Goal: Complete application form: Complete application form

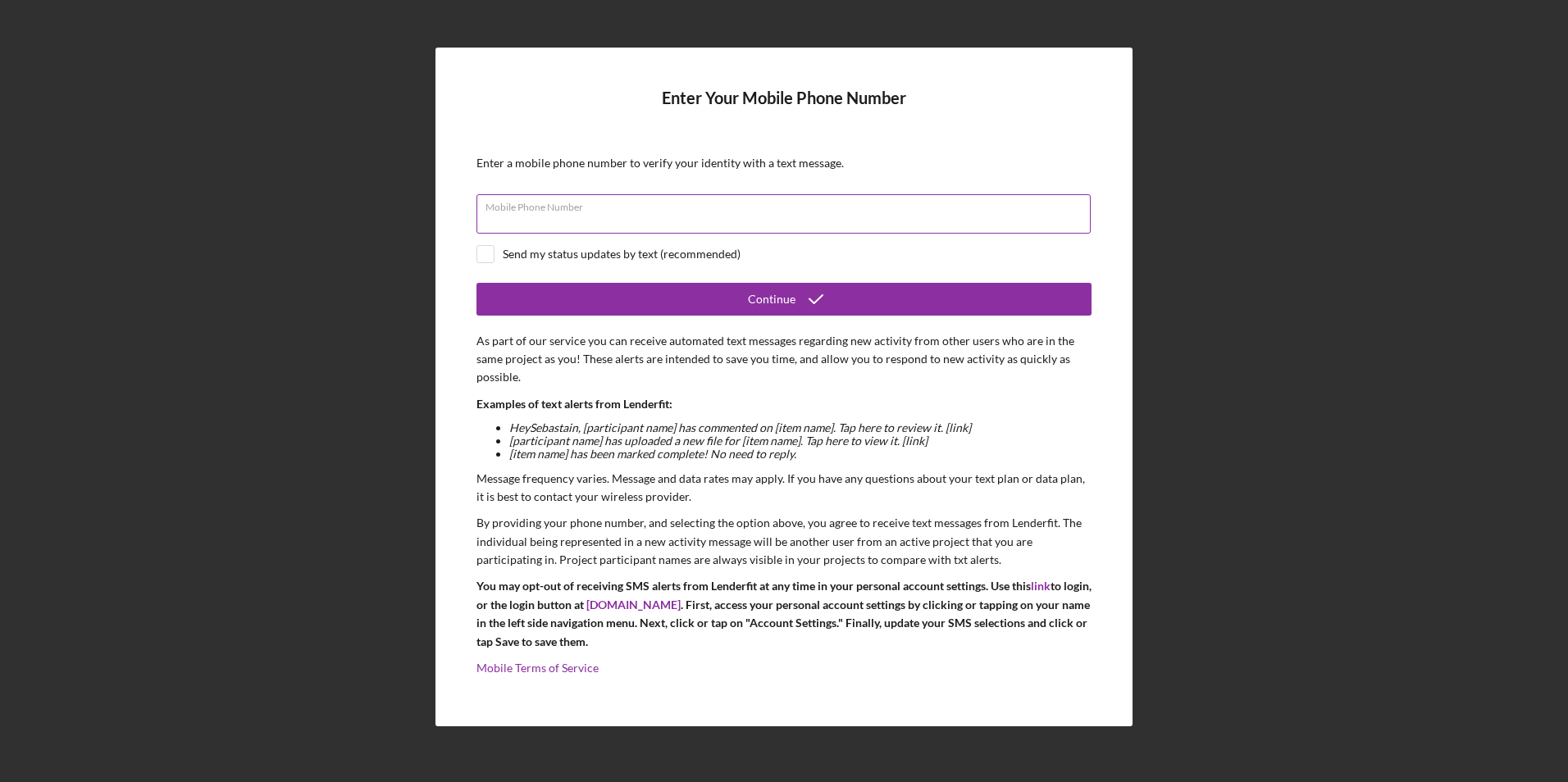
click at [501, 225] on input "Mobile Phone Number" at bounding box center [784, 214] width 614 height 40
type input "(209) 740-8250"
click at [480, 256] on input "checkbox" at bounding box center [486, 254] width 17 height 17
checkbox input "true"
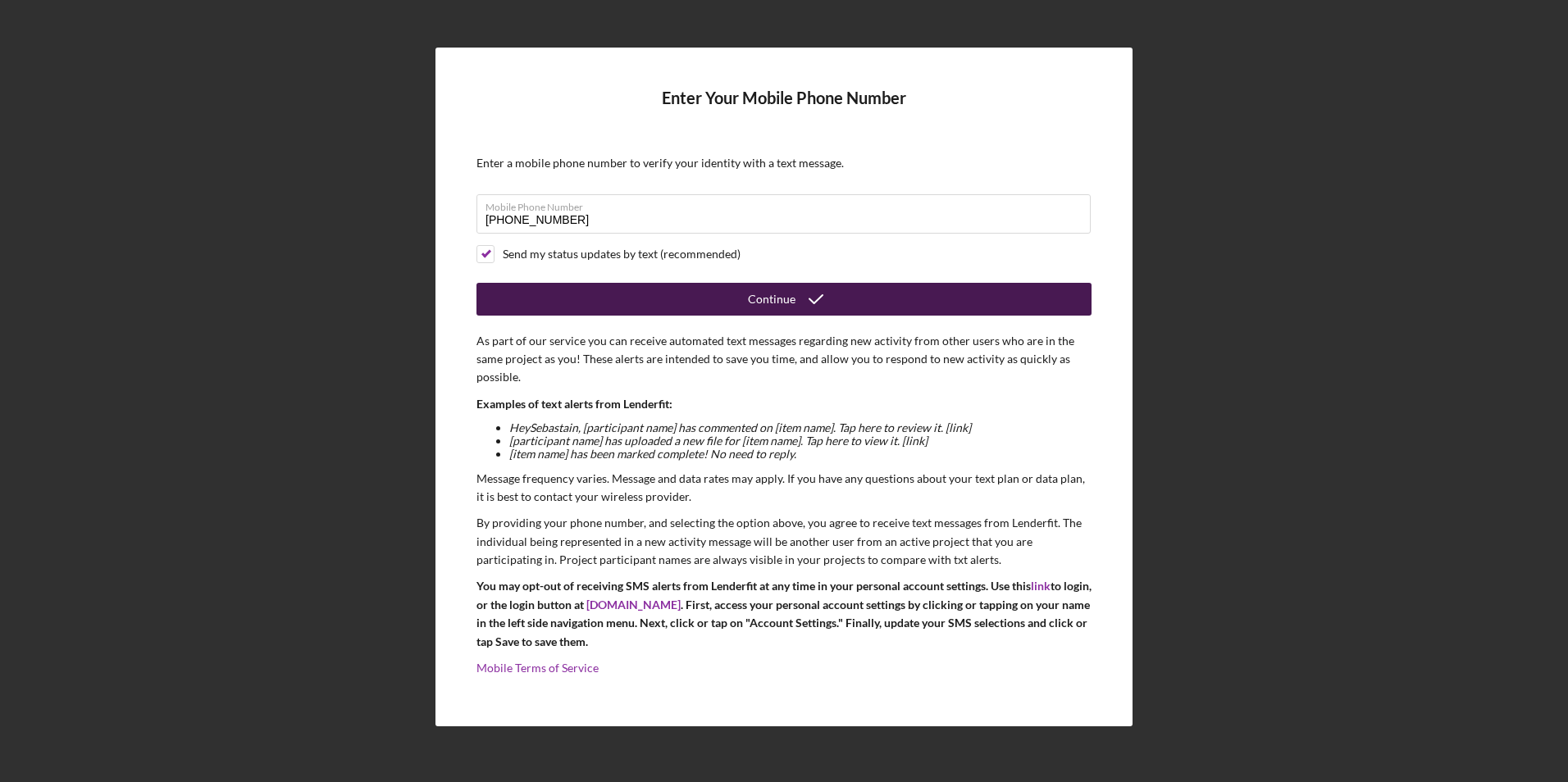
click at [581, 303] on button "Continue" at bounding box center [784, 299] width 615 height 32
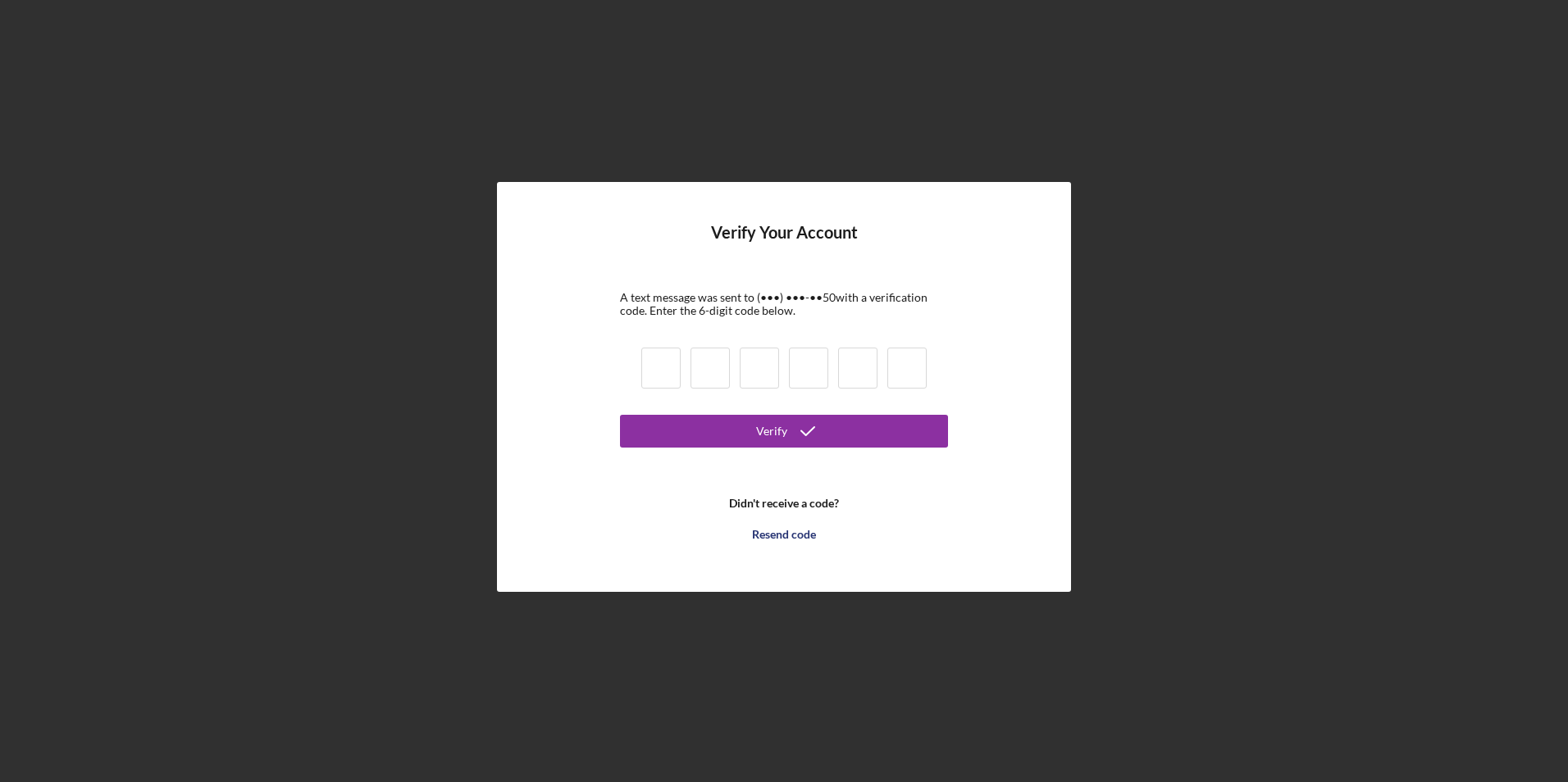
click at [661, 365] on input at bounding box center [661, 368] width 40 height 41
type input "0"
type input "3"
type input "2"
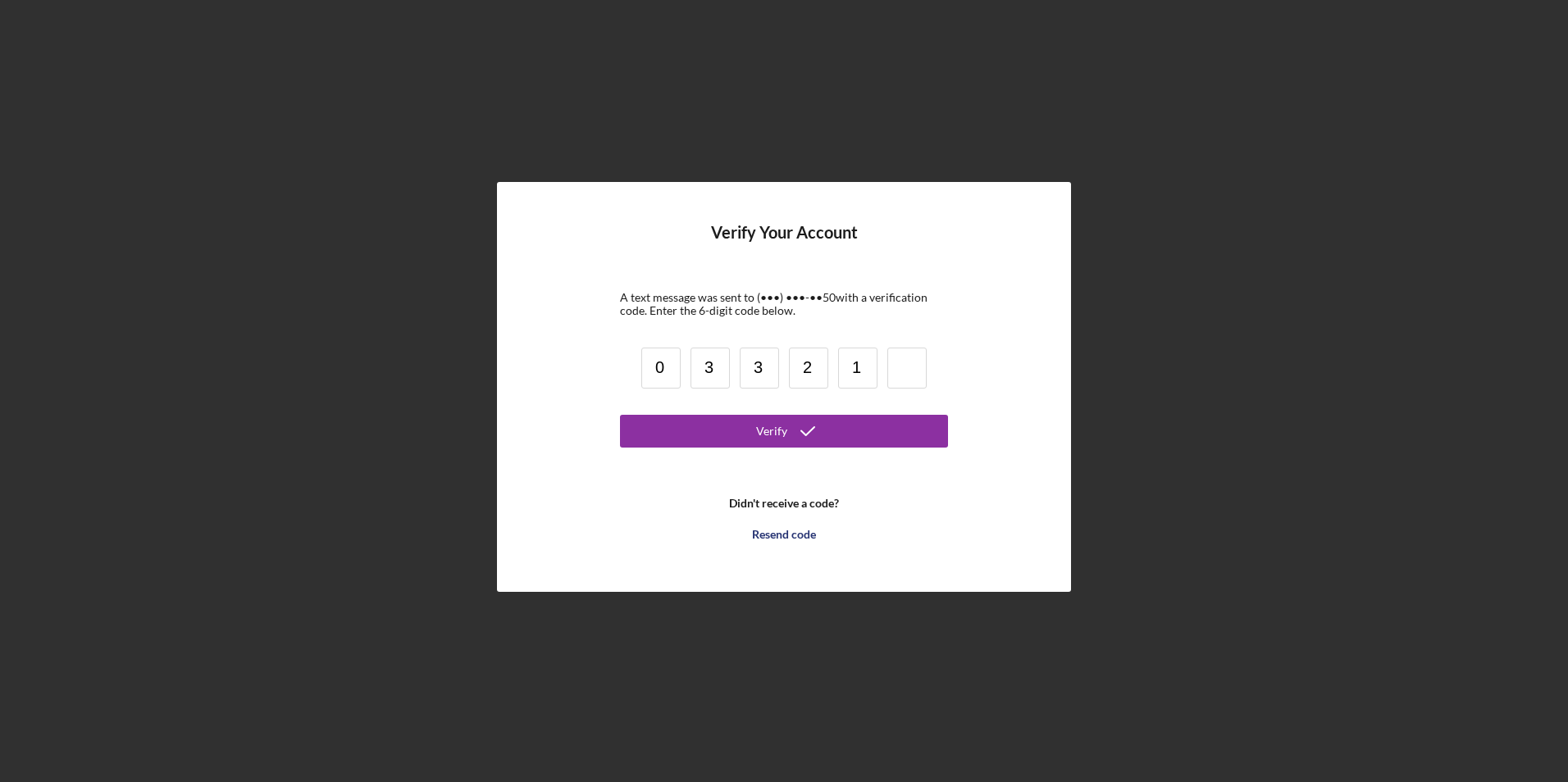
type input "1"
type input "4"
click at [730, 439] on button "Verify" at bounding box center [784, 430] width 328 height 32
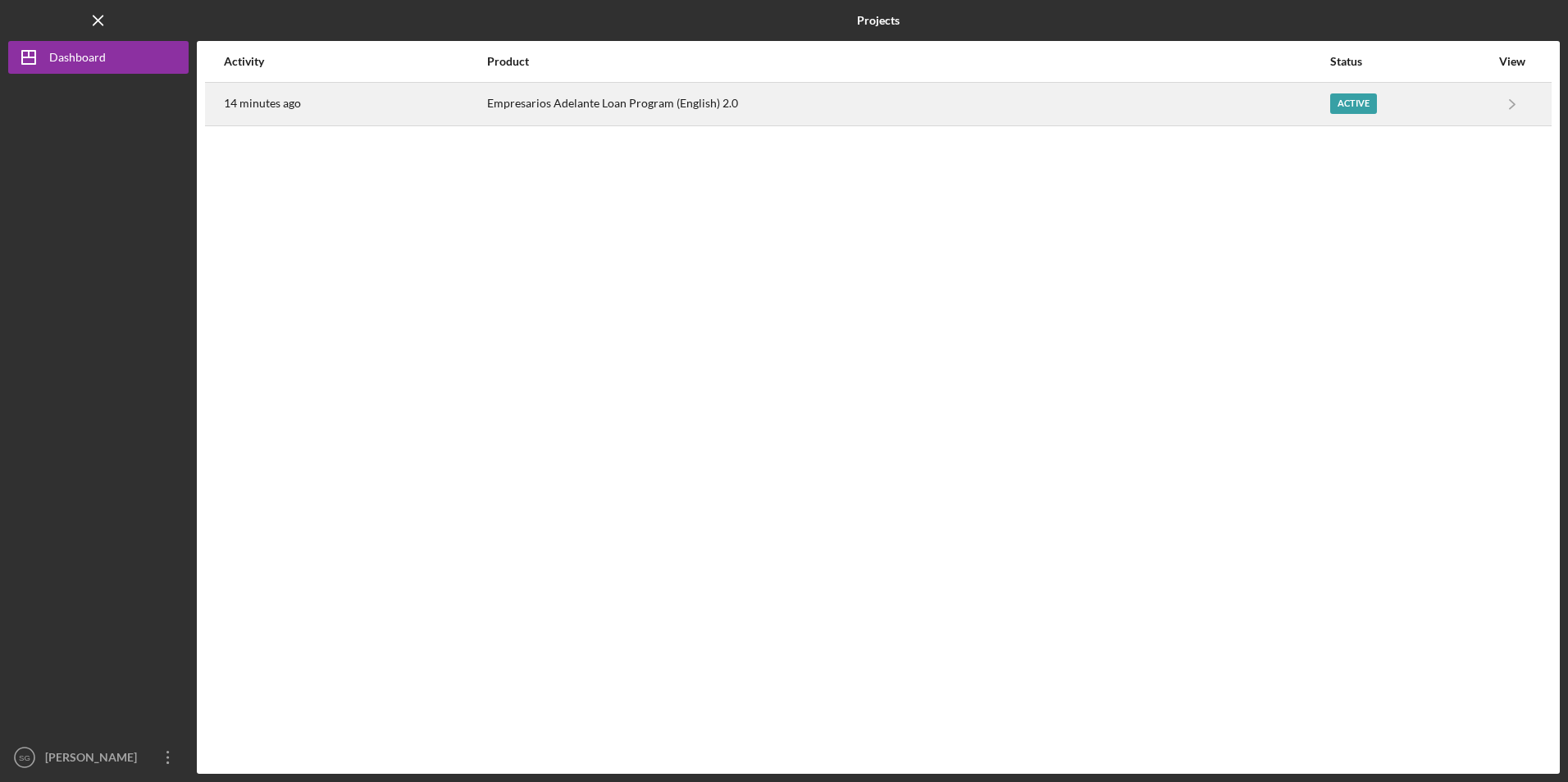
click at [525, 109] on div "Empresarios Adelante Loan Program (English) 2.0" at bounding box center [907, 104] width 841 height 41
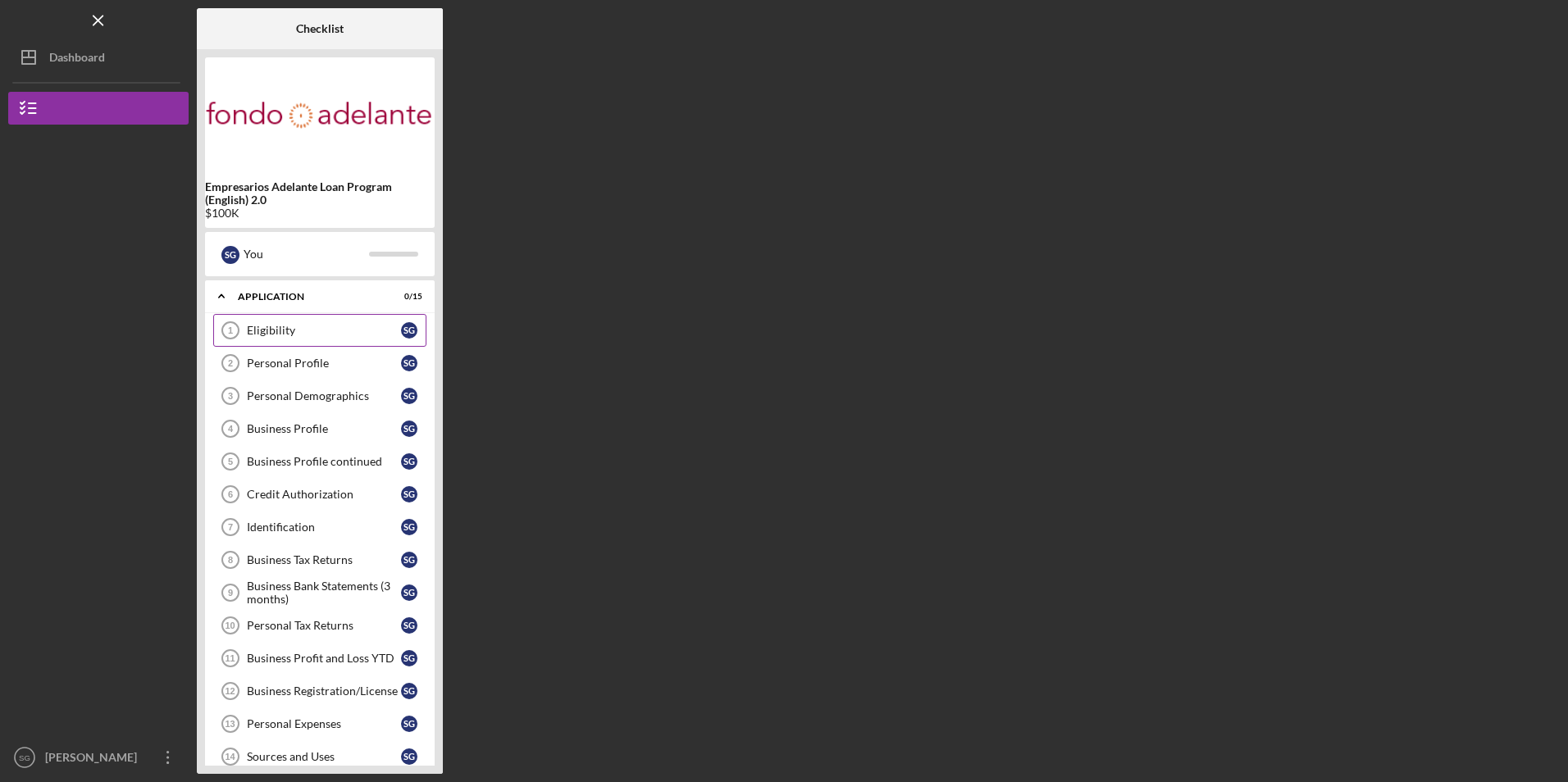
click at [290, 326] on div "Eligibility" at bounding box center [324, 330] width 154 height 13
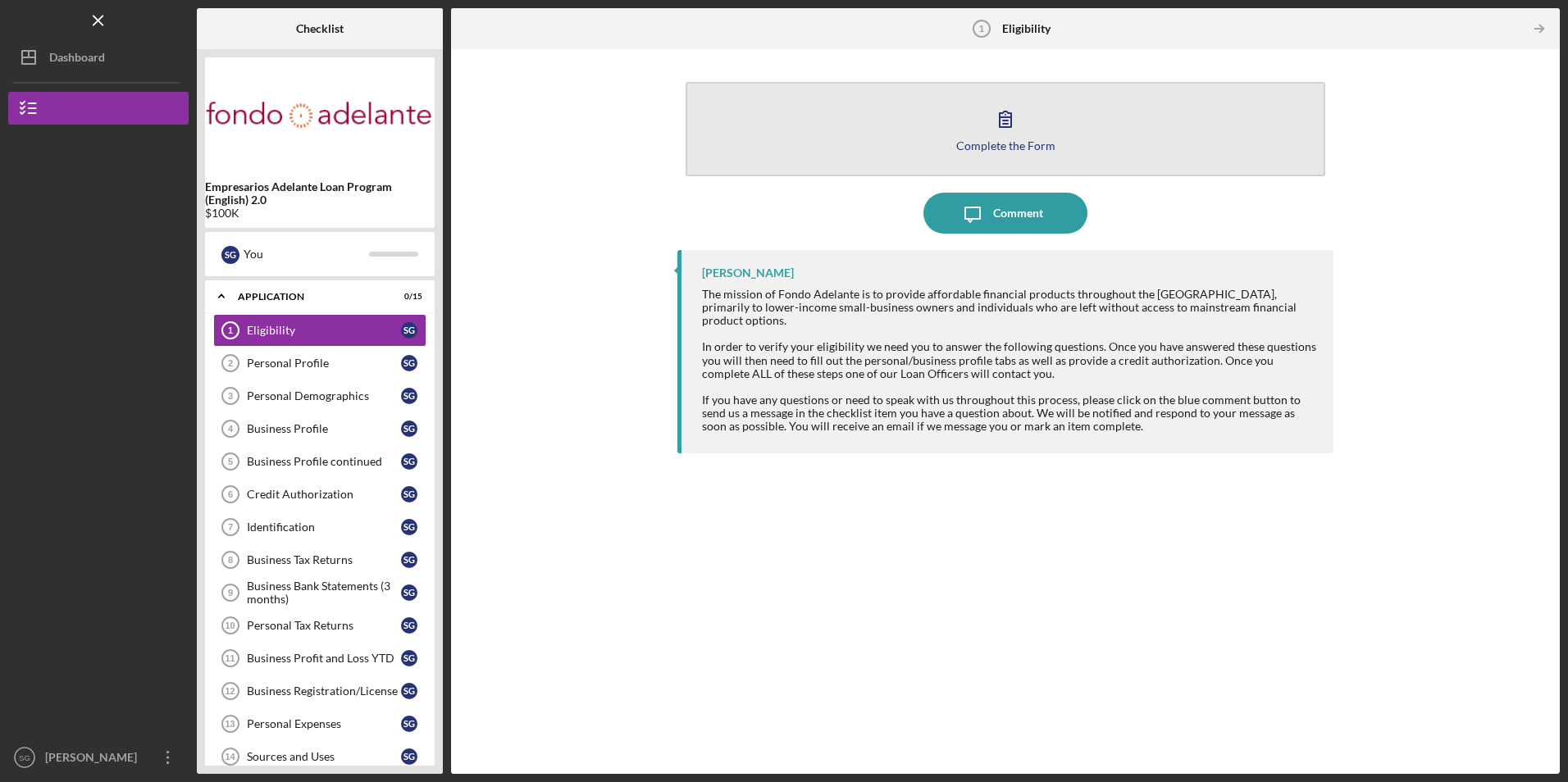
click at [919, 143] on button "Complete the Form Form" at bounding box center [1005, 130] width 638 height 94
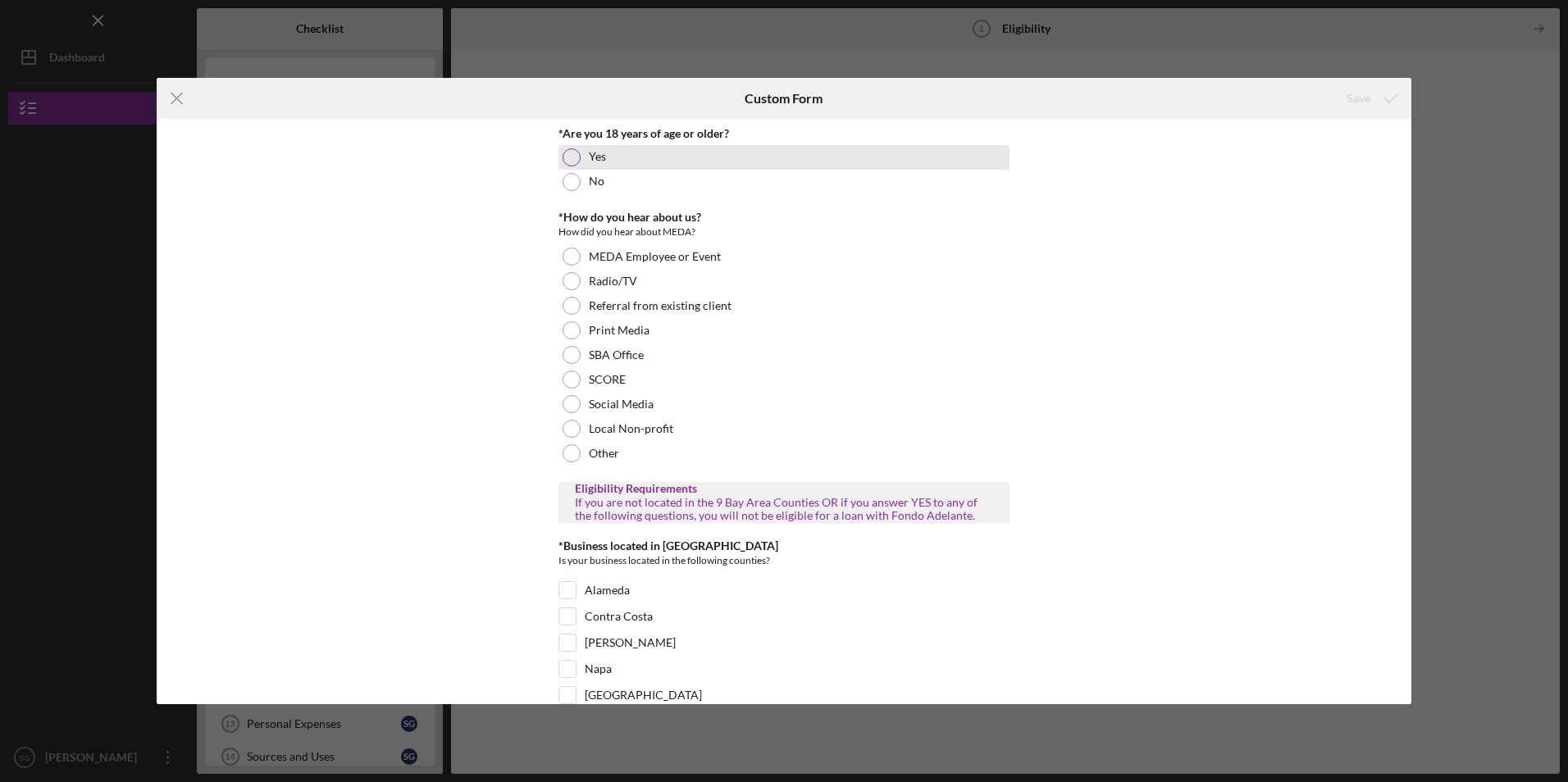
click at [567, 160] on div at bounding box center [571, 156] width 18 height 18
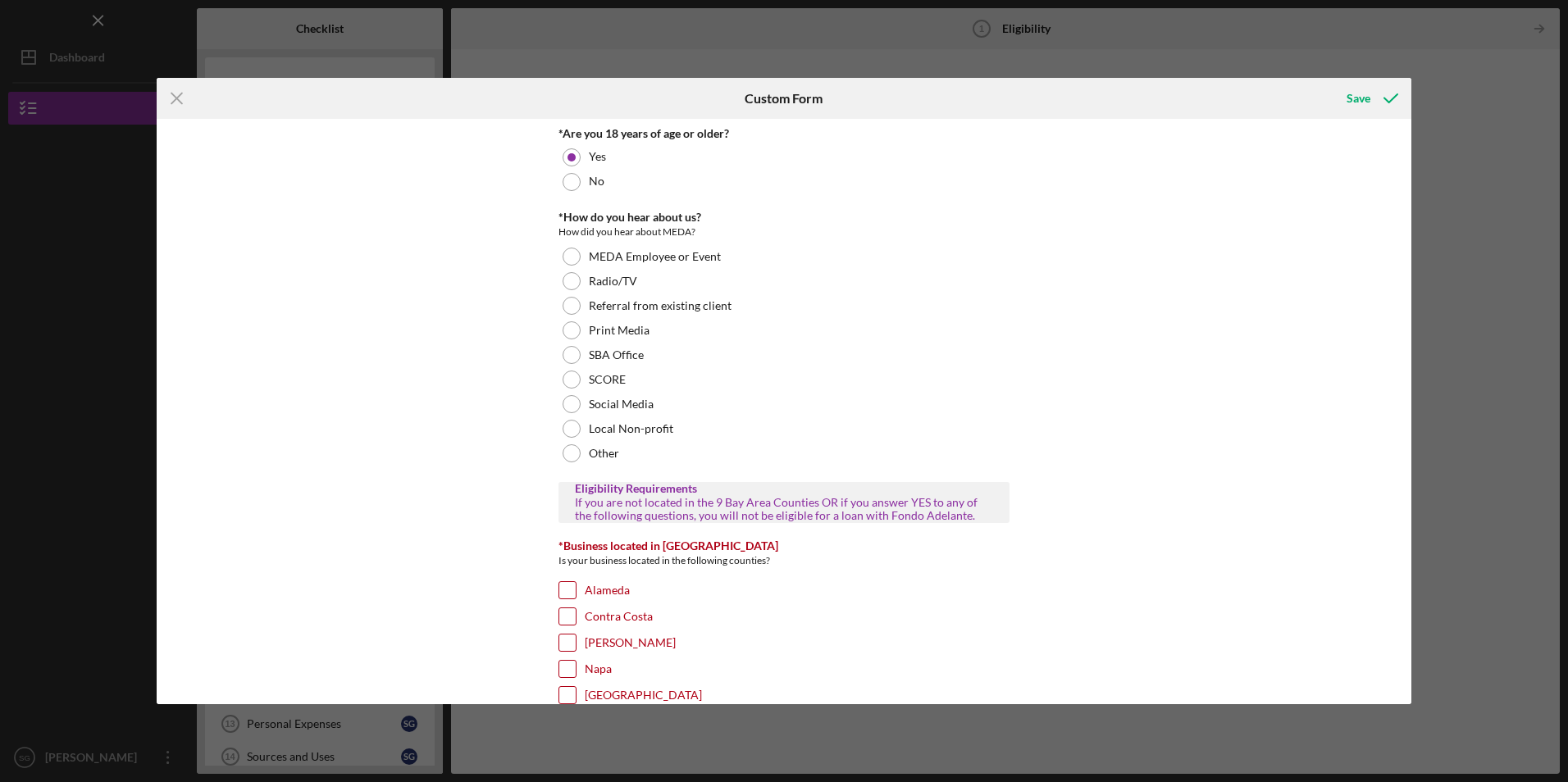
scroll to position [82, 0]
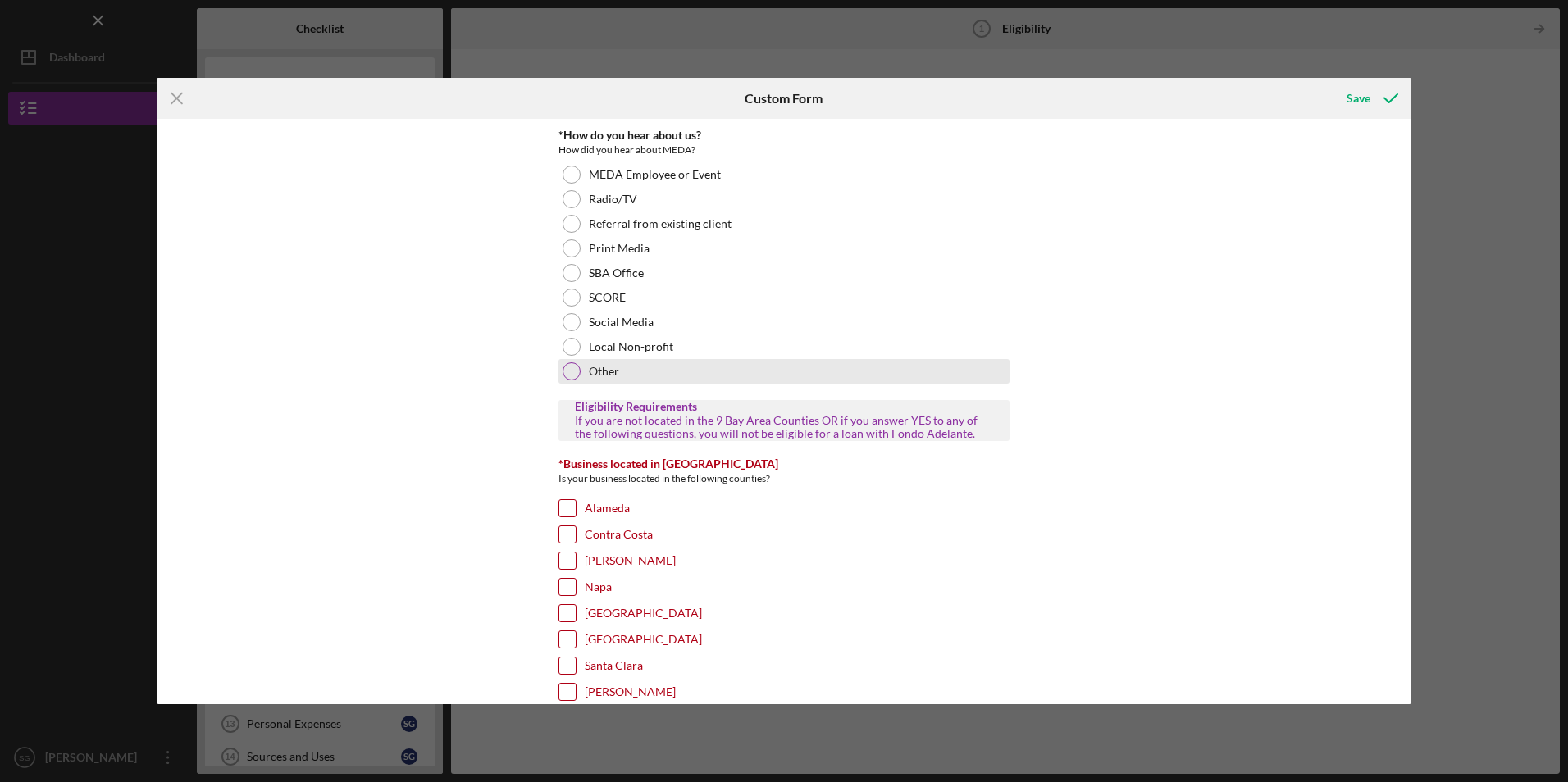
click at [566, 370] on div at bounding box center [571, 371] width 18 height 18
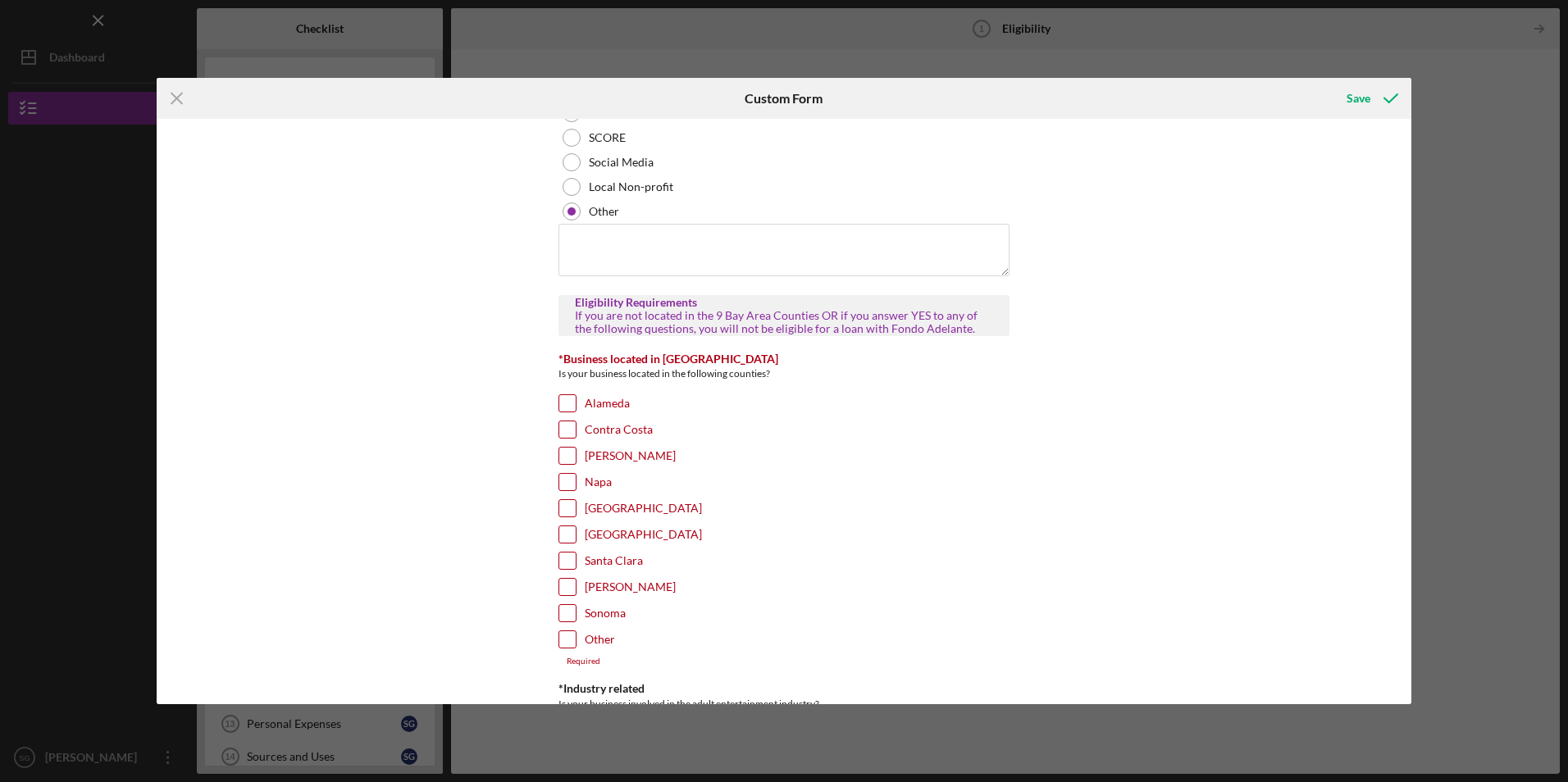
scroll to position [246, 0]
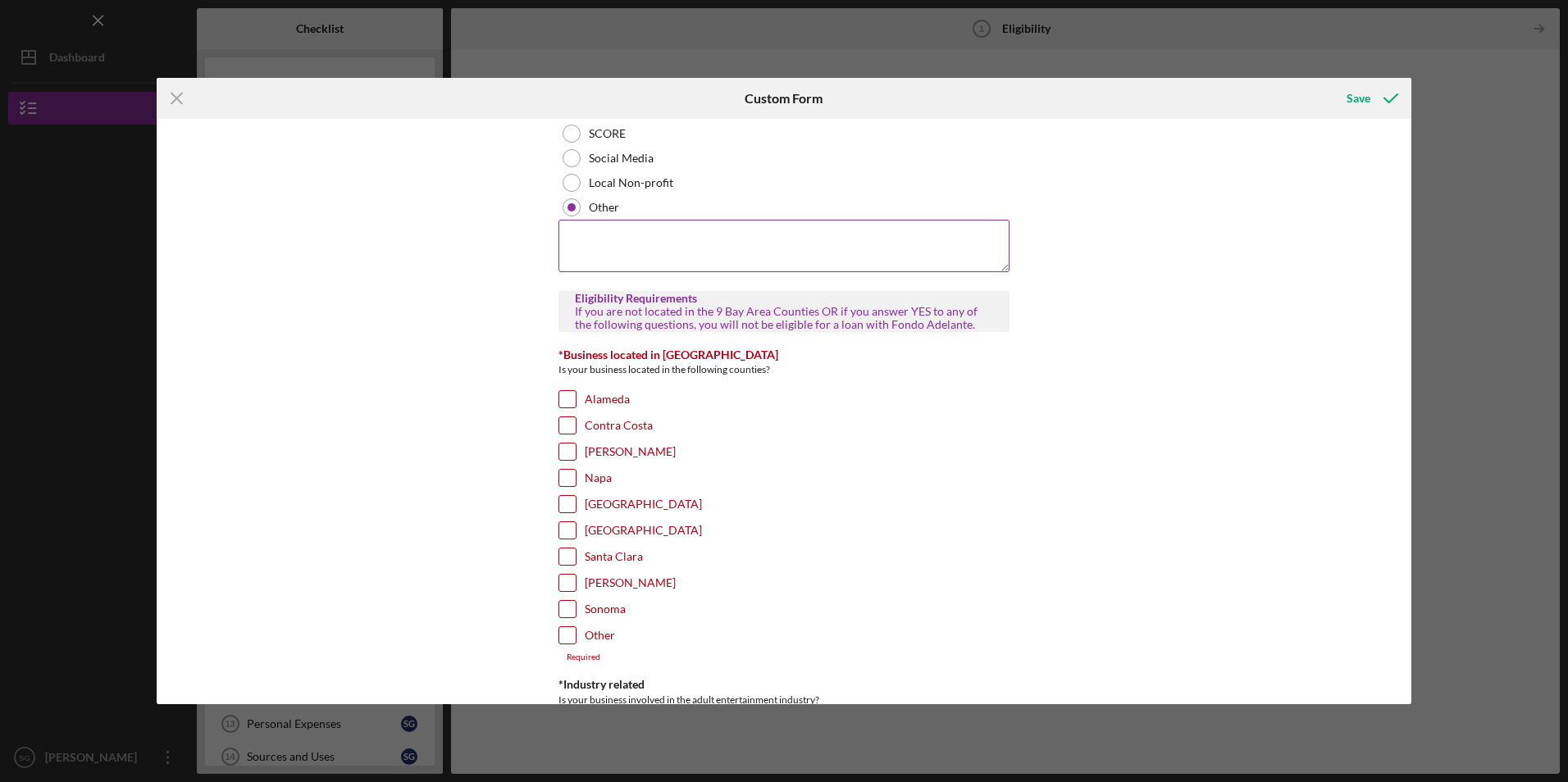
click at [623, 256] on textarea at bounding box center [784, 246] width 451 height 53
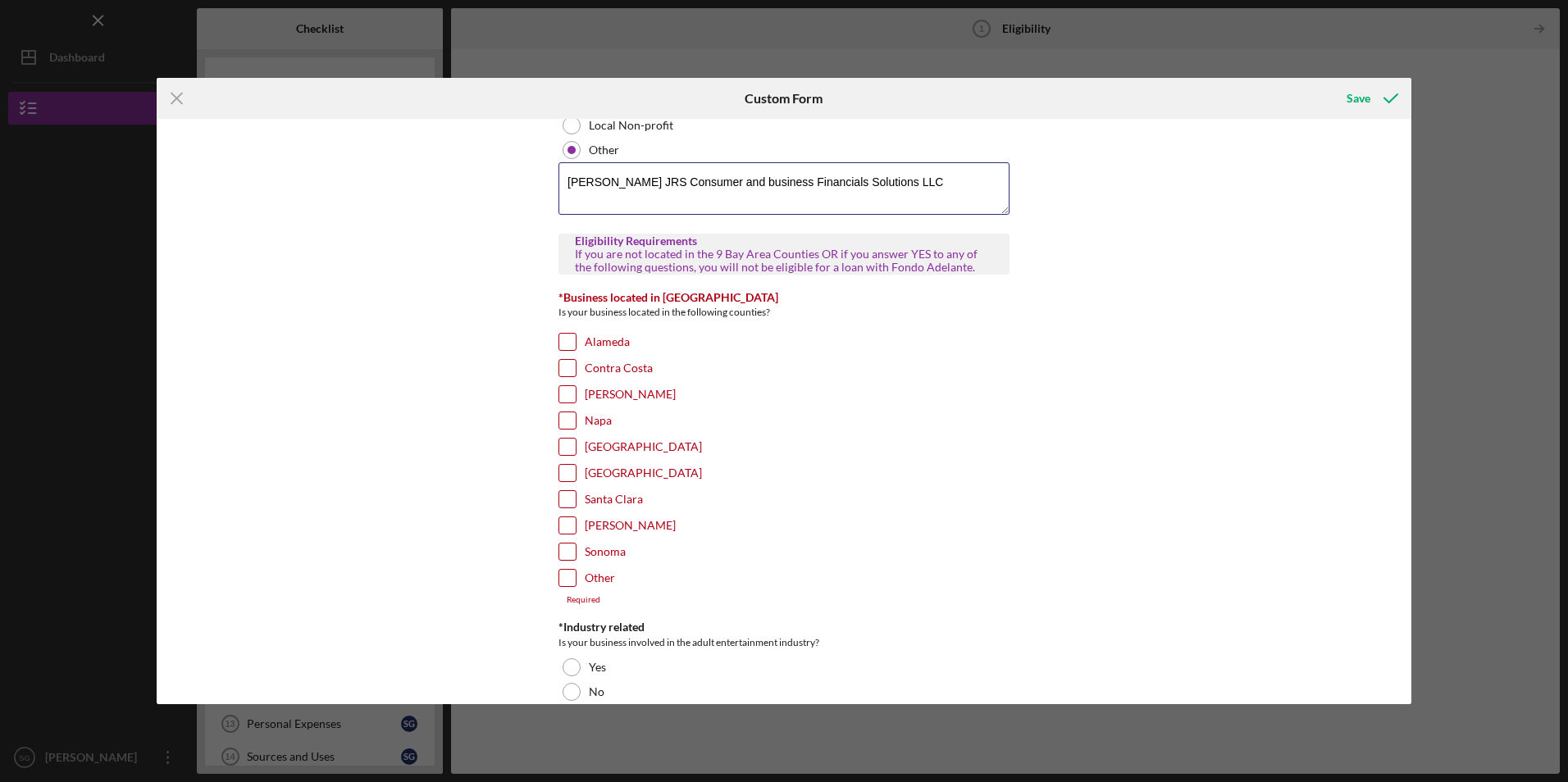
scroll to position [410, 0]
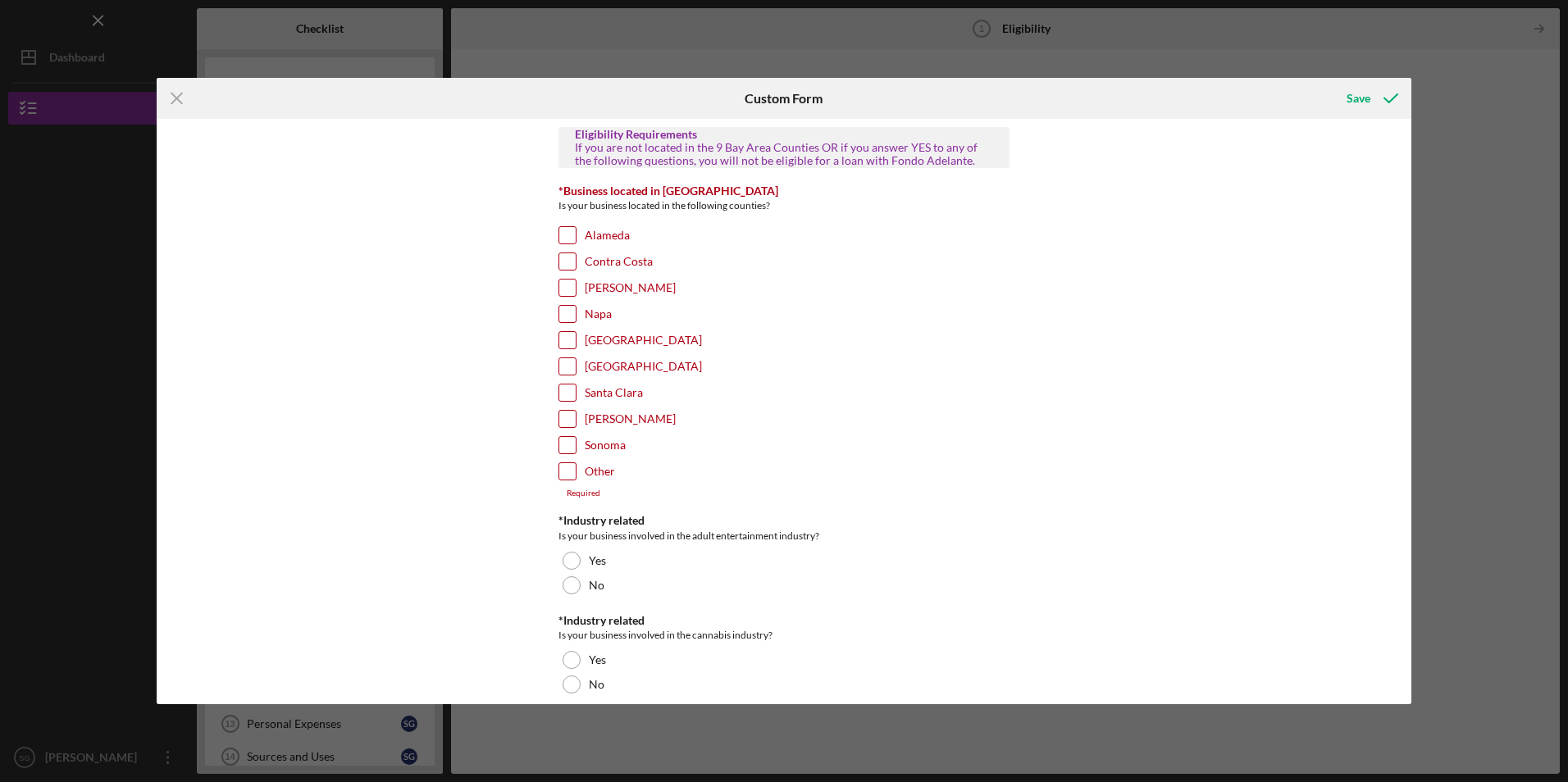
type textarea "Jaime Rviera JRS Consumer and business Financials Solutions LLC"
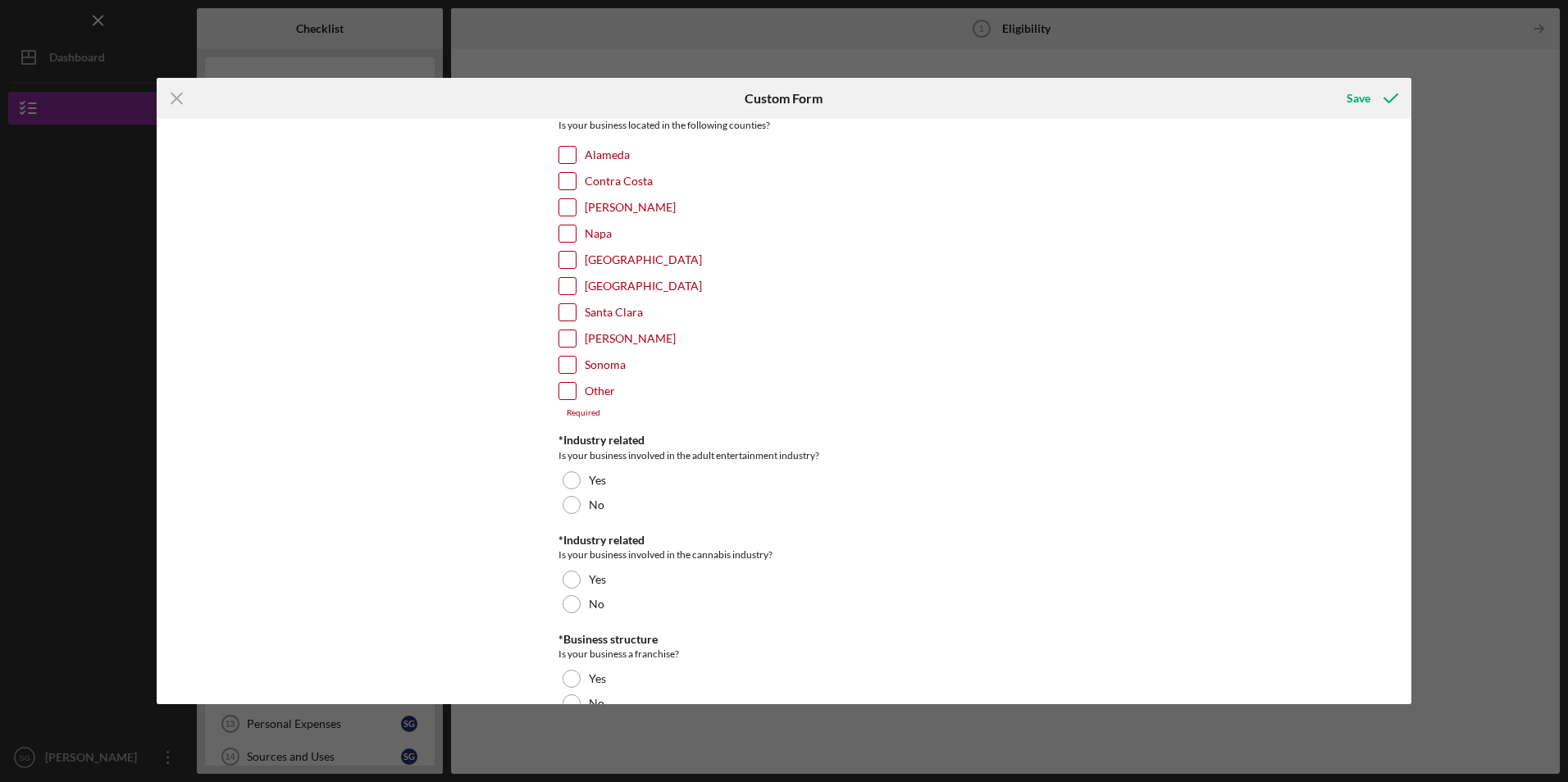
scroll to position [492, 0]
click at [559, 155] on input "Alameda" at bounding box center [567, 154] width 17 height 17
checkbox input "true"
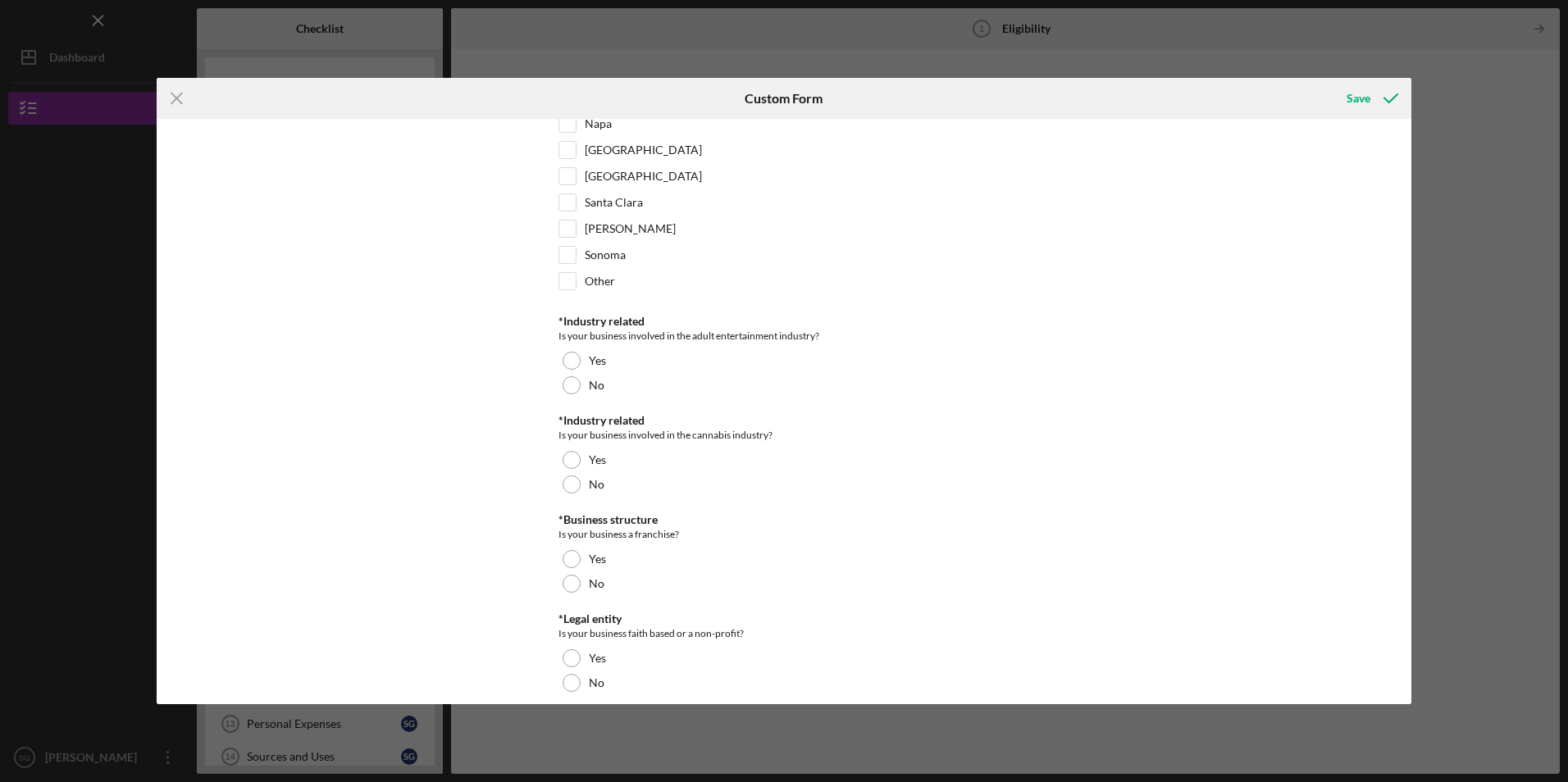
scroll to position [616, 0]
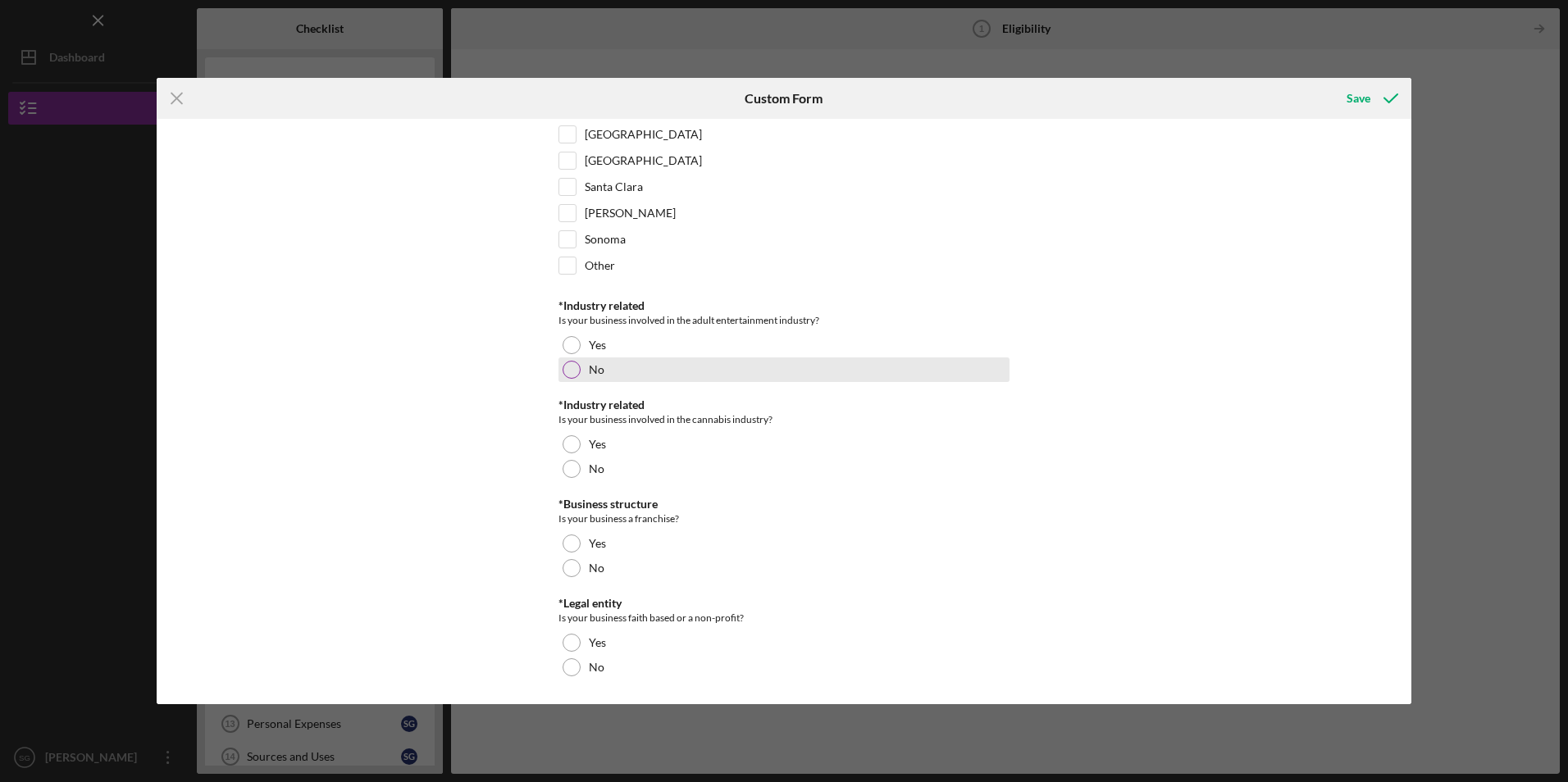
click at [563, 366] on div at bounding box center [571, 369] width 18 height 18
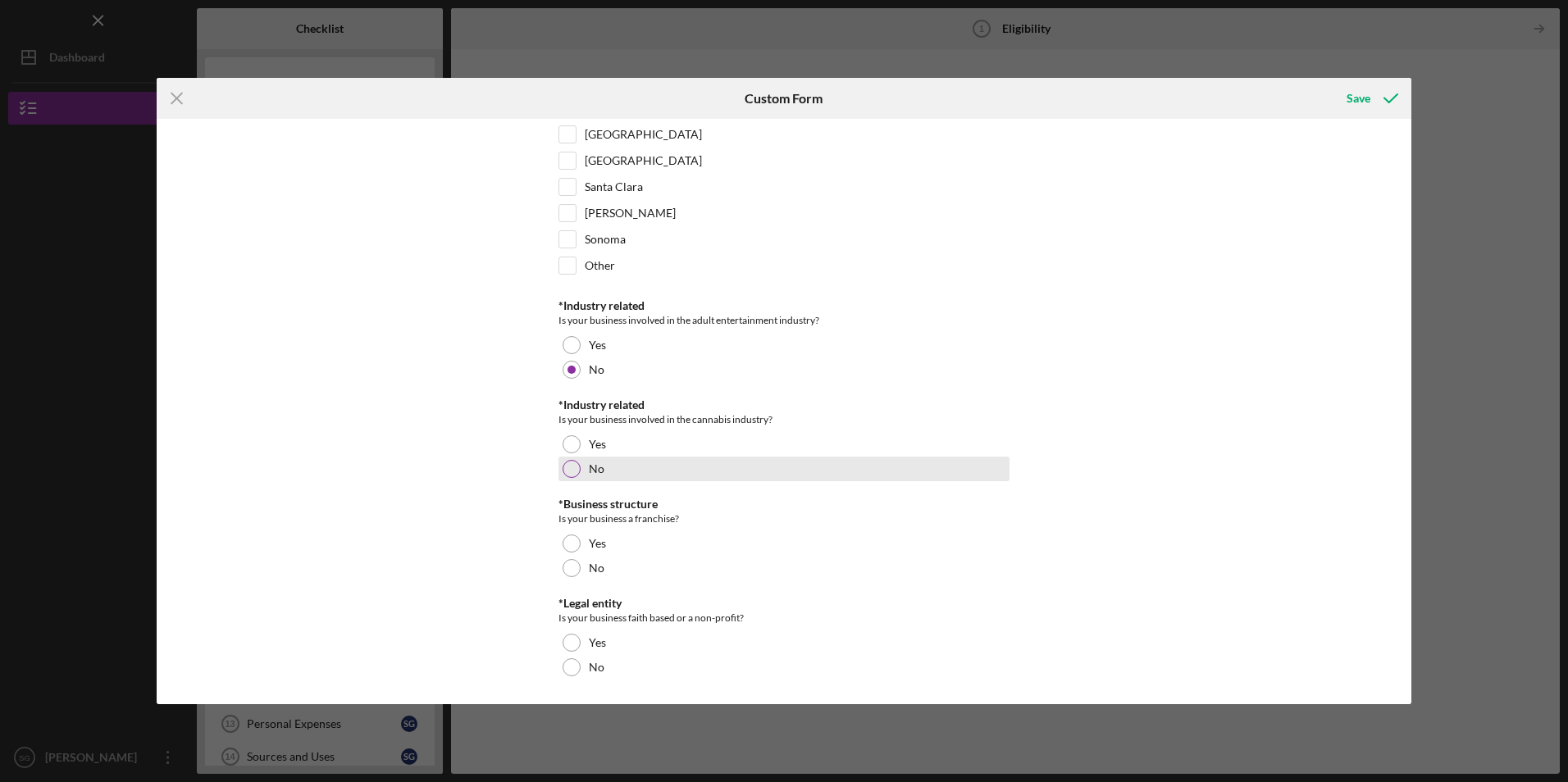
click at [571, 467] on div at bounding box center [571, 468] width 18 height 18
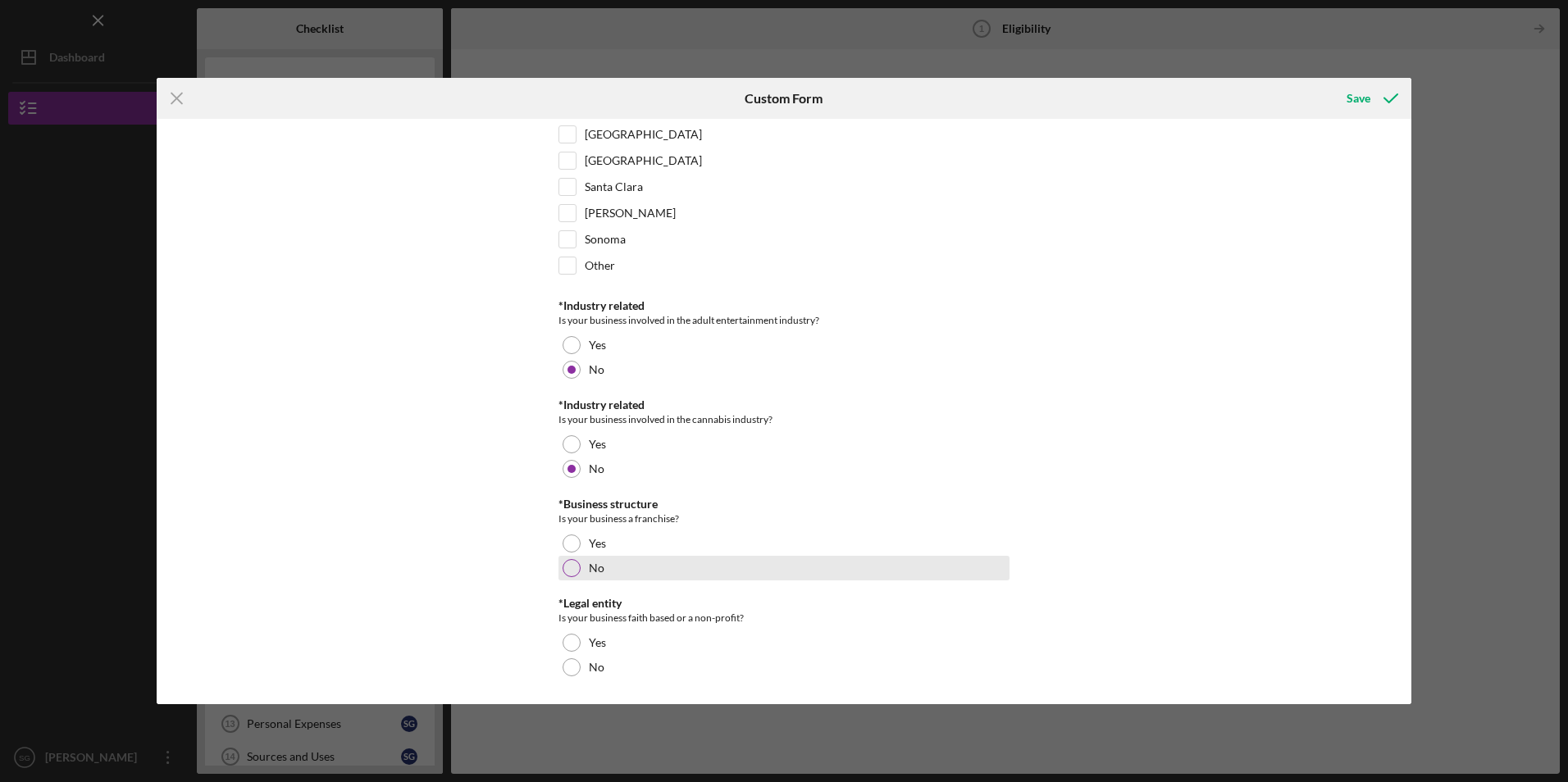
click at [571, 570] on div at bounding box center [571, 567] width 18 height 18
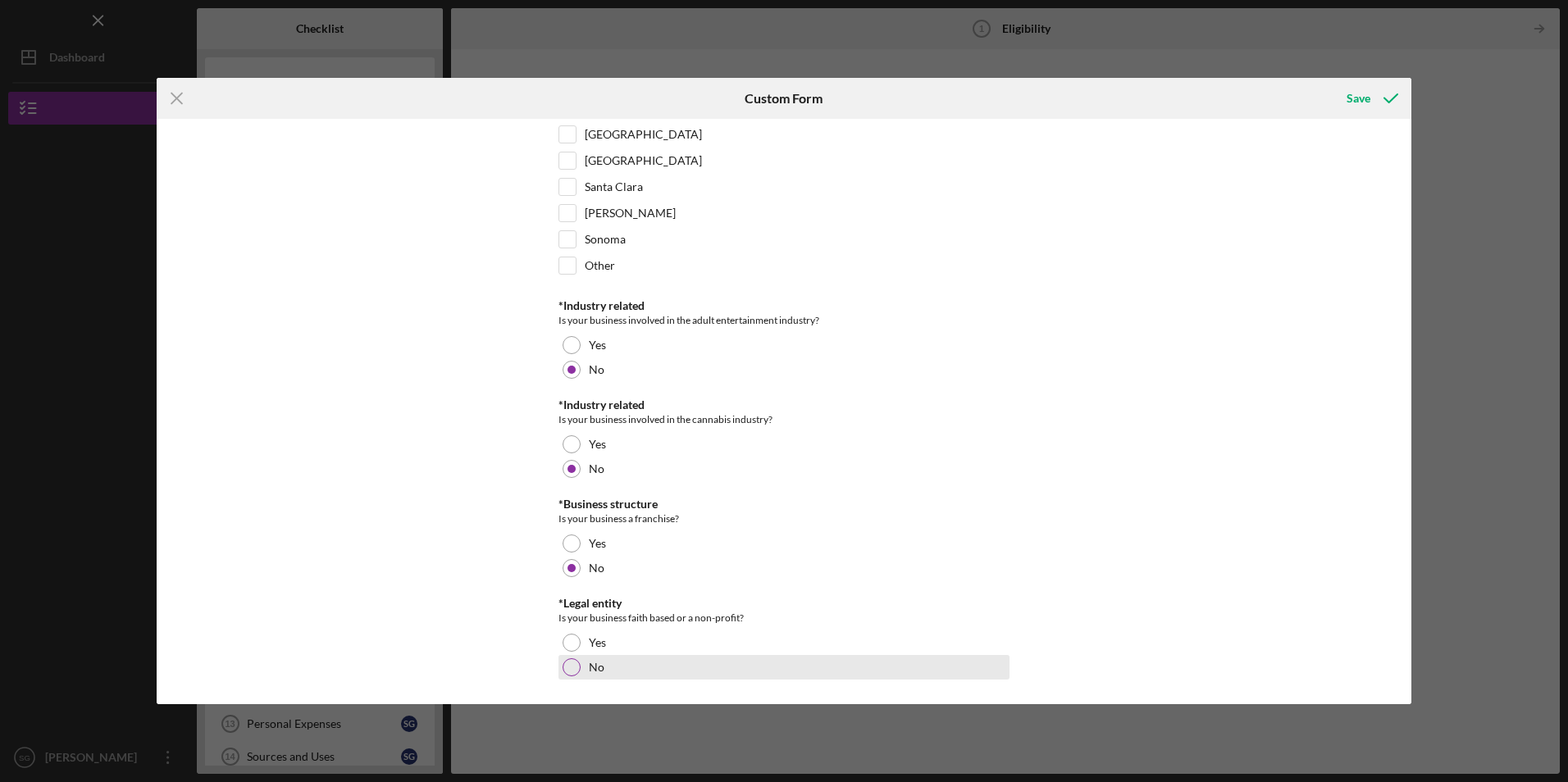
click at [567, 667] on div at bounding box center [571, 667] width 18 height 18
click at [1365, 87] on div "Save" at bounding box center [1358, 98] width 24 height 32
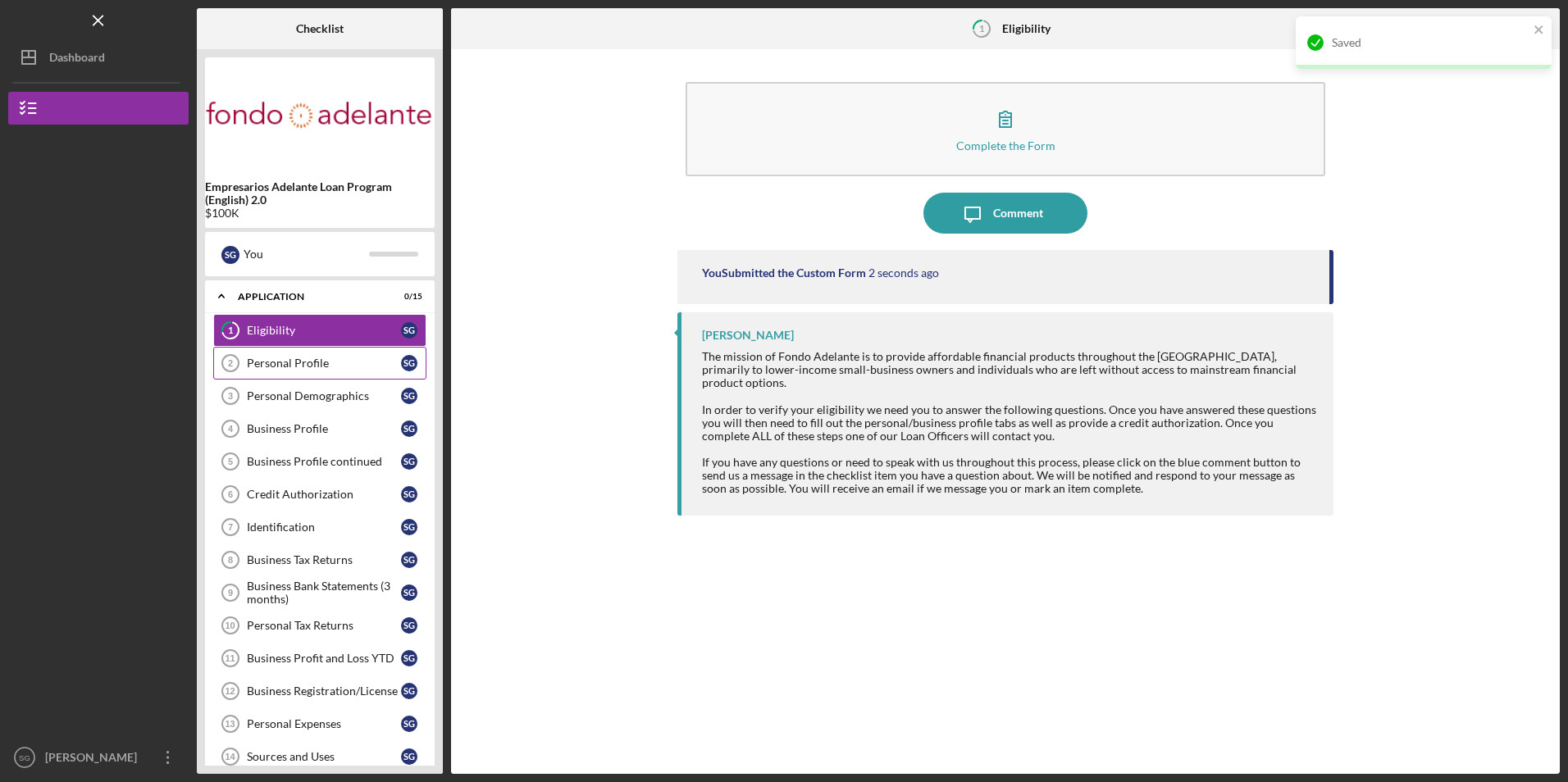
click at [270, 363] on div "Personal Profile" at bounding box center [324, 364] width 154 height 13
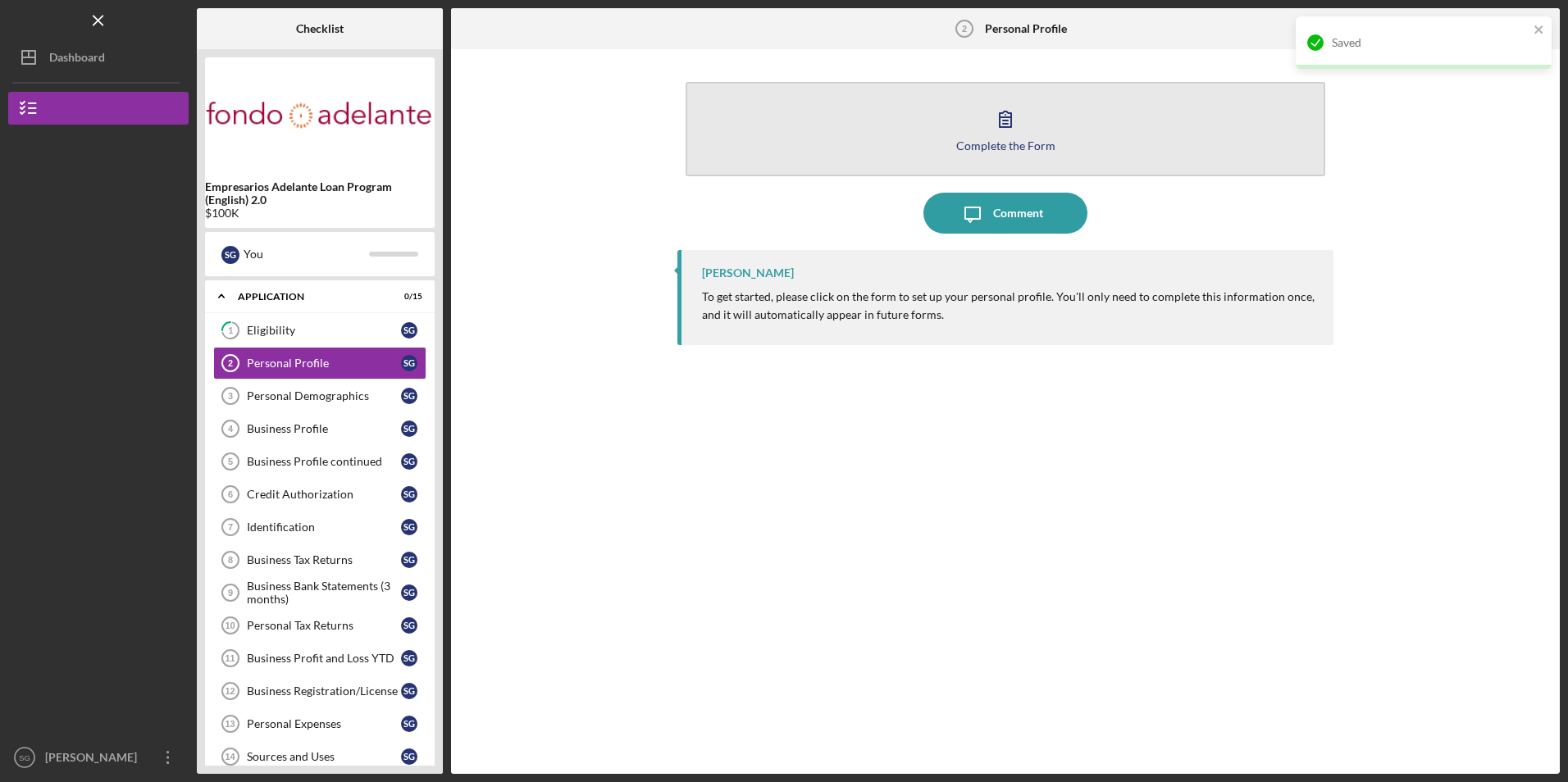
click at [829, 132] on button "Complete the Form Form" at bounding box center [1005, 130] width 638 height 94
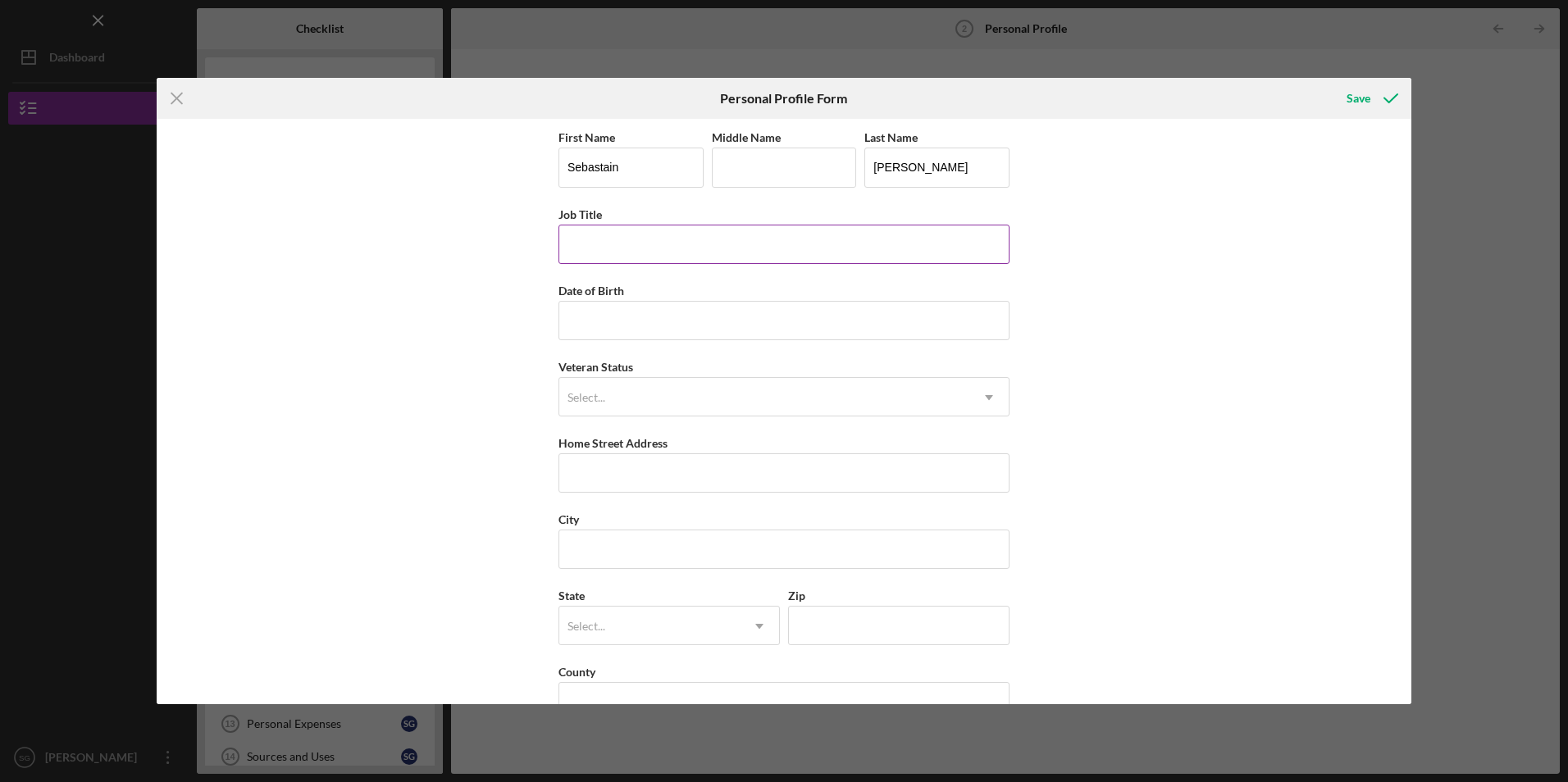
click at [707, 239] on input "Job Title" at bounding box center [784, 244] width 451 height 40
type input "w"
type input "owner"
click at [587, 316] on input "Date of Birth" at bounding box center [784, 320] width 451 height 40
type input "01/07/2001"
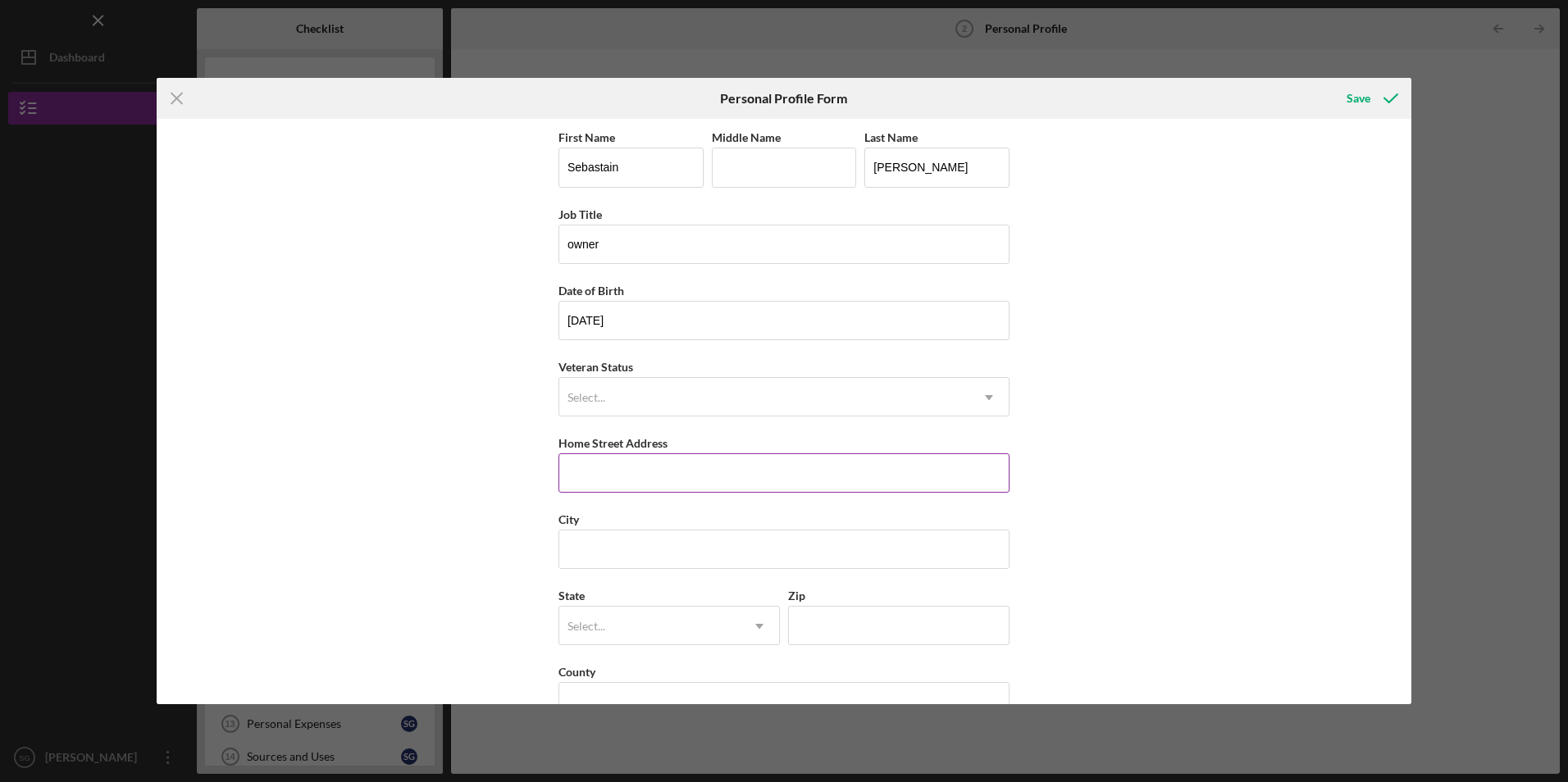
click at [696, 479] on input "Home Street Address" at bounding box center [784, 473] width 451 height 40
type input "1170 Manley Dr"
type input "Tracy, CA 95377"
type input "ca"
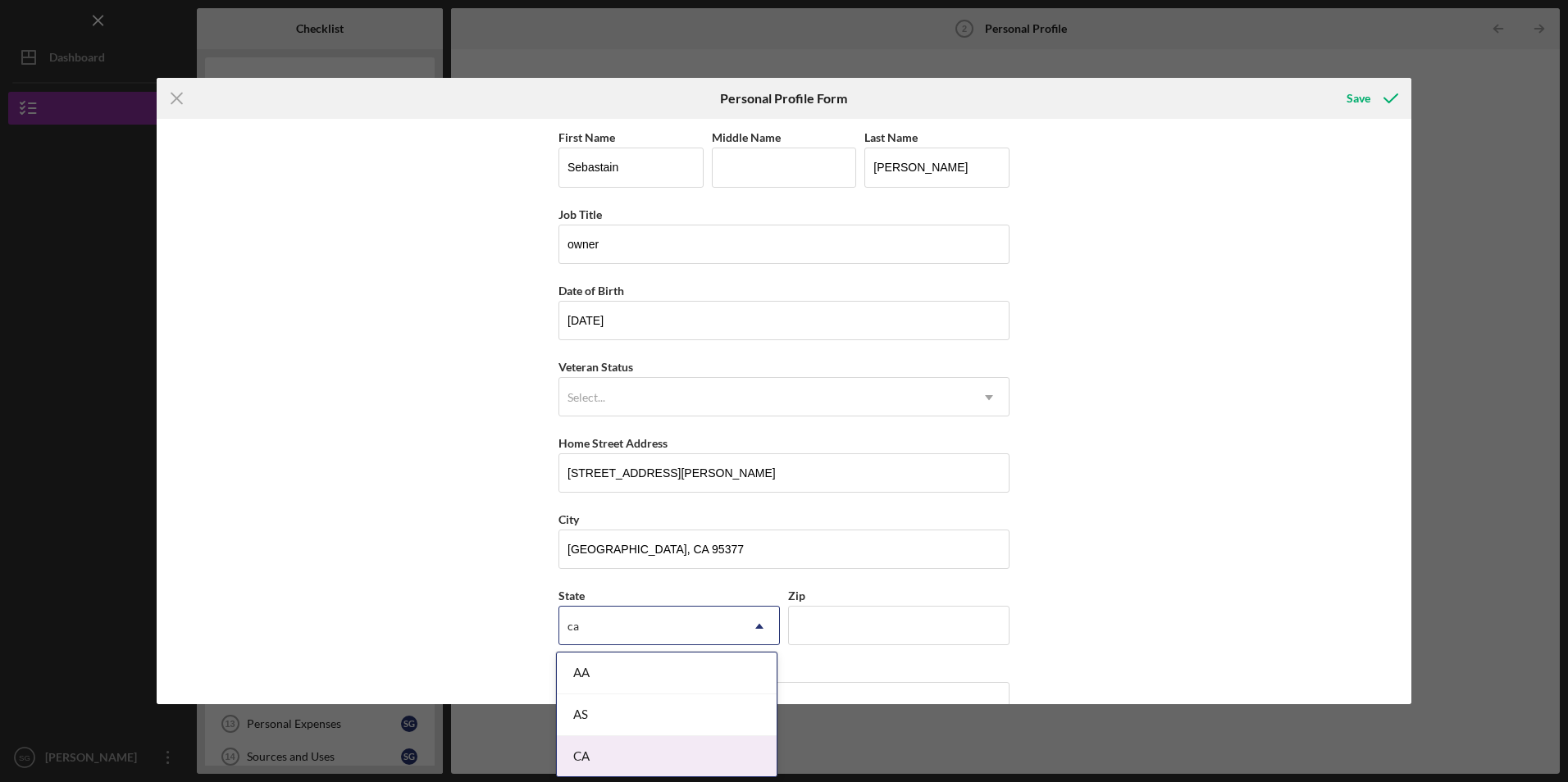
click at [631, 761] on div "CA" at bounding box center [667, 757] width 220 height 42
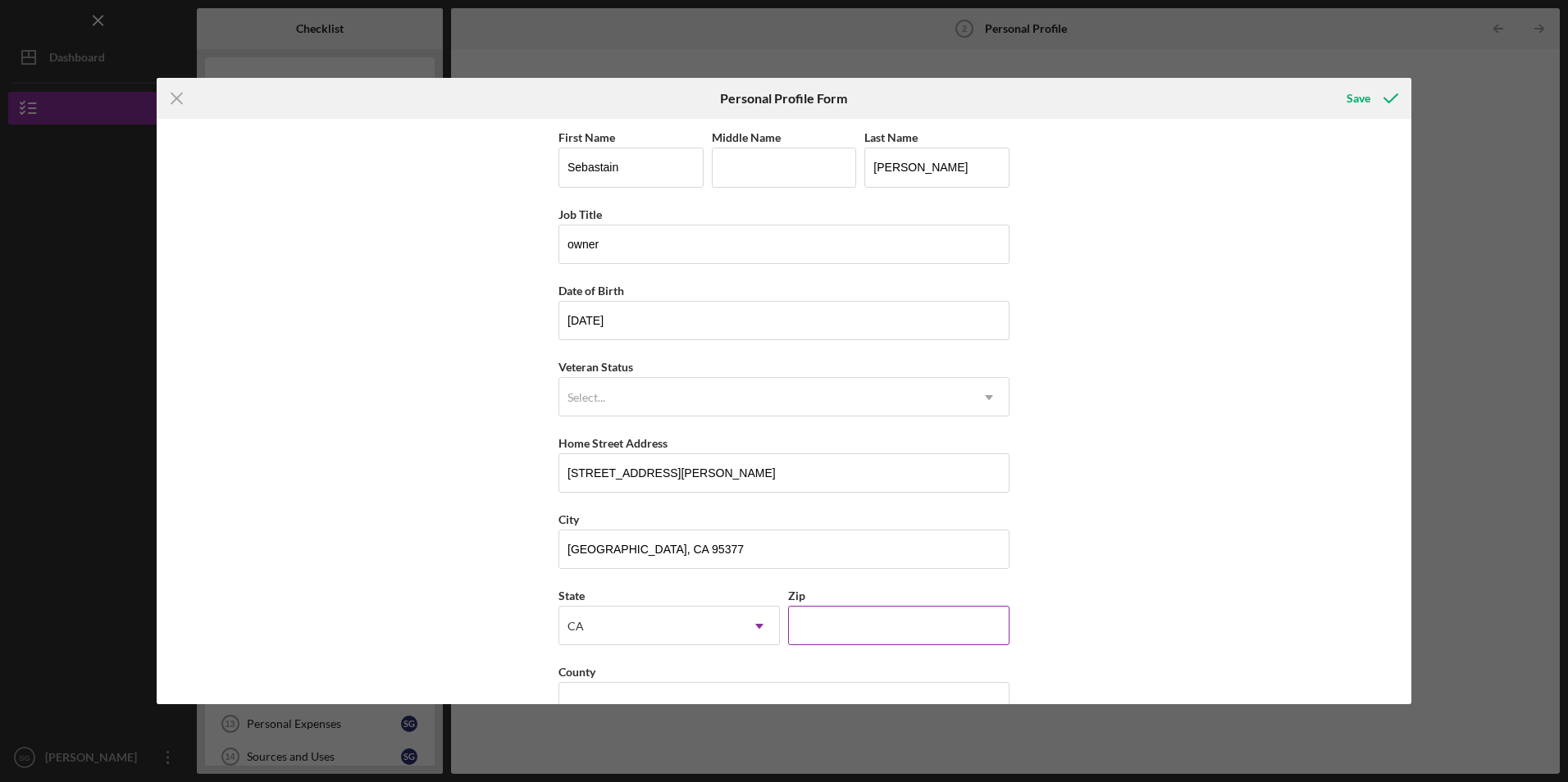
click at [835, 639] on input "Zip" at bounding box center [898, 626] width 221 height 40
type input "95377"
click at [698, 555] on input "Tracy, CA 95377" at bounding box center [784, 550] width 451 height 40
type input "Tracy"
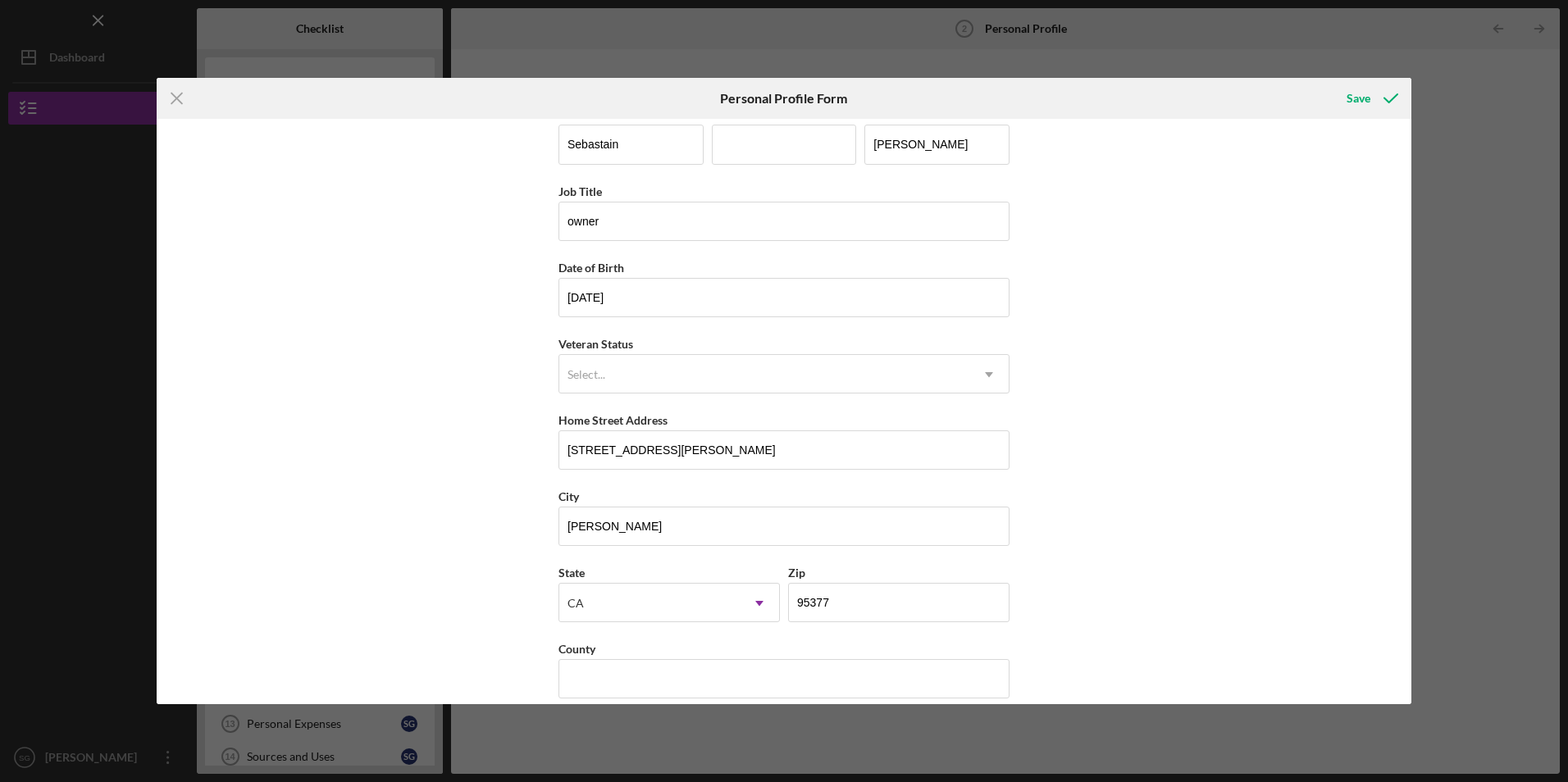
scroll to position [42, 0]
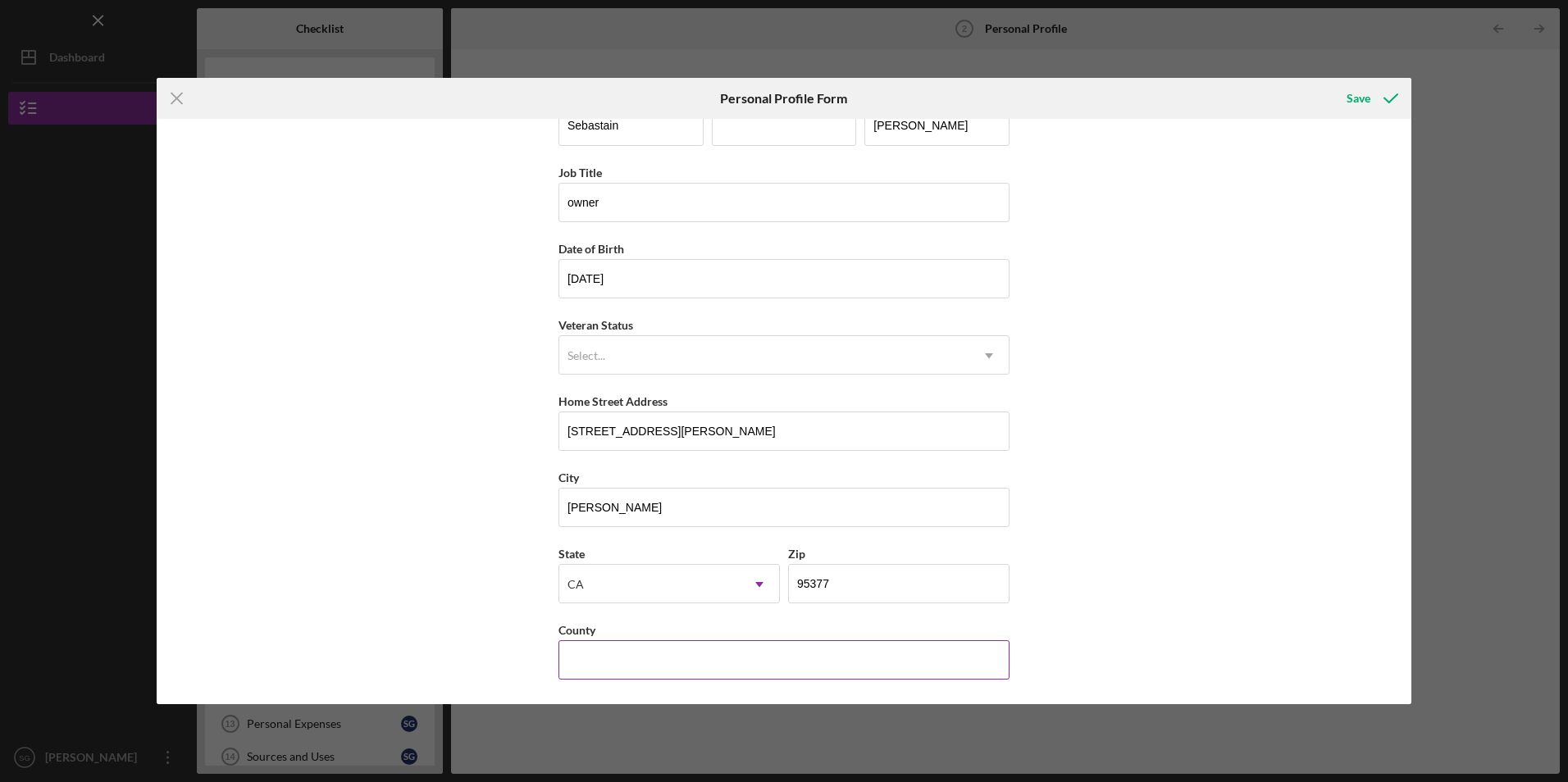
click at [638, 650] on input "County" at bounding box center [784, 660] width 451 height 40
type input "San Joaquin"
click at [1373, 105] on icon "submit" at bounding box center [1390, 98] width 41 height 41
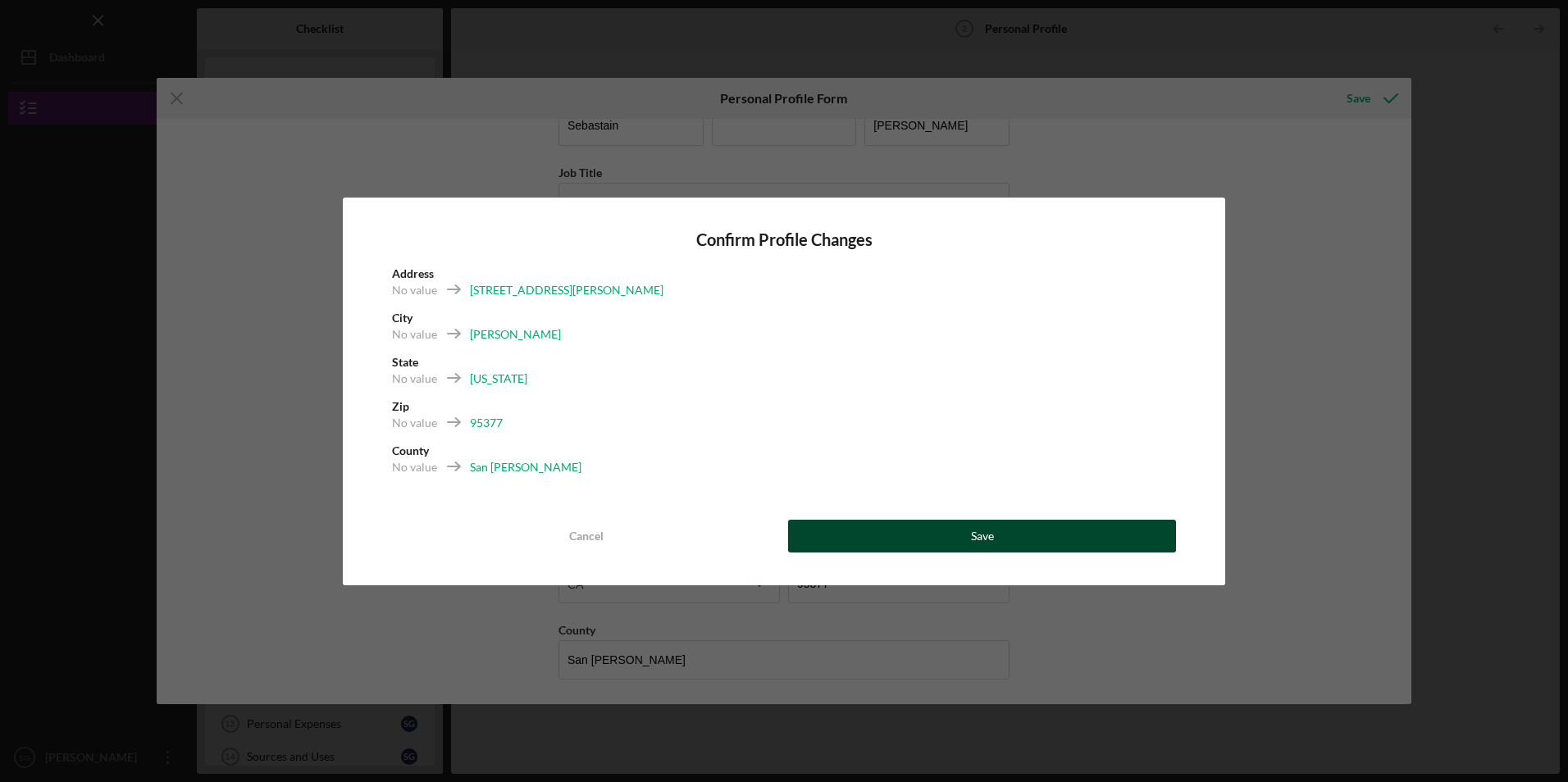
click at [833, 521] on button "Save" at bounding box center [982, 536] width 388 height 32
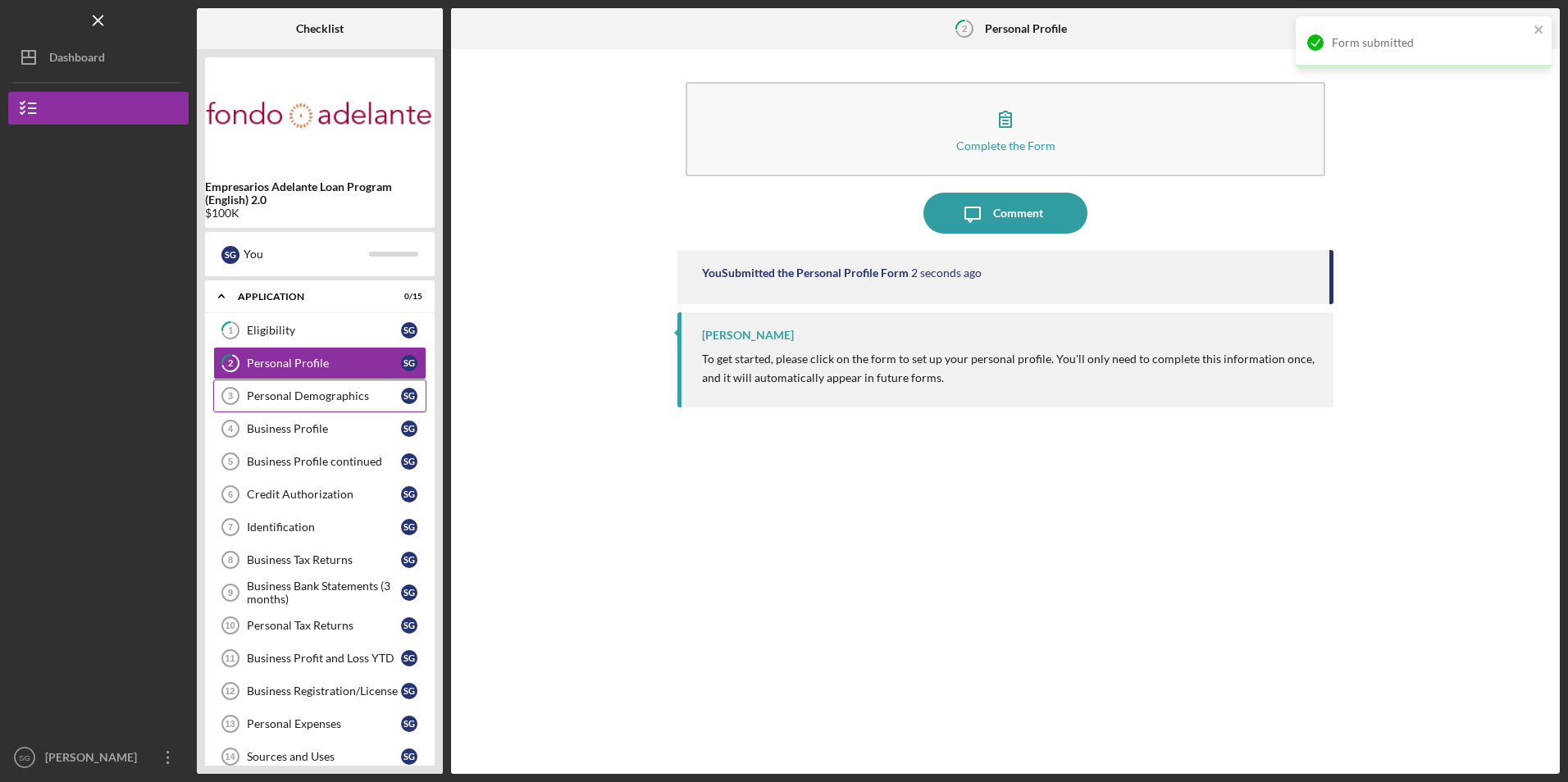
click at [307, 400] on div "Personal Demographics" at bounding box center [324, 396] width 154 height 13
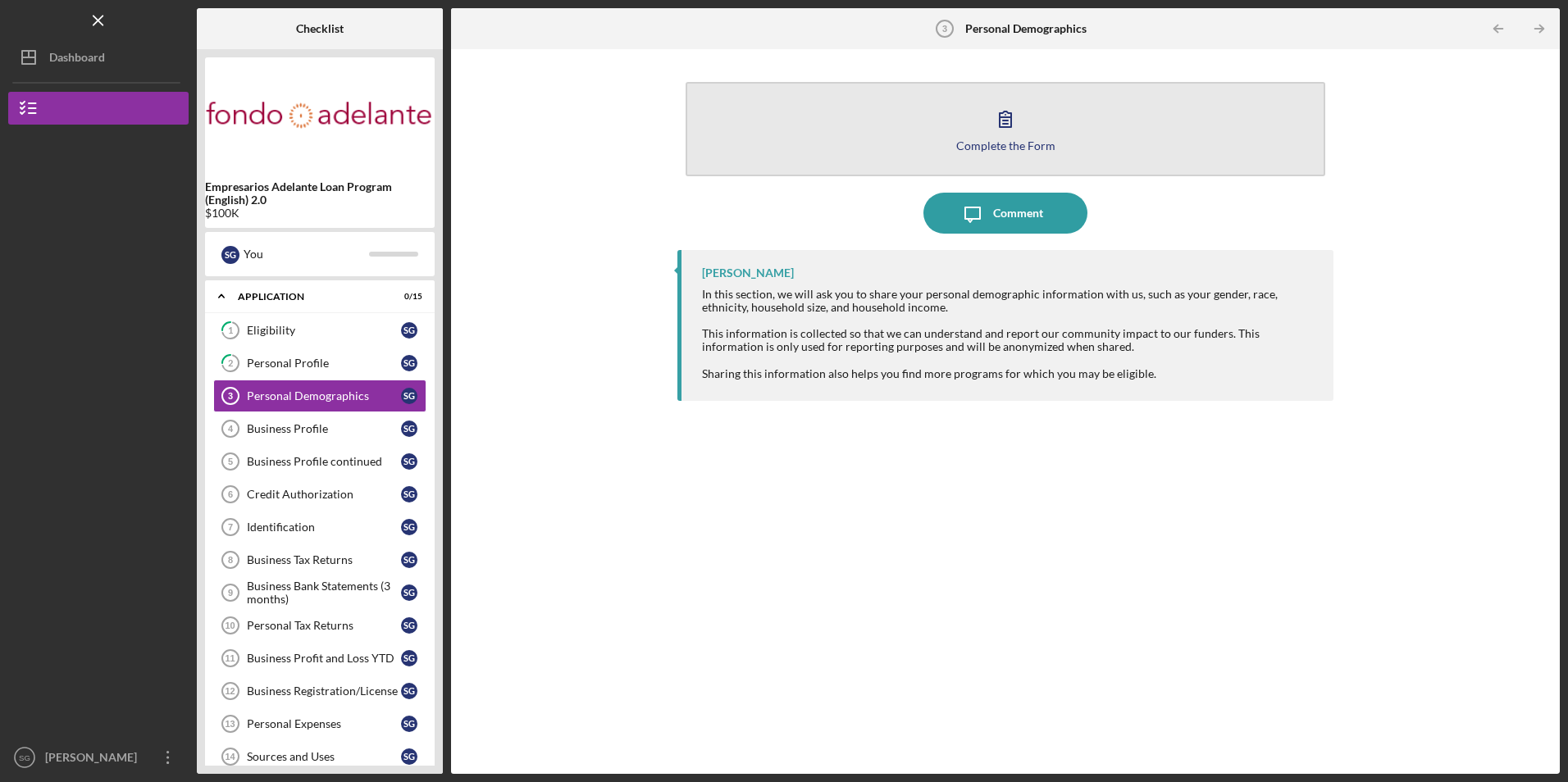
click at [856, 134] on button "Complete the Form Form" at bounding box center [1005, 130] width 638 height 94
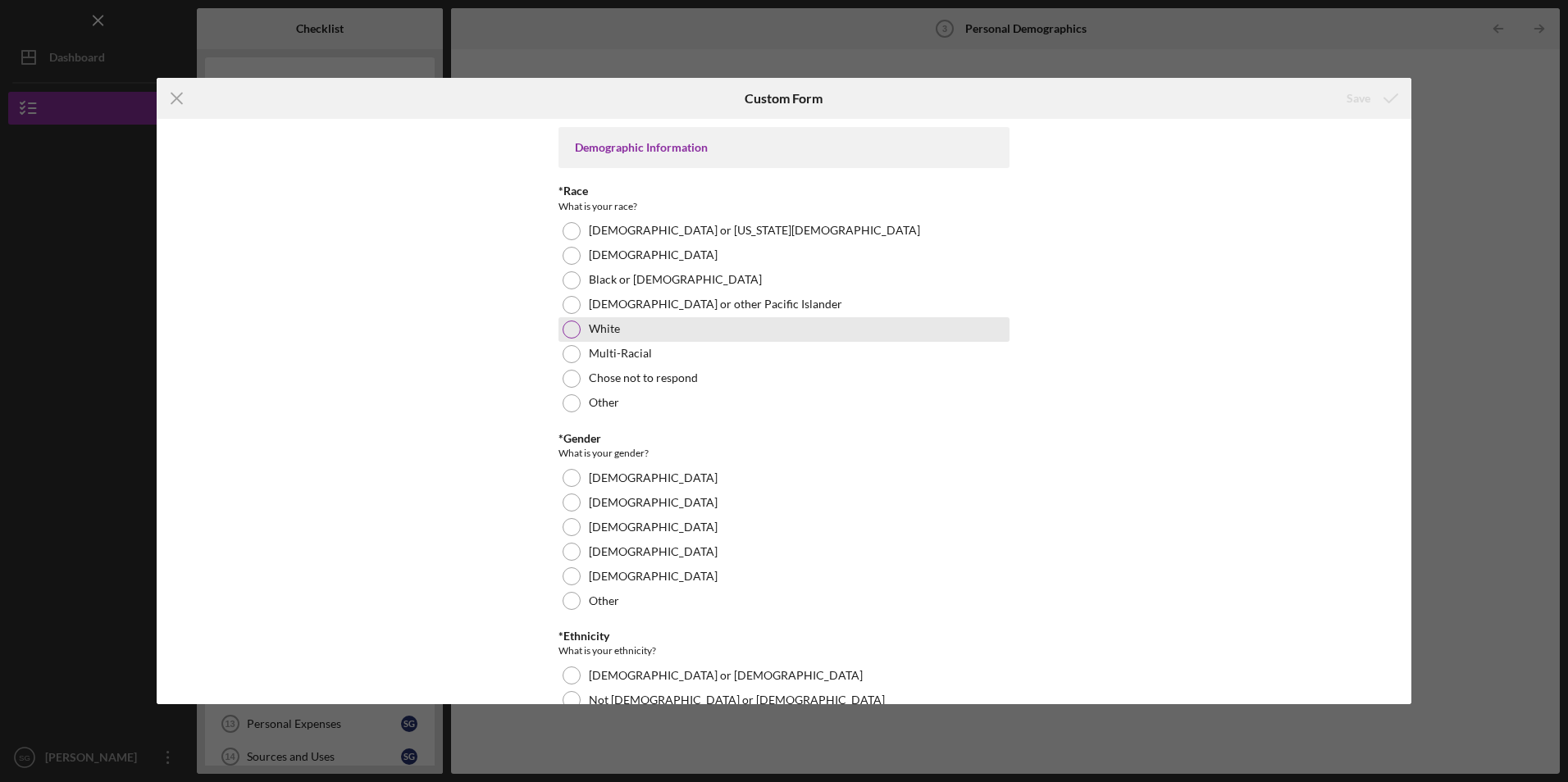
click at [562, 322] on div "White" at bounding box center [784, 329] width 451 height 25
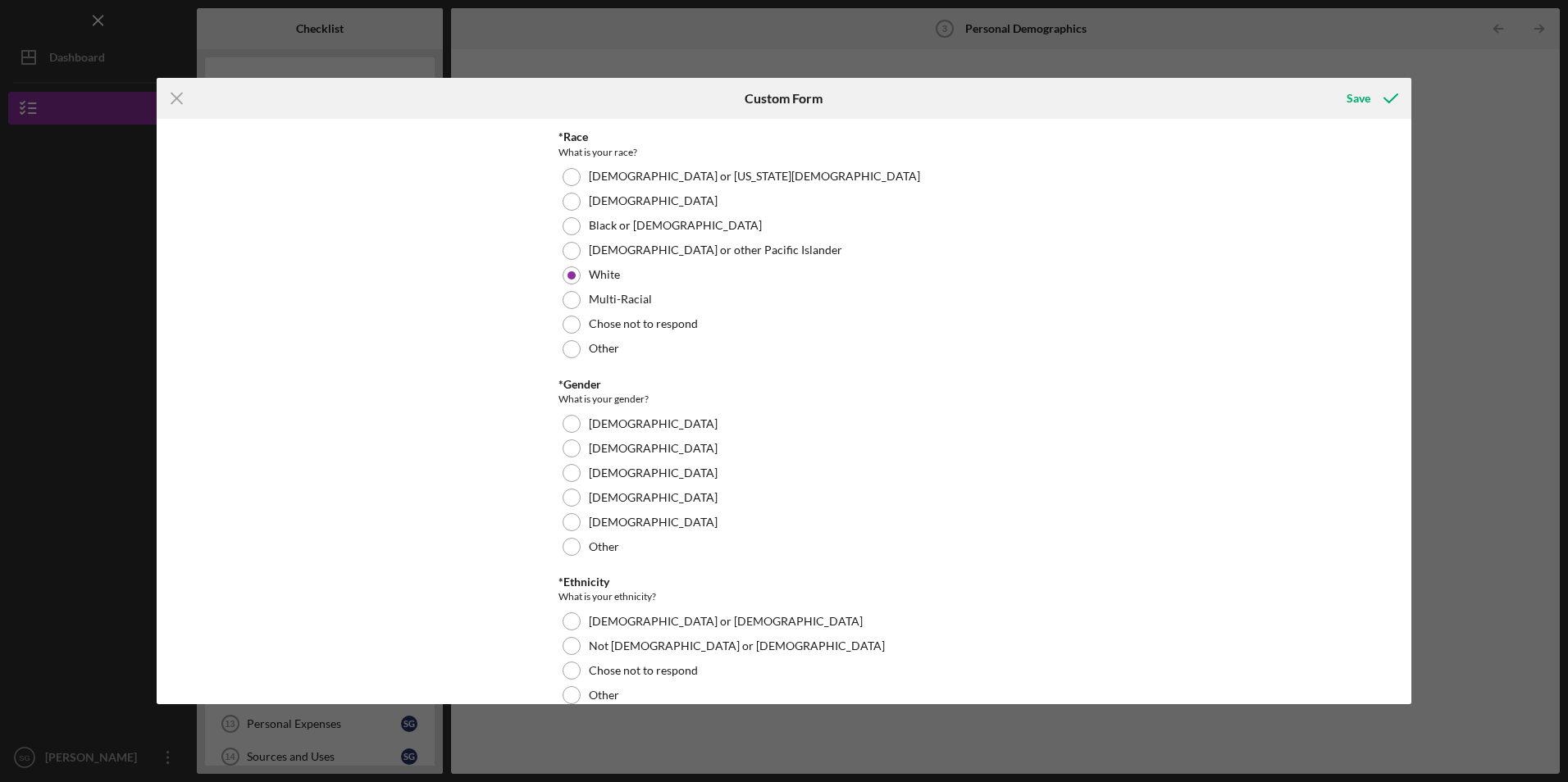
scroll to position [82, 0]
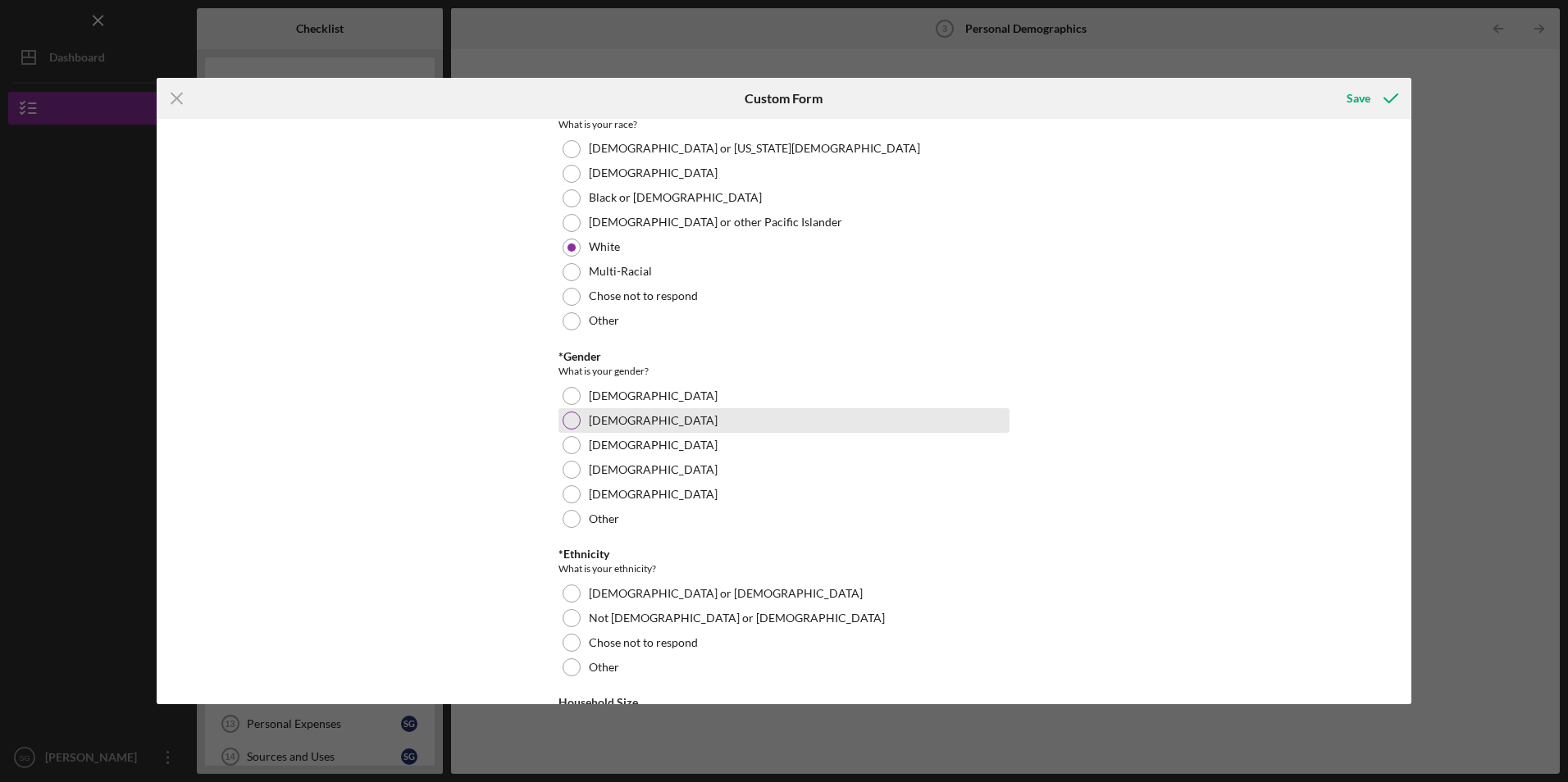
click at [564, 418] on div at bounding box center [571, 420] width 18 height 18
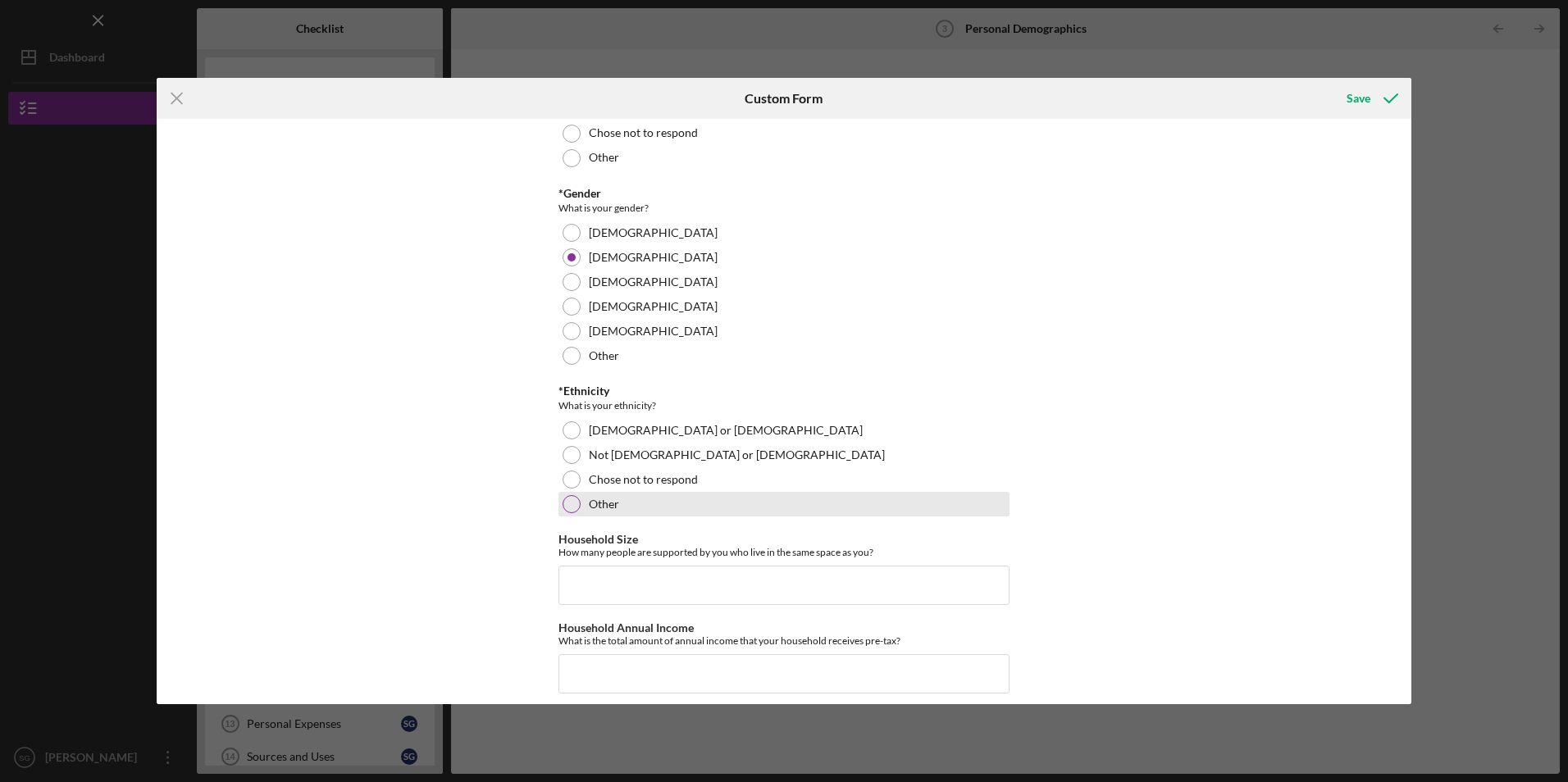
scroll to position [259, 0]
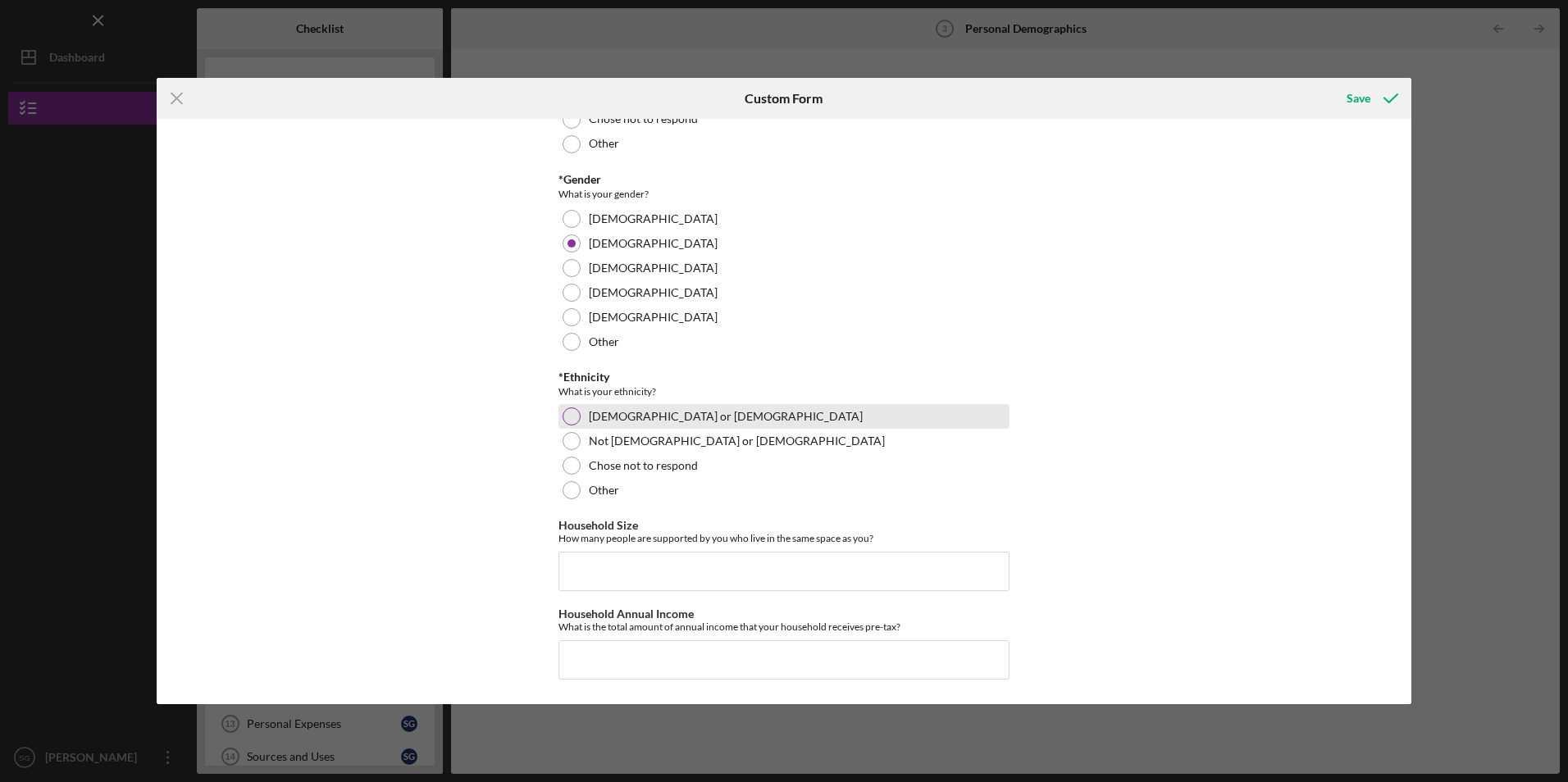
click at [570, 417] on div at bounding box center [571, 416] width 18 height 18
click at [623, 569] on input "Household Size" at bounding box center [784, 571] width 451 height 40
click at [623, 565] on input "Household Size" at bounding box center [784, 571] width 451 height 40
type input "3"
click at [579, 652] on input "Household Annual Income" at bounding box center [784, 660] width 451 height 40
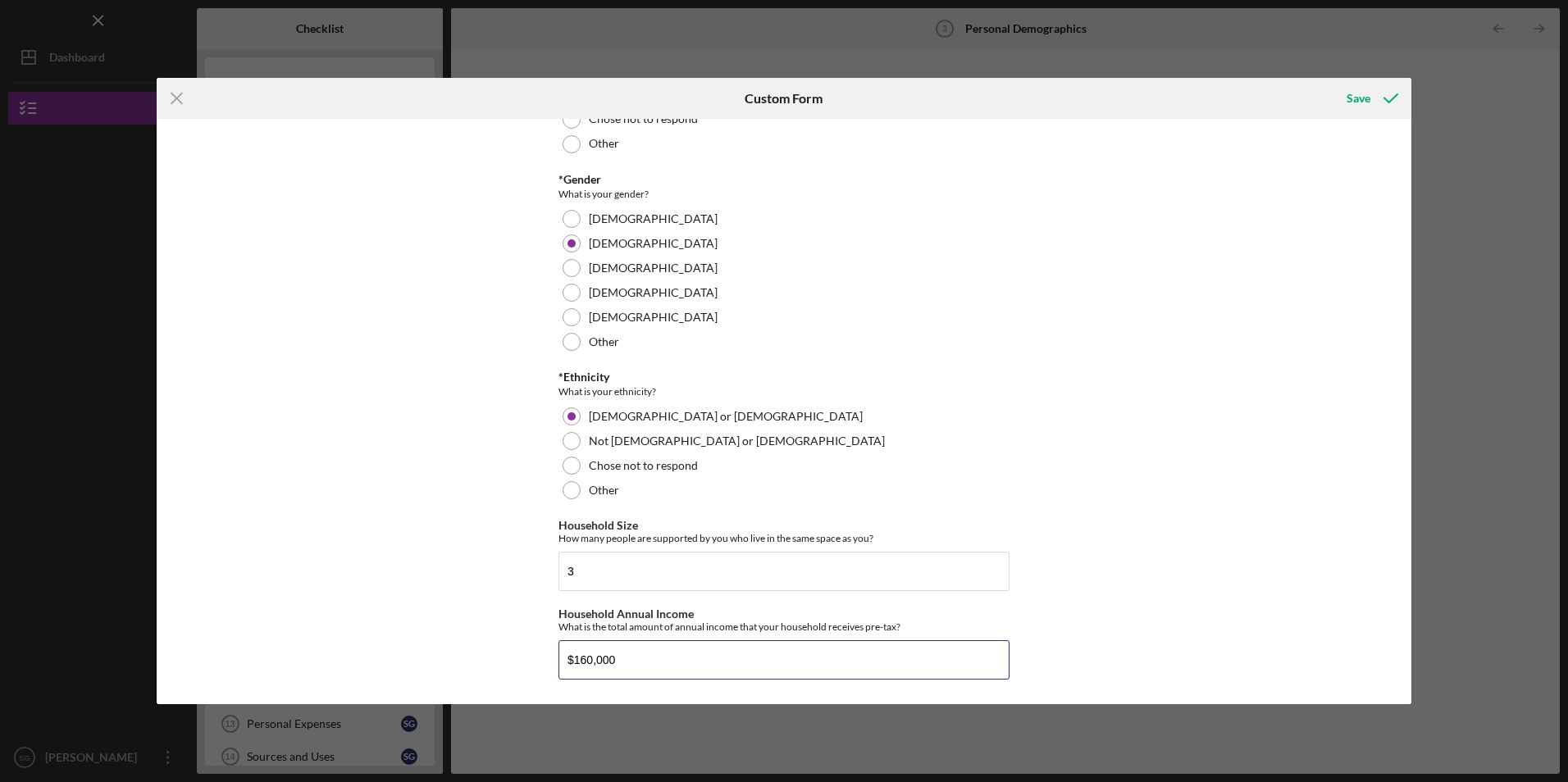
type input "$160,000"
click at [1254, 393] on div "Demographic Information *Race What is your race? American Indian or Alaska Nati…" at bounding box center [784, 412] width 1254 height 585
click at [1352, 95] on div "Save" at bounding box center [1358, 98] width 24 height 32
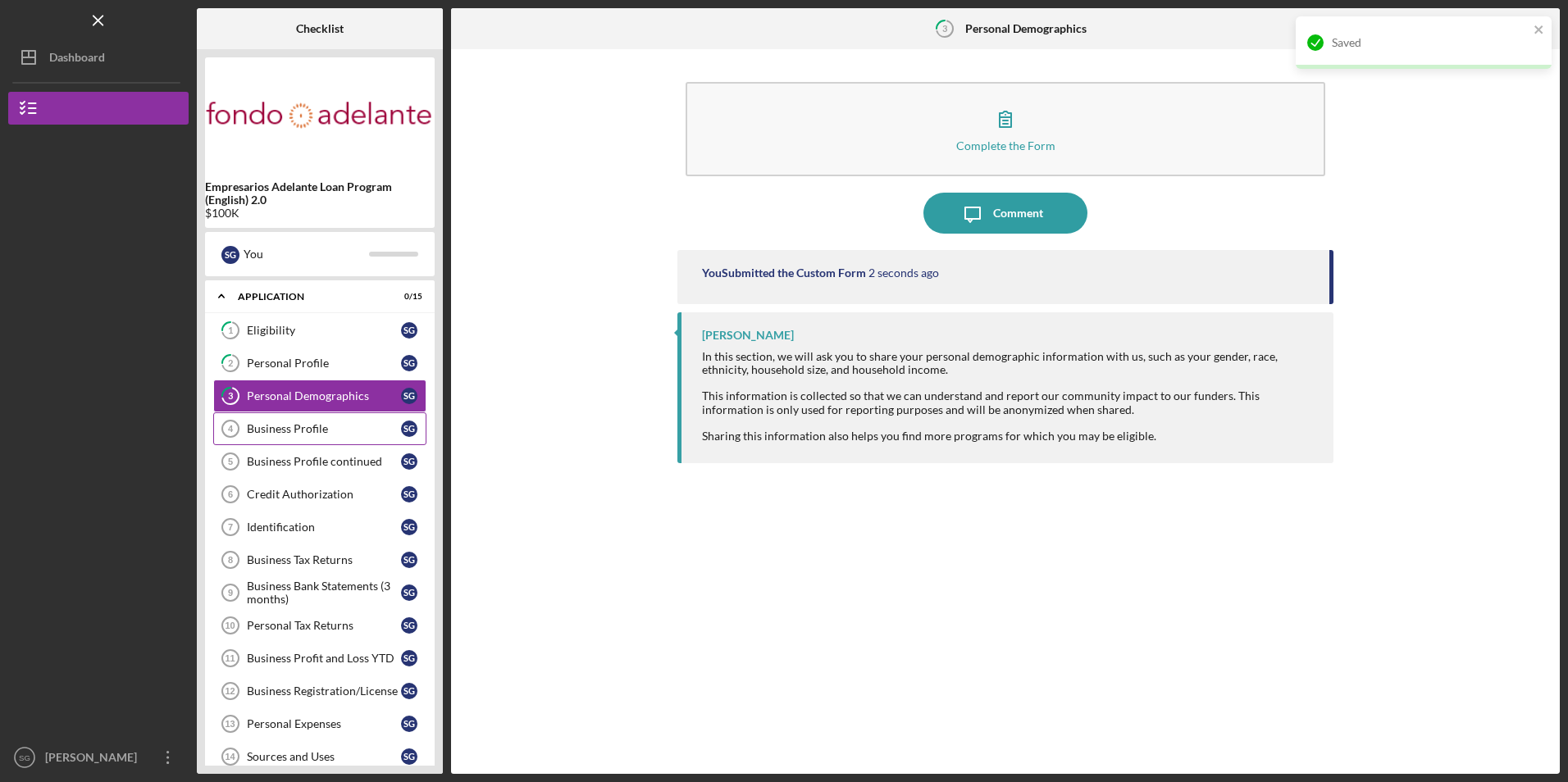
click at [336, 424] on div "Business Profile" at bounding box center [324, 428] width 154 height 13
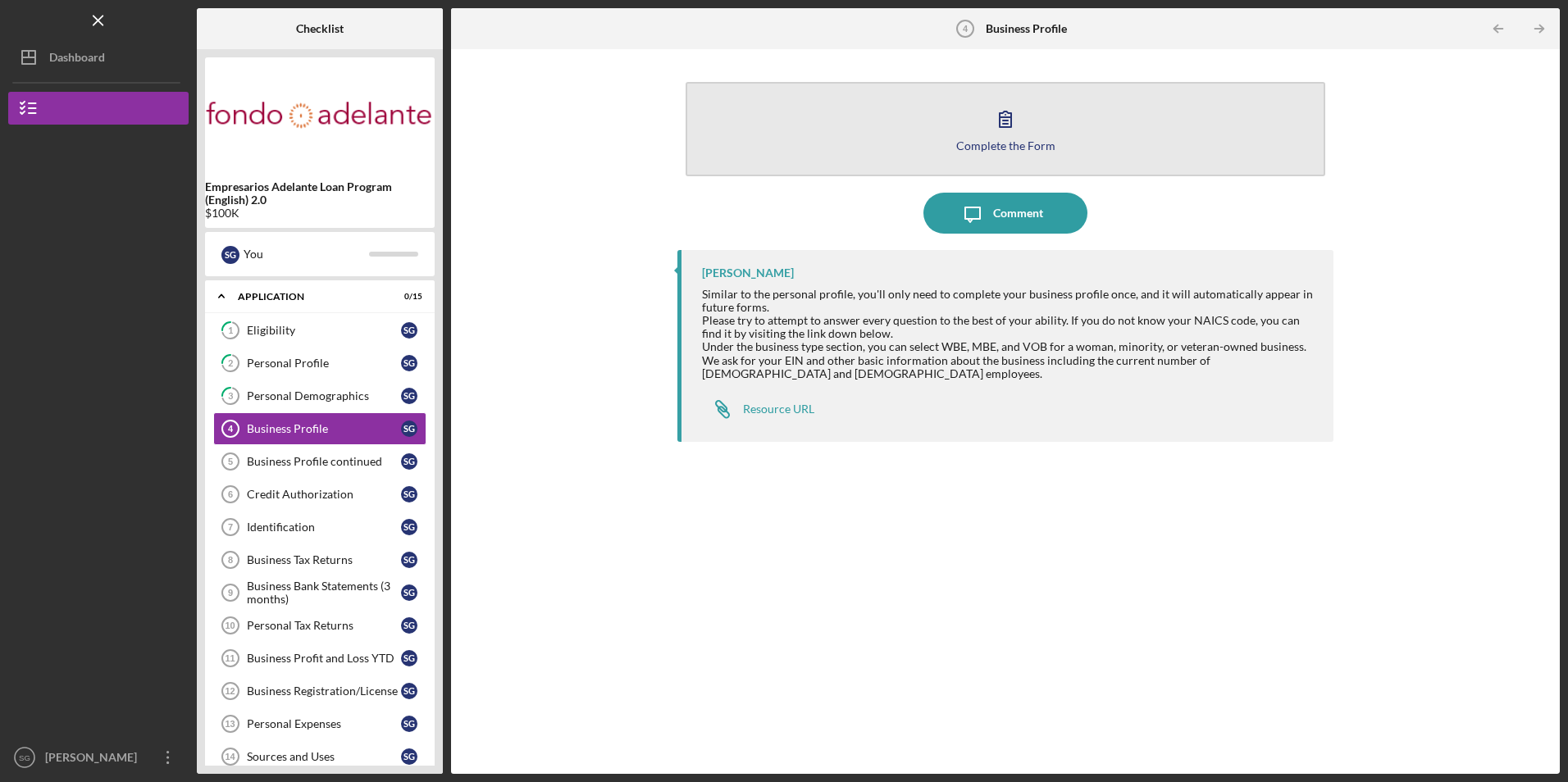
click at [846, 155] on button "Complete the Form Form" at bounding box center [1005, 130] width 638 height 94
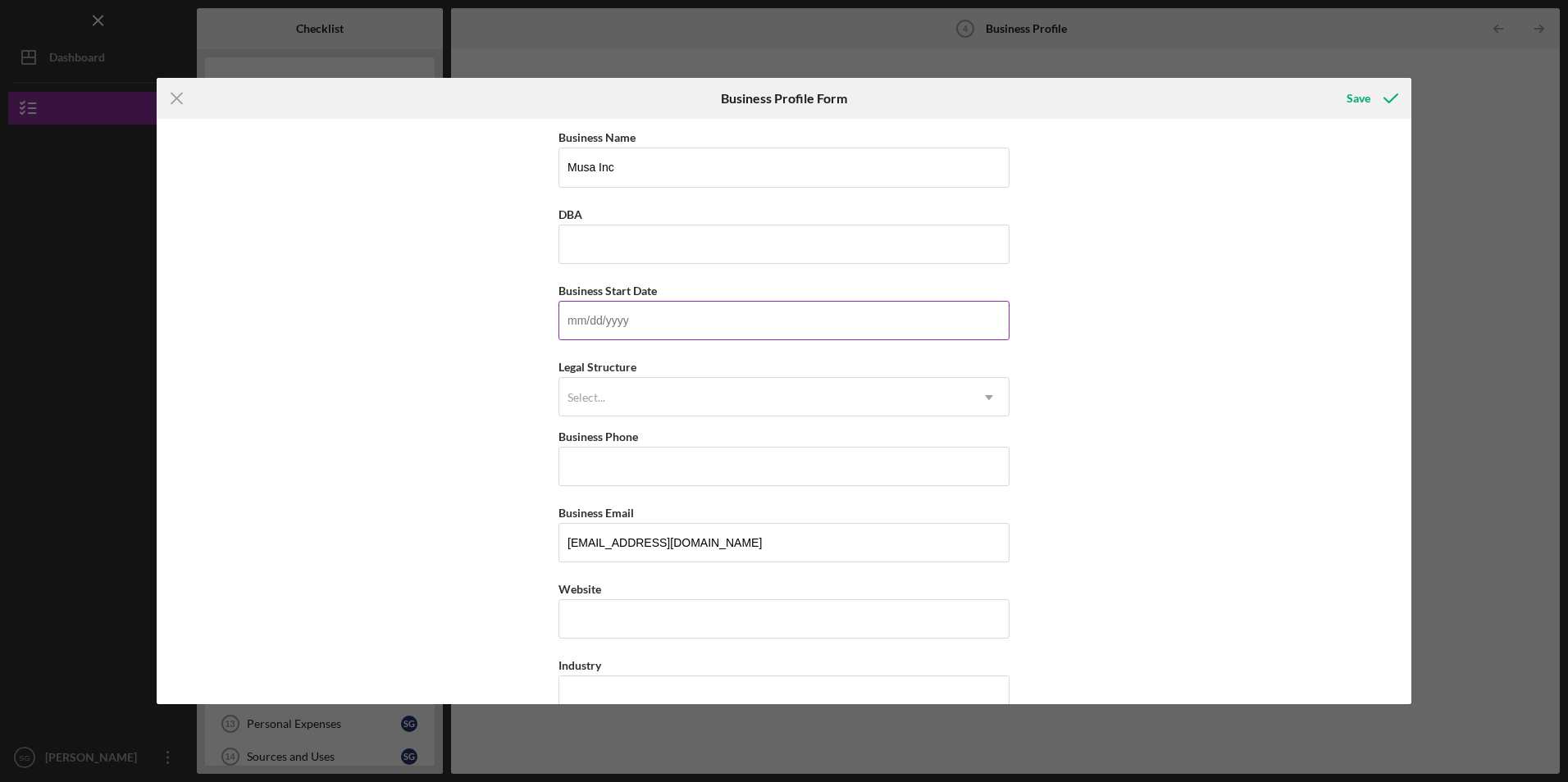
click at [627, 316] on input "Business Start Date" at bounding box center [784, 320] width 451 height 40
click at [617, 321] on input "Business Start Date" at bounding box center [784, 320] width 451 height 40
type input "01/01/2025"
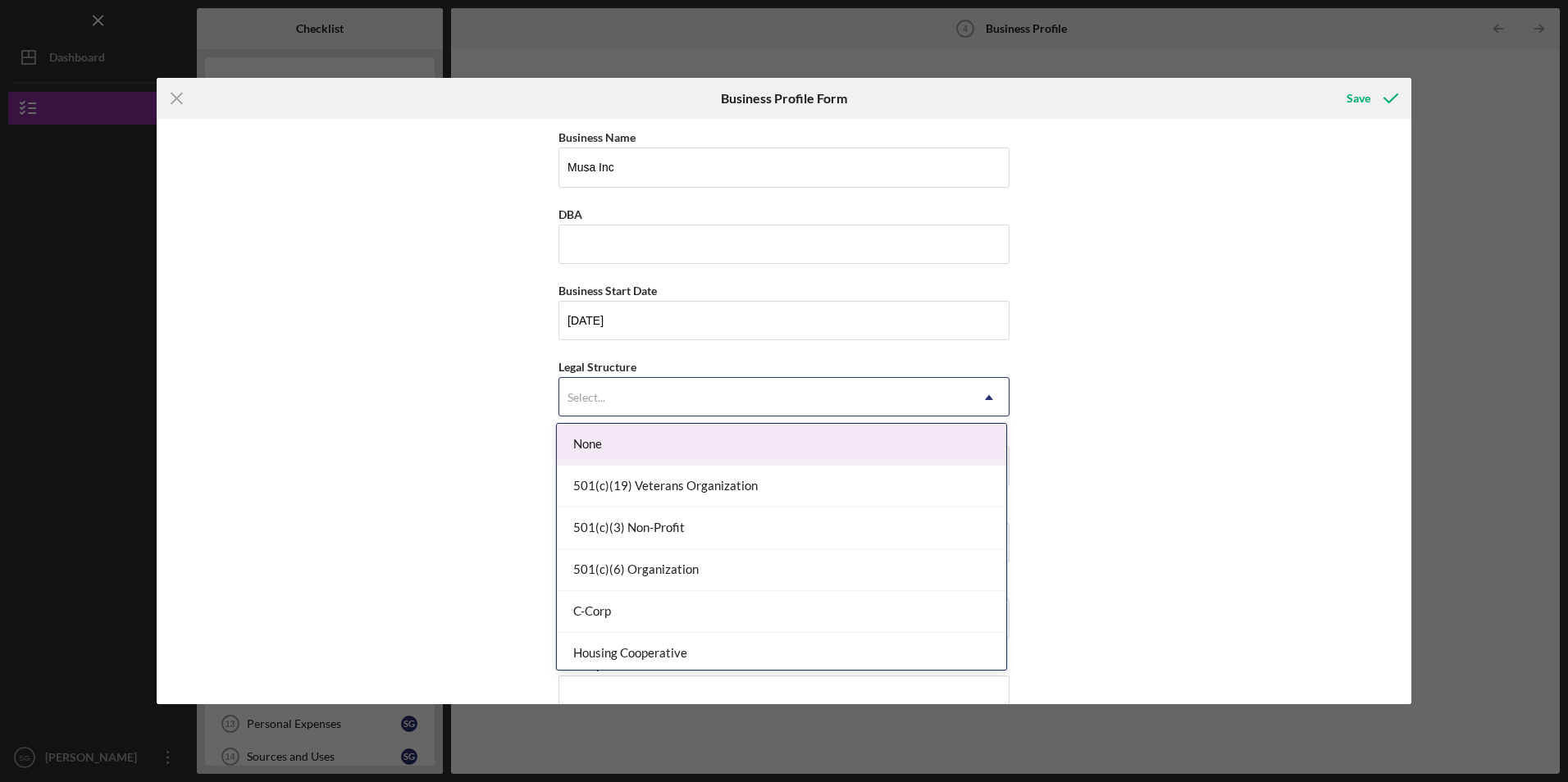
click at [607, 404] on div "Select..." at bounding box center [763, 397] width 410 height 38
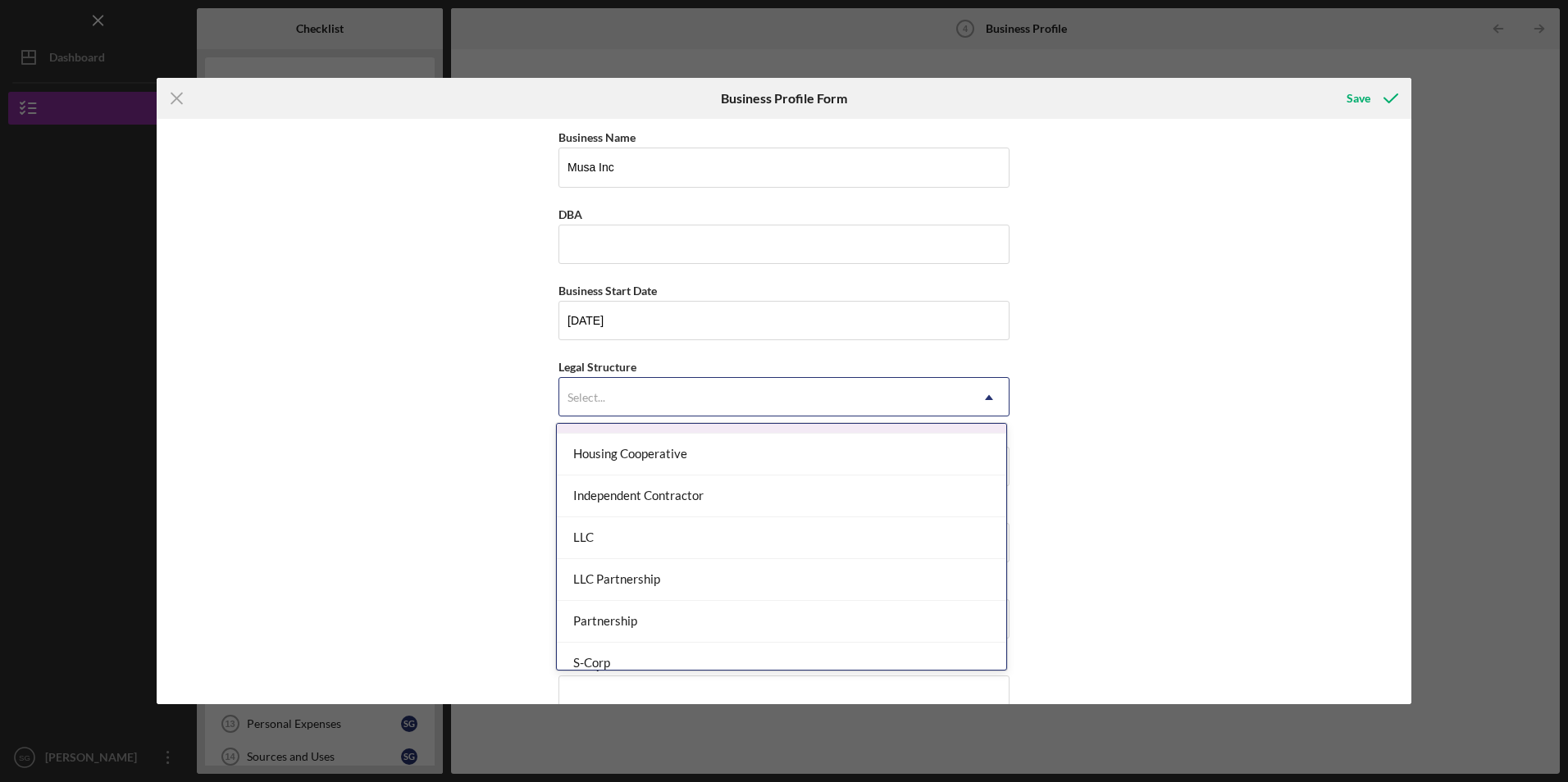
scroll to position [246, 0]
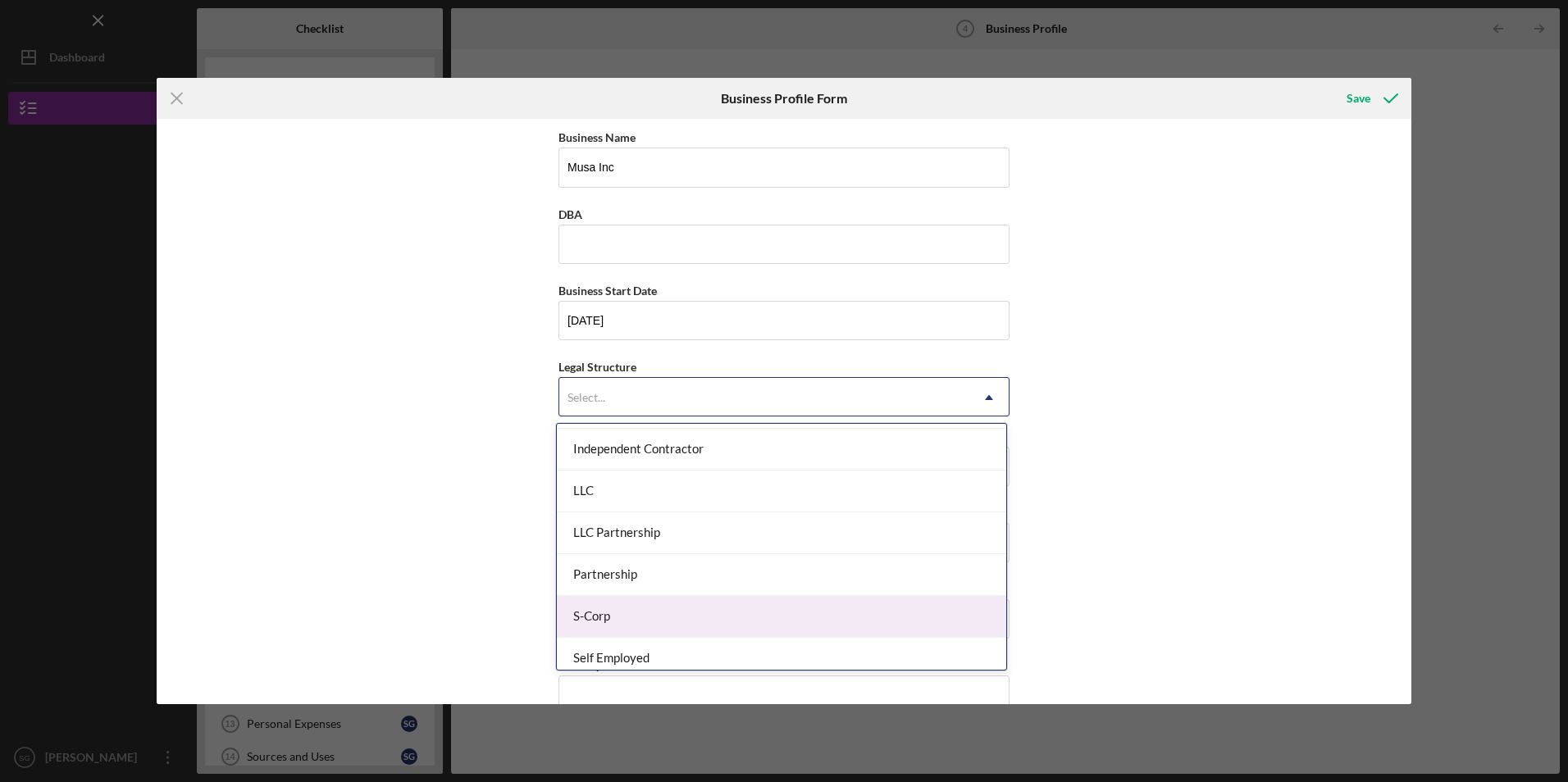
click at [623, 608] on div "S-Corp" at bounding box center [782, 616] width 450 height 42
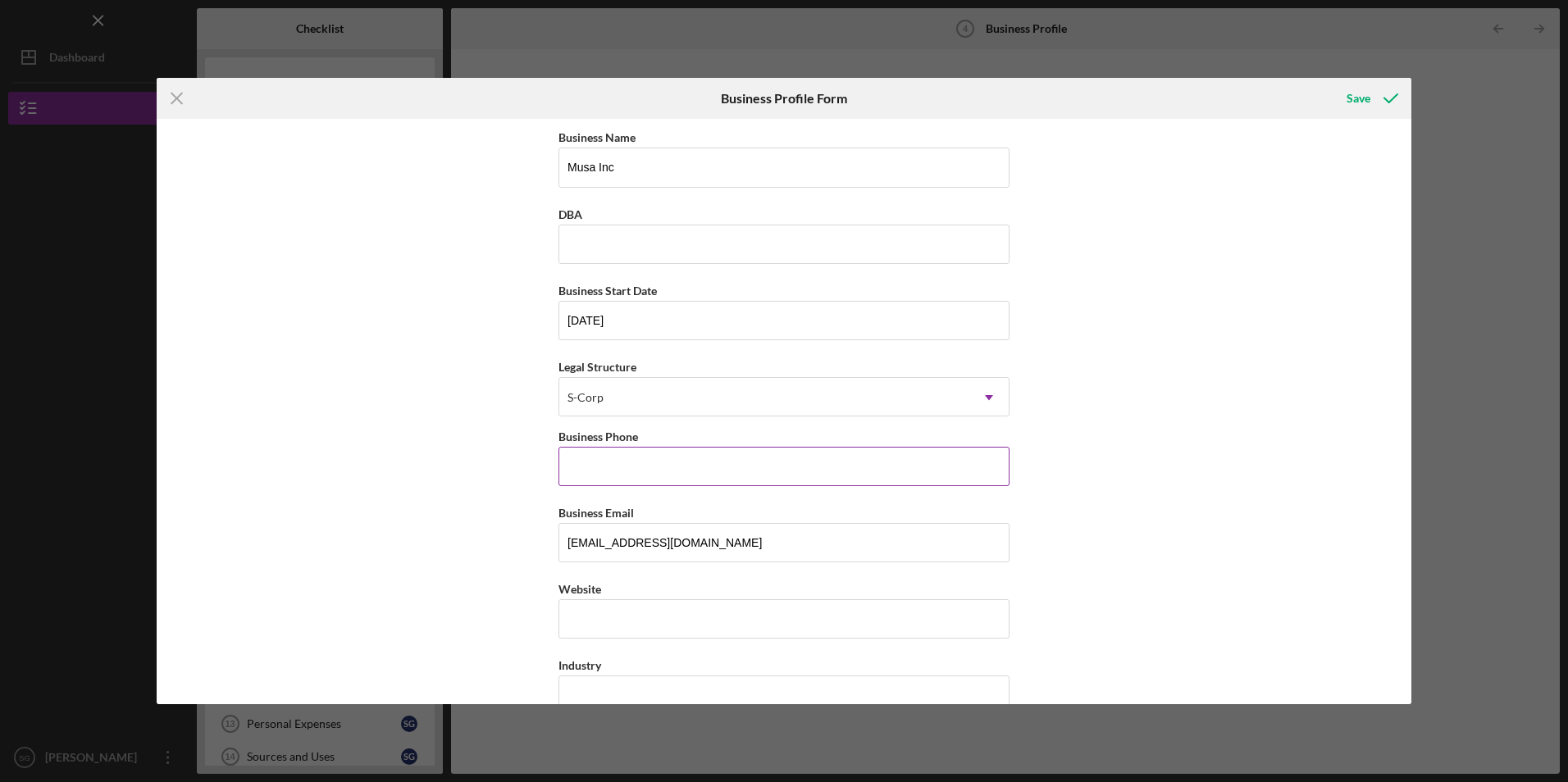
click at [598, 479] on input "Business Phone" at bounding box center [784, 466] width 451 height 40
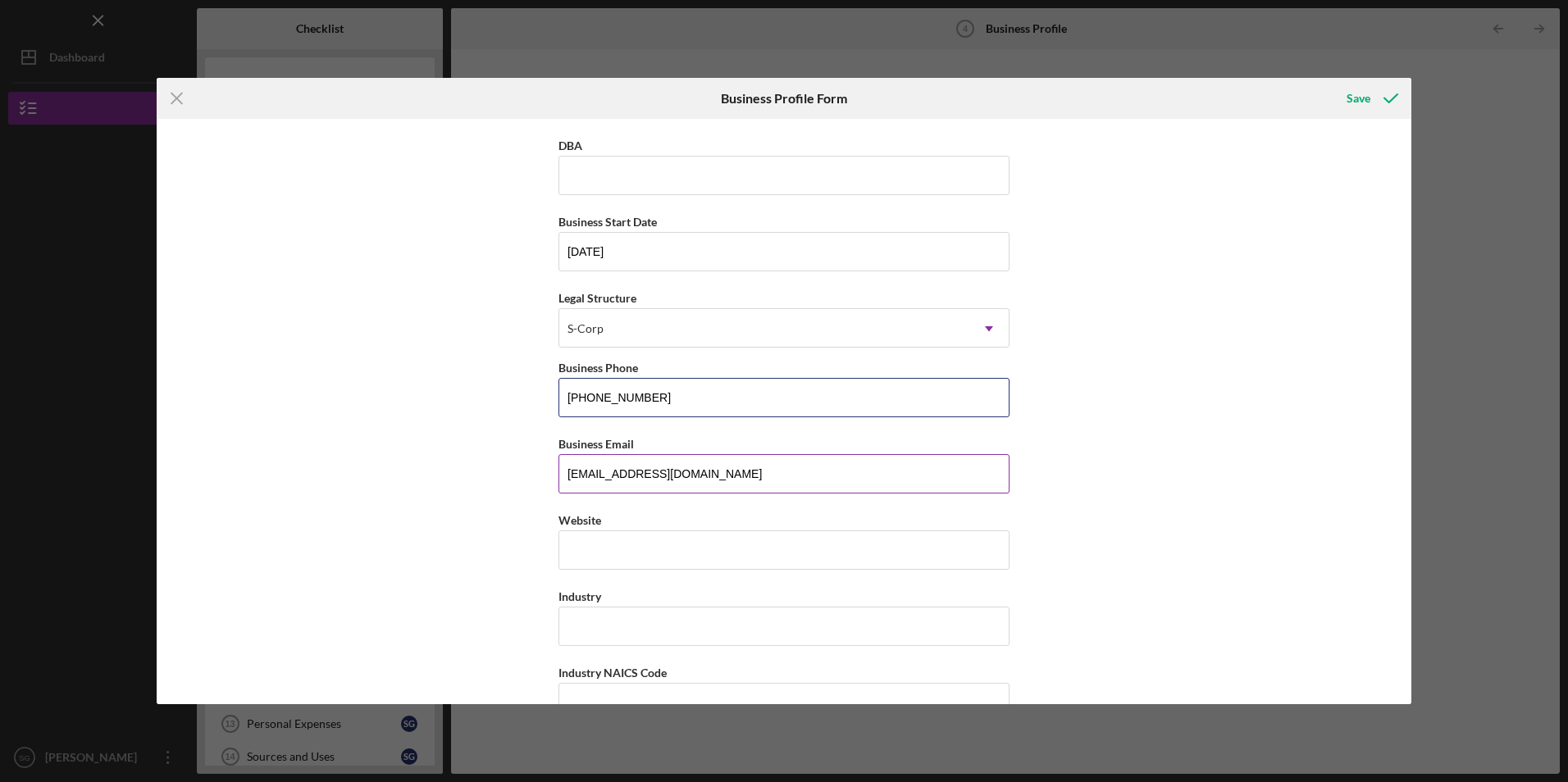
scroll to position [164, 0]
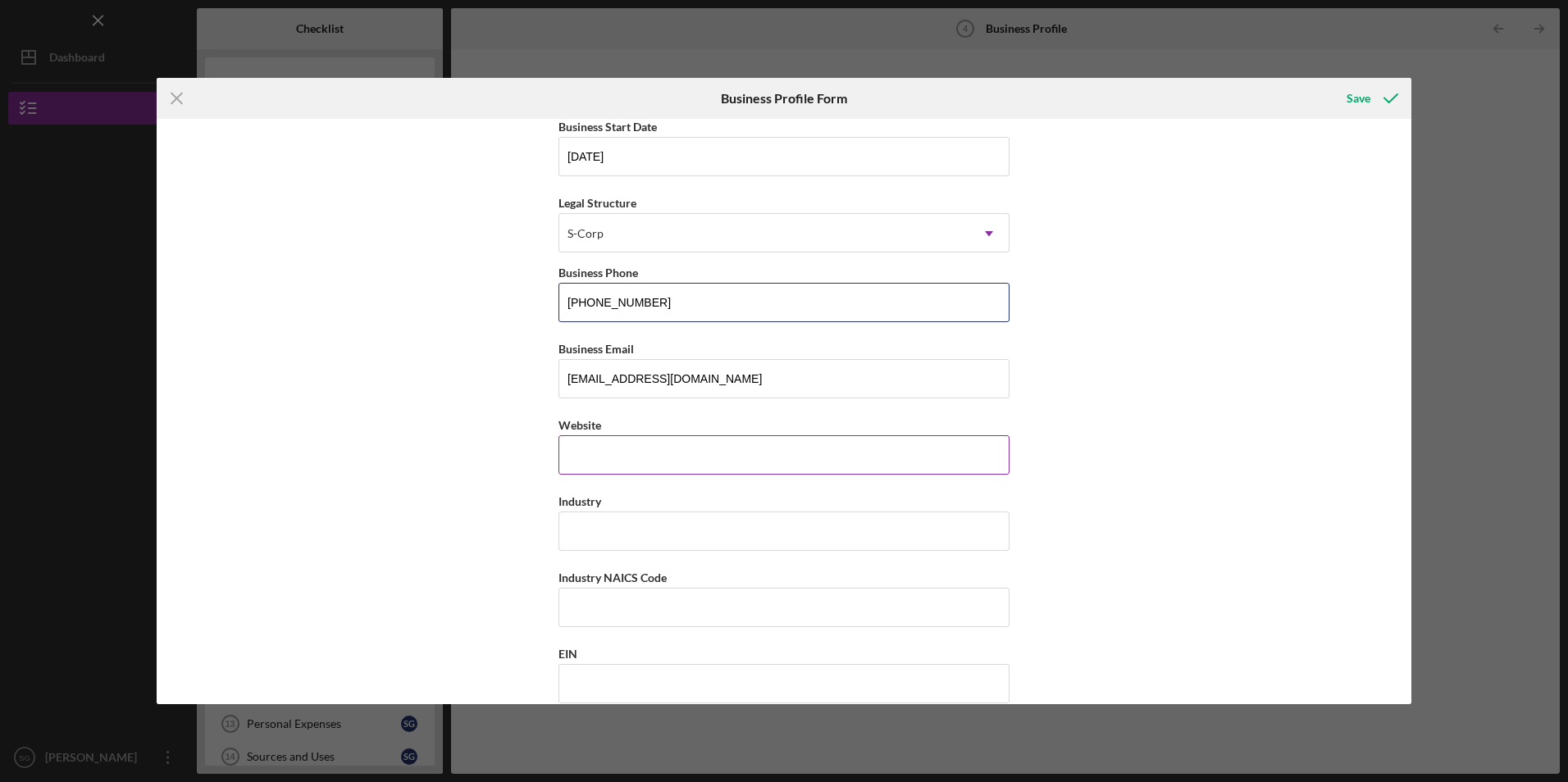
type input "(209) 740-8250"
click at [686, 454] on input "Website" at bounding box center [784, 455] width 451 height 40
type input "n/a"
click at [474, 490] on div "Business Name Musa Inc DBA Business Start Date 01/01/2025 Legal Structure S-Cor…" at bounding box center [784, 412] width 1254 height 585
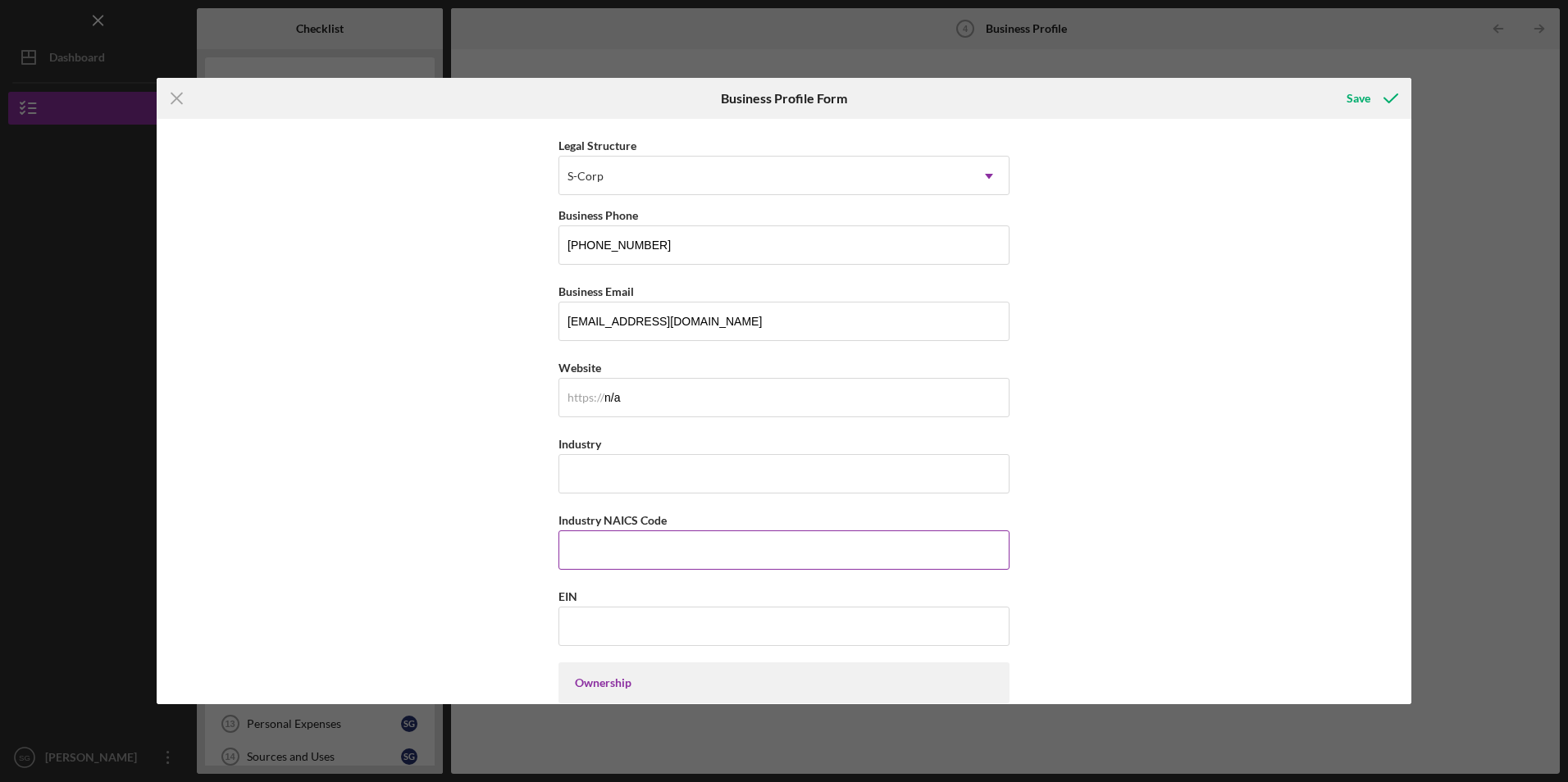
scroll to position [246, 0]
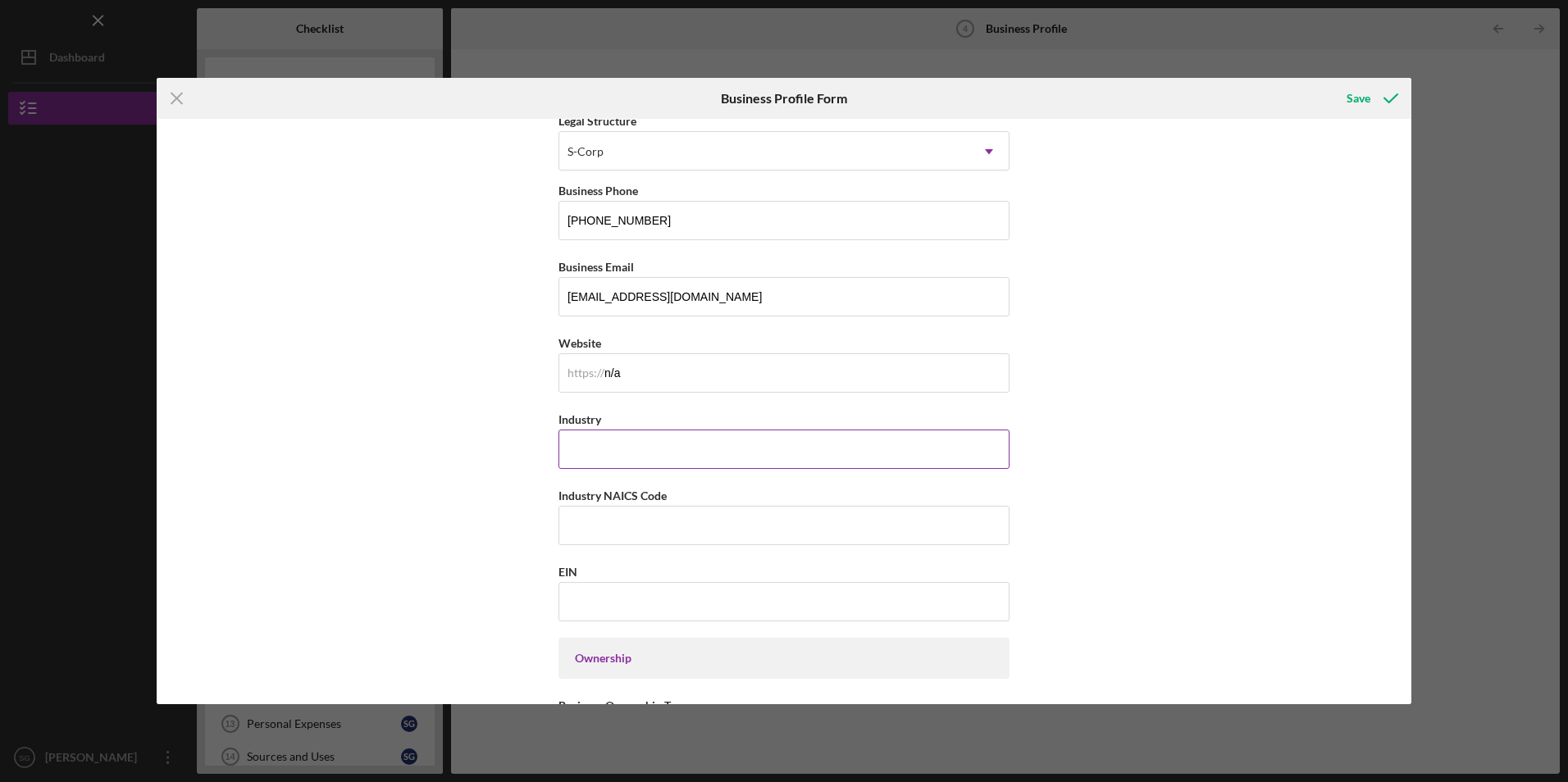
click at [602, 444] on input "Industry" at bounding box center [784, 449] width 451 height 40
type input "mobile food tuck"
click at [602, 525] on input "Industry NAICS Code" at bounding box center [784, 526] width 451 height 40
type input "722330"
click at [575, 608] on input "EIN" at bounding box center [784, 602] width 451 height 40
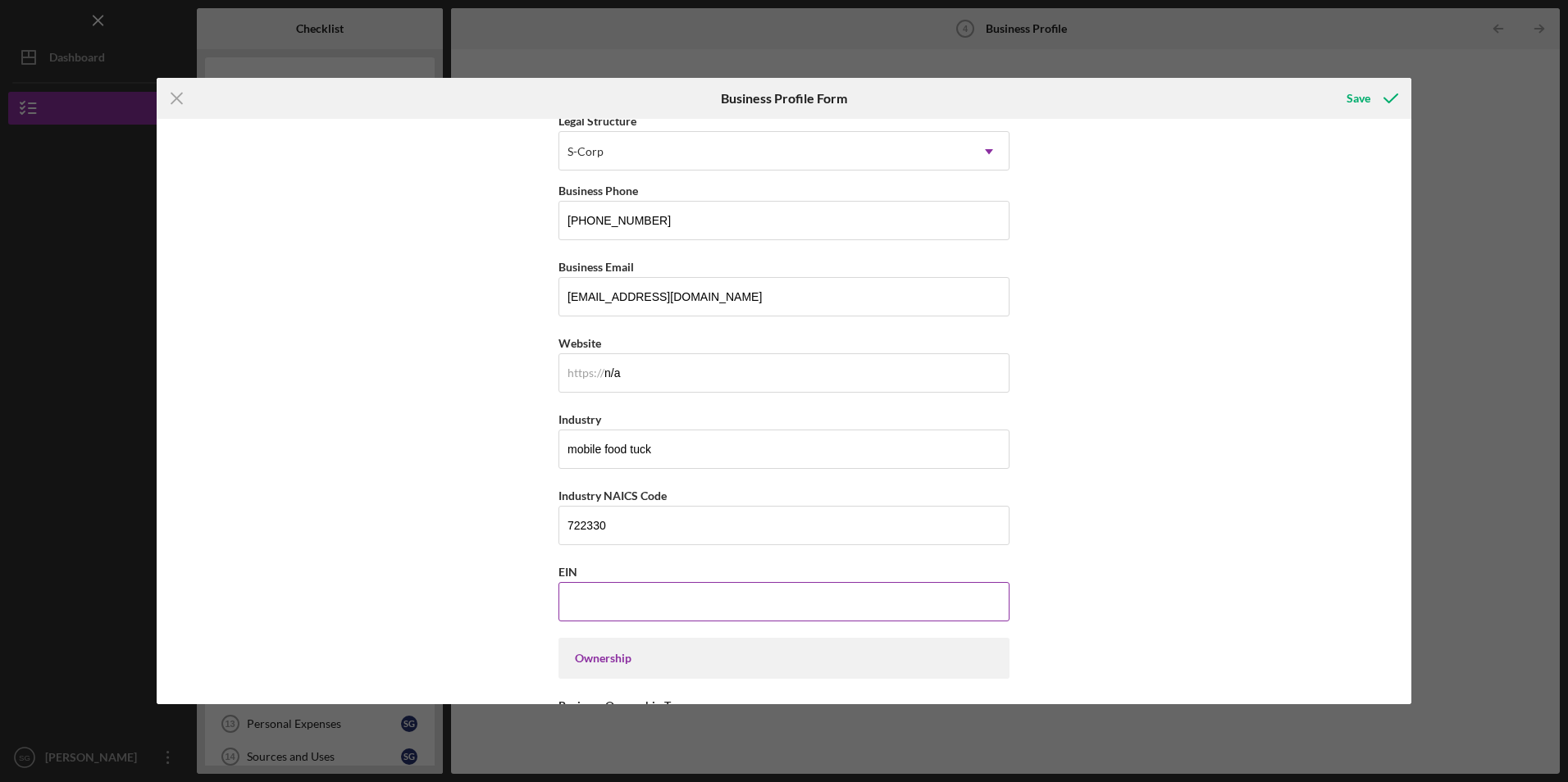
click at [725, 588] on input "EIN" at bounding box center [784, 602] width 451 height 40
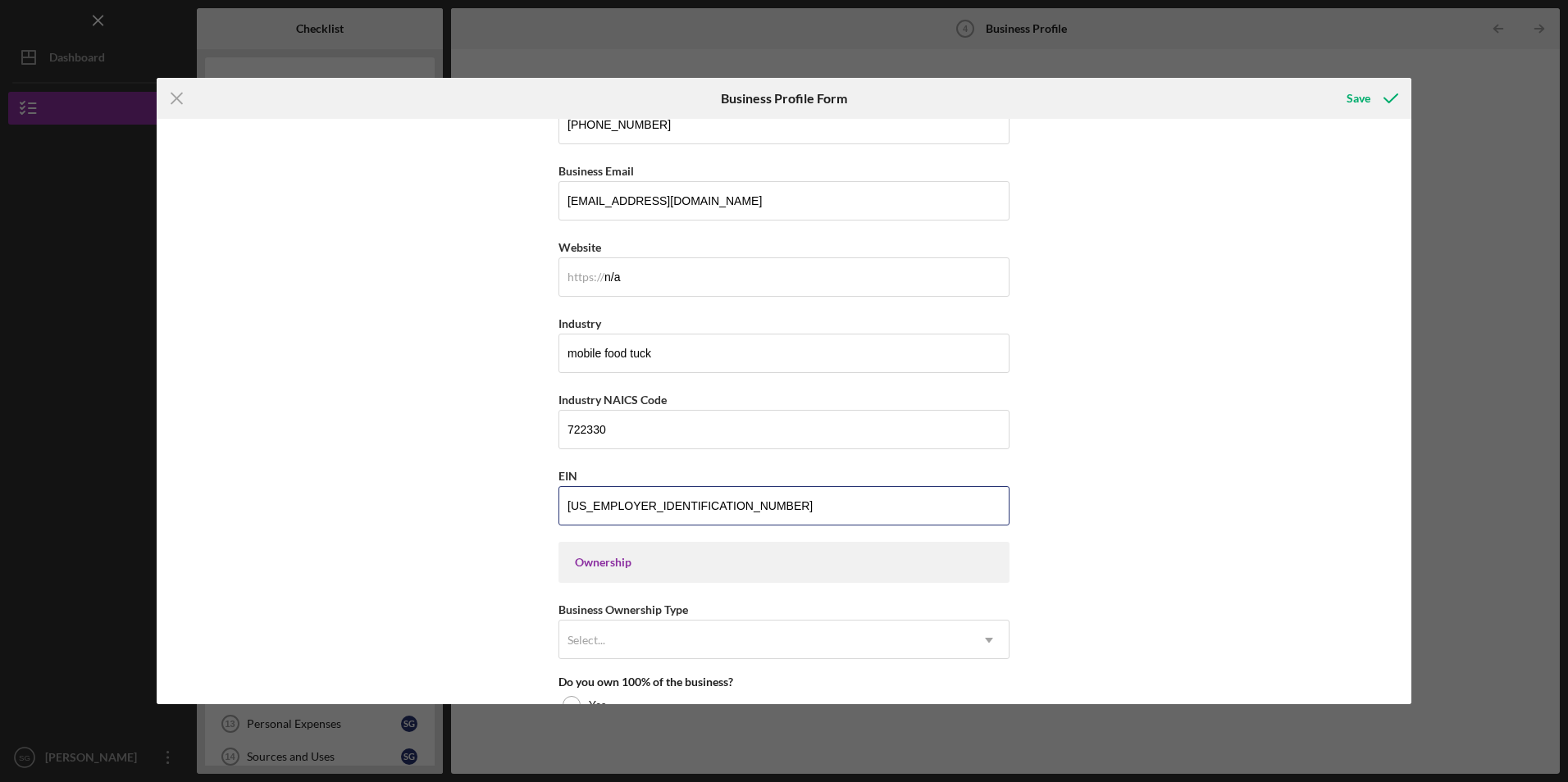
scroll to position [492, 0]
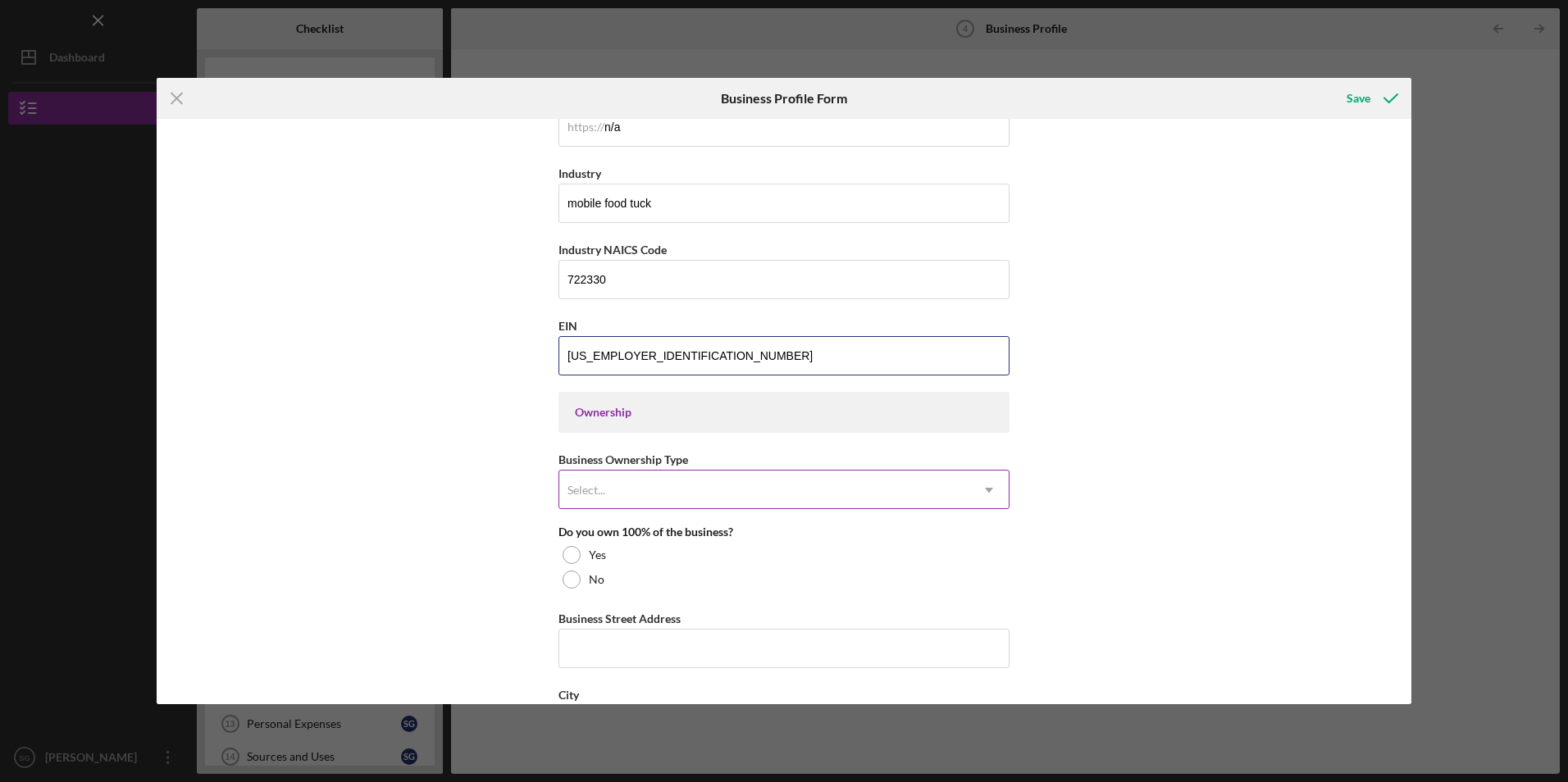
type input "33-2646466"
click at [627, 496] on div "Select..." at bounding box center [763, 490] width 410 height 38
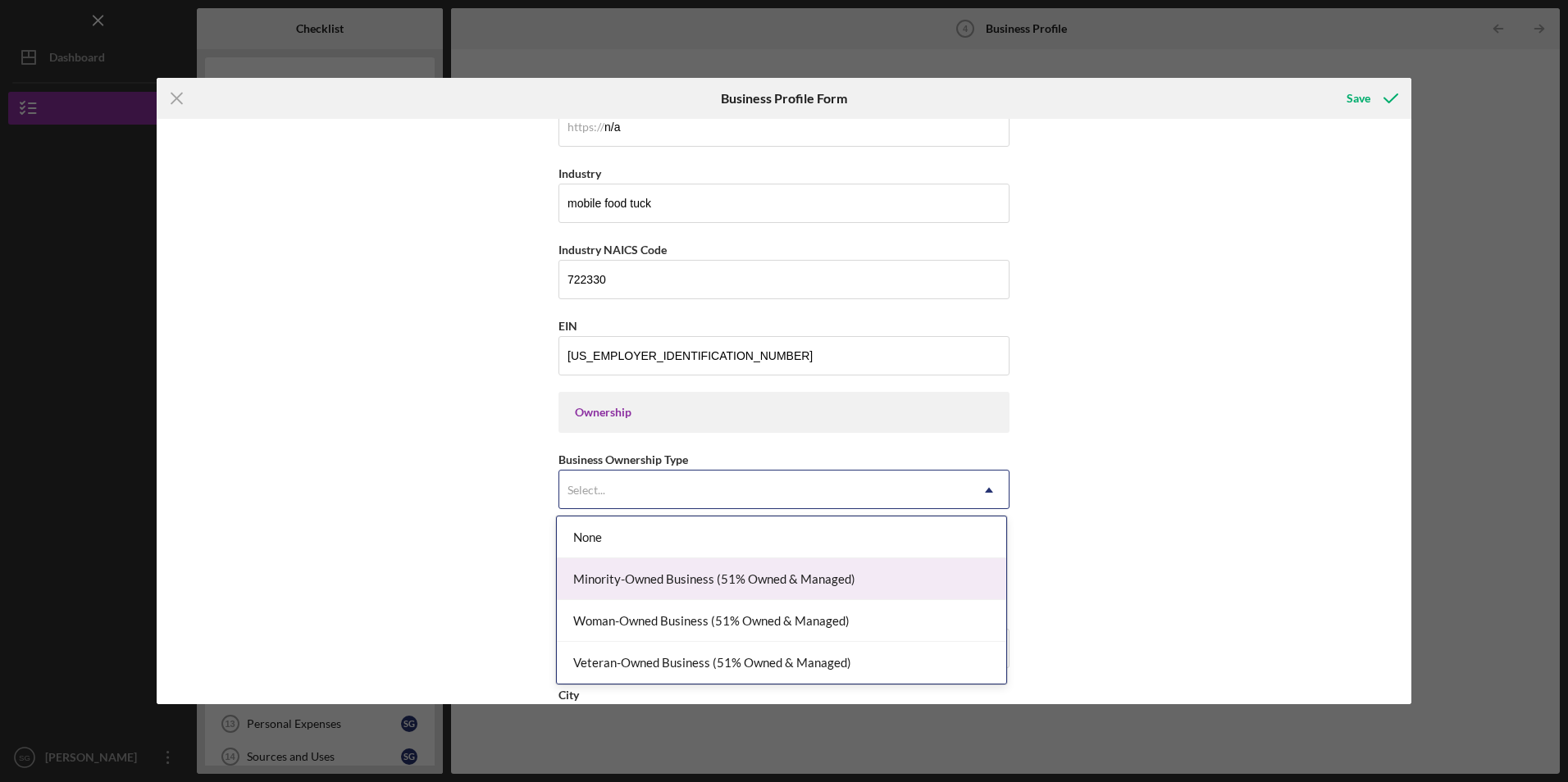
click at [631, 586] on div "Minority-Owned Business (51% Owned & Managed)" at bounding box center [782, 579] width 450 height 42
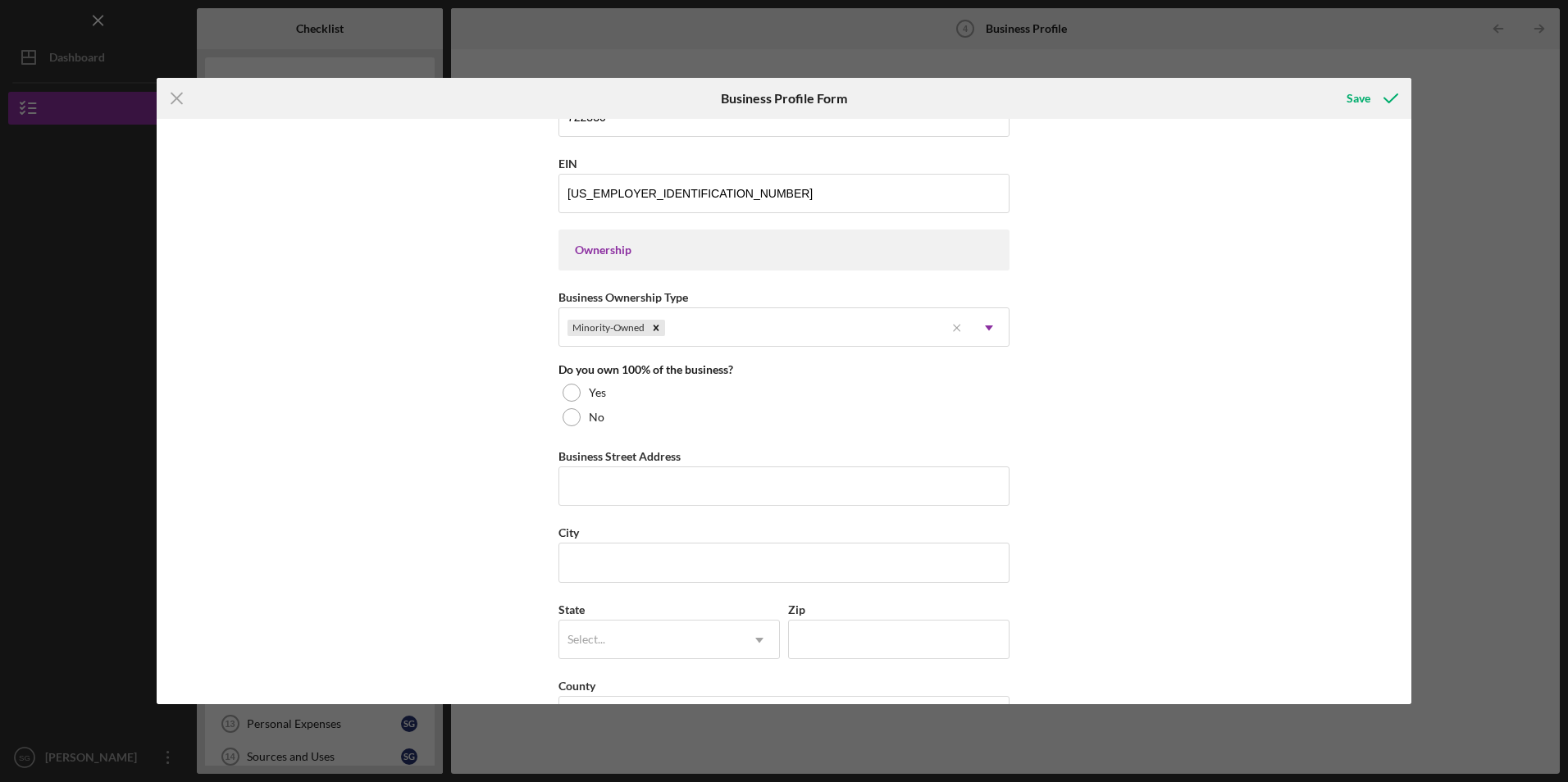
scroll to position [656, 0]
click at [562, 390] on div at bounding box center [571, 391] width 18 height 18
click at [580, 481] on input "Business Street Address" at bounding box center [784, 485] width 451 height 40
type input "1800 Sutter St"
type input "Livermore"
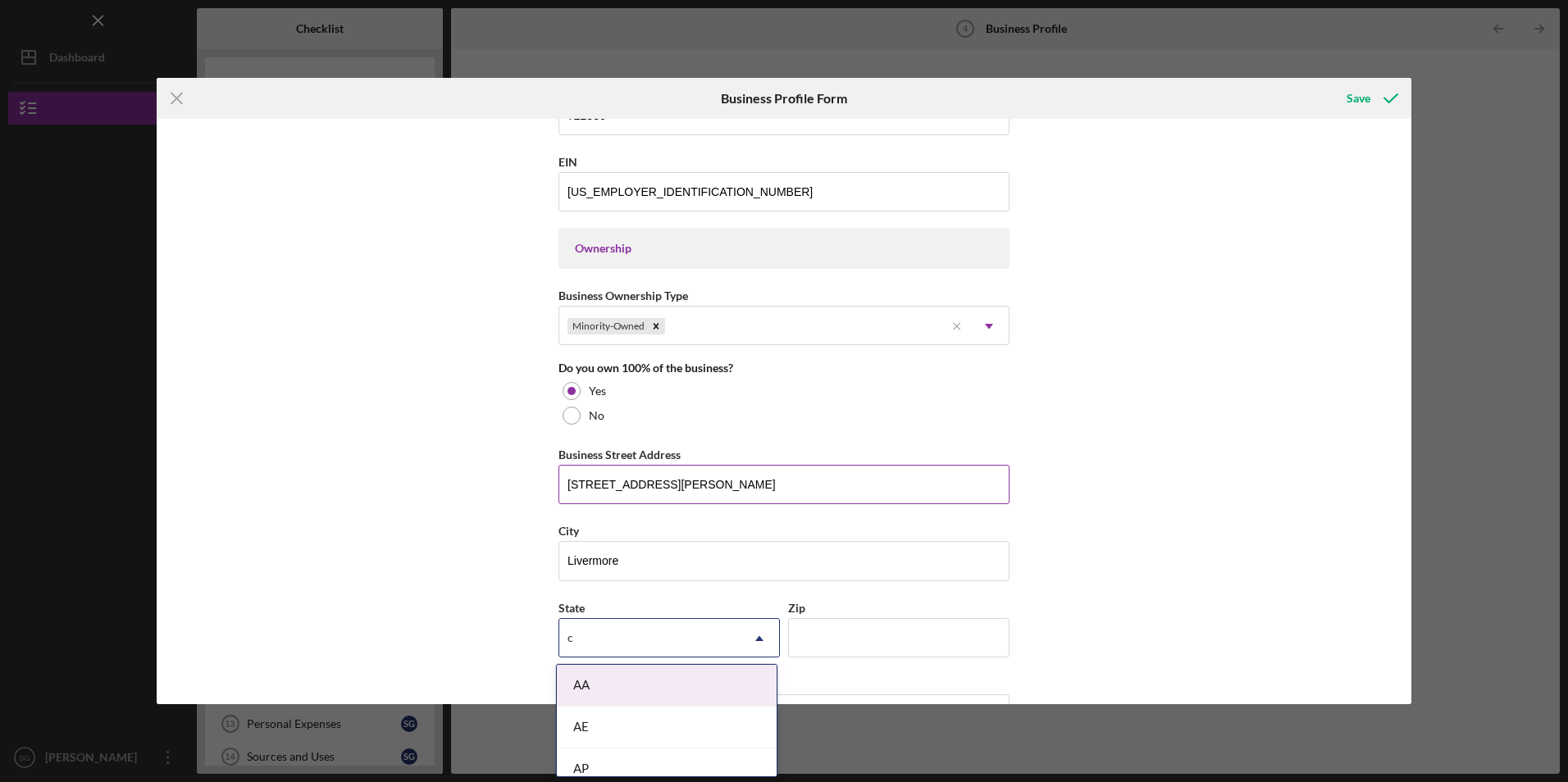
type input "ca"
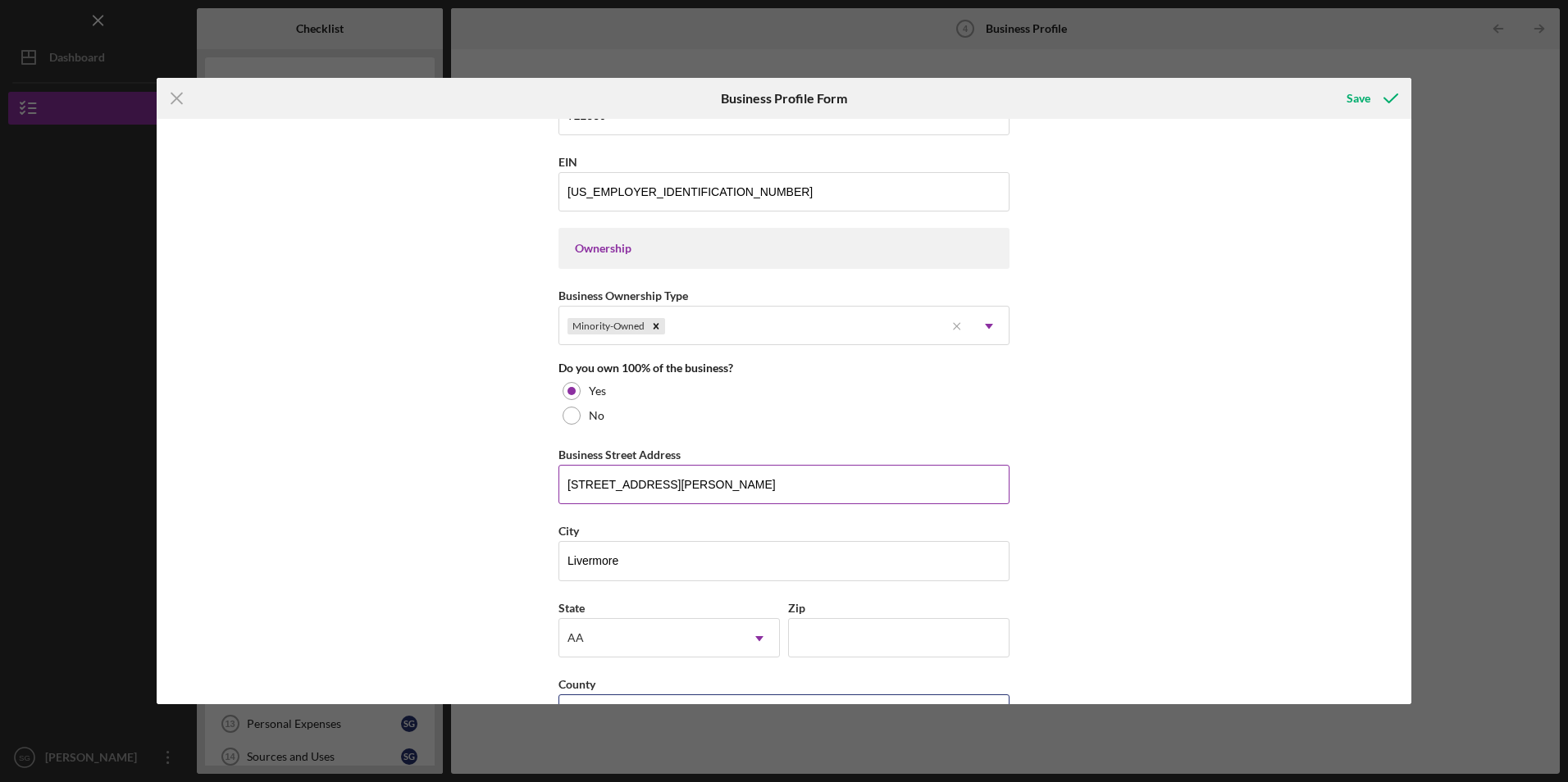
scroll to position [686, 0]
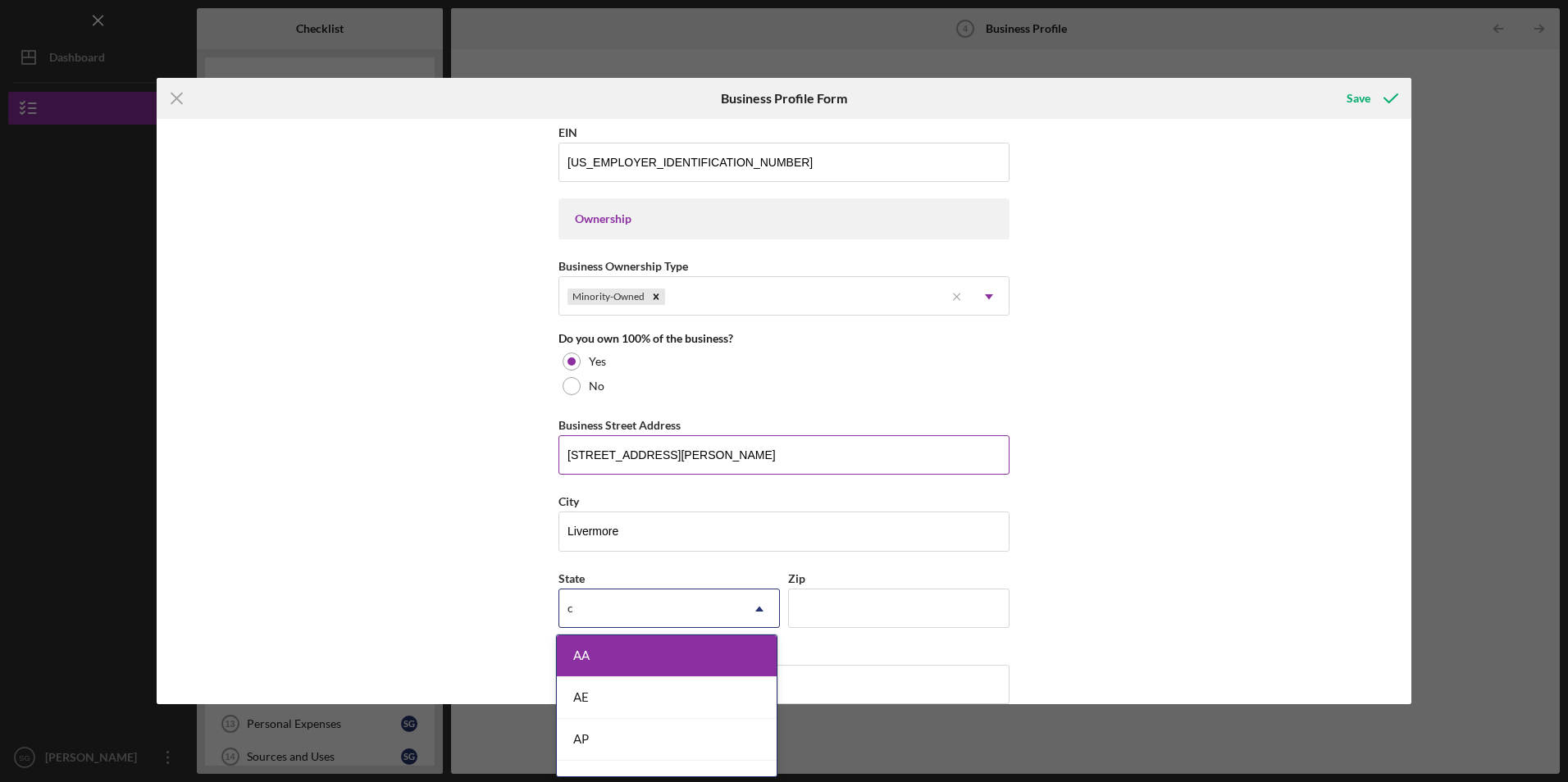
type input "ca"
click at [611, 726] on div "CA" at bounding box center [667, 739] width 220 height 42
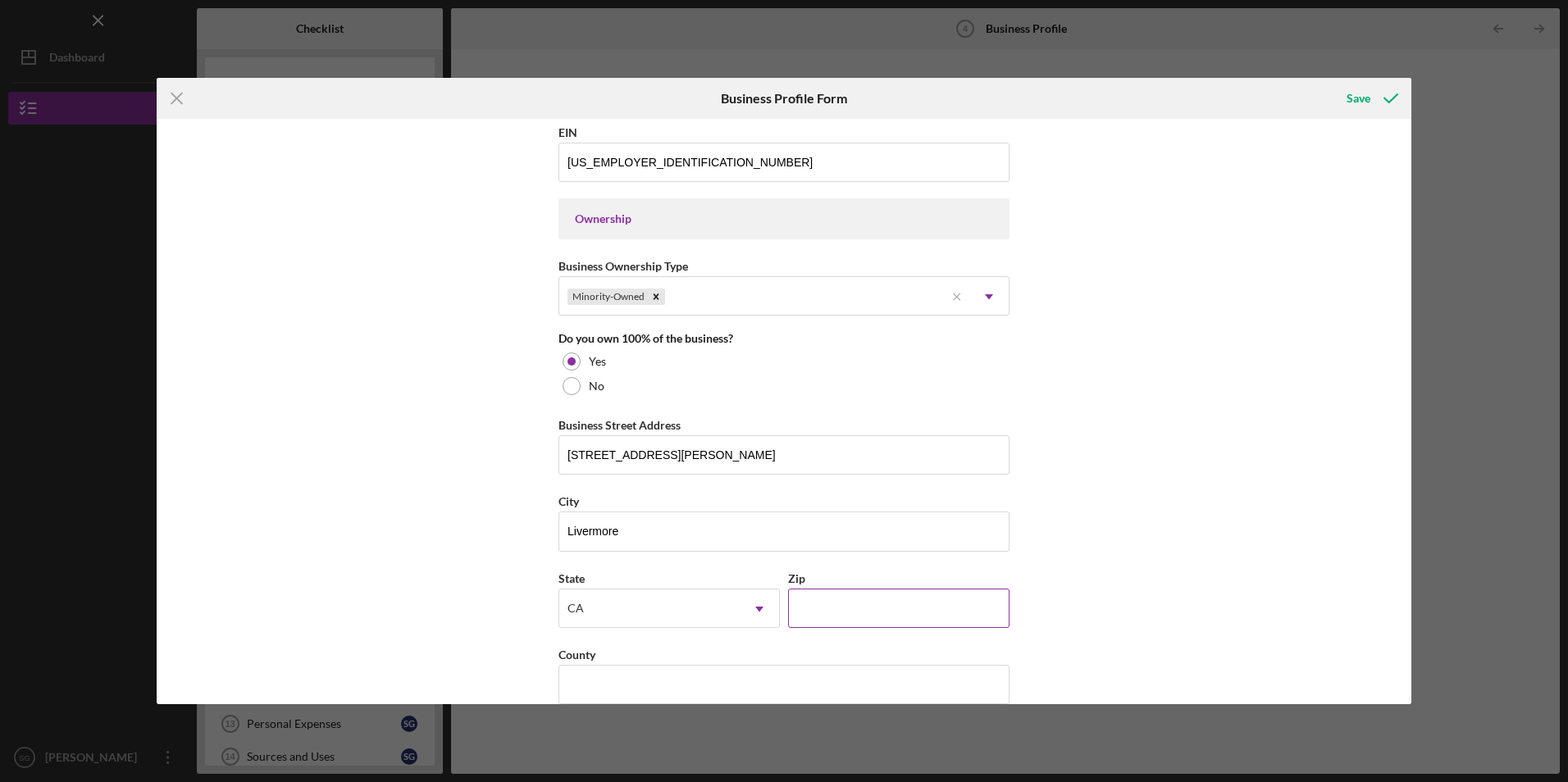
click at [822, 613] on input "Zip" at bounding box center [898, 608] width 221 height 40
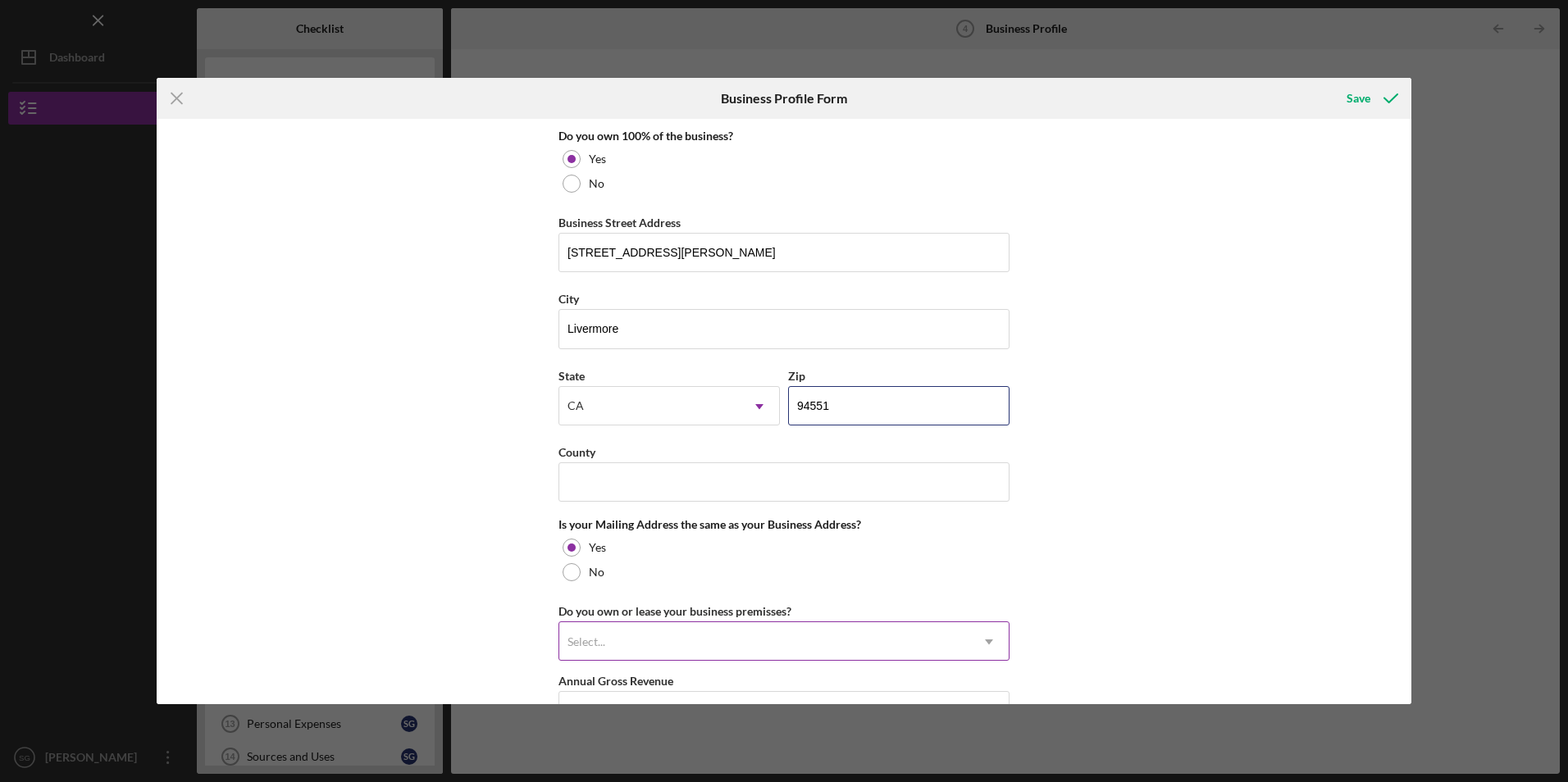
scroll to position [932, 0]
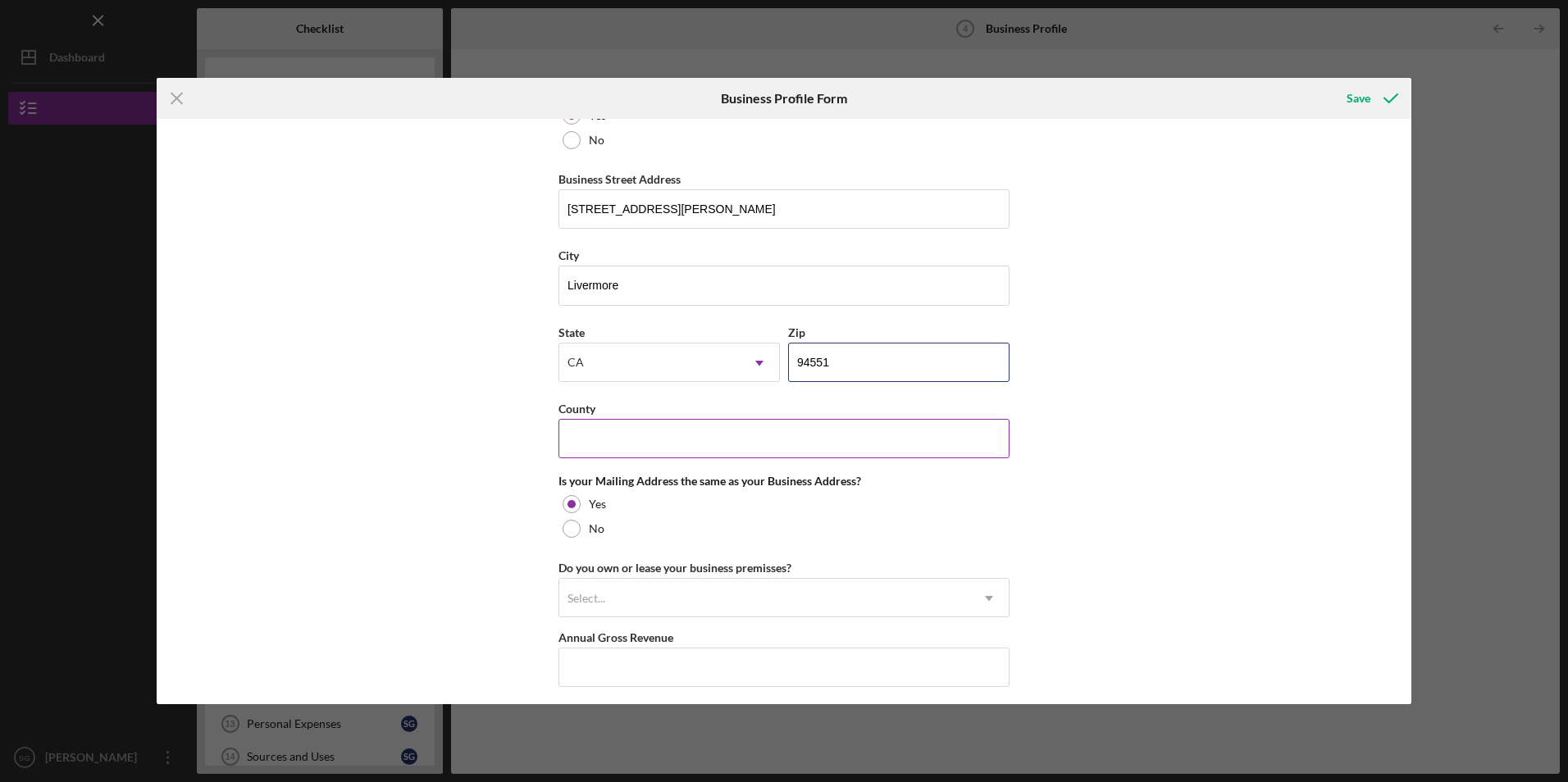
type input "94551"
click at [701, 445] on input "County" at bounding box center [784, 439] width 451 height 40
type input "Alameda"
click at [335, 465] on div "Business Name Musa Inc DBA Business Start Date 01/01/2025 Legal Structure S-Cor…" at bounding box center [784, 412] width 1254 height 585
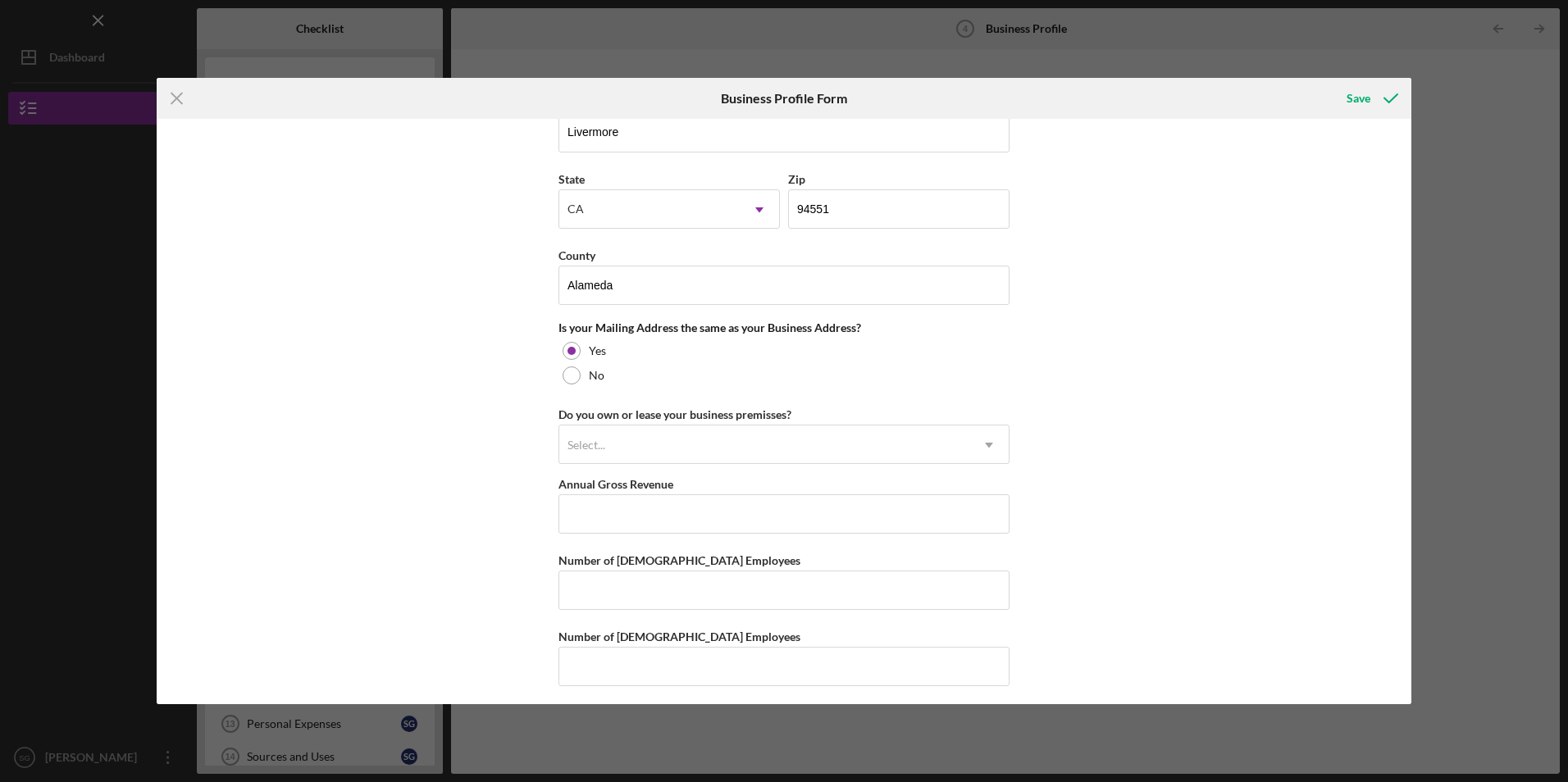
scroll to position [1092, 0]
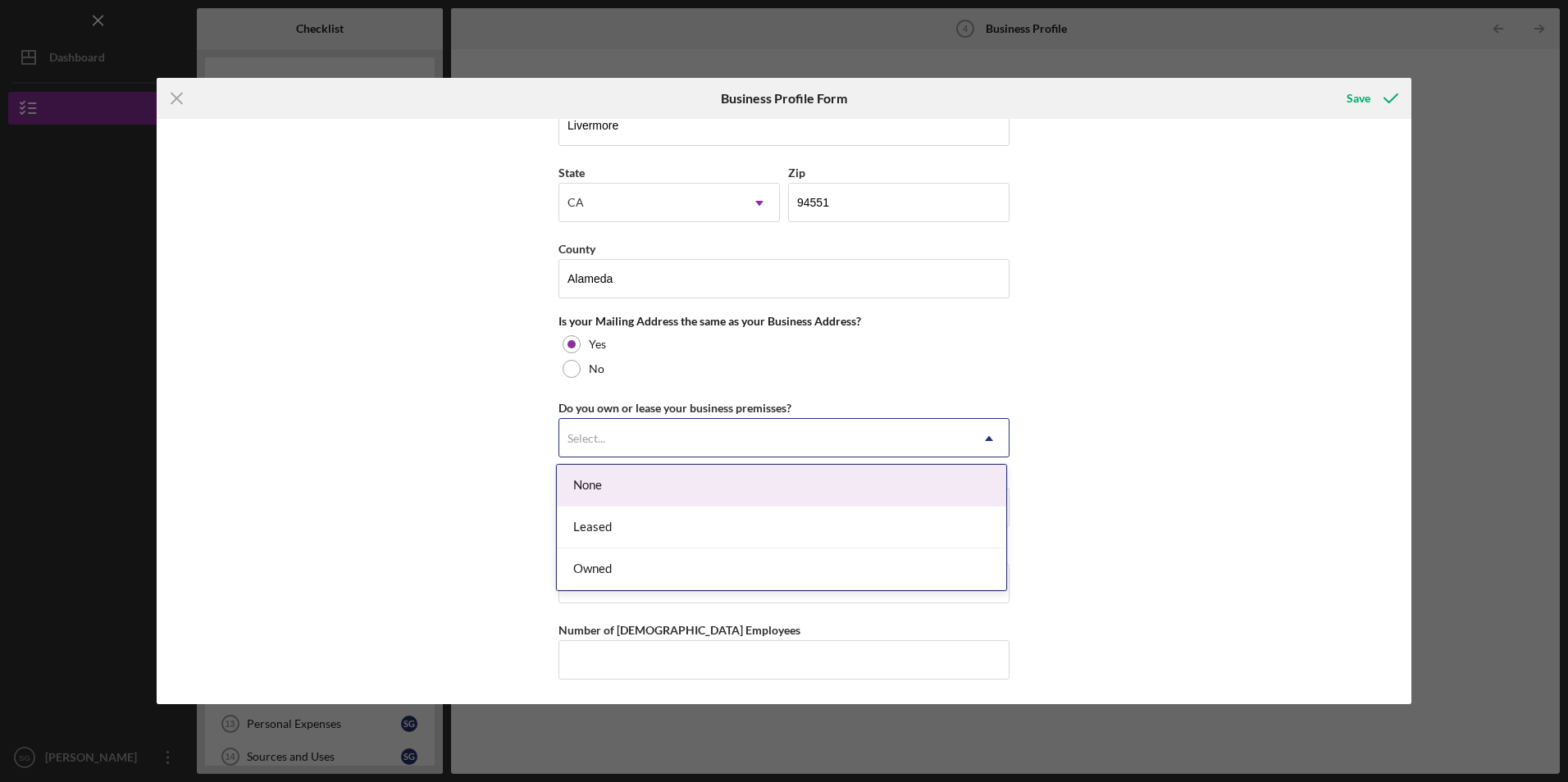
click at [644, 451] on div "Select..." at bounding box center [763, 439] width 410 height 38
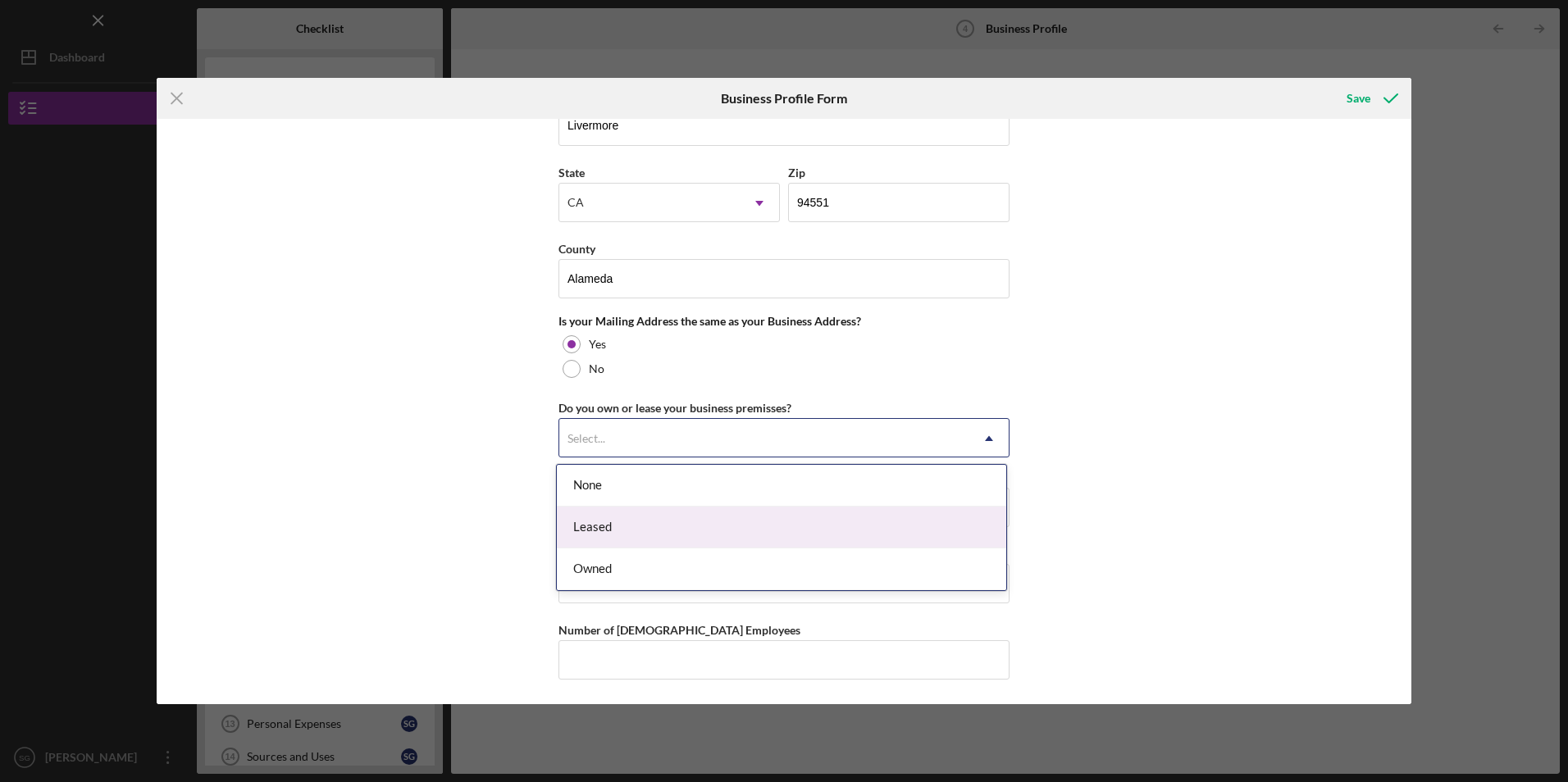
click at [601, 520] on div "Leased" at bounding box center [782, 528] width 450 height 42
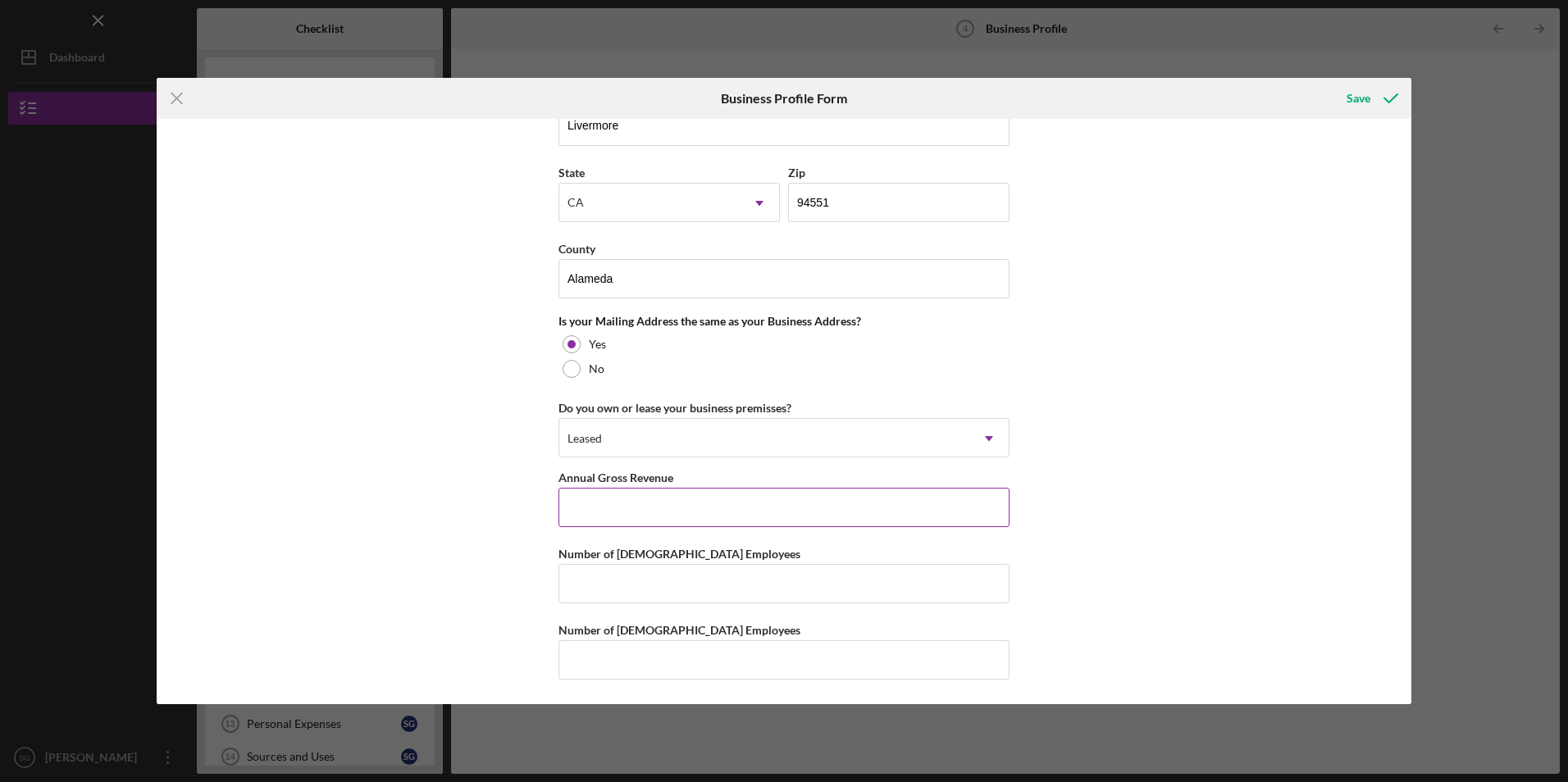
click at [623, 497] on input "Annual Gross Revenue" at bounding box center [784, 507] width 451 height 40
type input "$540,000"
click at [617, 594] on input "Number of Full-Time Employees" at bounding box center [784, 584] width 451 height 40
type input "2"
type input "1"
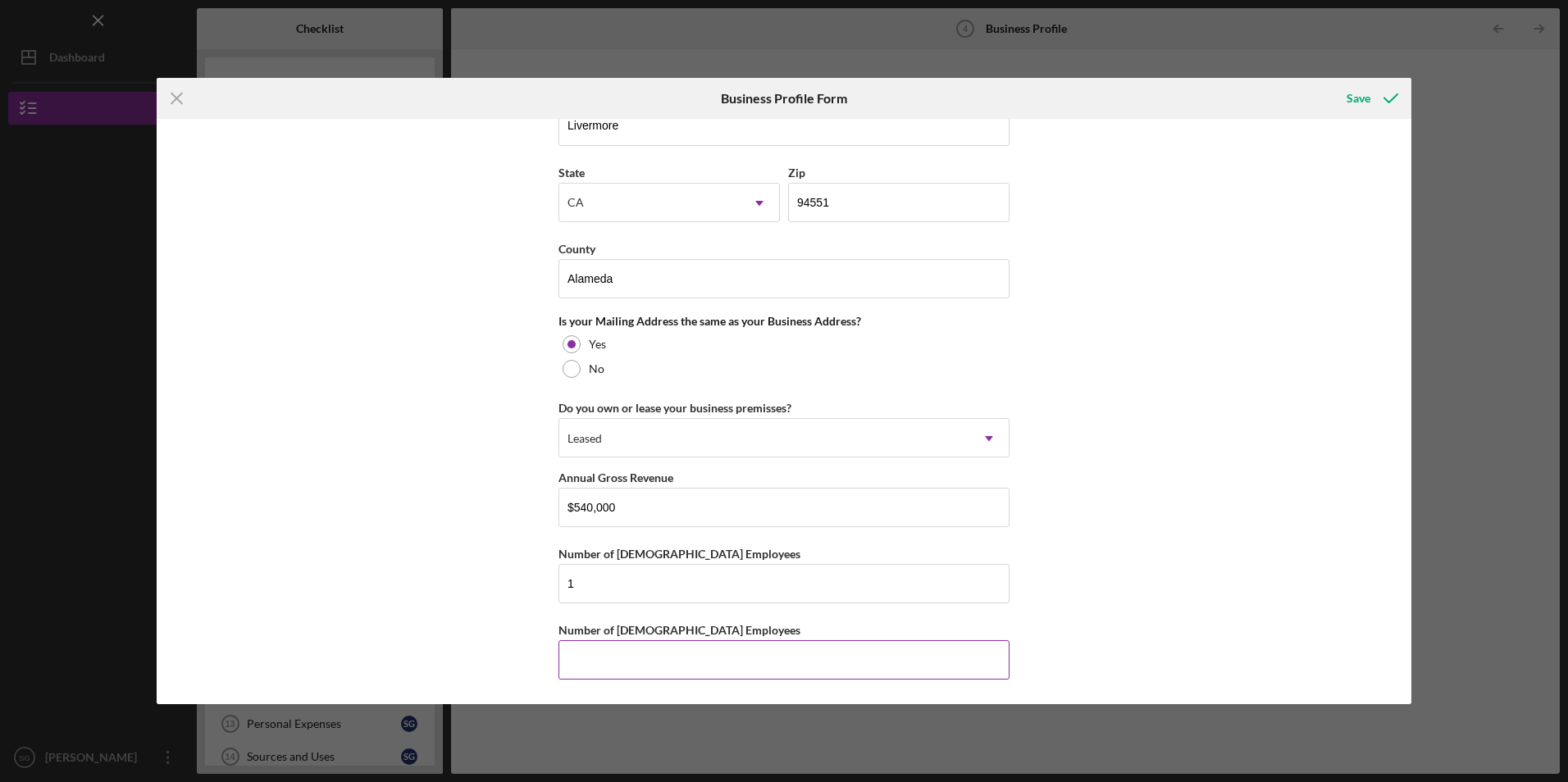
click at [574, 661] on input "Number of Part-Time Employees" at bounding box center [784, 660] width 451 height 40
type input "1"
click at [437, 594] on div "Business Name Musa Inc DBA Business Start Date 01/01/2025 Legal Structure S-Cor…" at bounding box center [784, 412] width 1254 height 585
click at [1366, 104] on div "Save" at bounding box center [1358, 98] width 24 height 32
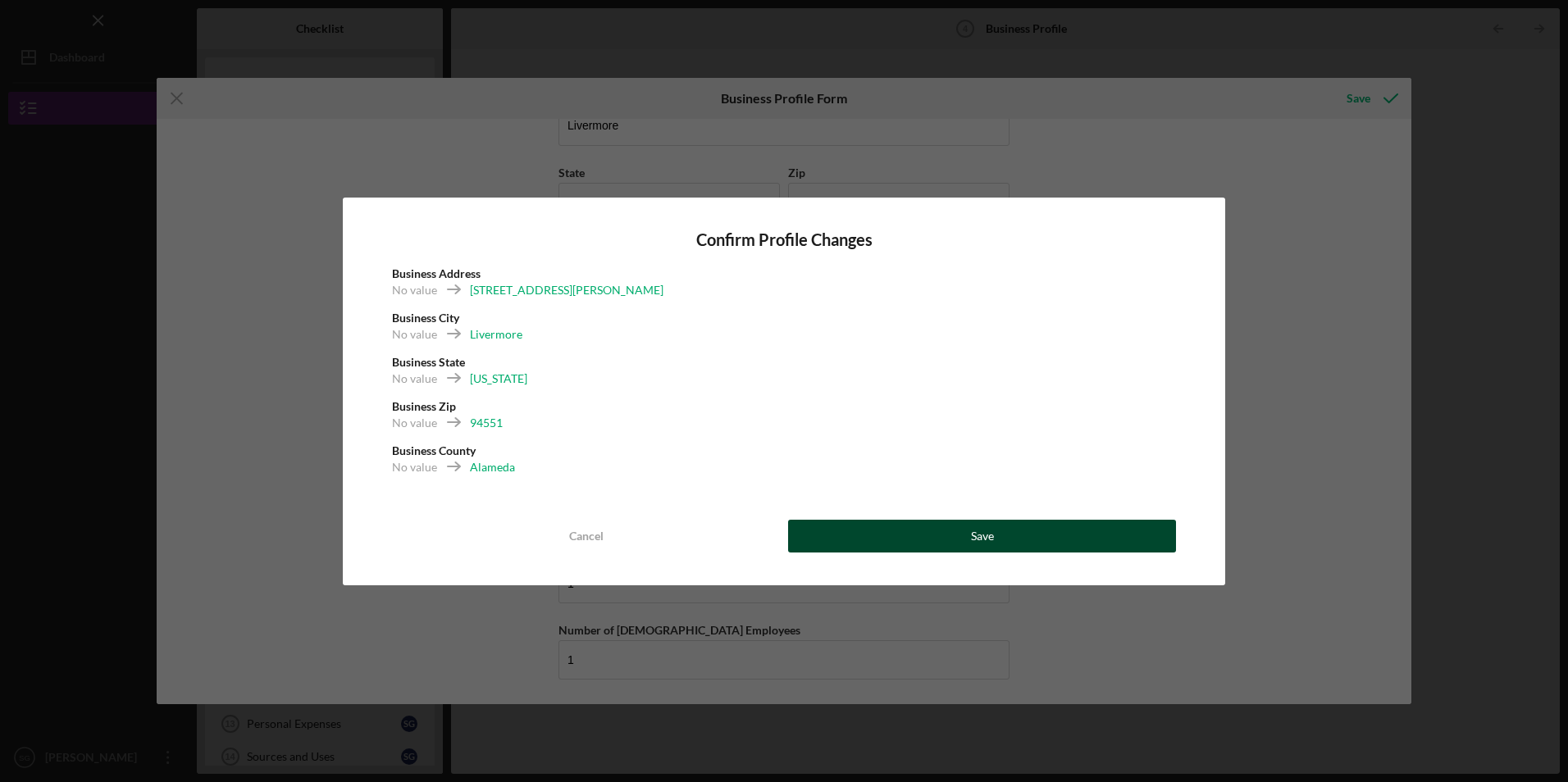
click at [1017, 520] on div "Cancel Save" at bounding box center [784, 536] width 784 height 32
click at [1016, 530] on button "Save" at bounding box center [982, 536] width 388 height 32
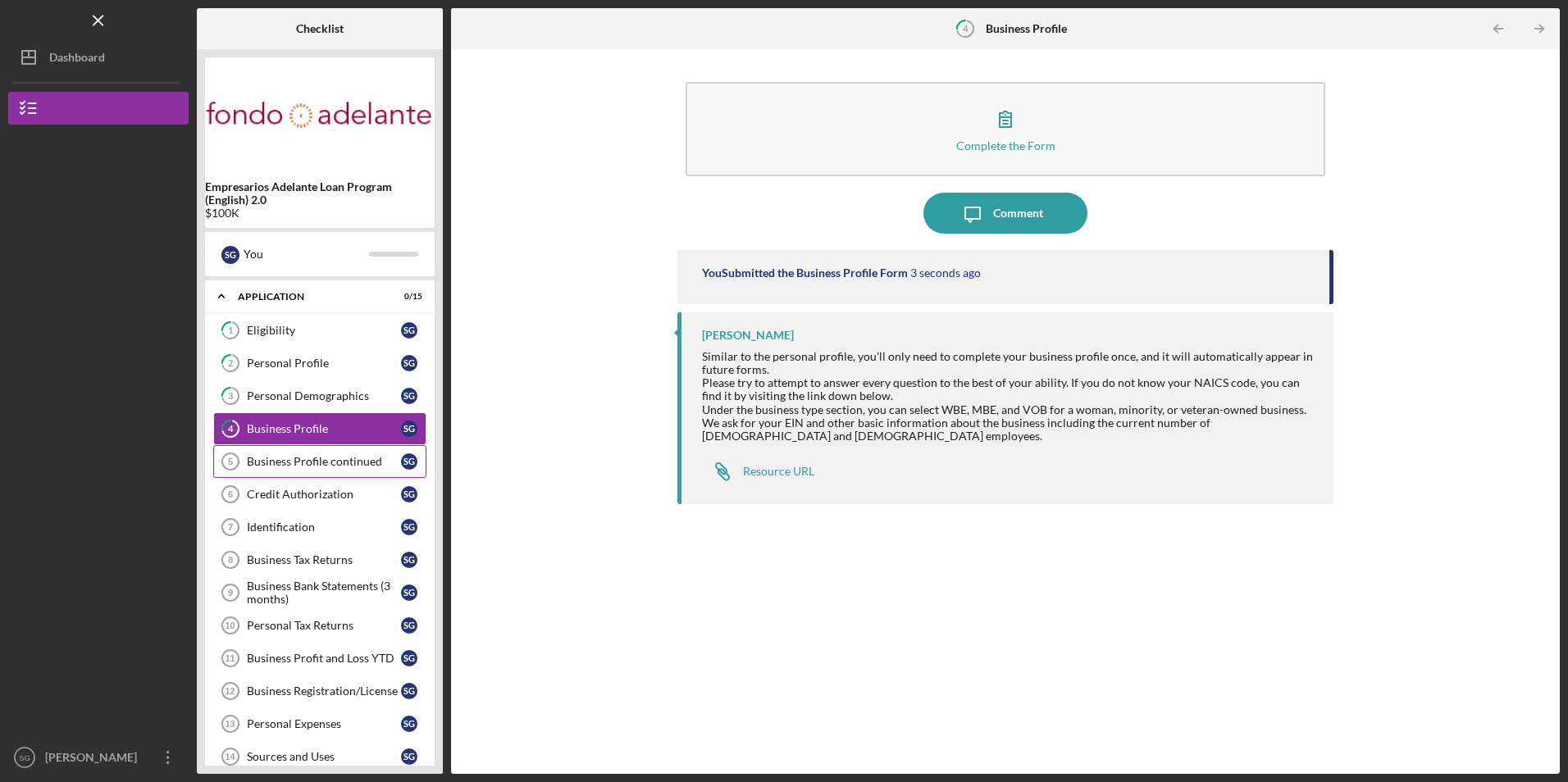
click at [342, 468] on div "Business Profile continued" at bounding box center [324, 462] width 154 height 13
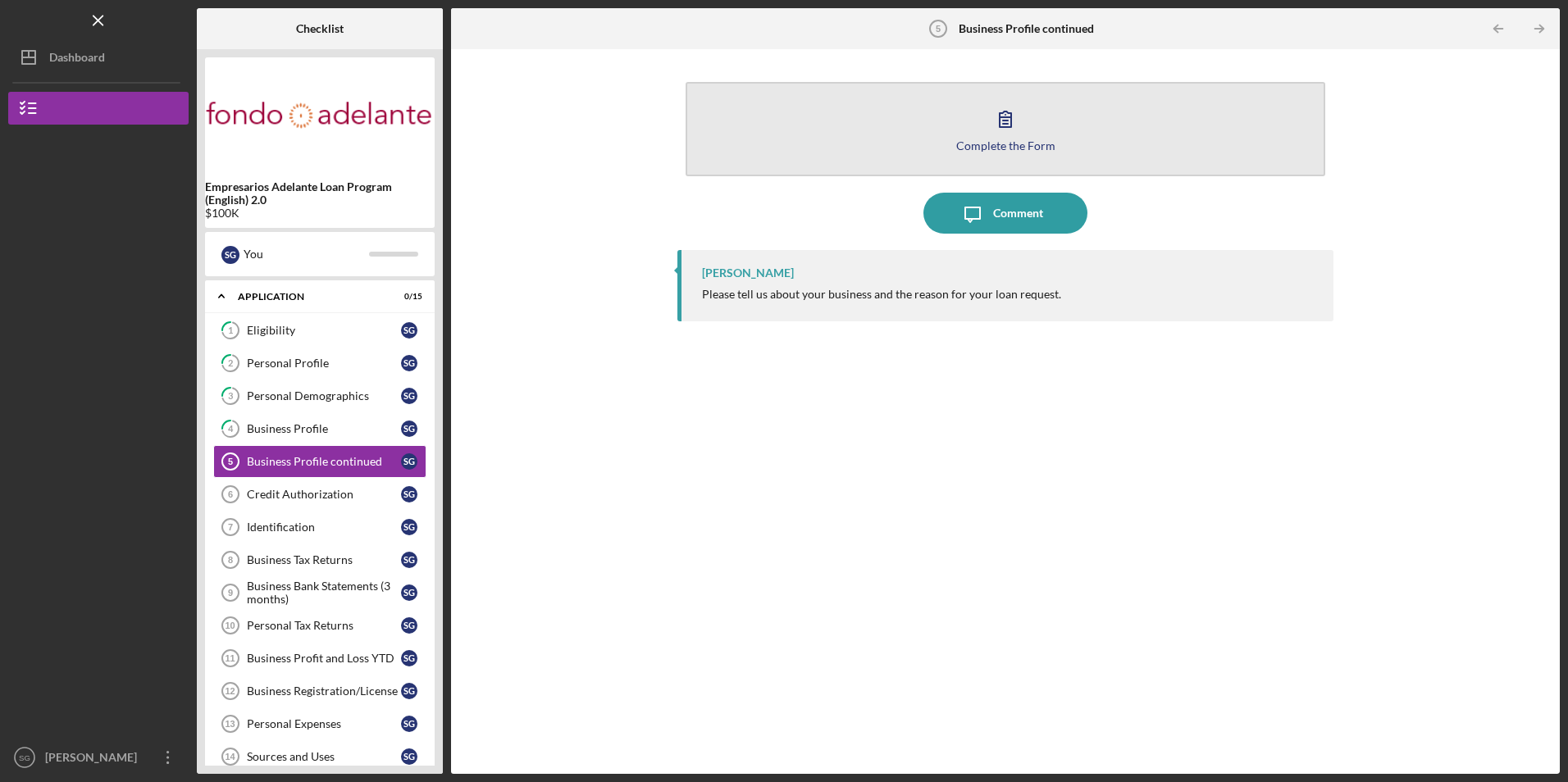
click at [807, 130] on button "Complete the Form Form" at bounding box center [1005, 130] width 638 height 94
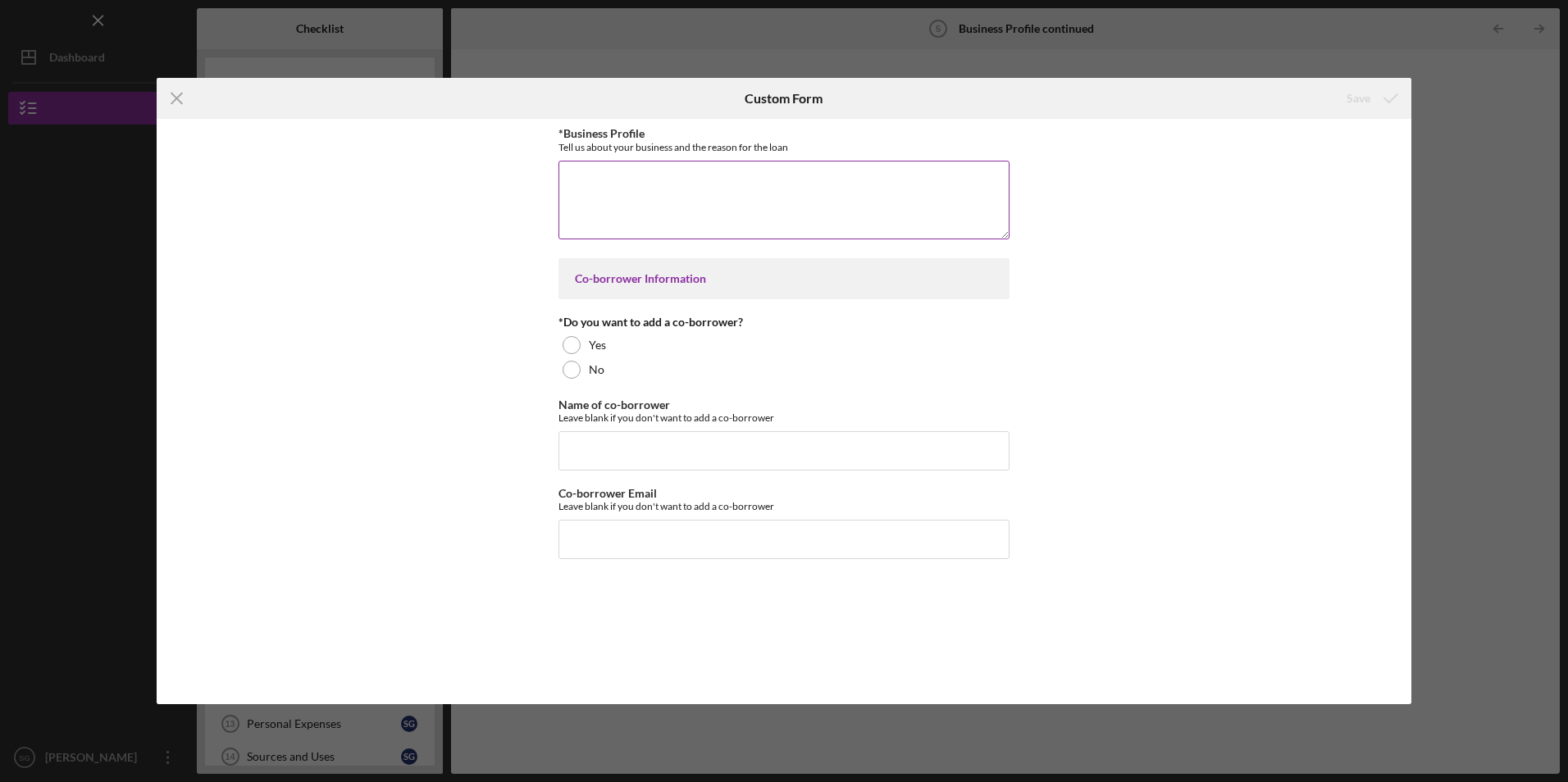
click at [652, 205] on textarea "*Business Profile" at bounding box center [784, 200] width 451 height 79
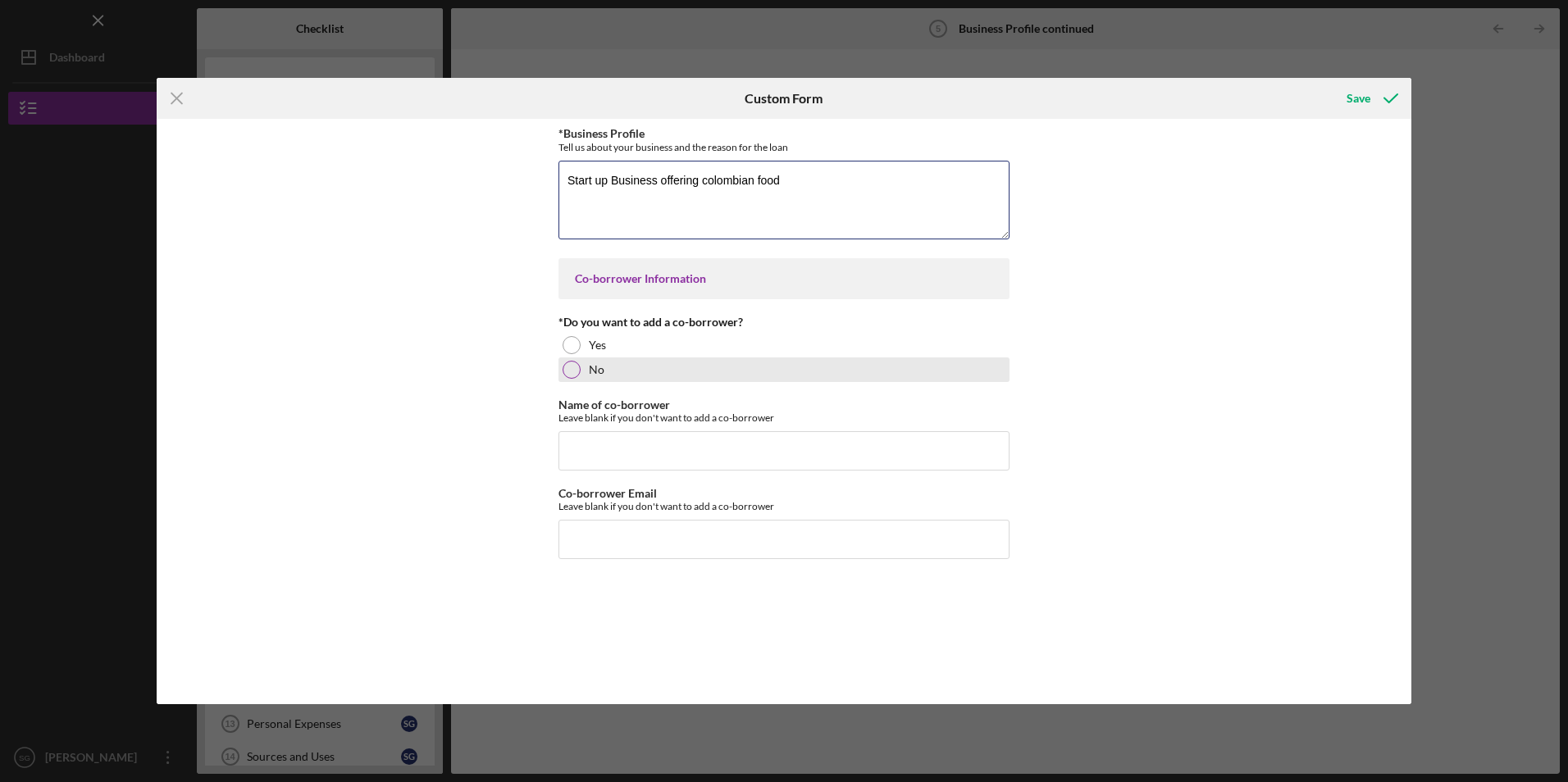
type textarea "Start up Business offering colombian food"
drag, startPoint x: 568, startPoint y: 366, endPoint x: 571, endPoint y: 386, distance: 20.2
click at [569, 366] on div at bounding box center [571, 369] width 18 height 18
click at [1366, 98] on div "Save" at bounding box center [1358, 98] width 24 height 32
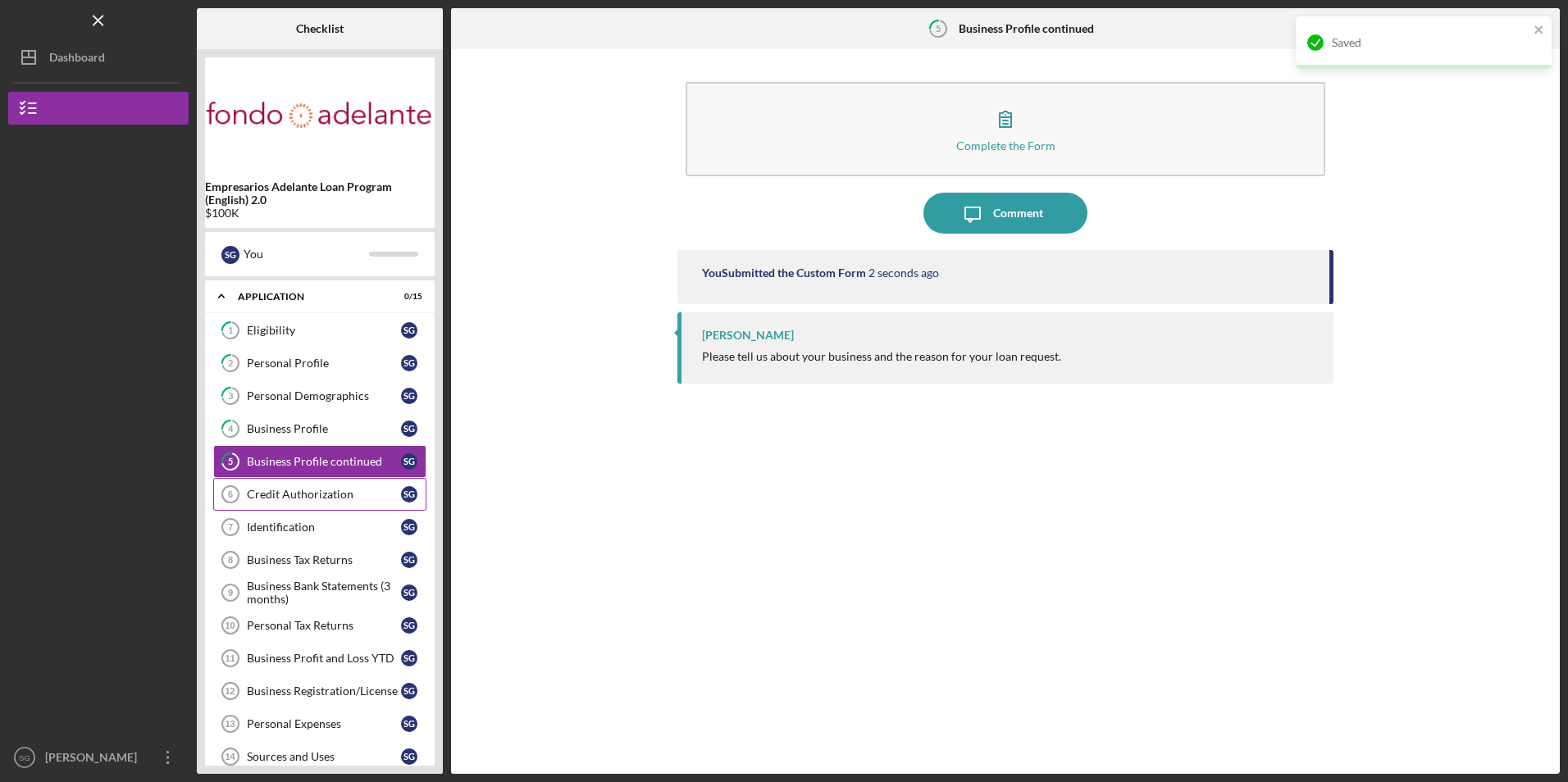
click at [311, 496] on div "Credit Authorization" at bounding box center [324, 494] width 154 height 13
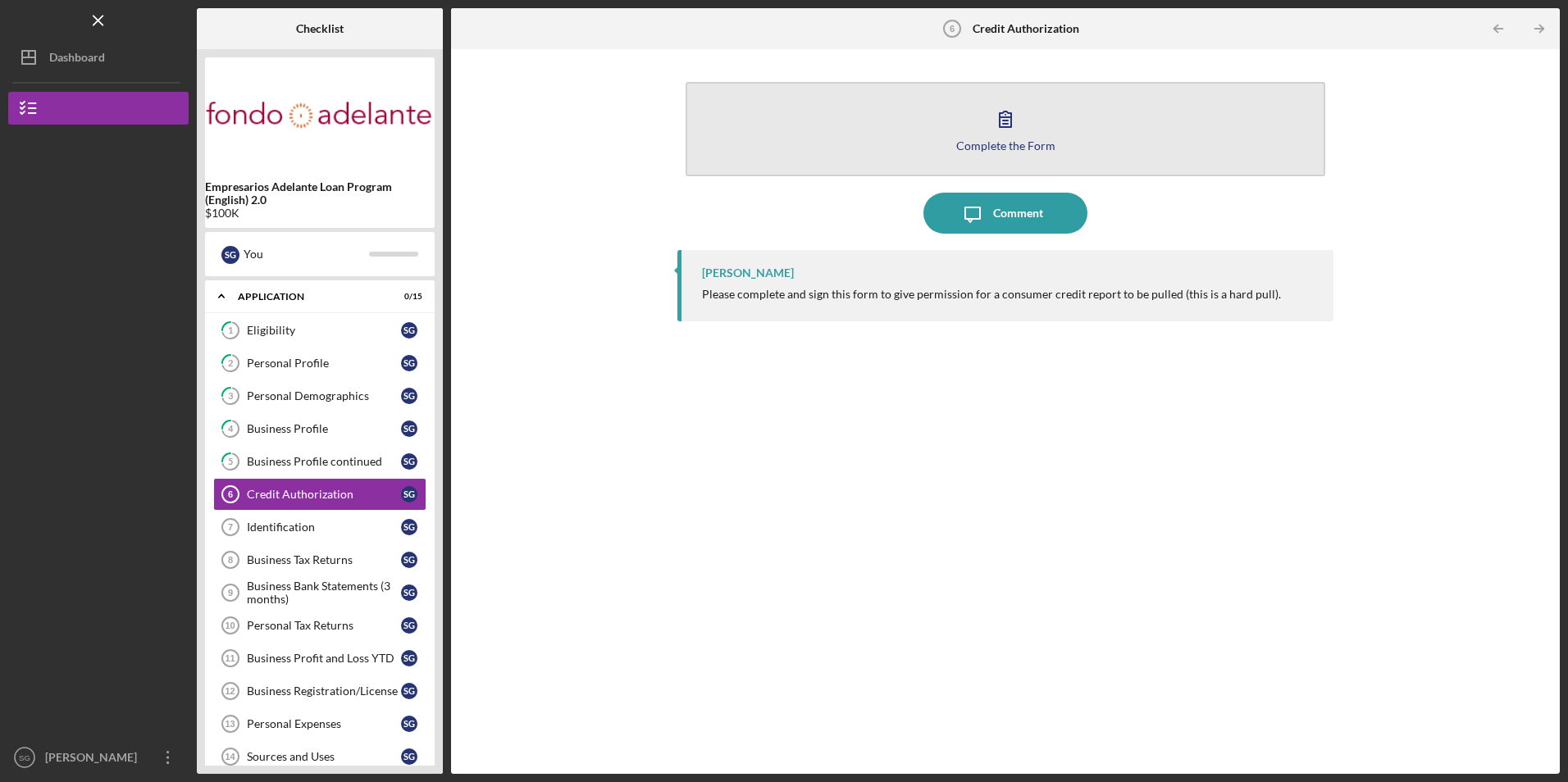
click at [826, 150] on button "Complete the Form Form" at bounding box center [1005, 130] width 638 height 94
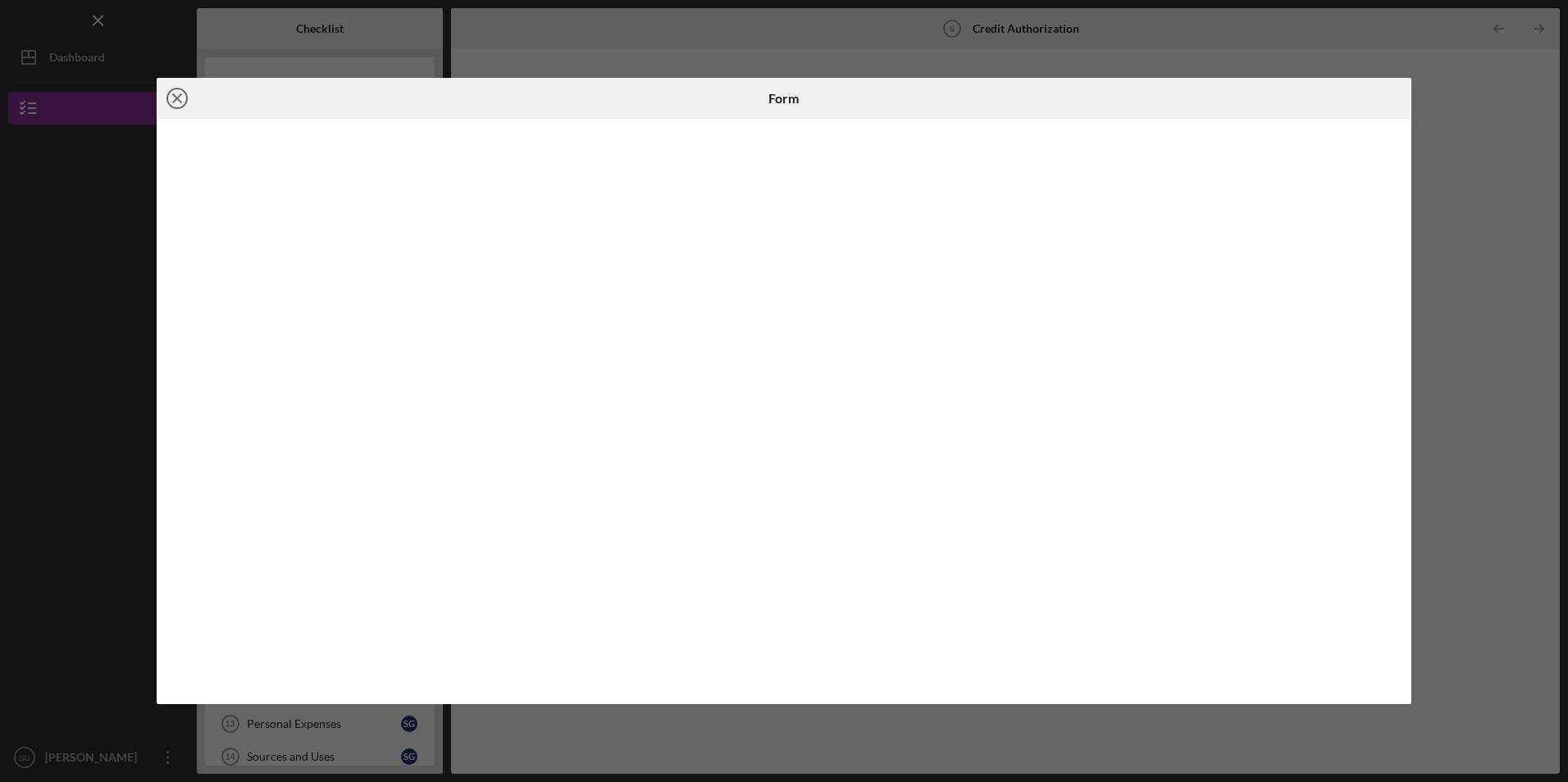
click at [184, 103] on icon "Icon/Close" at bounding box center [177, 98] width 41 height 41
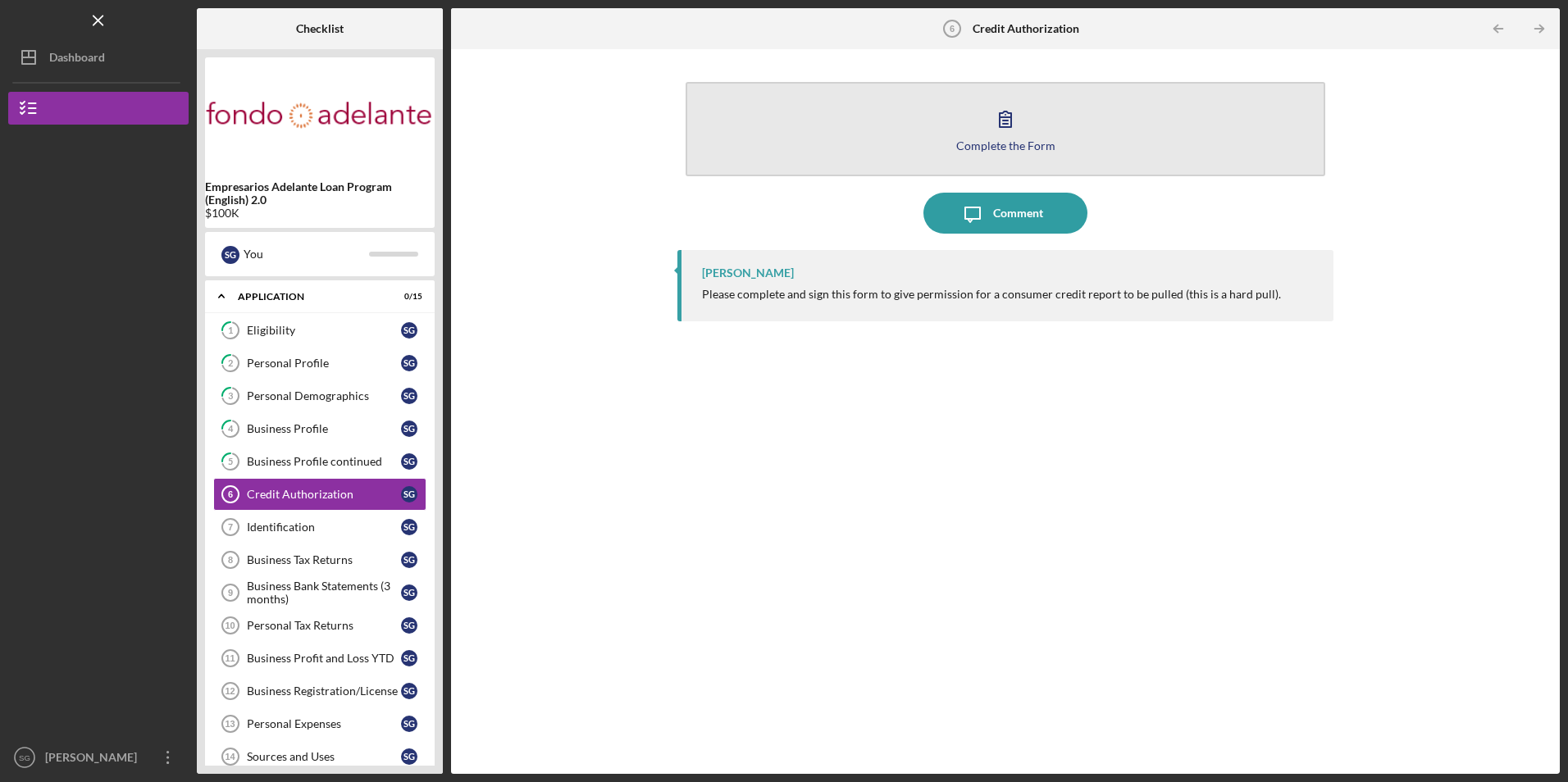
click at [889, 141] on button "Complete the Form Form" at bounding box center [1005, 130] width 638 height 94
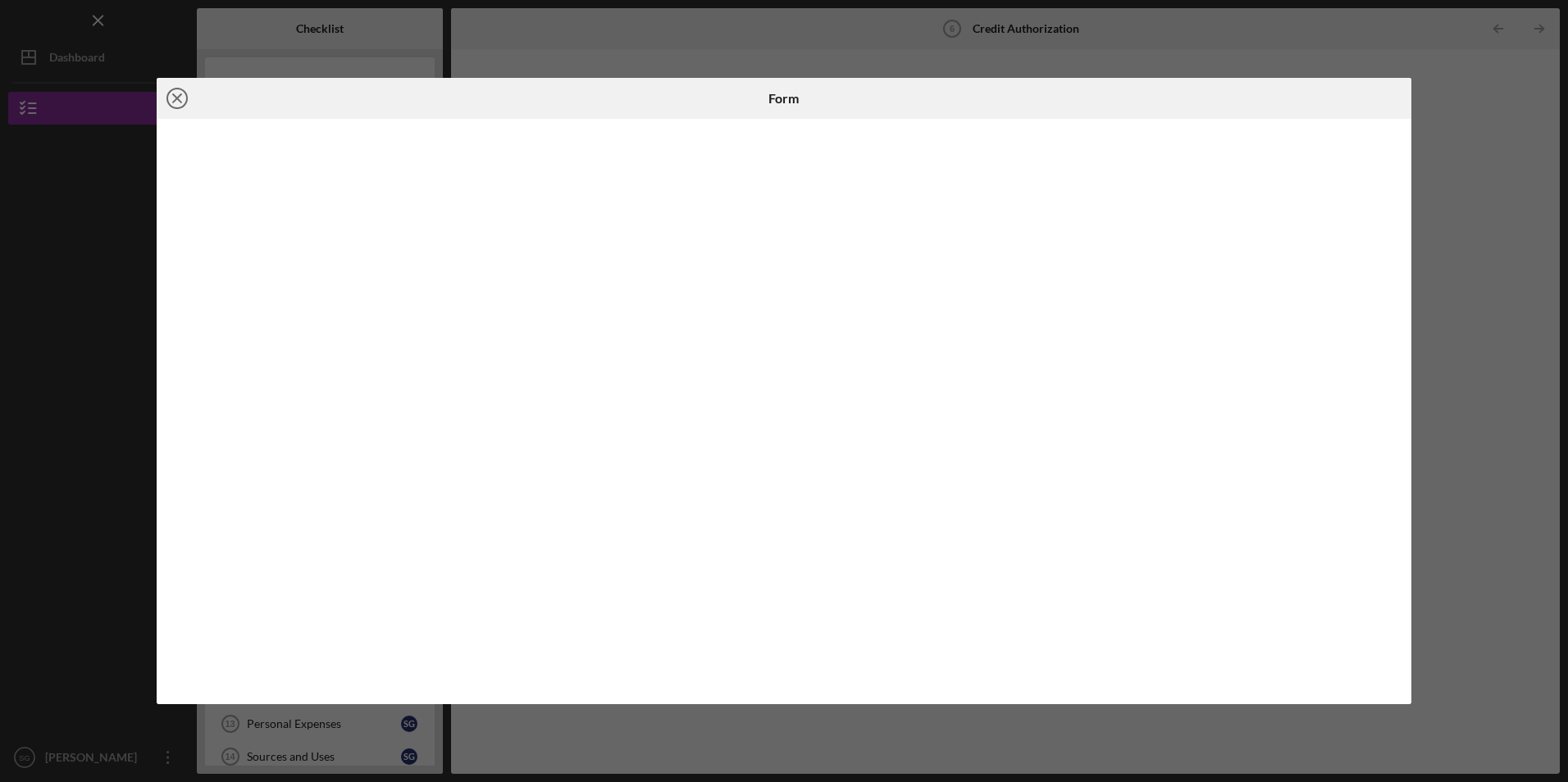
click at [172, 97] on icon "Icon/Close" at bounding box center [177, 98] width 41 height 41
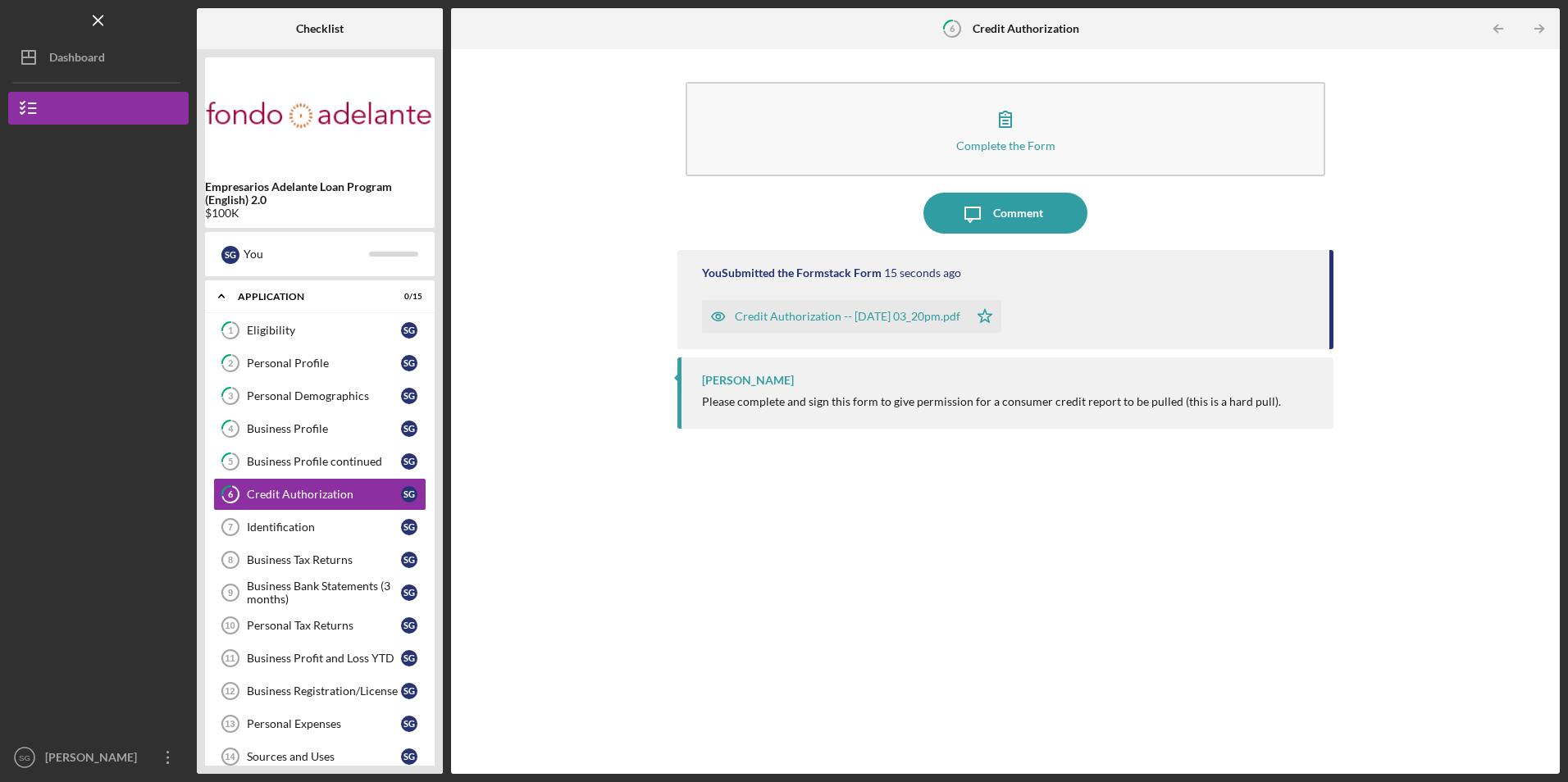
click at [865, 309] on div "Credit Authorization -- [DATE] 03_20pm.pdf" at bounding box center [835, 316] width 266 height 32
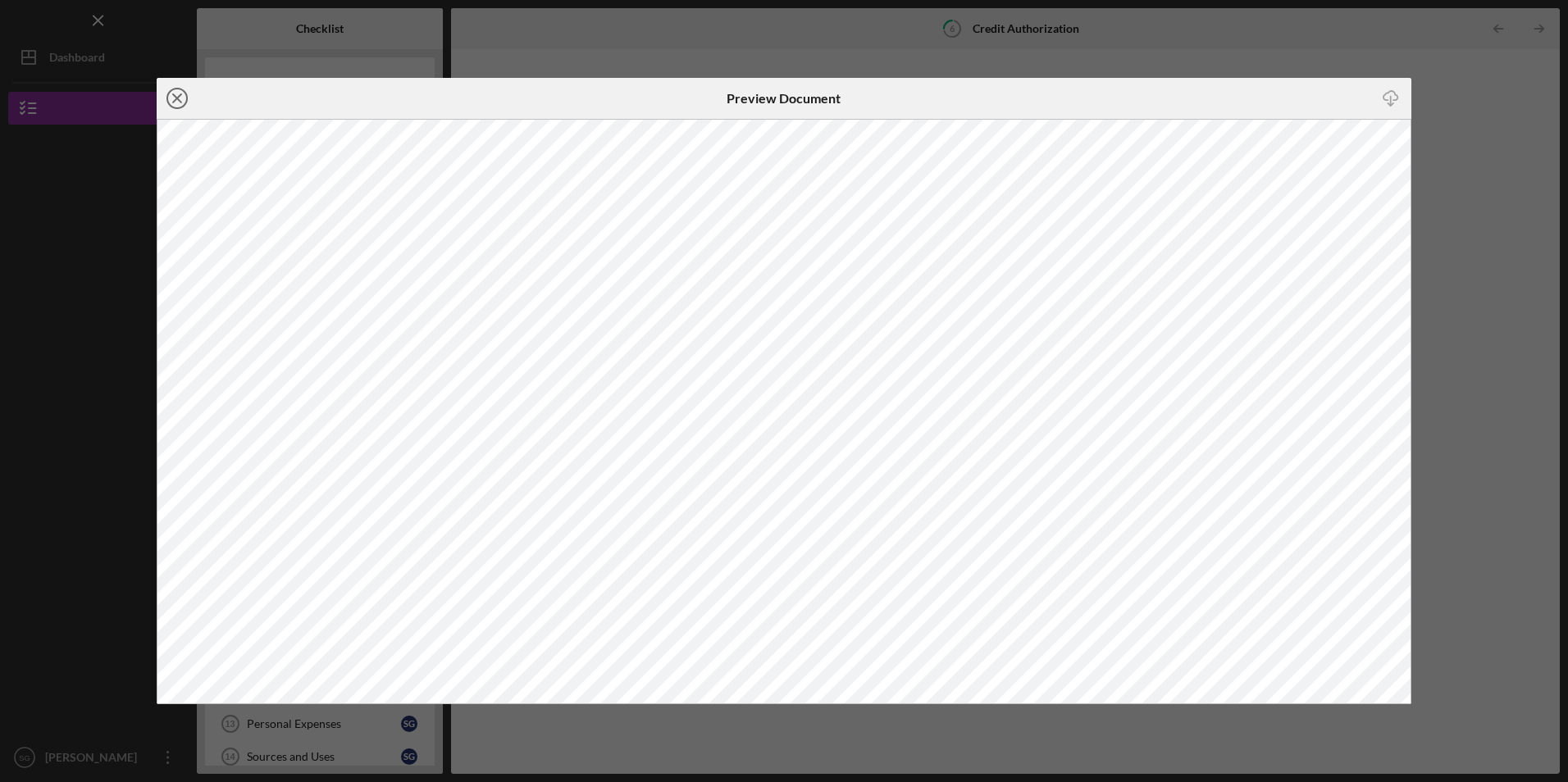
click at [172, 97] on icon "Icon/Close" at bounding box center [177, 98] width 41 height 41
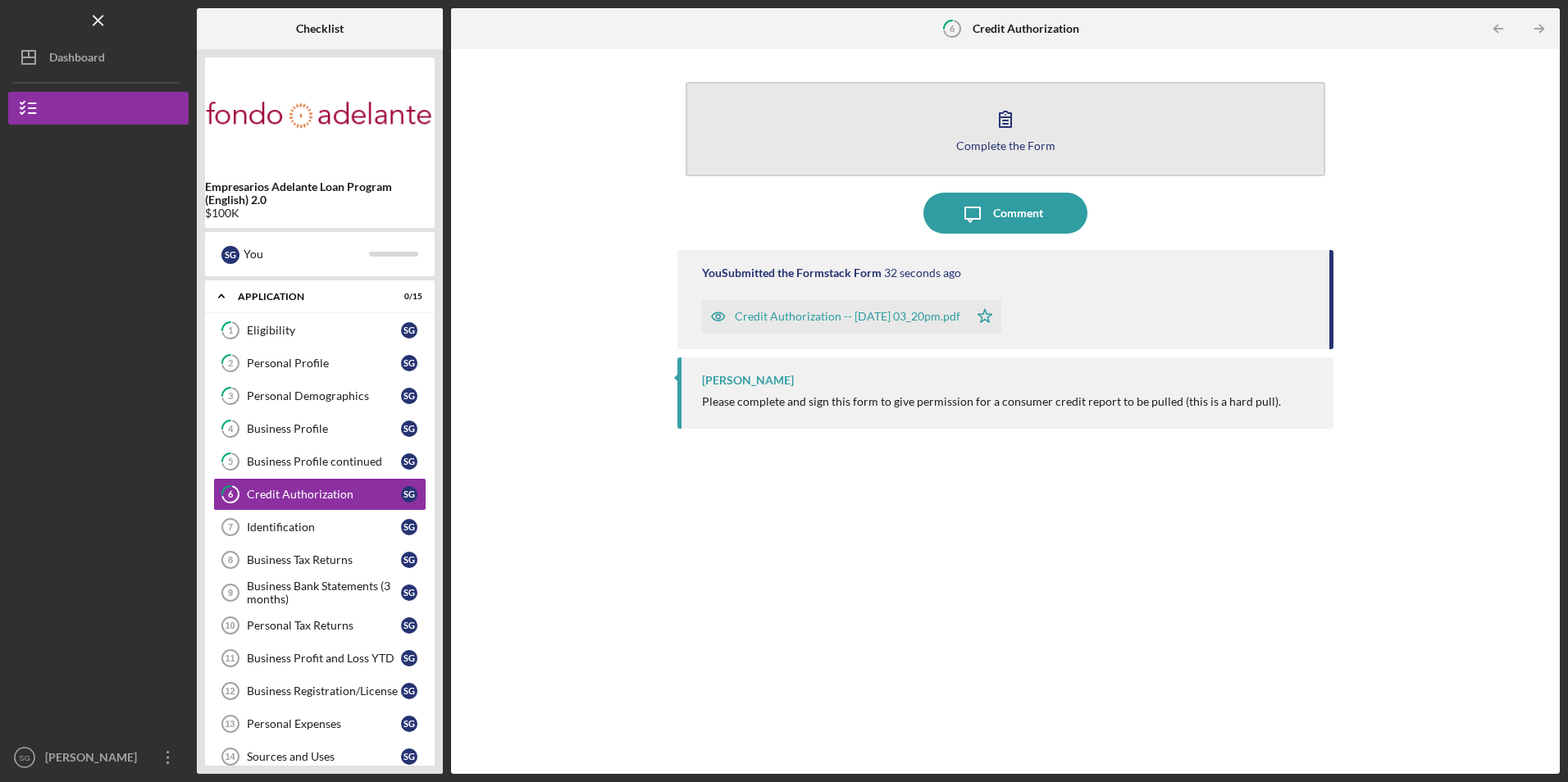
click at [957, 107] on button "Complete the Form Form" at bounding box center [1005, 130] width 638 height 94
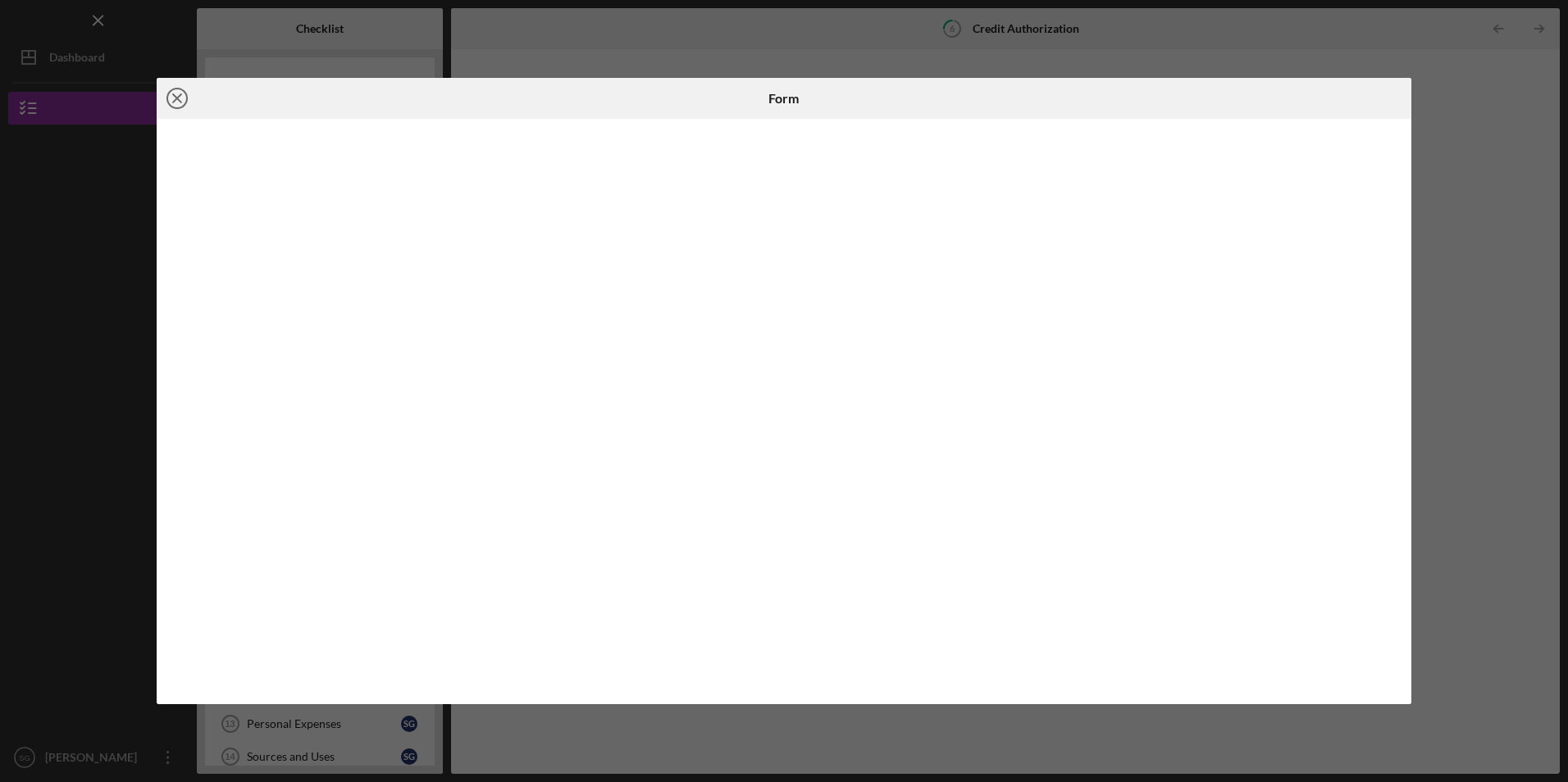
click at [179, 101] on line at bounding box center [177, 98] width 8 height 8
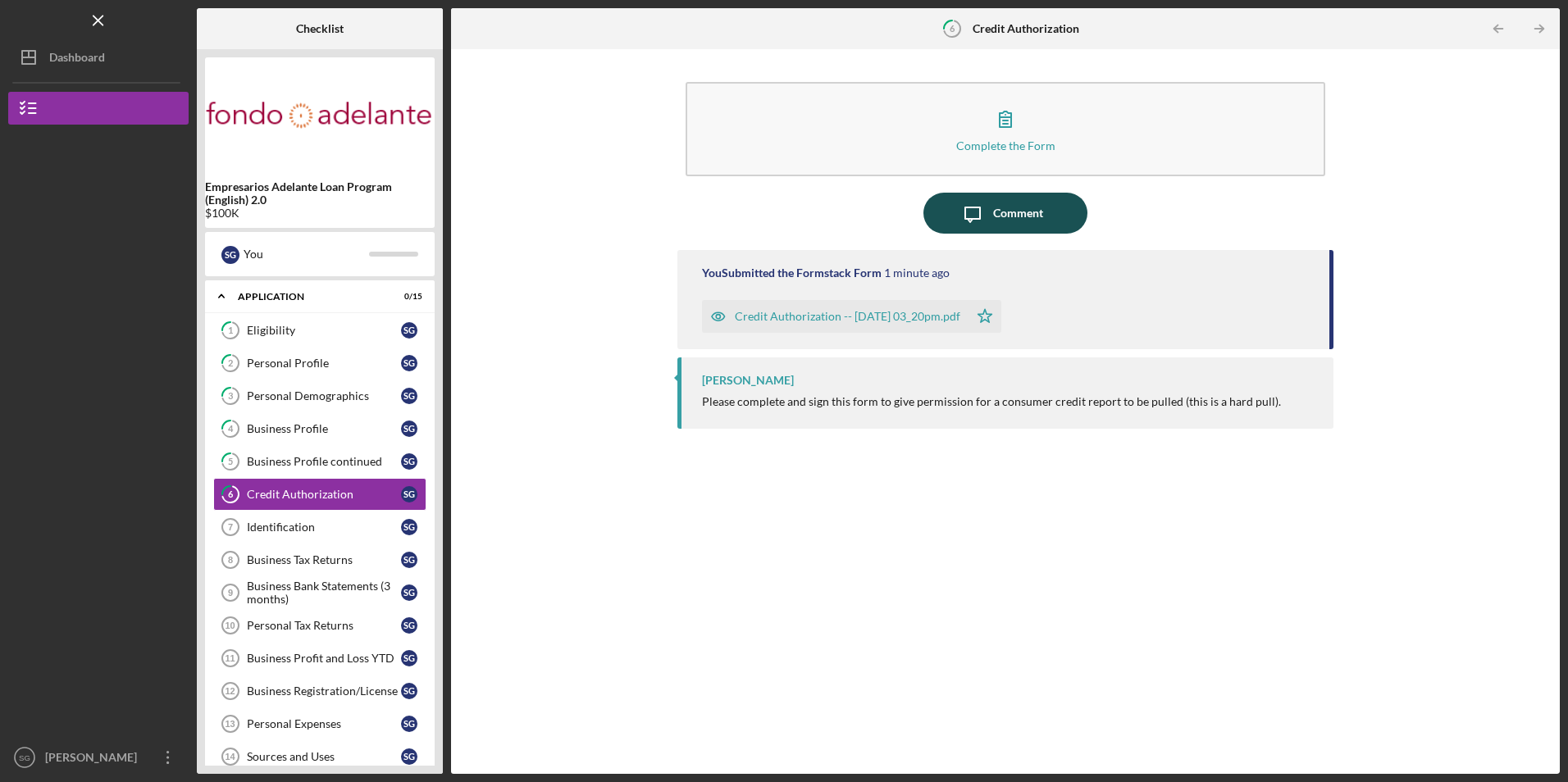
click at [1012, 210] on div "Comment" at bounding box center [1018, 213] width 50 height 41
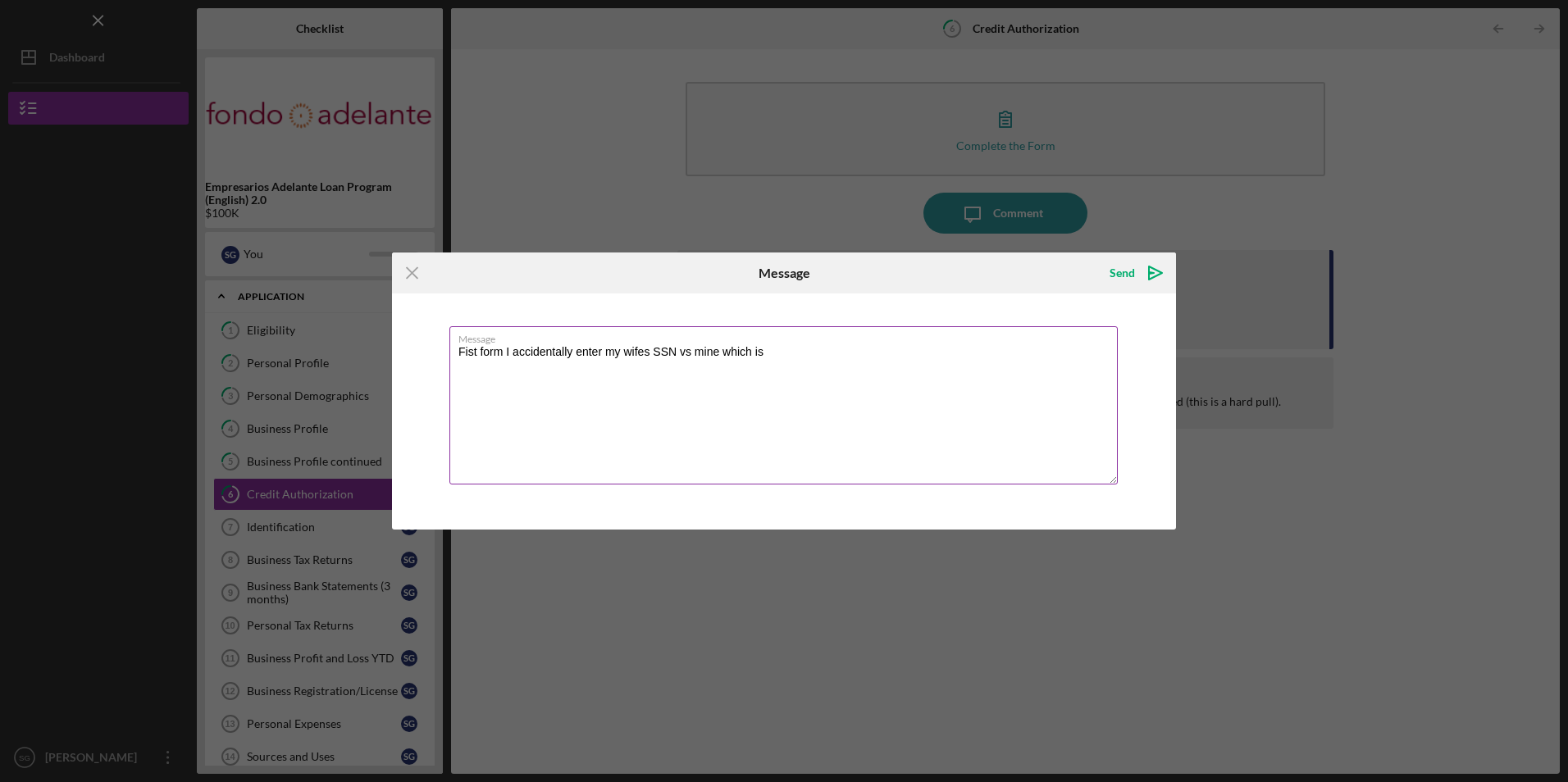
click at [775, 342] on label "Message" at bounding box center [787, 336] width 660 height 18
click at [775, 342] on textarea "Fist form I accidentally enter my wifes SSN vs mine which is" at bounding box center [784, 405] width 668 height 158
click at [508, 407] on textarea "please ignore the Fist form I accidentally enter my wifes SSN vs mine which is …" at bounding box center [784, 405] width 668 height 158
type textarea "please ignore the Fist form I accidentally enter my wife's SSN vs mine which is…"
click at [1128, 273] on div "Send" at bounding box center [1121, 272] width 25 height 32
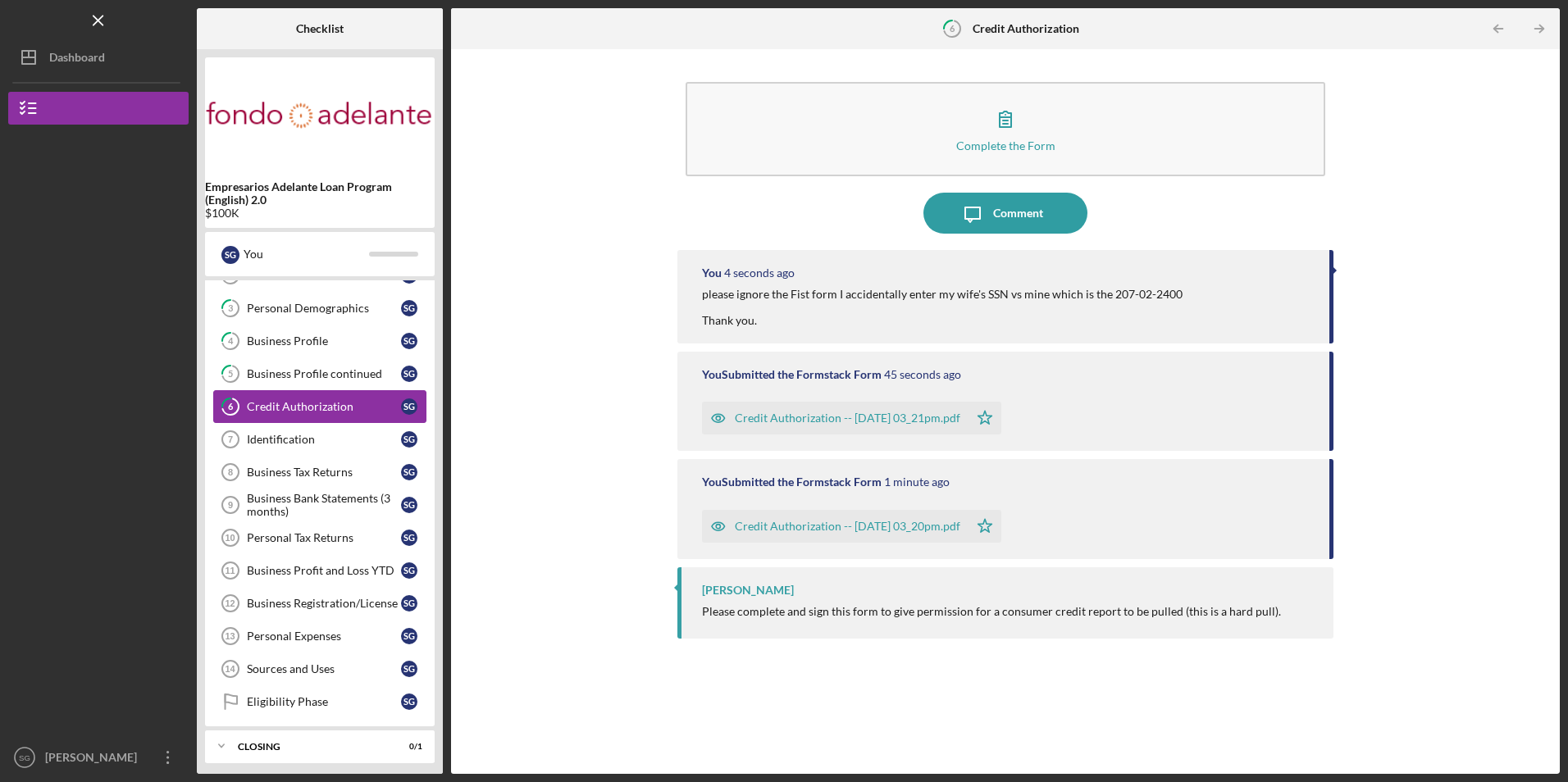
scroll to position [93, 0]
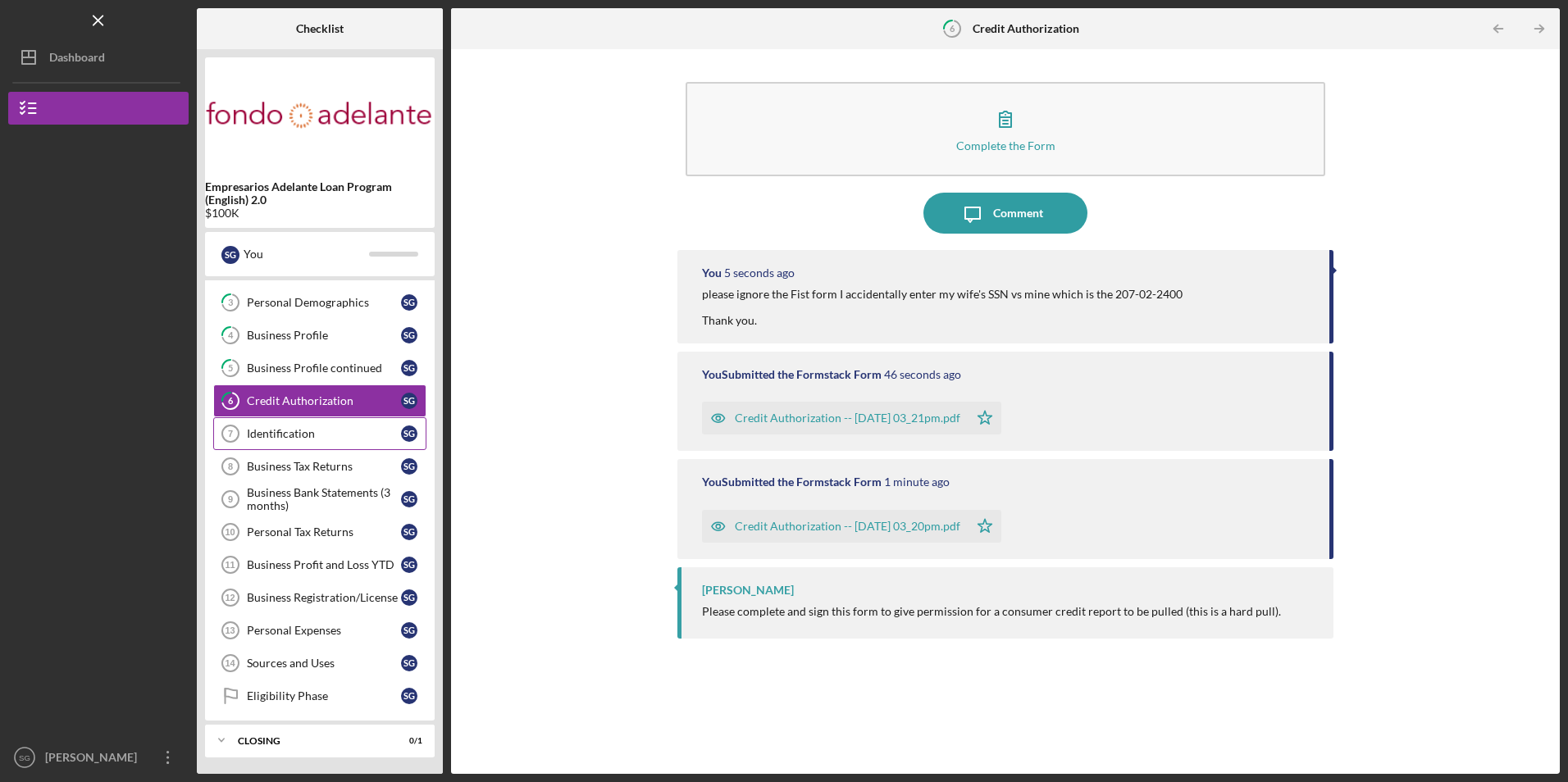
drag, startPoint x: 317, startPoint y: 433, endPoint x: 301, endPoint y: 433, distance: 16.0
click at [317, 433] on div "Identification" at bounding box center [324, 434] width 154 height 13
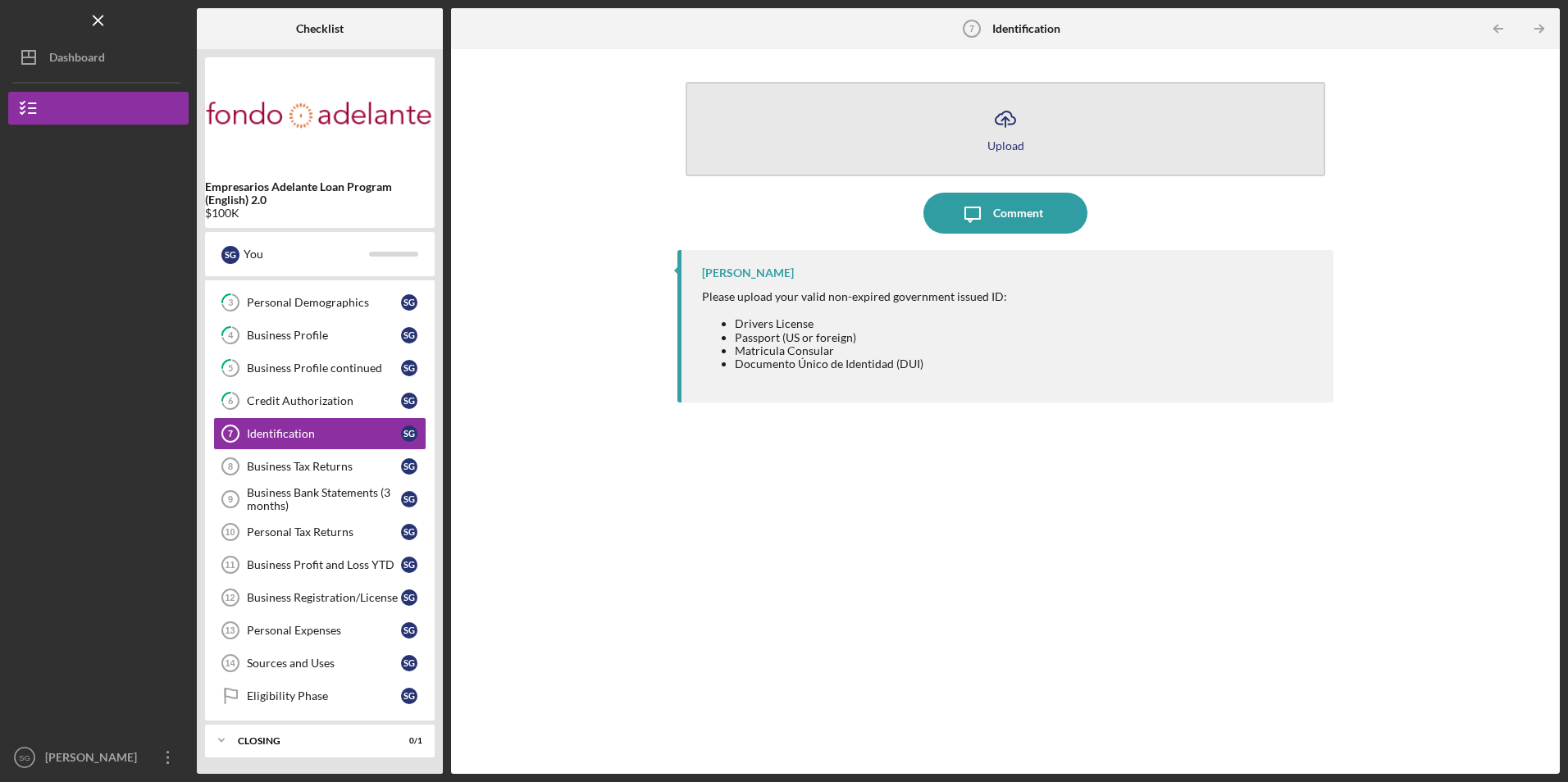
click at [817, 126] on button "Icon/Upload Upload" at bounding box center [1005, 130] width 638 height 94
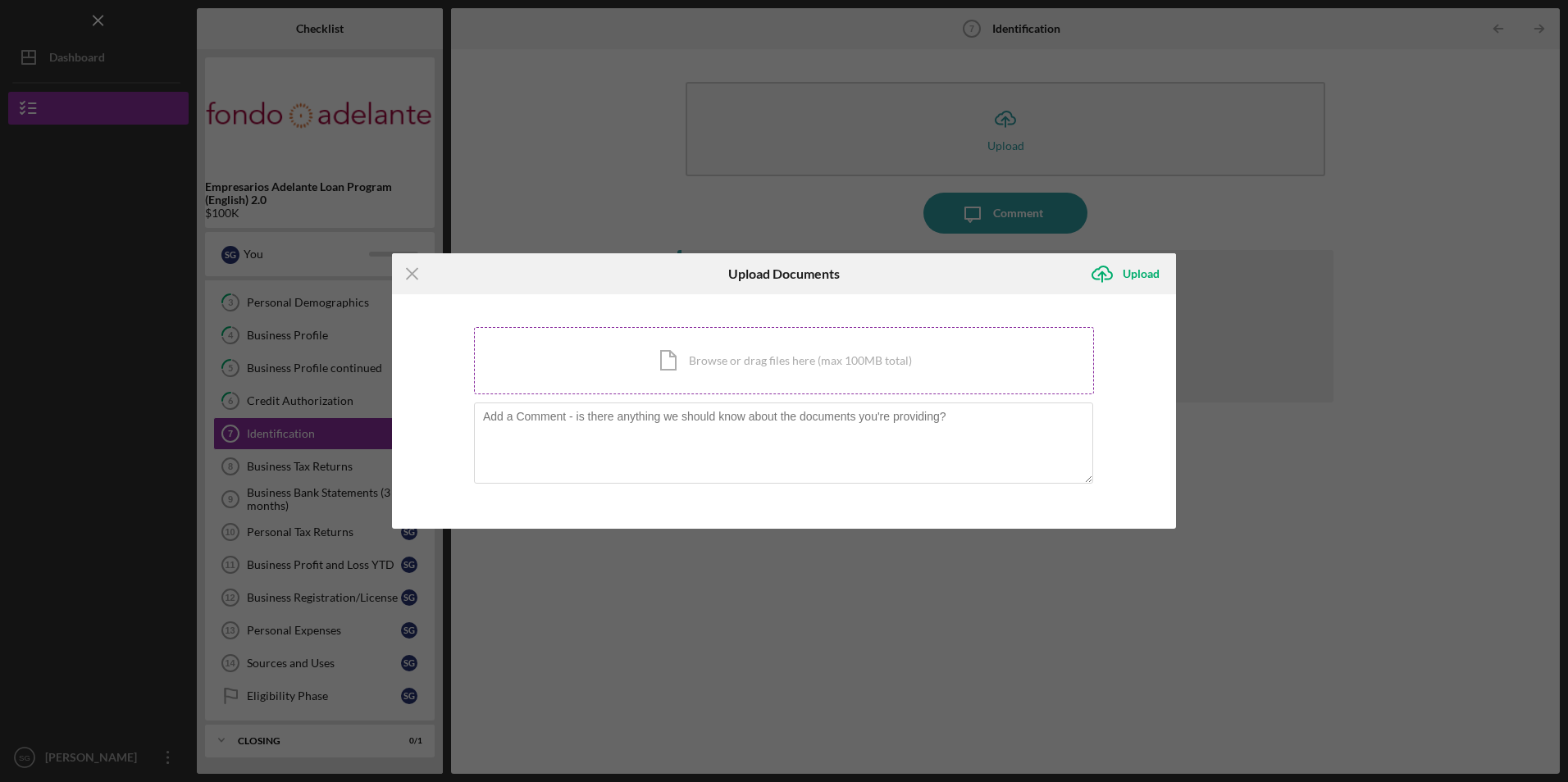
click at [685, 349] on div "Icon/Document Browse or drag files here (max 100MB total) Tap to choose files o…" at bounding box center [784, 361] width 620 height 68
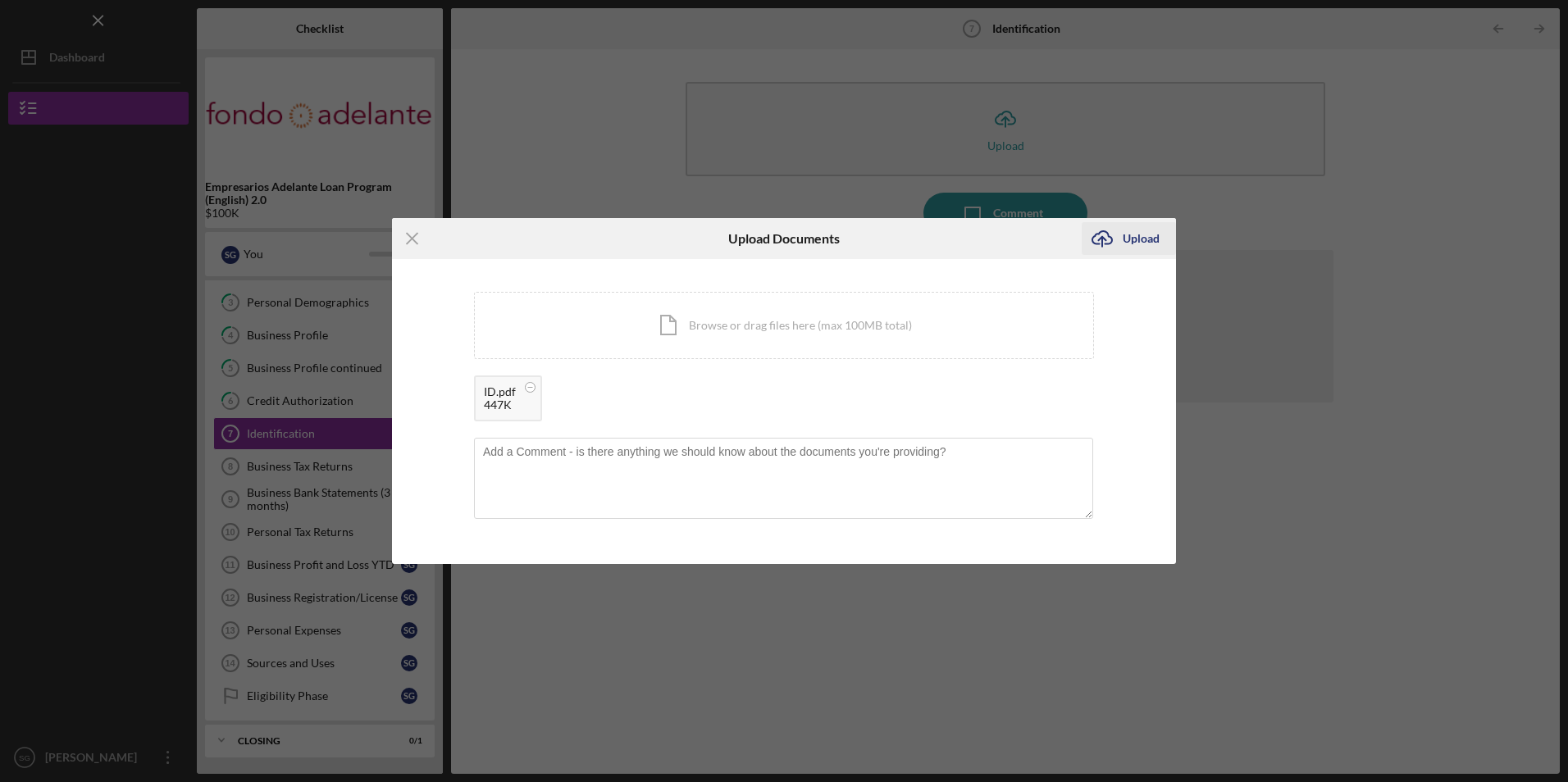
click at [1130, 235] on div "Upload" at bounding box center [1141, 238] width 37 height 32
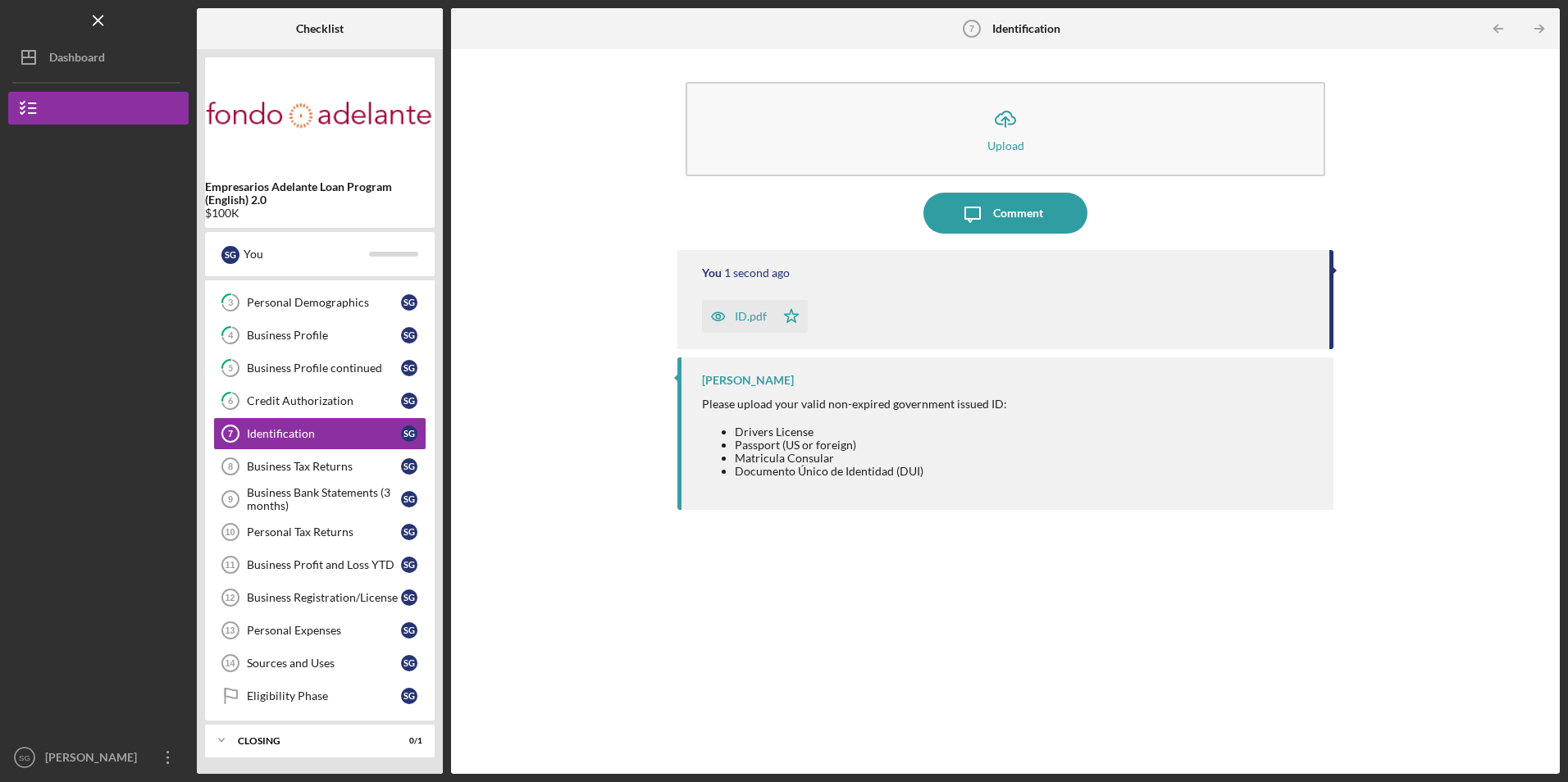
click at [767, 320] on div "ID.pdf" at bounding box center [738, 316] width 73 height 32
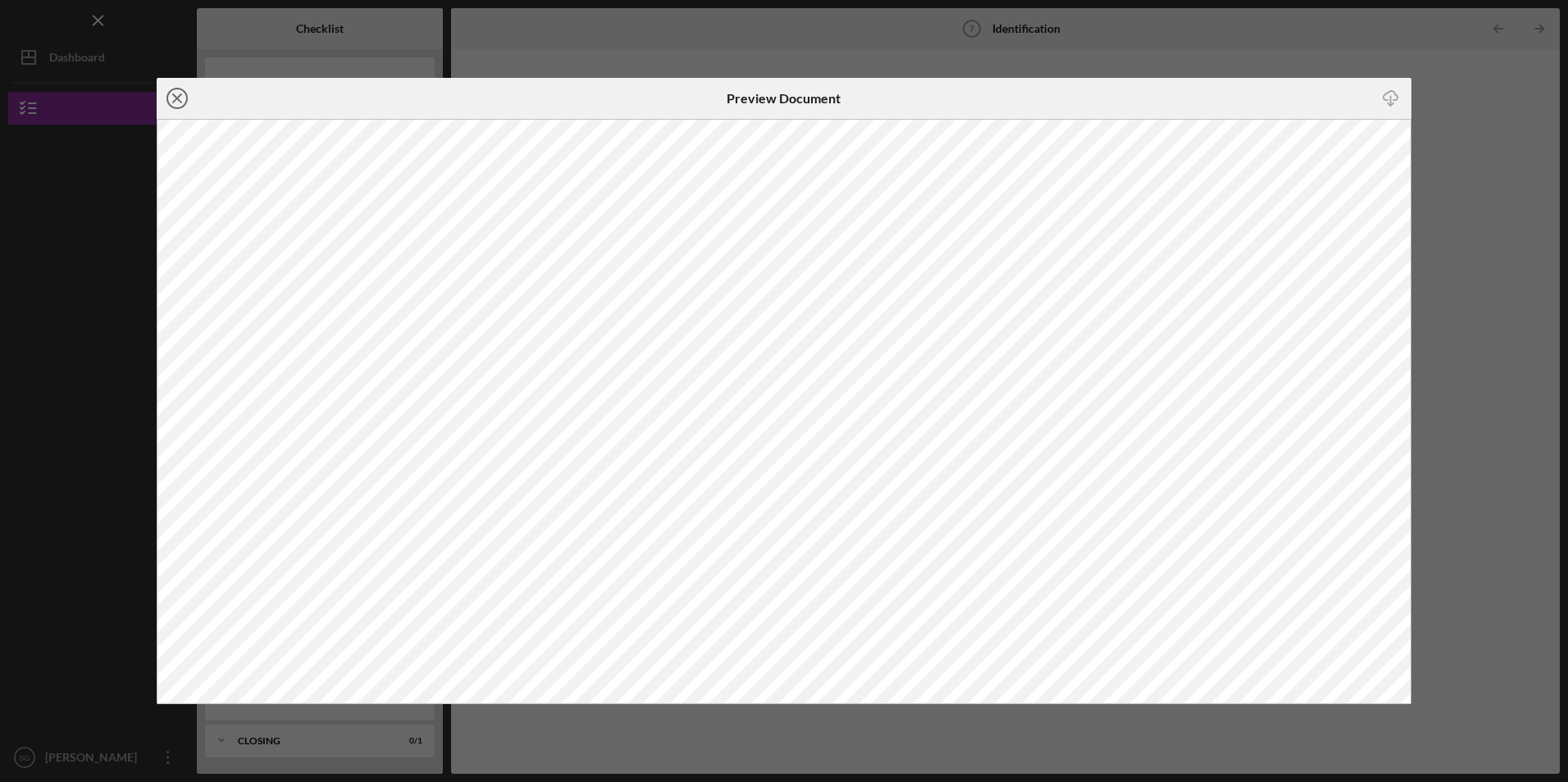
click at [180, 93] on icon "Icon/Close" at bounding box center [177, 98] width 41 height 41
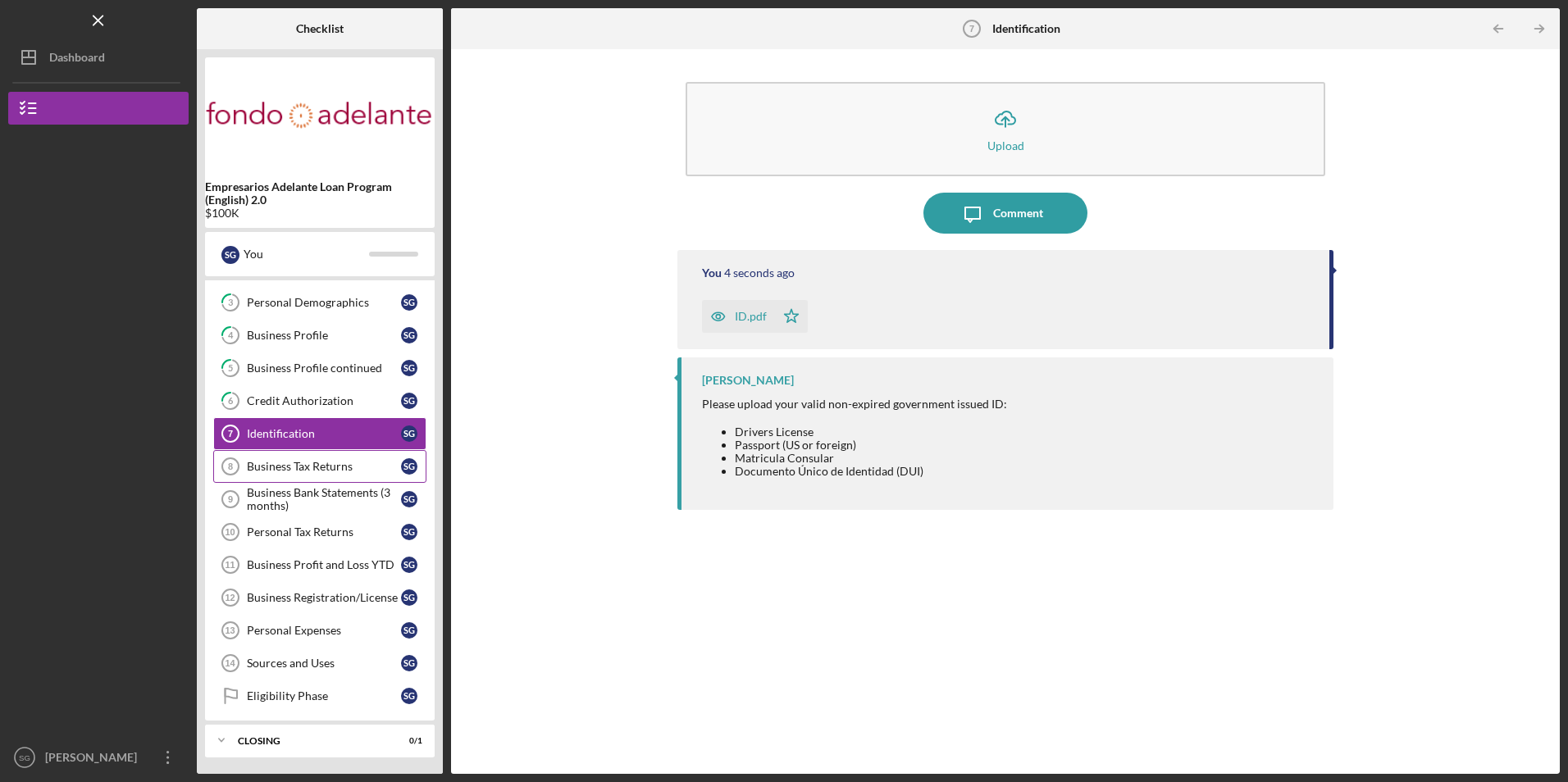
click at [282, 461] on div "Business Tax Returns" at bounding box center [324, 466] width 154 height 13
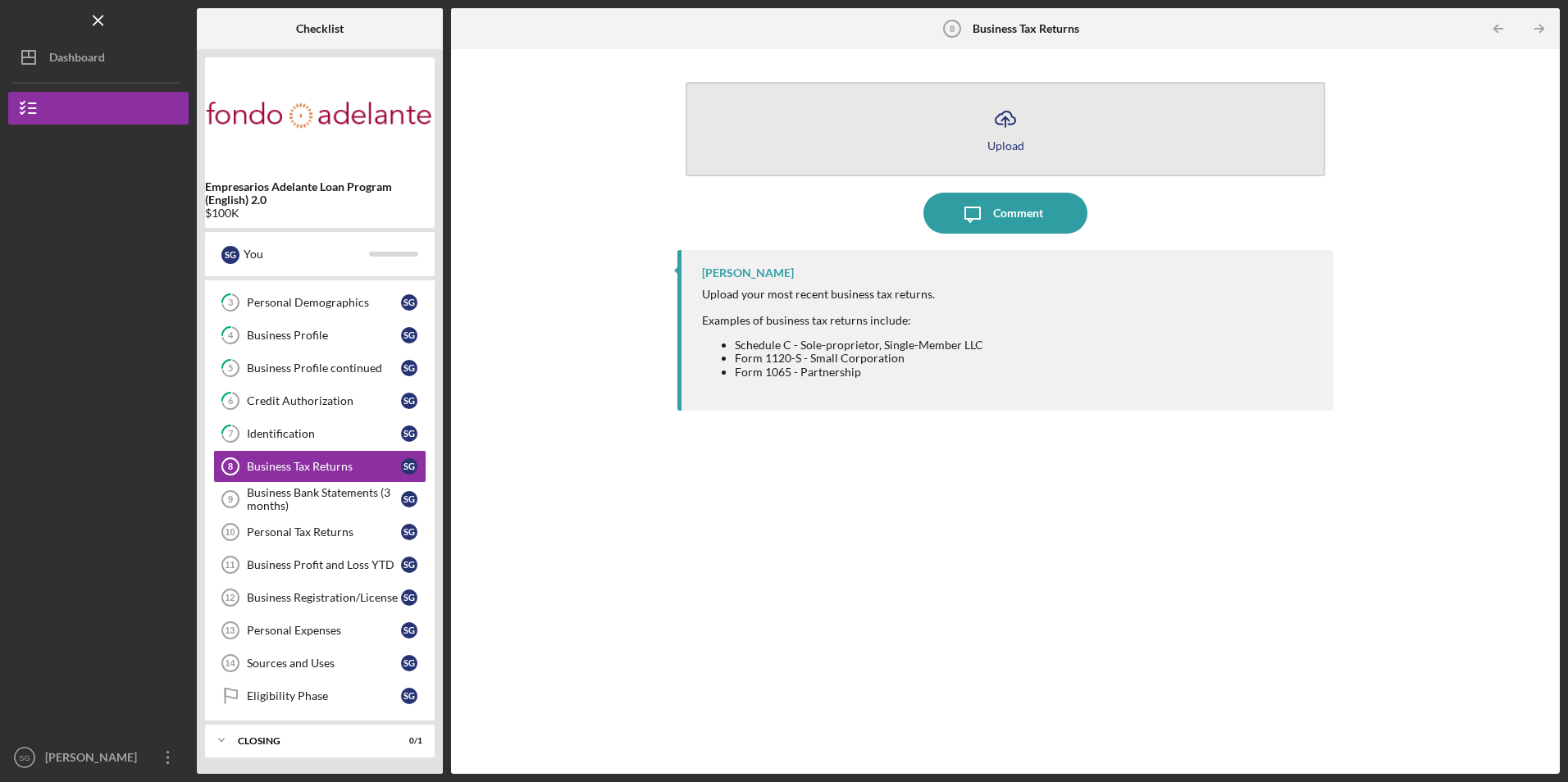
click at [819, 116] on button "Icon/Upload Upload" at bounding box center [1005, 130] width 638 height 94
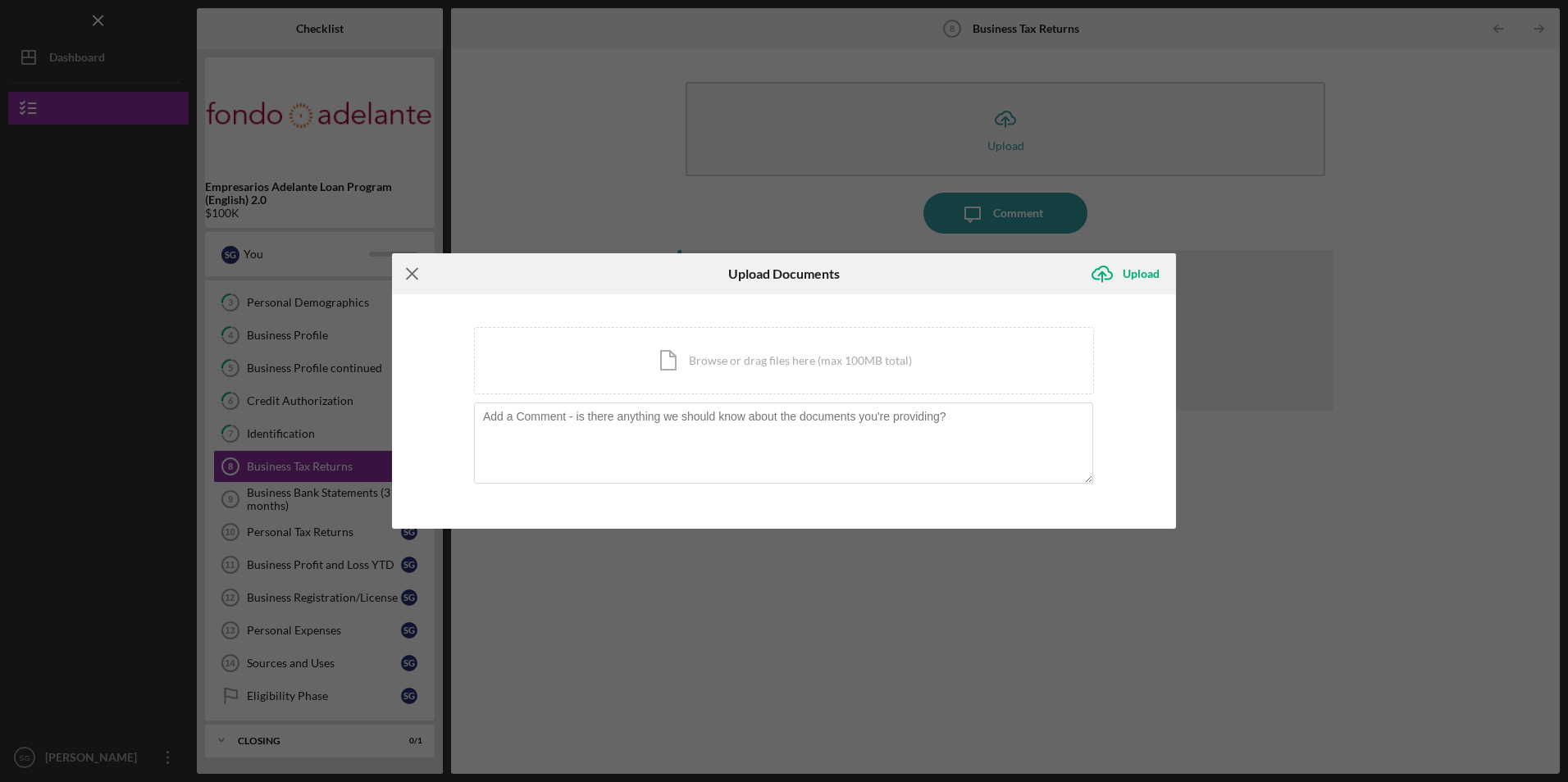
click at [414, 275] on icon "Icon/Menu Close" at bounding box center [413, 274] width 41 height 41
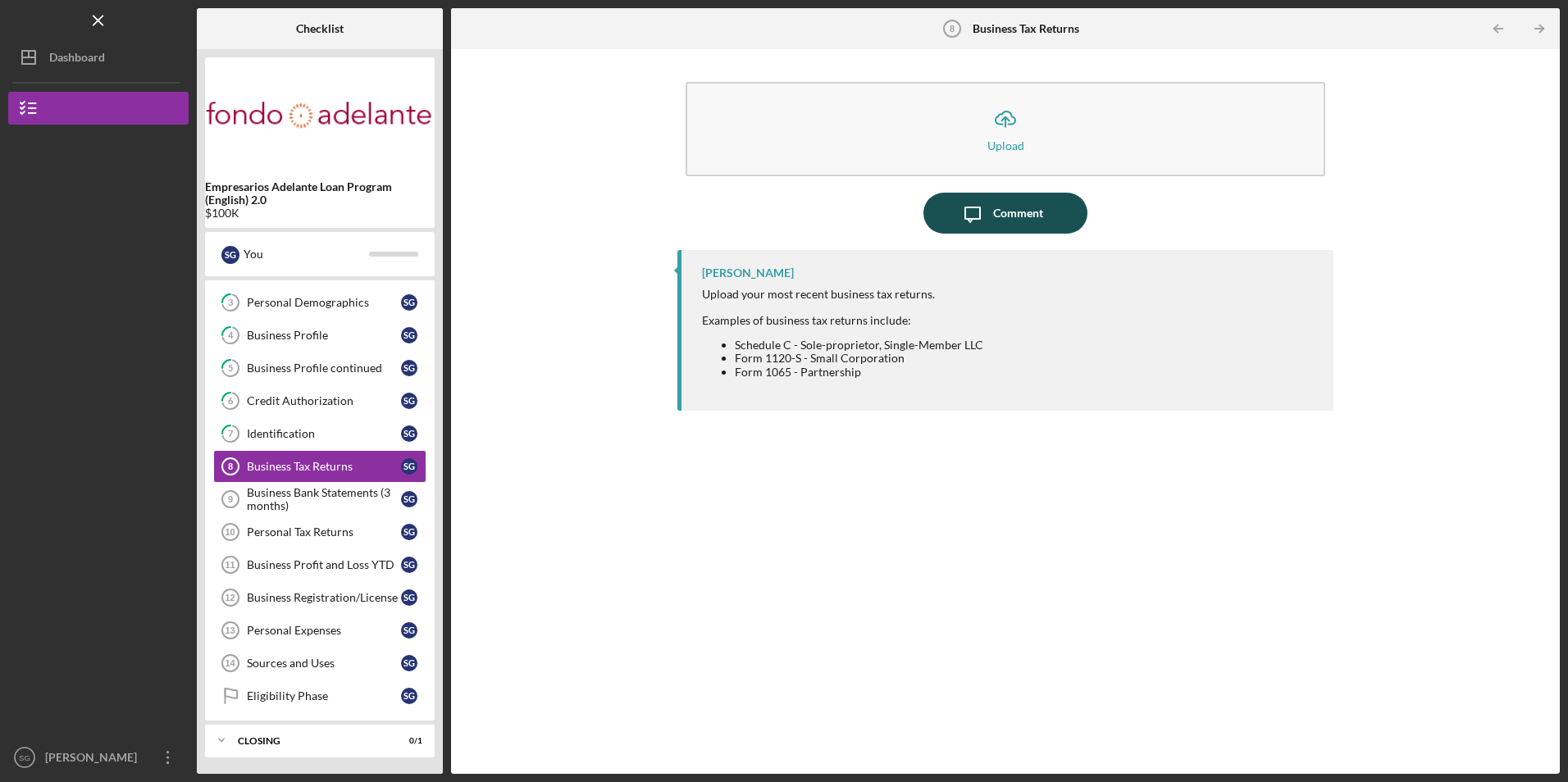
click at [1035, 210] on div "Comment" at bounding box center [1018, 213] width 50 height 41
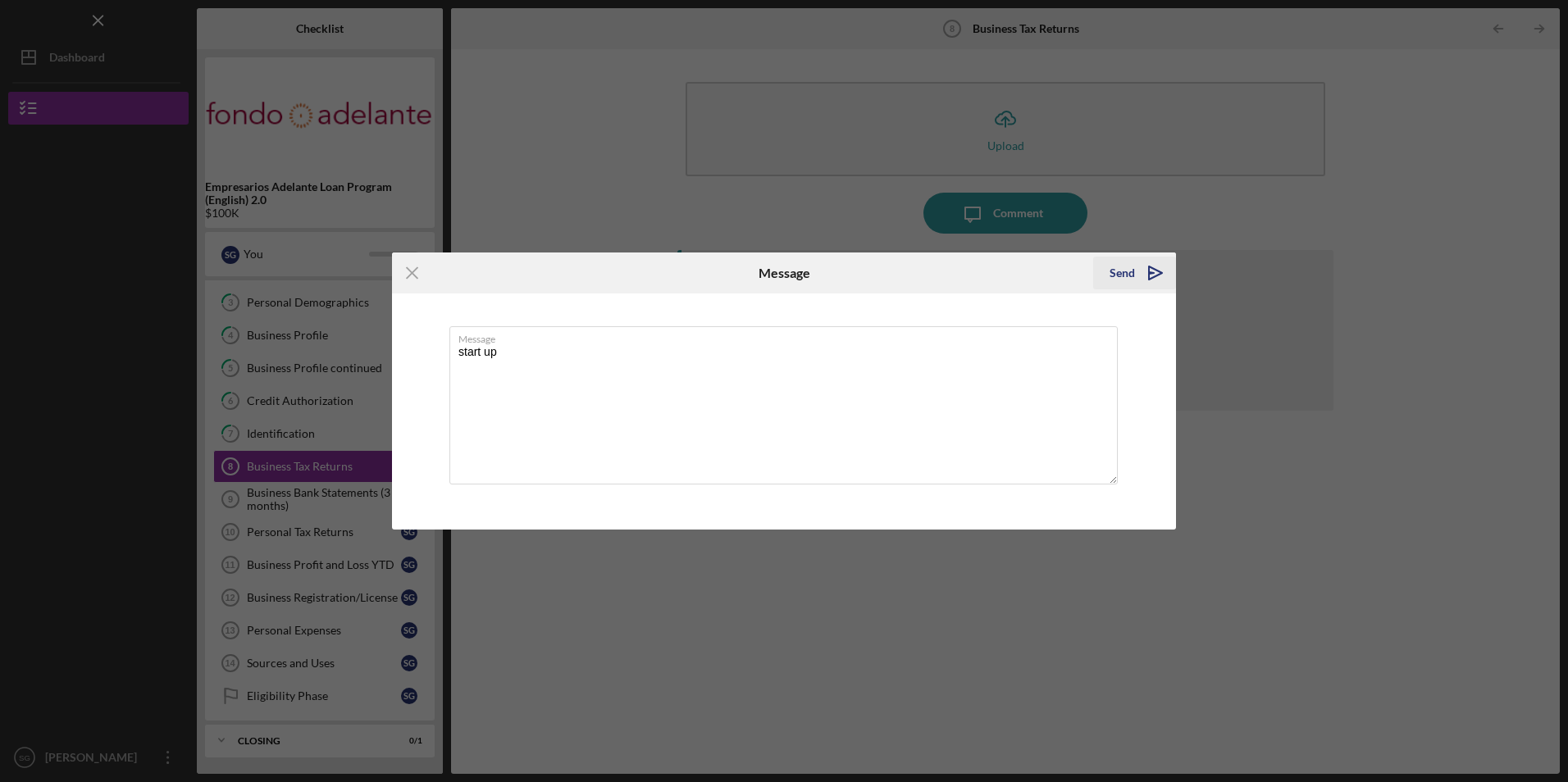
type textarea "start up"
click at [1136, 278] on icon "Icon/icon-invite-send" at bounding box center [1155, 273] width 41 height 41
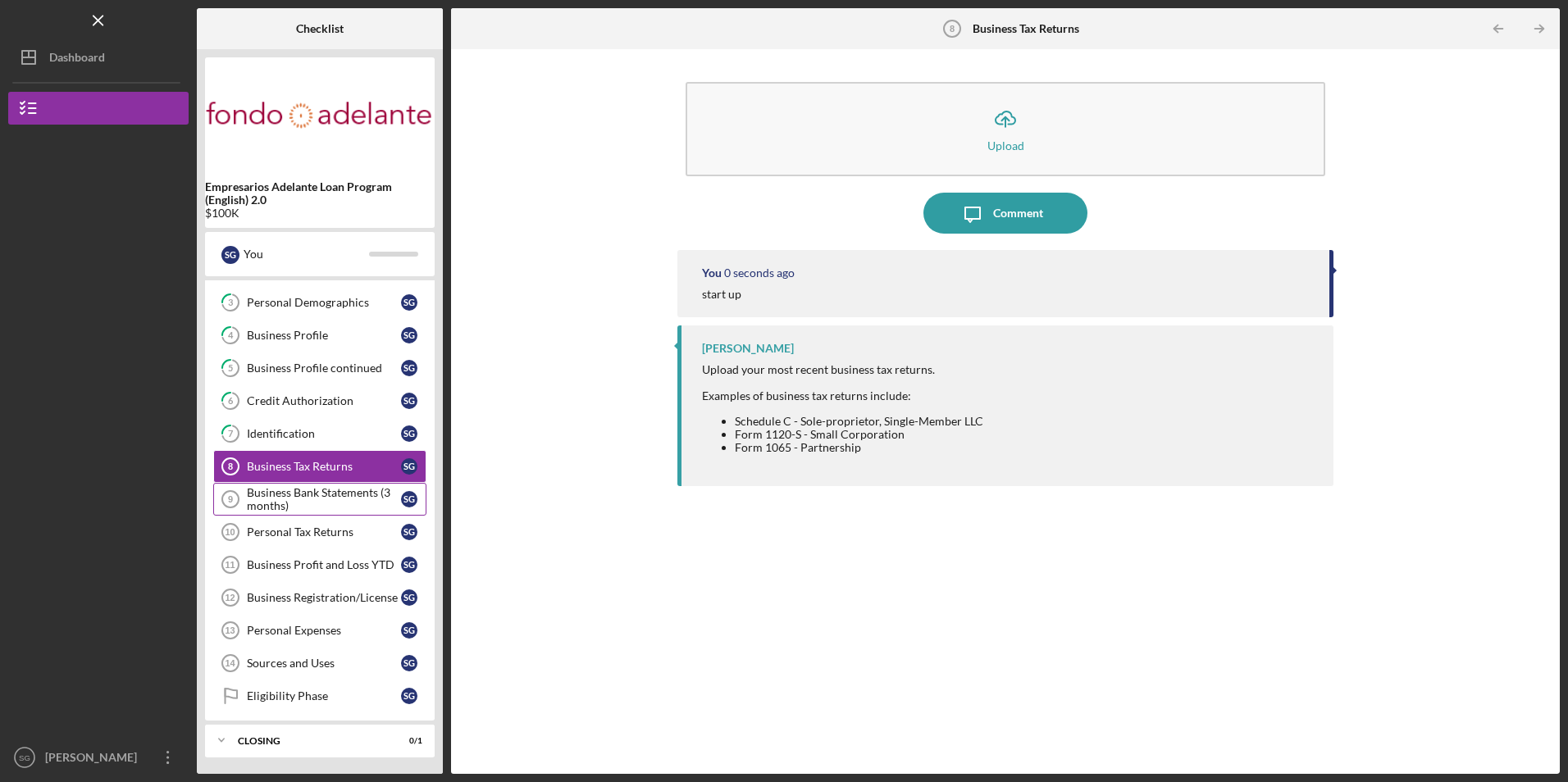
click at [303, 496] on div "Business Bank Statements (3 months)" at bounding box center [324, 500] width 154 height 26
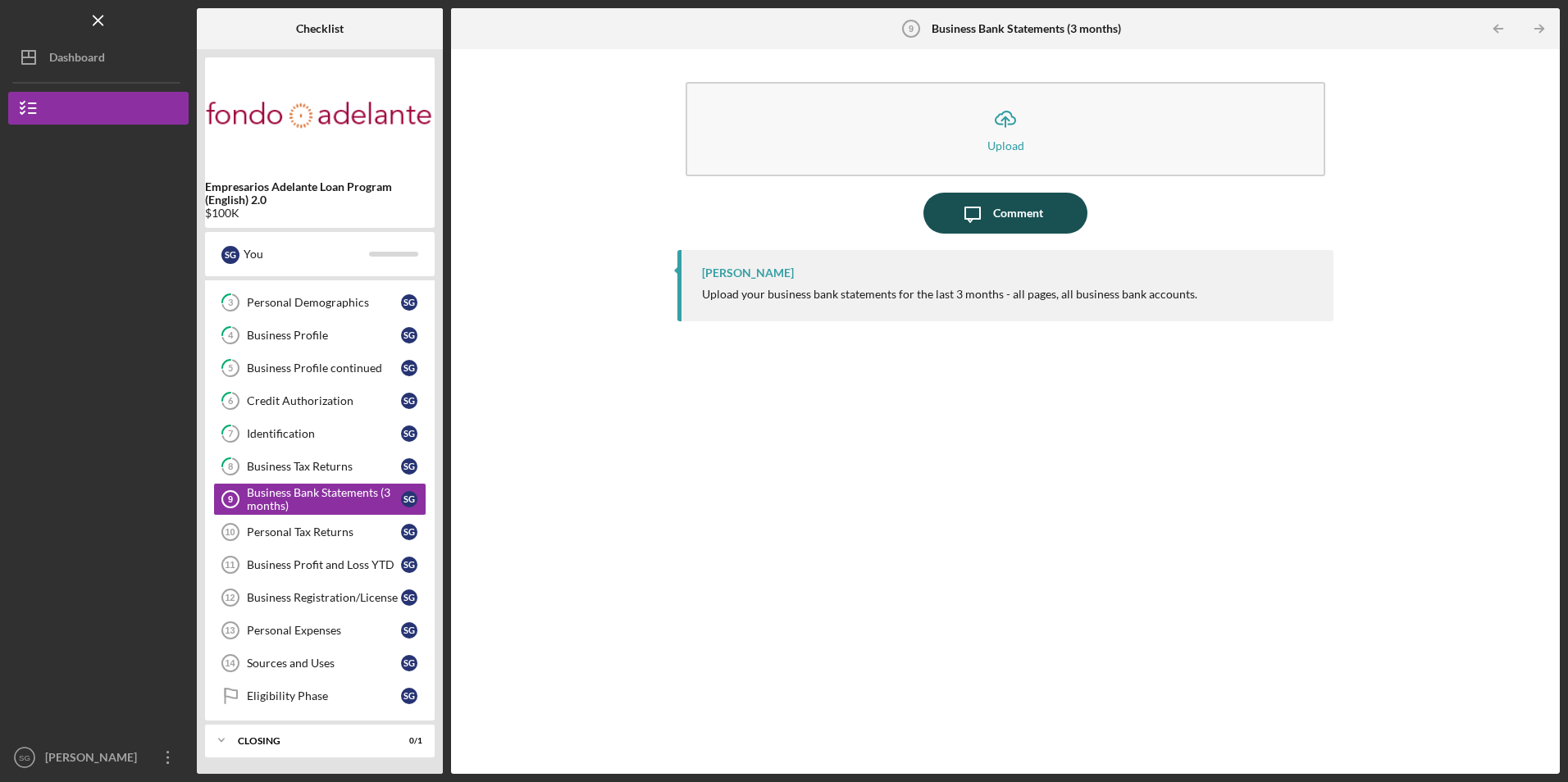
click at [985, 213] on icon "Icon/Message" at bounding box center [972, 213] width 41 height 41
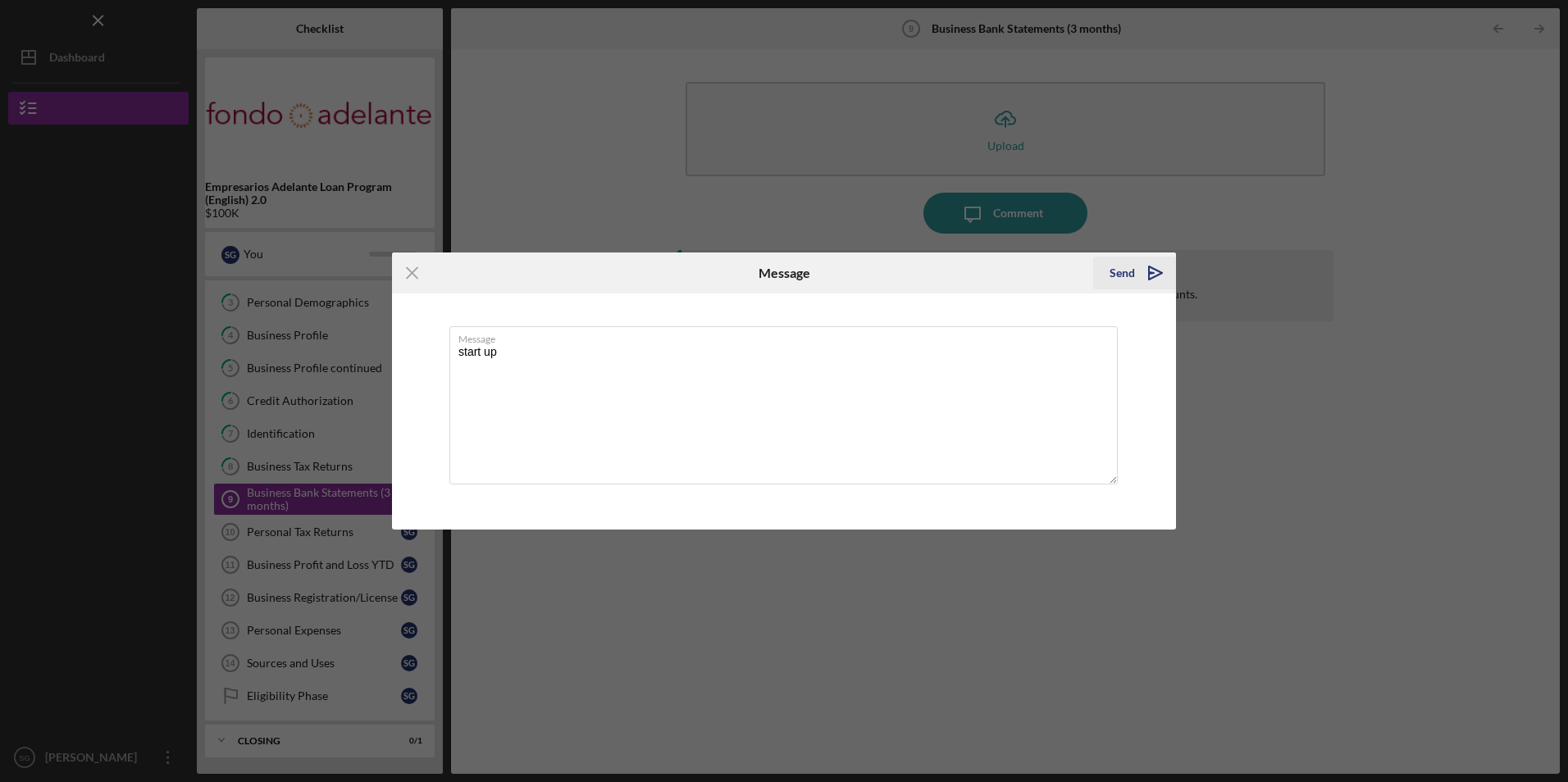
type textarea "start up"
click at [1139, 271] on icon "Icon/icon-invite-send" at bounding box center [1155, 273] width 41 height 41
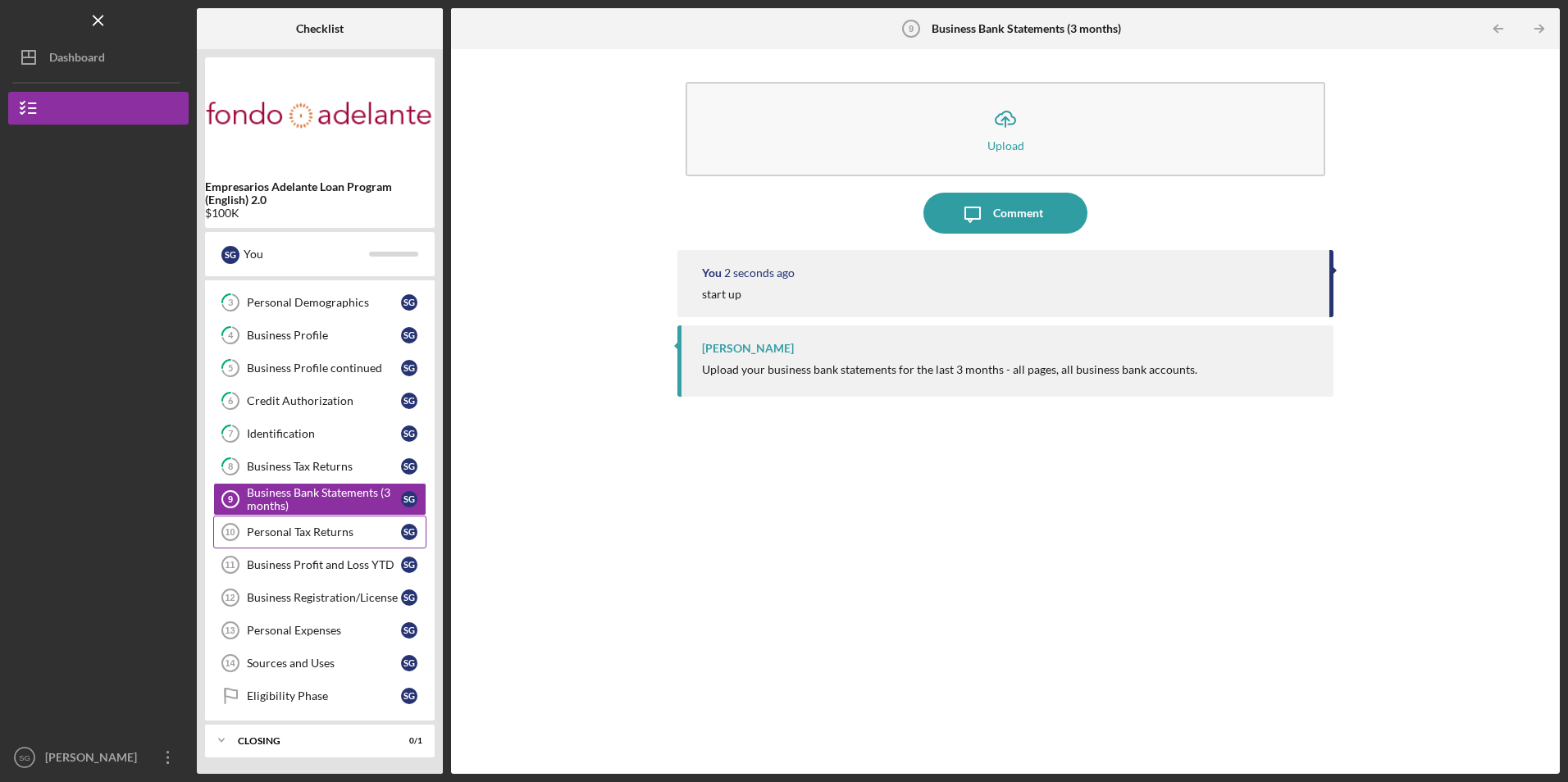
click at [282, 527] on div "Personal Tax Returns" at bounding box center [324, 532] width 154 height 13
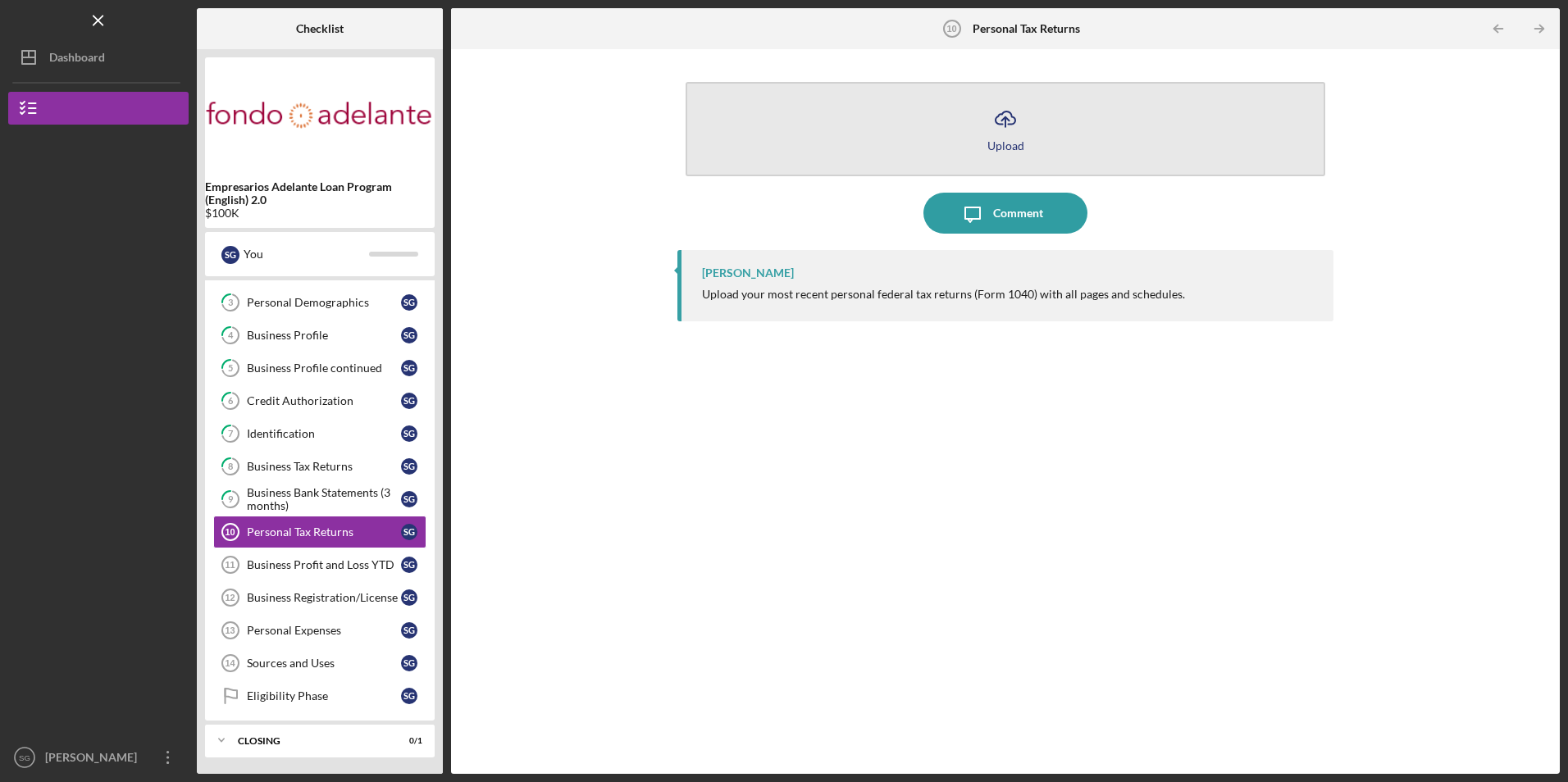
click at [821, 119] on button "Icon/Upload Upload" at bounding box center [1005, 130] width 638 height 94
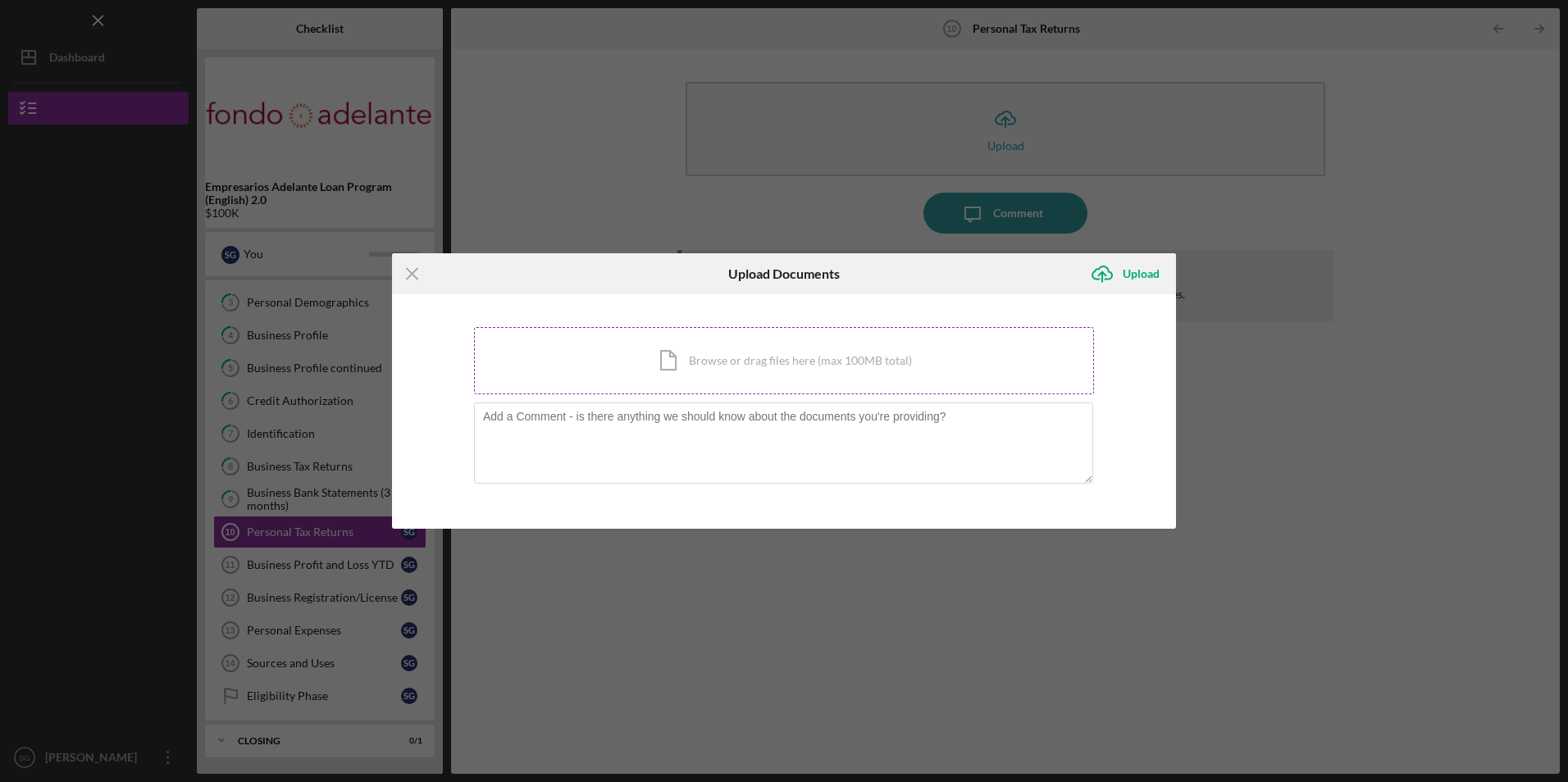
click at [775, 366] on div "Icon/Document Browse or drag files here (max 100MB total) Tap to choose files o…" at bounding box center [784, 361] width 620 height 68
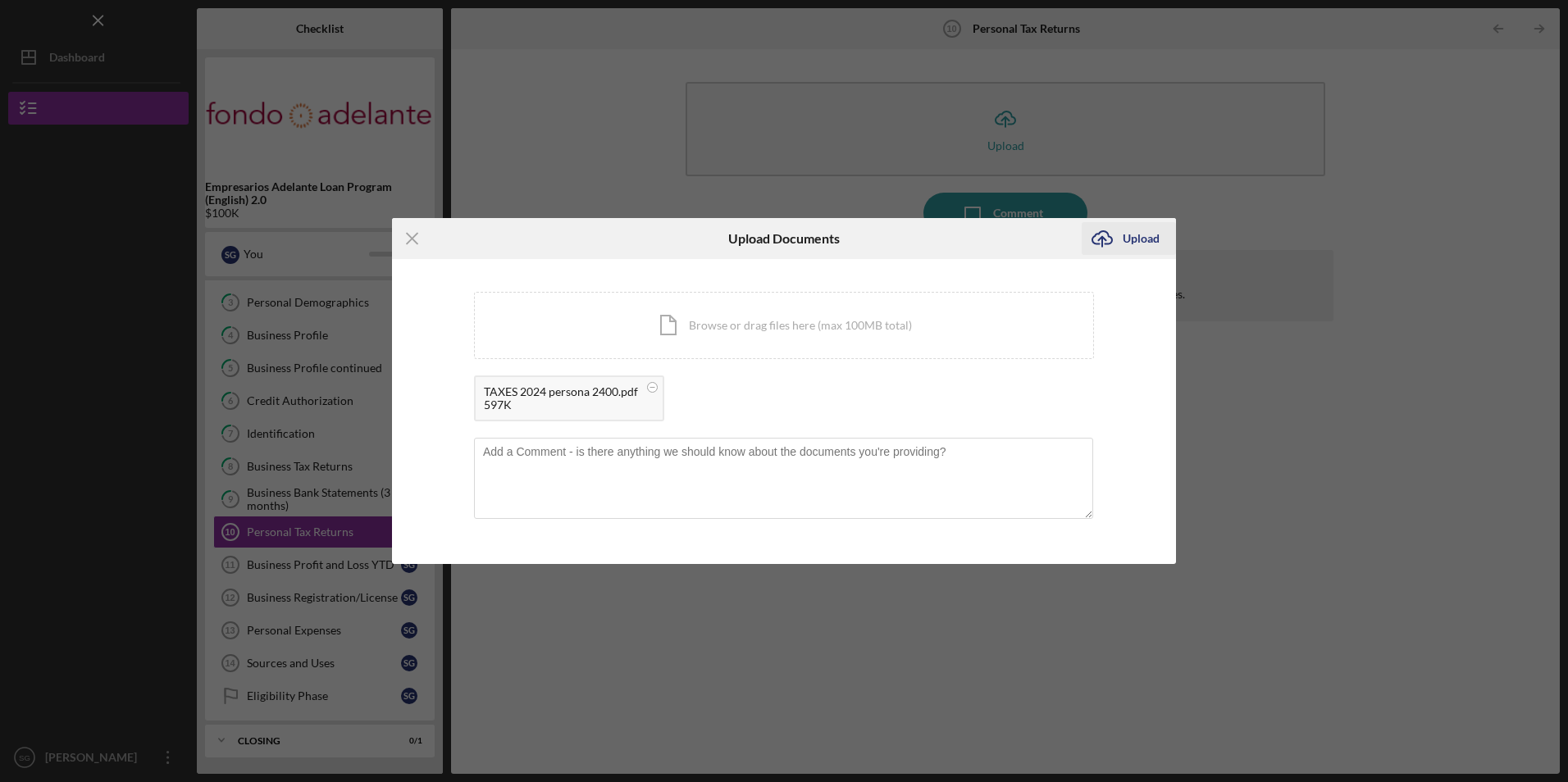
click at [1133, 237] on div "Upload" at bounding box center [1141, 238] width 37 height 32
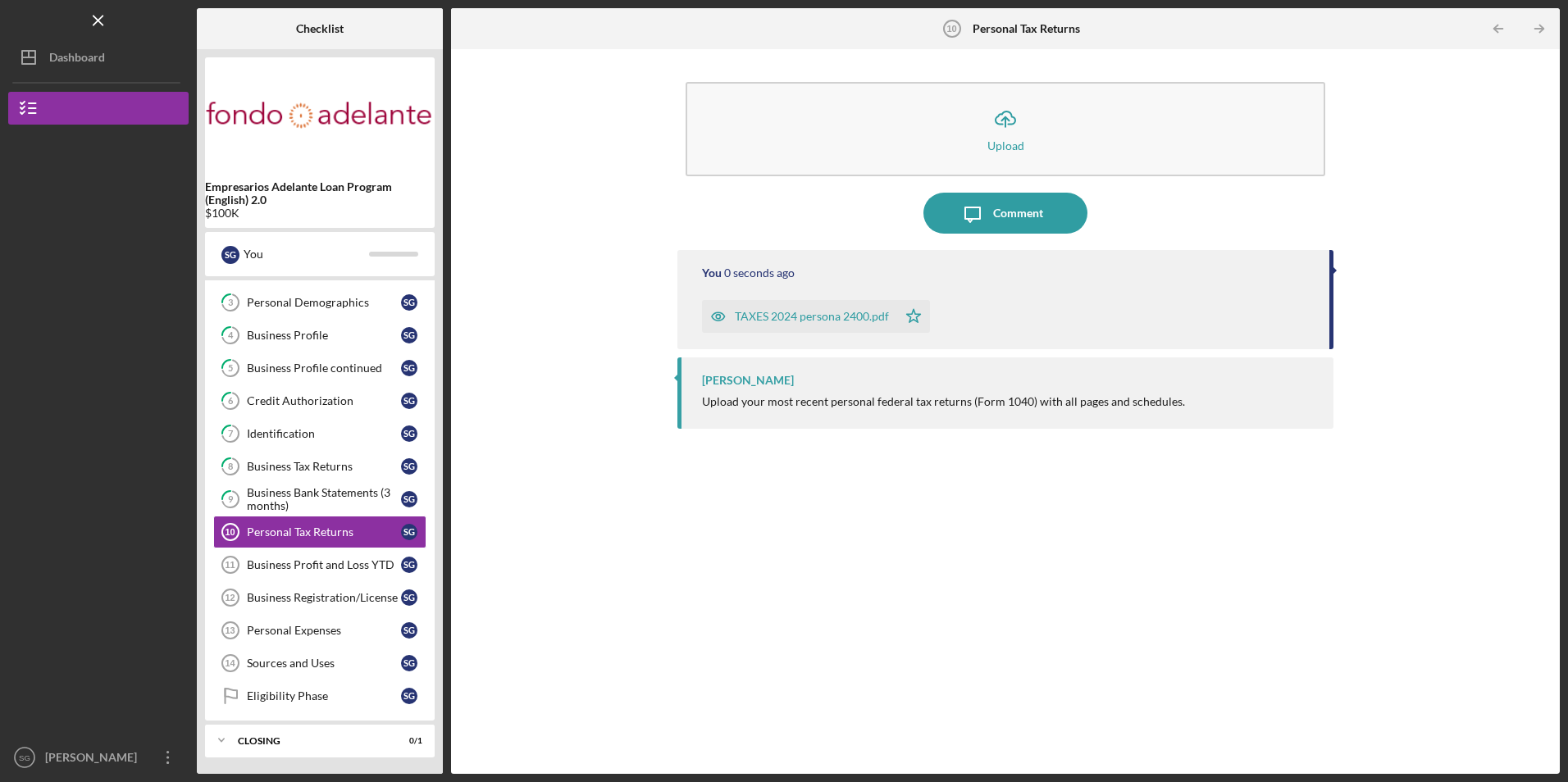
click at [819, 314] on div "TAXES 2024 persona 2400.pdf" at bounding box center [811, 317] width 154 height 13
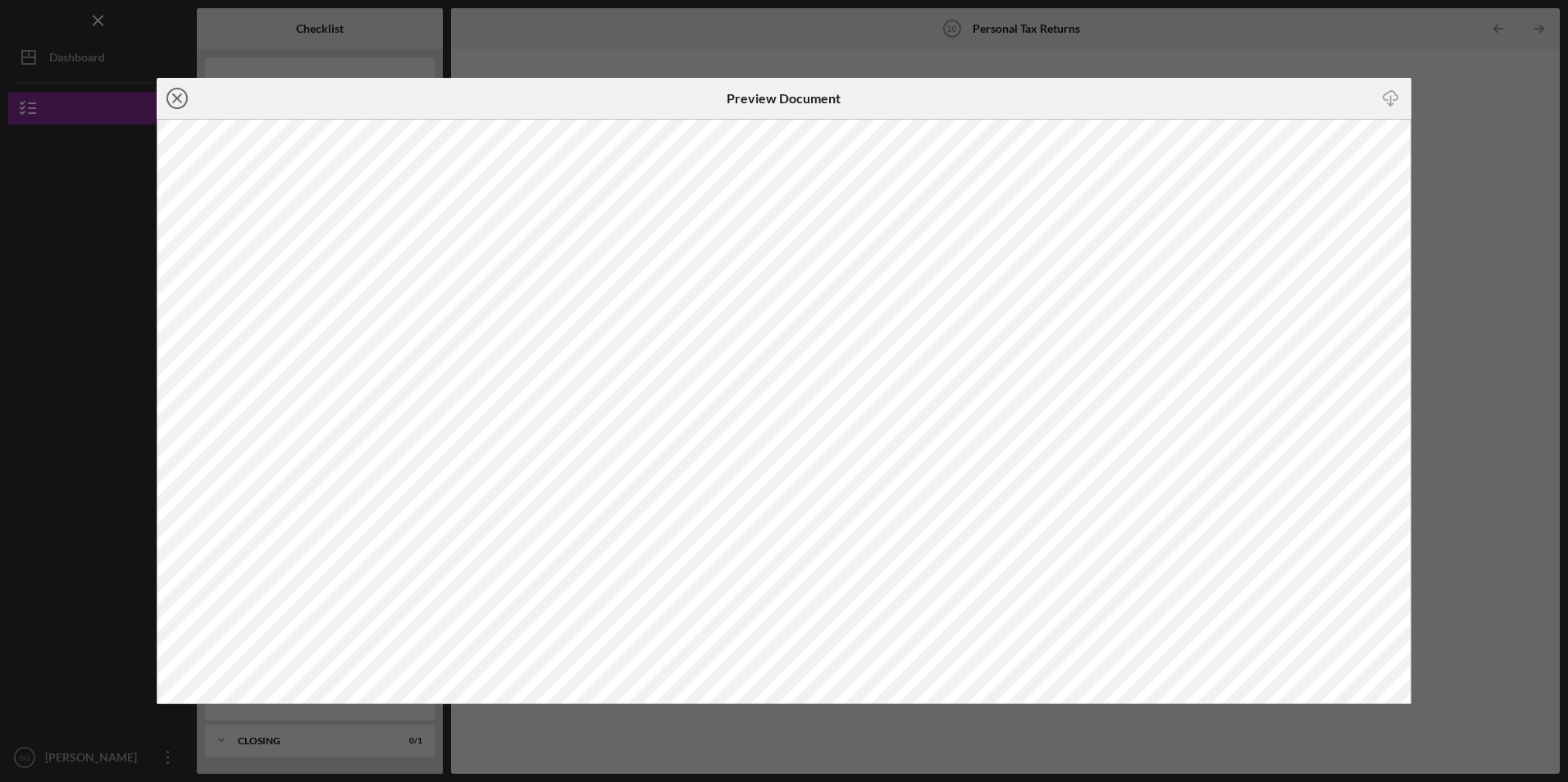
click at [170, 90] on icon "Icon/Close" at bounding box center [177, 98] width 41 height 41
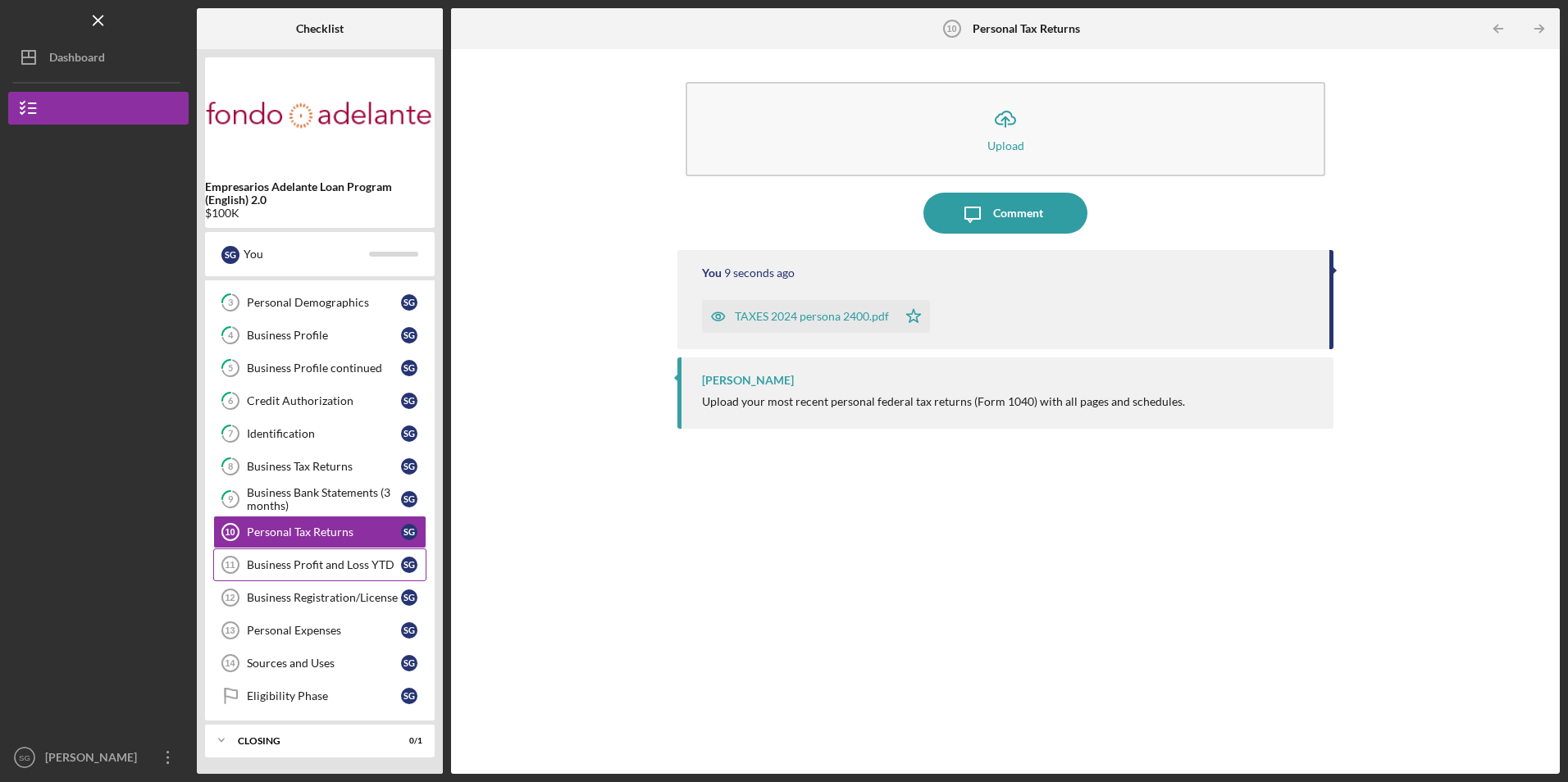
click at [344, 553] on link "Business Profit and Loss YTD 11 Business Profit and Loss YTD S G" at bounding box center [319, 565] width 213 height 32
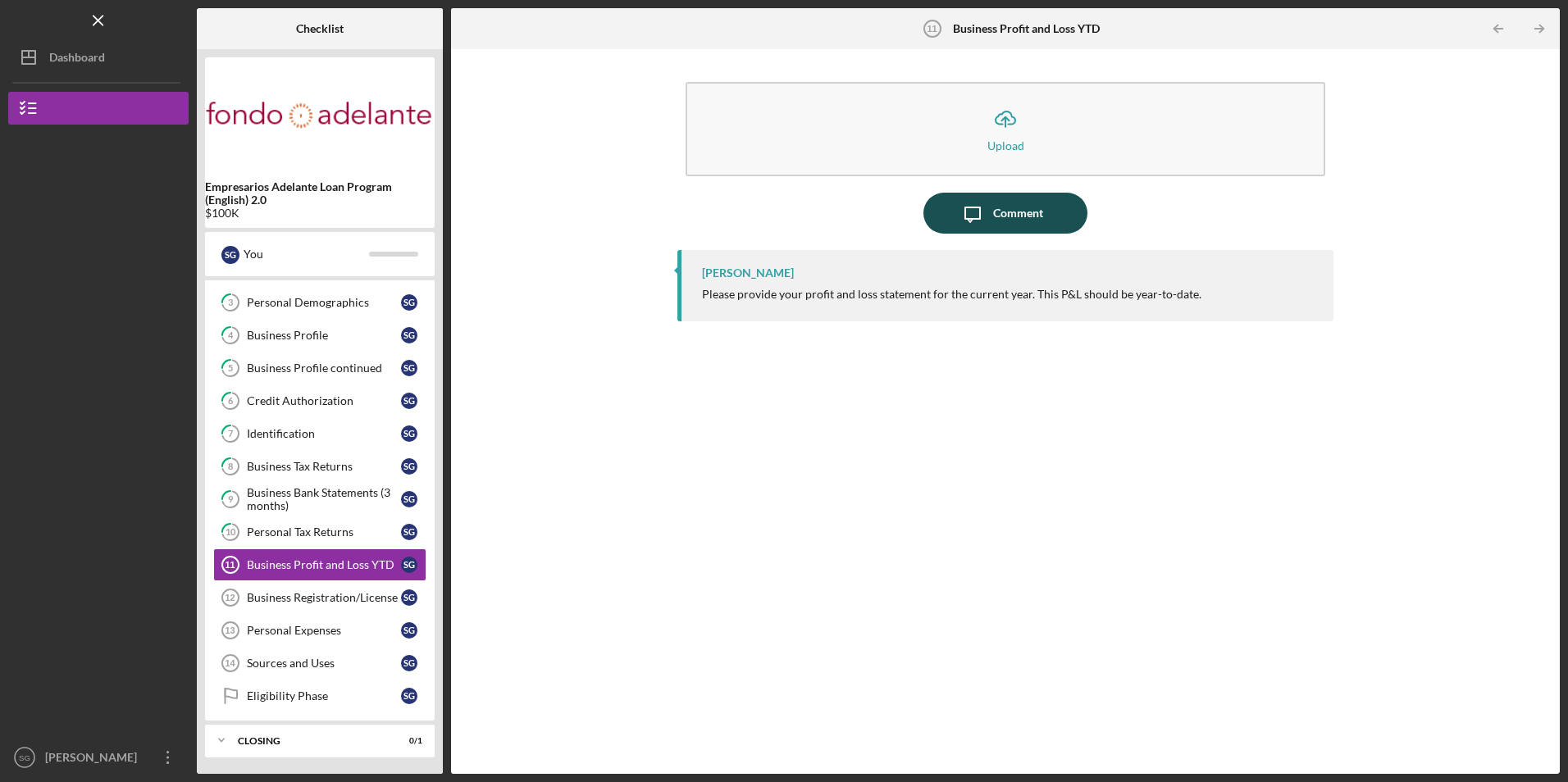
click at [1004, 217] on div "Comment" at bounding box center [1018, 213] width 50 height 41
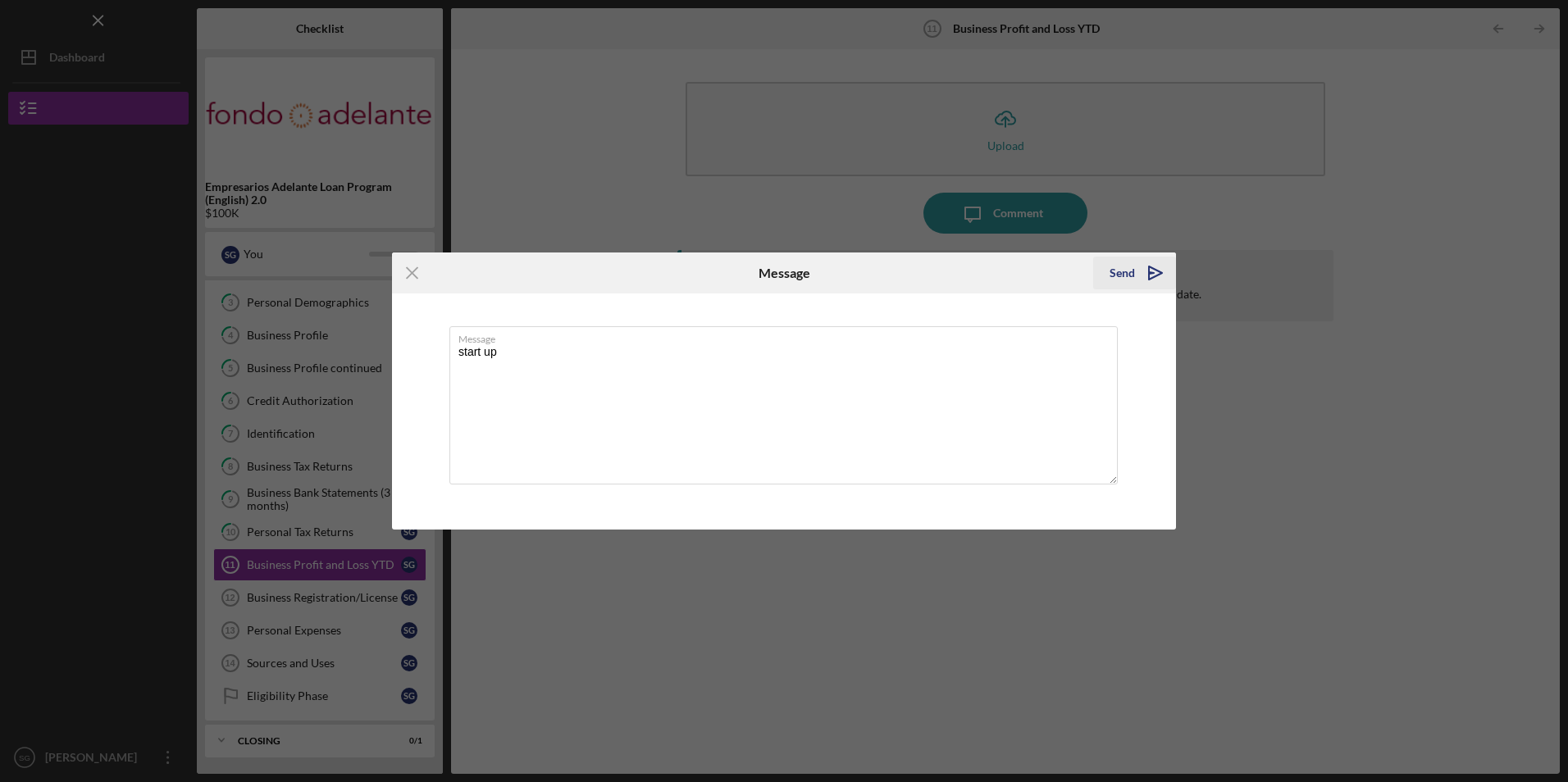
type textarea "start up"
click at [1135, 272] on icon "Icon/icon-invite-send" at bounding box center [1155, 273] width 41 height 41
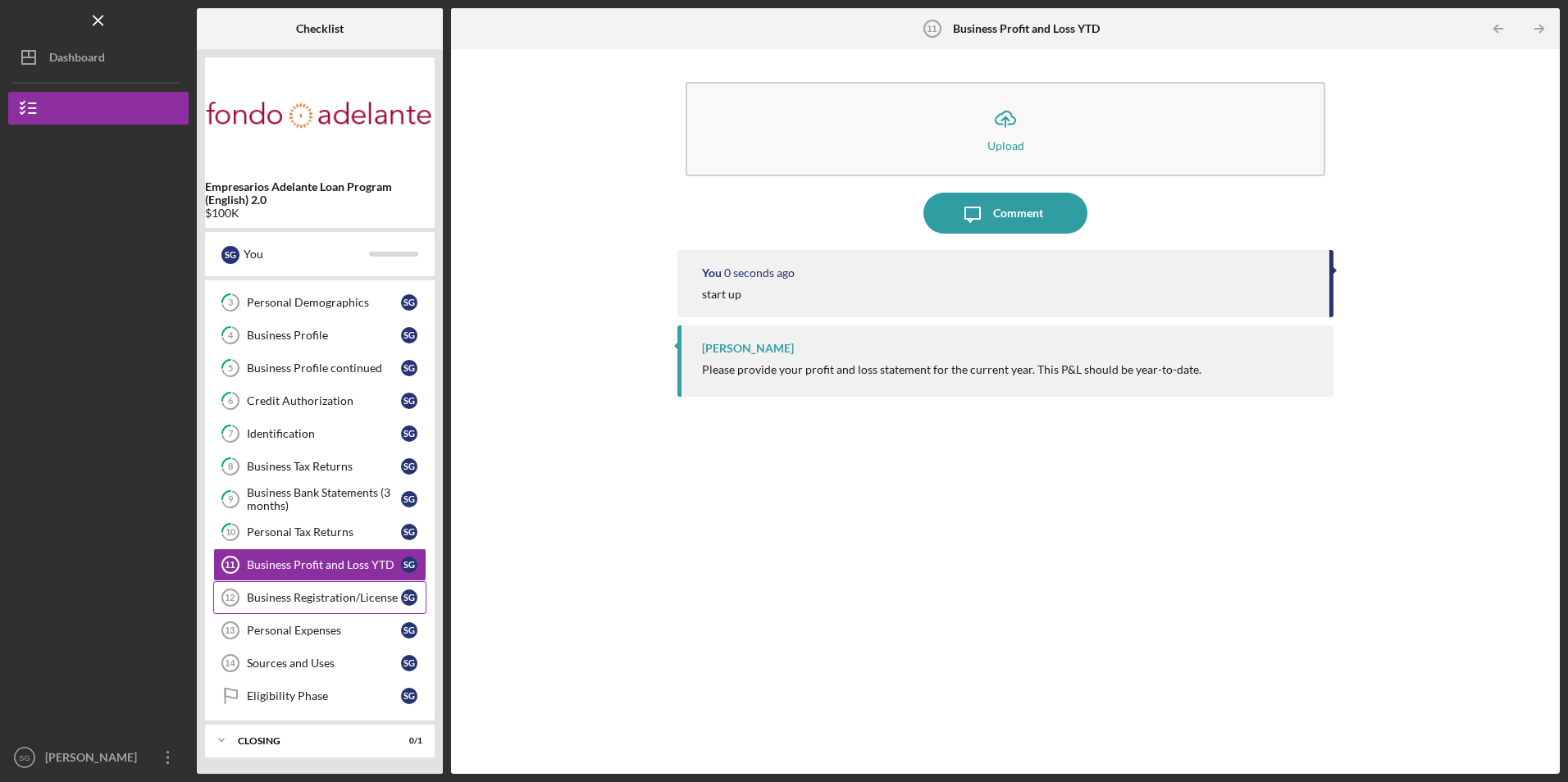
click at [343, 590] on link "Business Registration/License 12 Business Registration/License S G" at bounding box center [319, 597] width 213 height 32
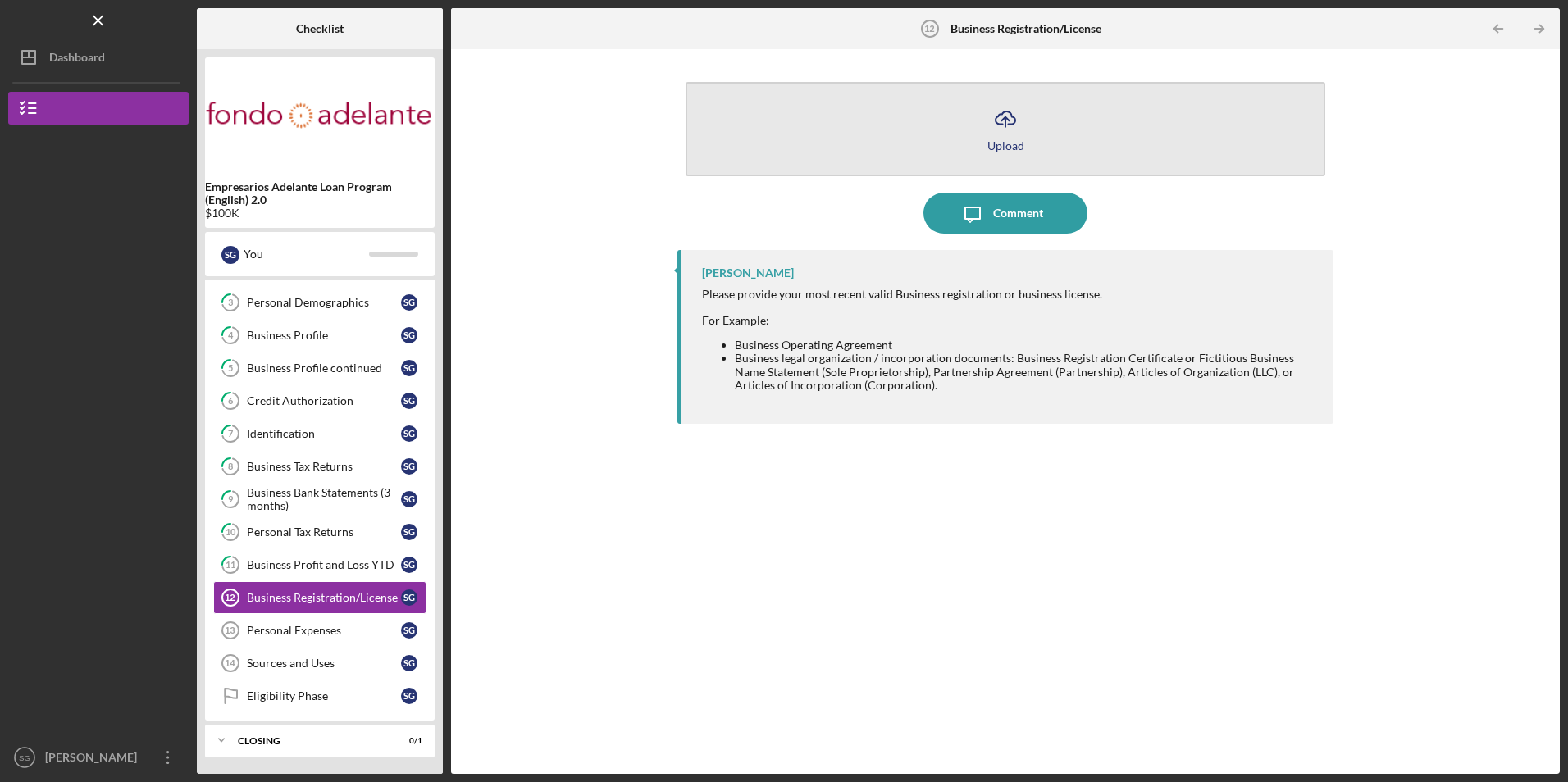
click at [915, 149] on button "Icon/Upload Upload" at bounding box center [1005, 130] width 638 height 94
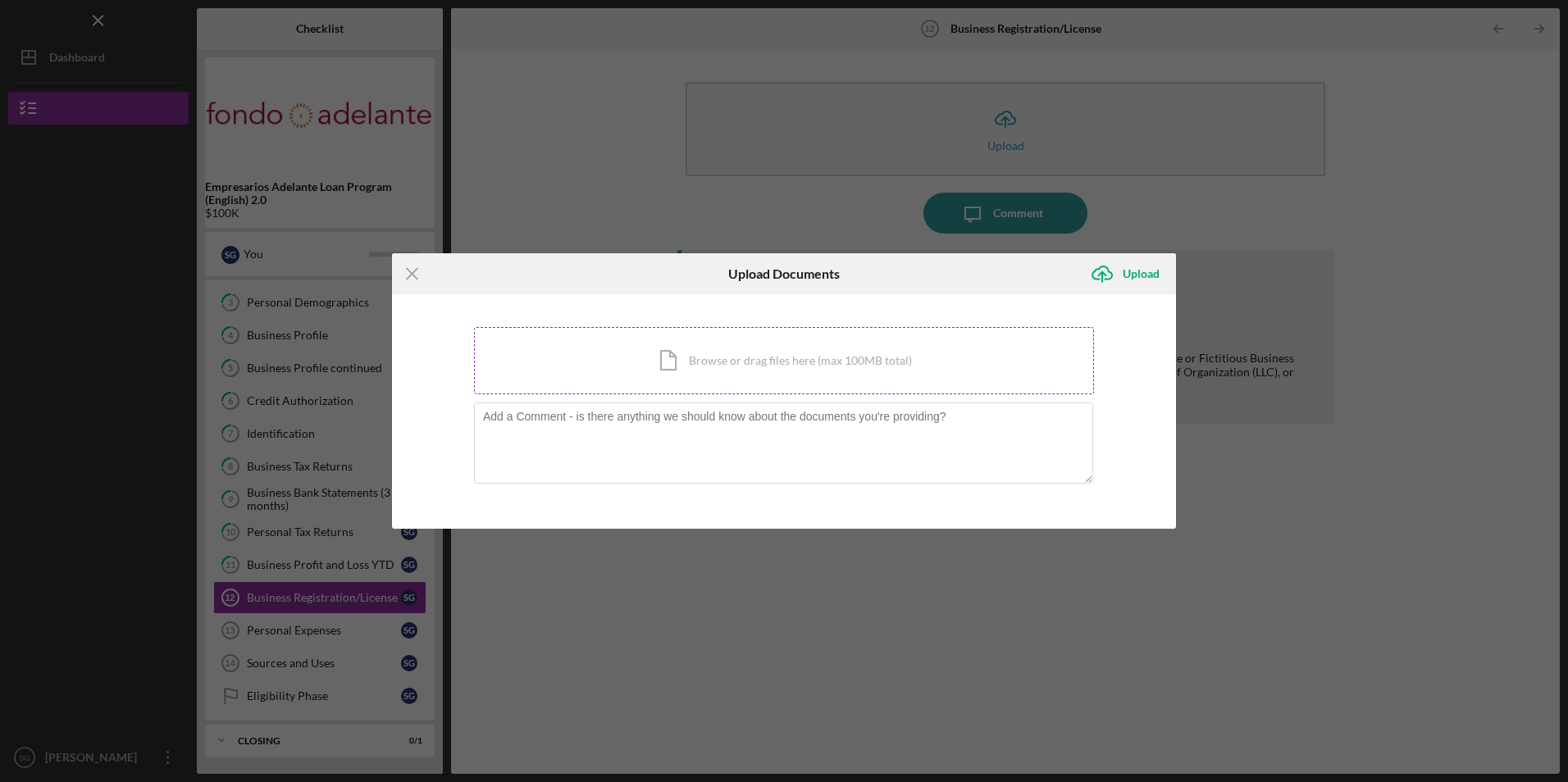
click at [791, 358] on div "Icon/Document Browse or drag files here (max 100MB total) Tap to choose files o…" at bounding box center [784, 361] width 620 height 68
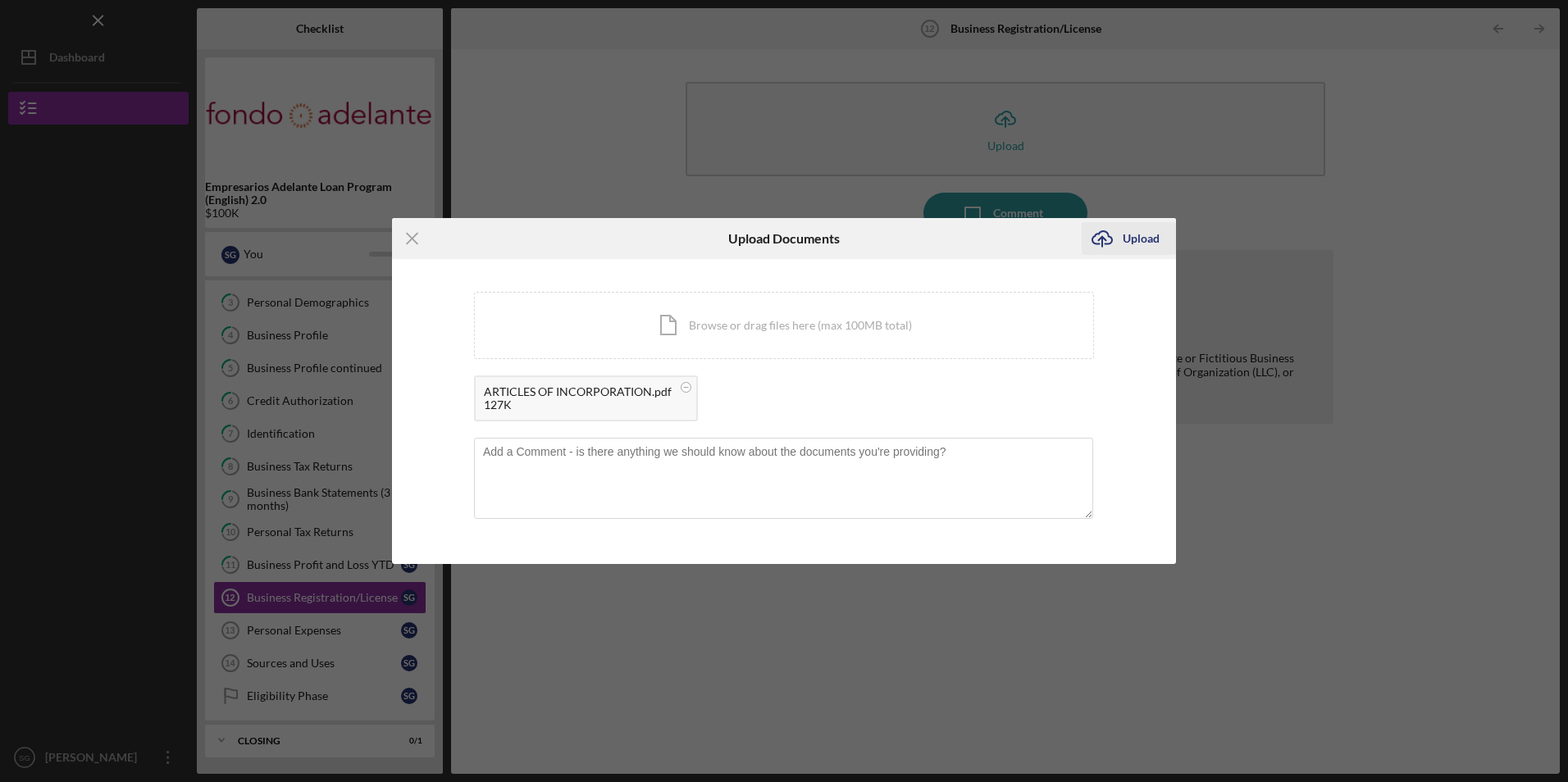
click at [1145, 233] on div "Upload" at bounding box center [1141, 238] width 37 height 32
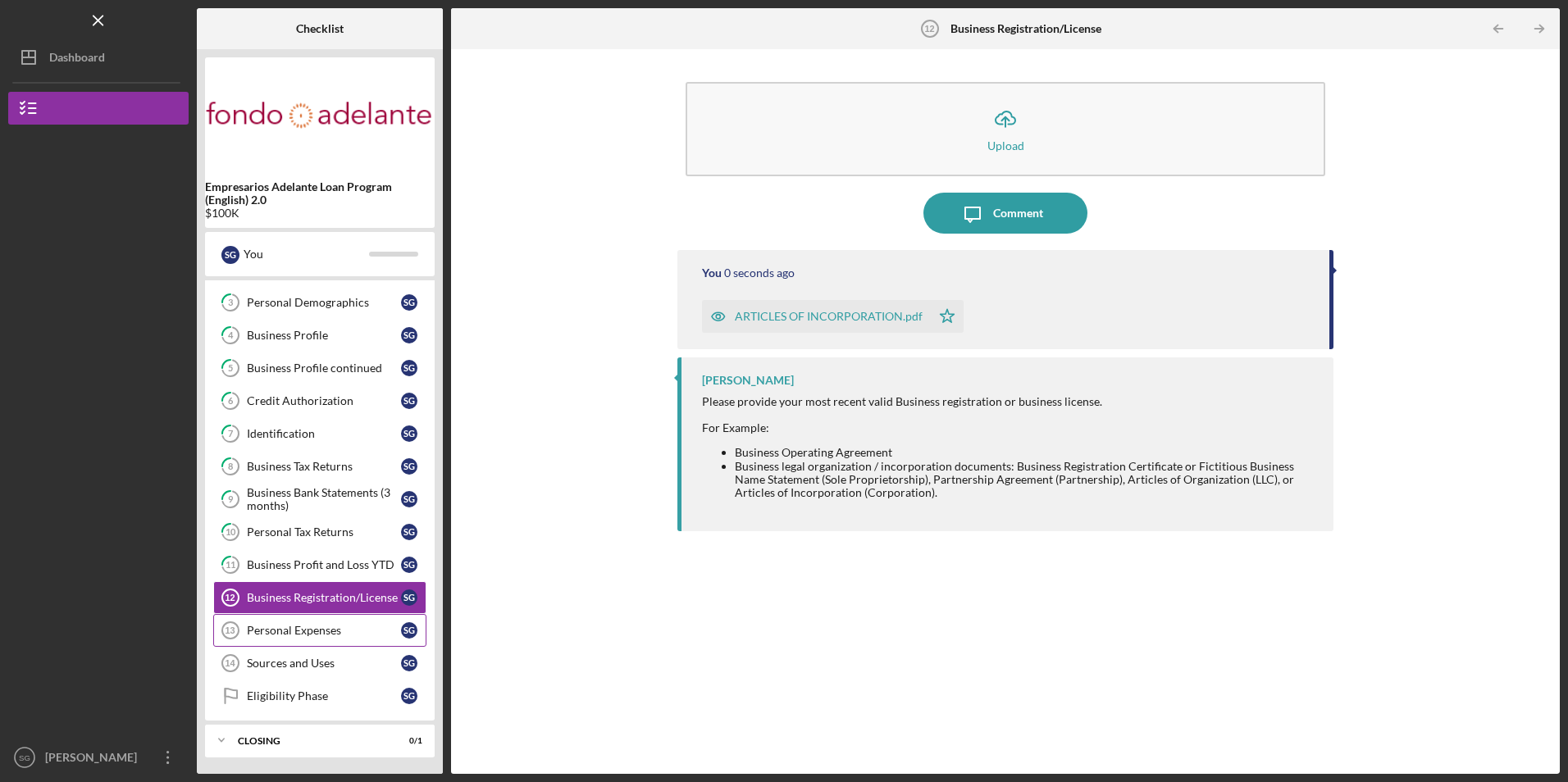
click at [324, 627] on div "Personal Expenses" at bounding box center [324, 630] width 154 height 13
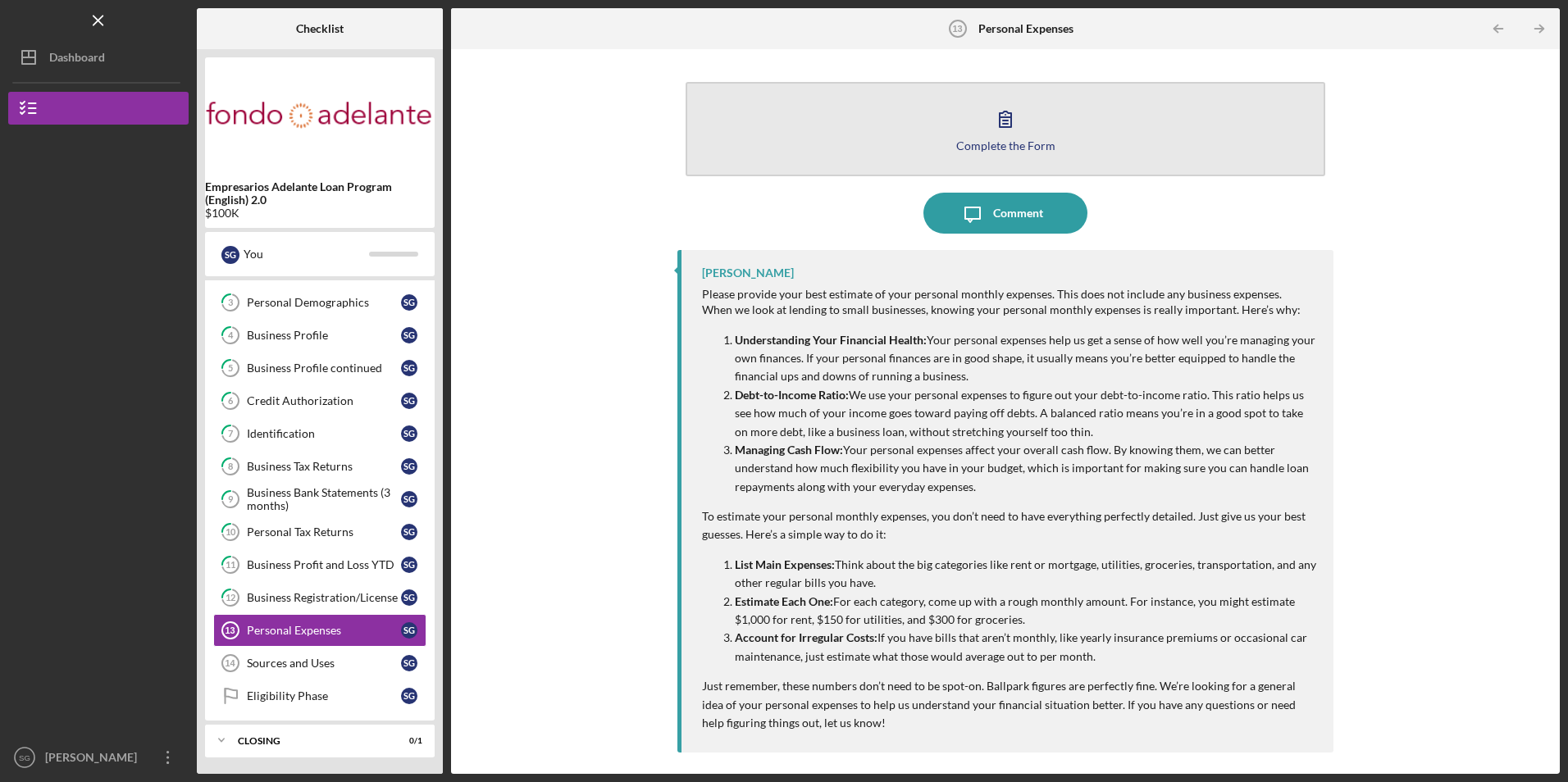
click at [942, 125] on button "Complete the Form Form" at bounding box center [1005, 130] width 638 height 94
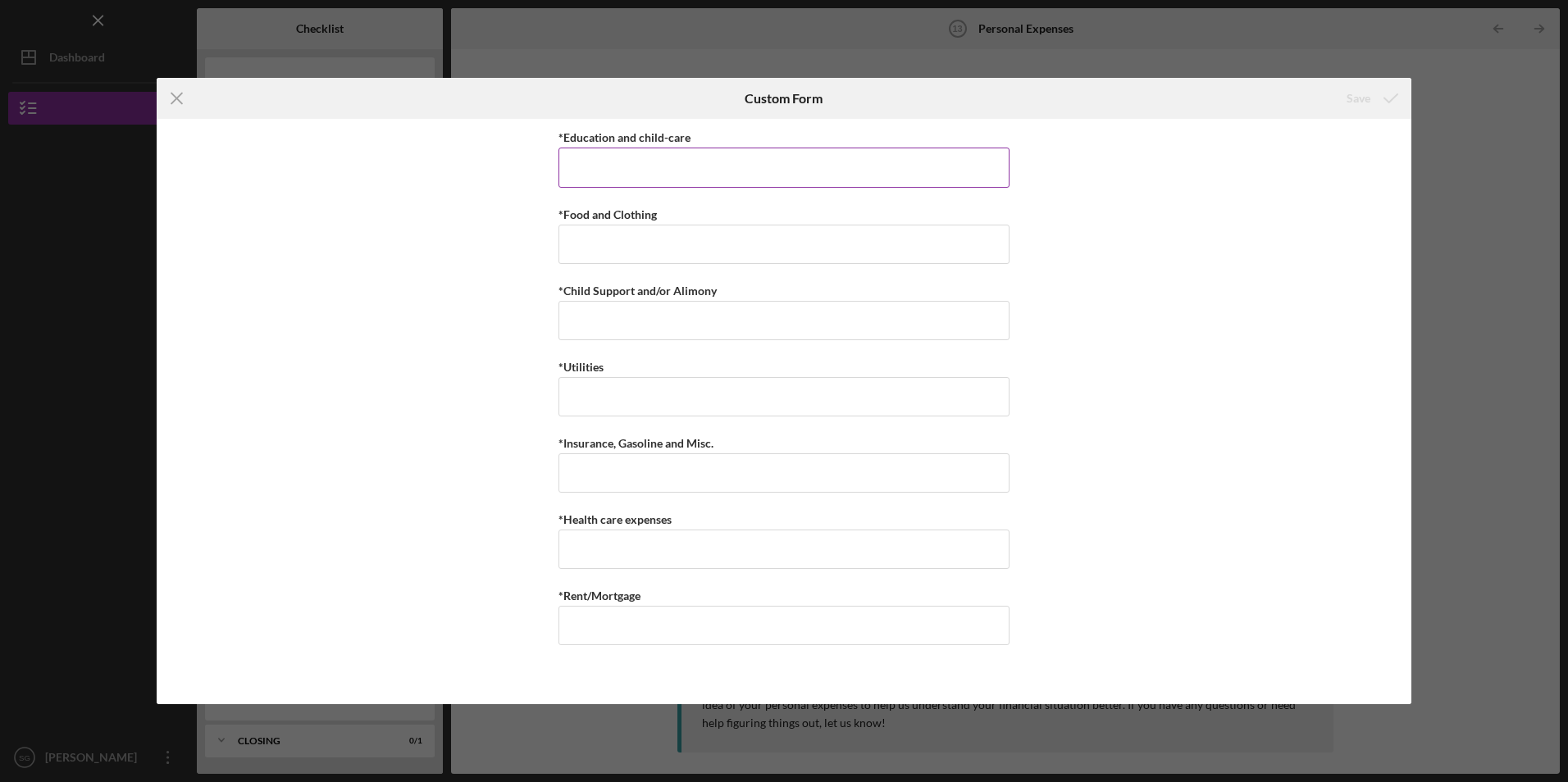
click at [648, 155] on input "*Education and child-care" at bounding box center [784, 168] width 451 height 40
type input "$0"
click at [610, 248] on input "*Food and Clothing" at bounding box center [784, 244] width 451 height 40
type input "$200"
click at [640, 322] on input "*Child Support and/or Alimony" at bounding box center [784, 320] width 451 height 40
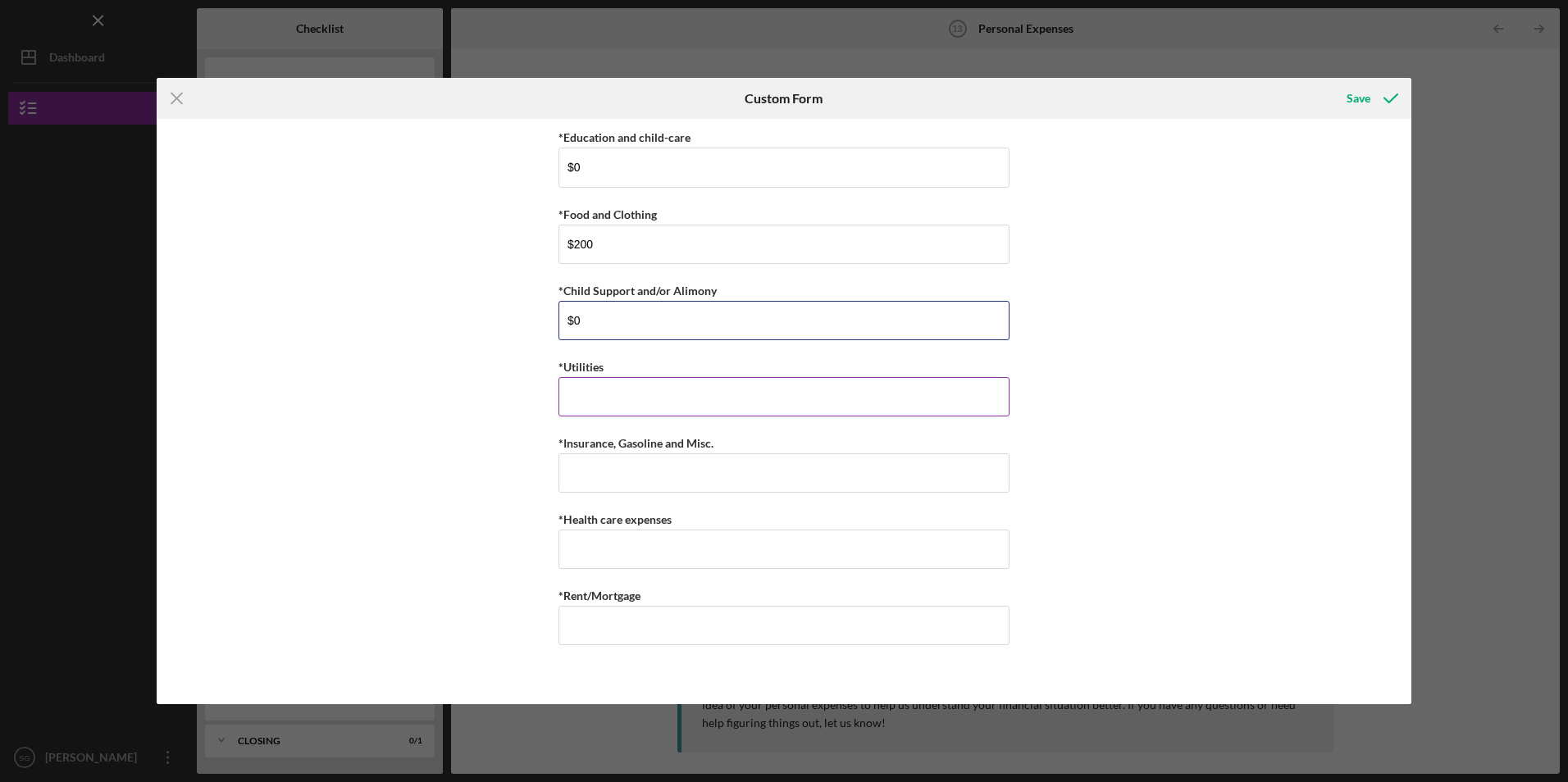
type input "$0"
click at [647, 405] on input "*Utilities" at bounding box center [784, 397] width 451 height 40
type input "$0"
click at [661, 478] on input "*Insurance, Gasoline and Misc." at bounding box center [784, 473] width 451 height 40
type input "$130"
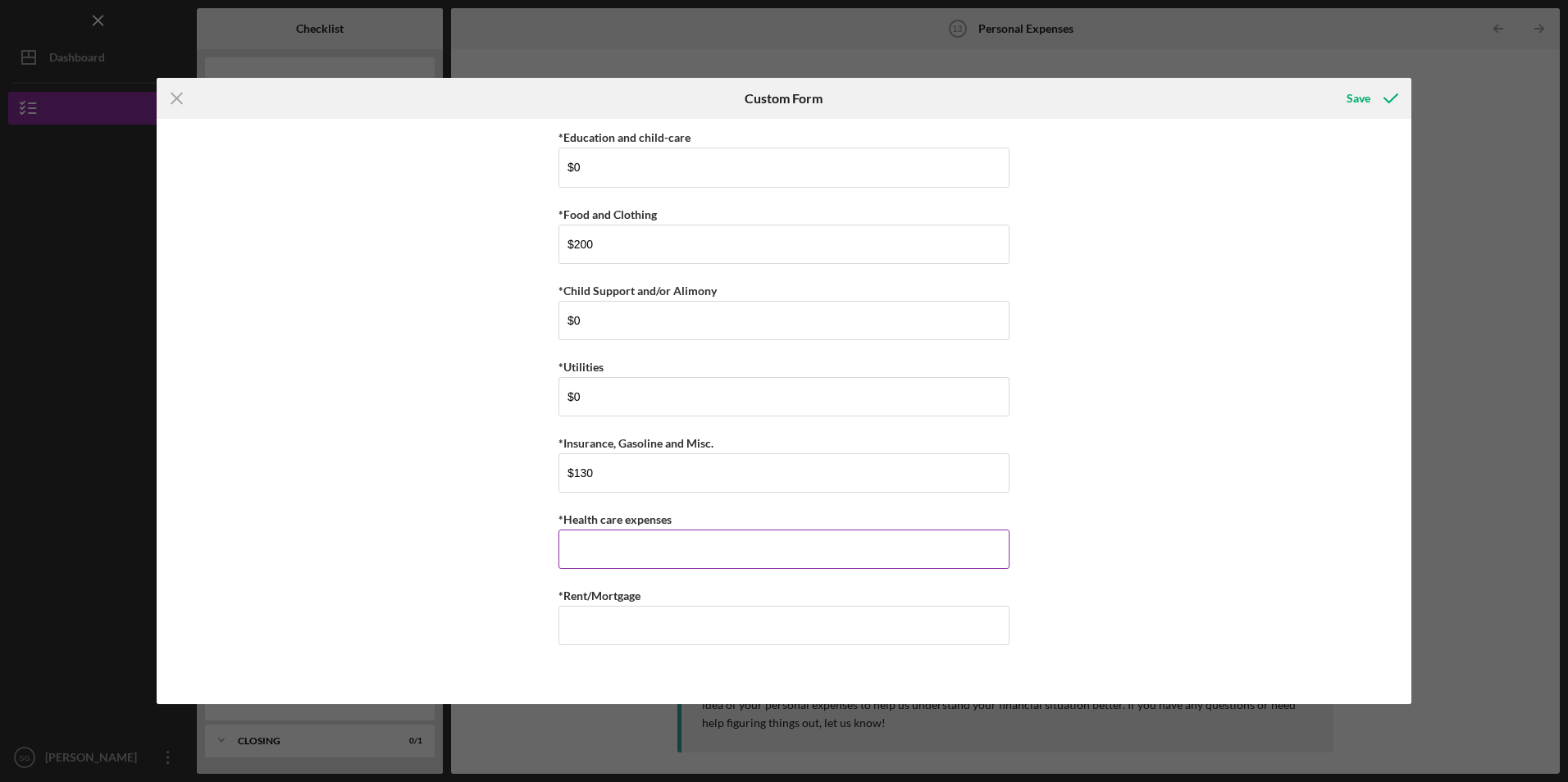
drag, startPoint x: 607, startPoint y: 560, endPoint x: 569, endPoint y: 548, distance: 39.8
click at [602, 559] on input "*Health care expenses" at bounding box center [784, 550] width 451 height 40
type input "$0"
click at [598, 632] on input "*Rent/Mortgage" at bounding box center [784, 626] width 451 height 40
type input "$0"
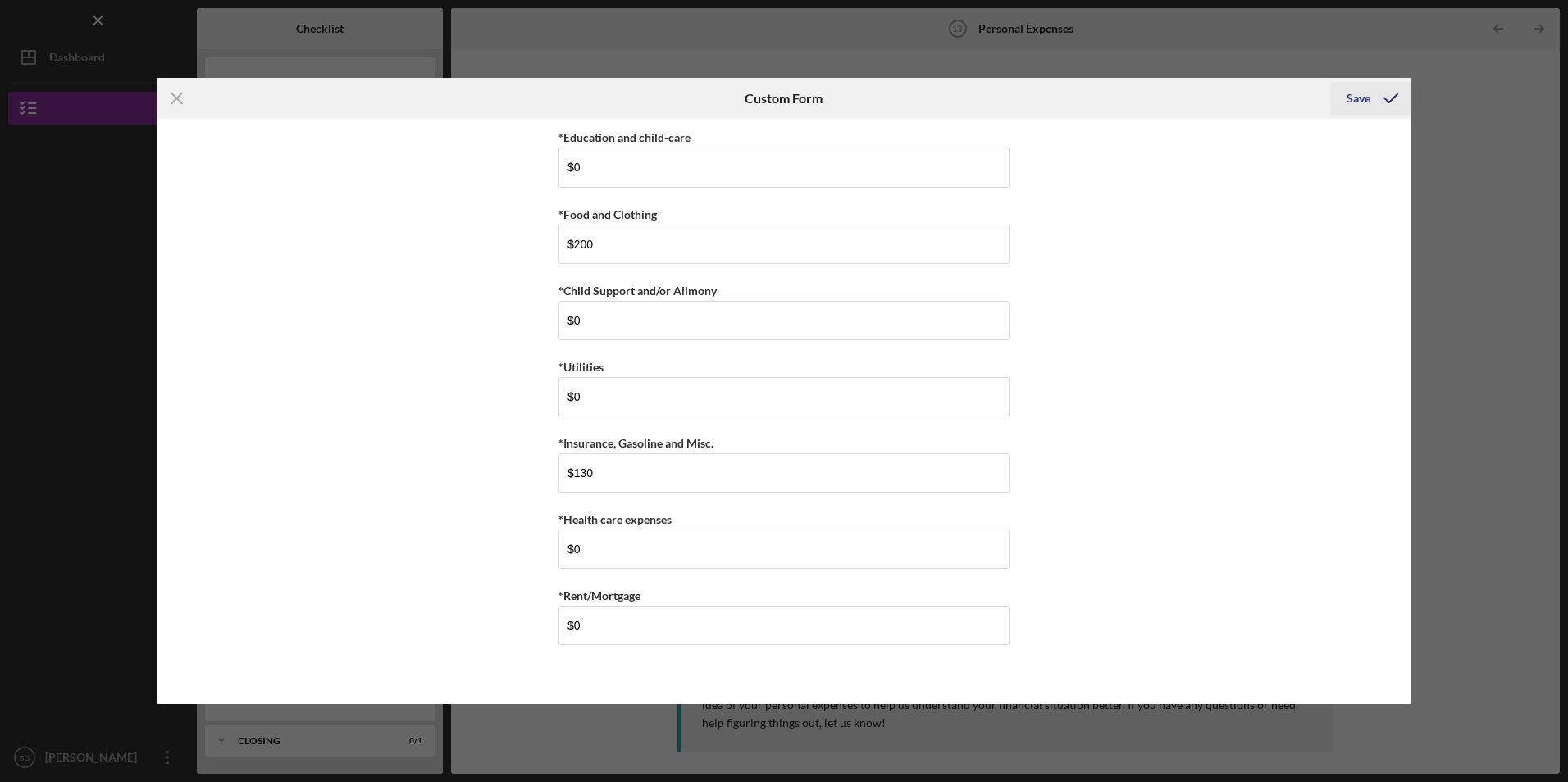
click at [1359, 100] on div "Save" at bounding box center [1358, 98] width 24 height 32
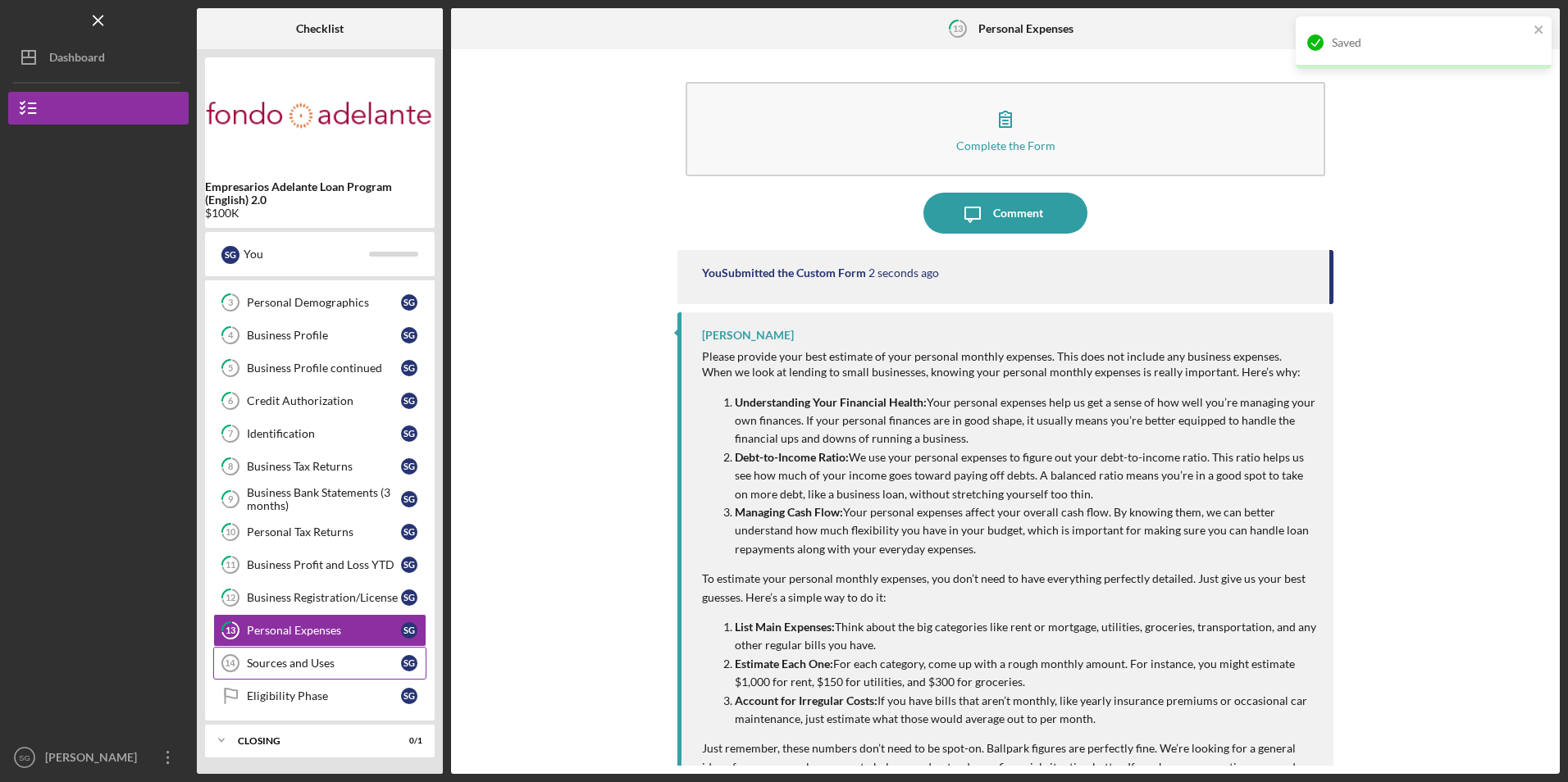
click at [293, 664] on div "Sources and Uses" at bounding box center [324, 664] width 154 height 13
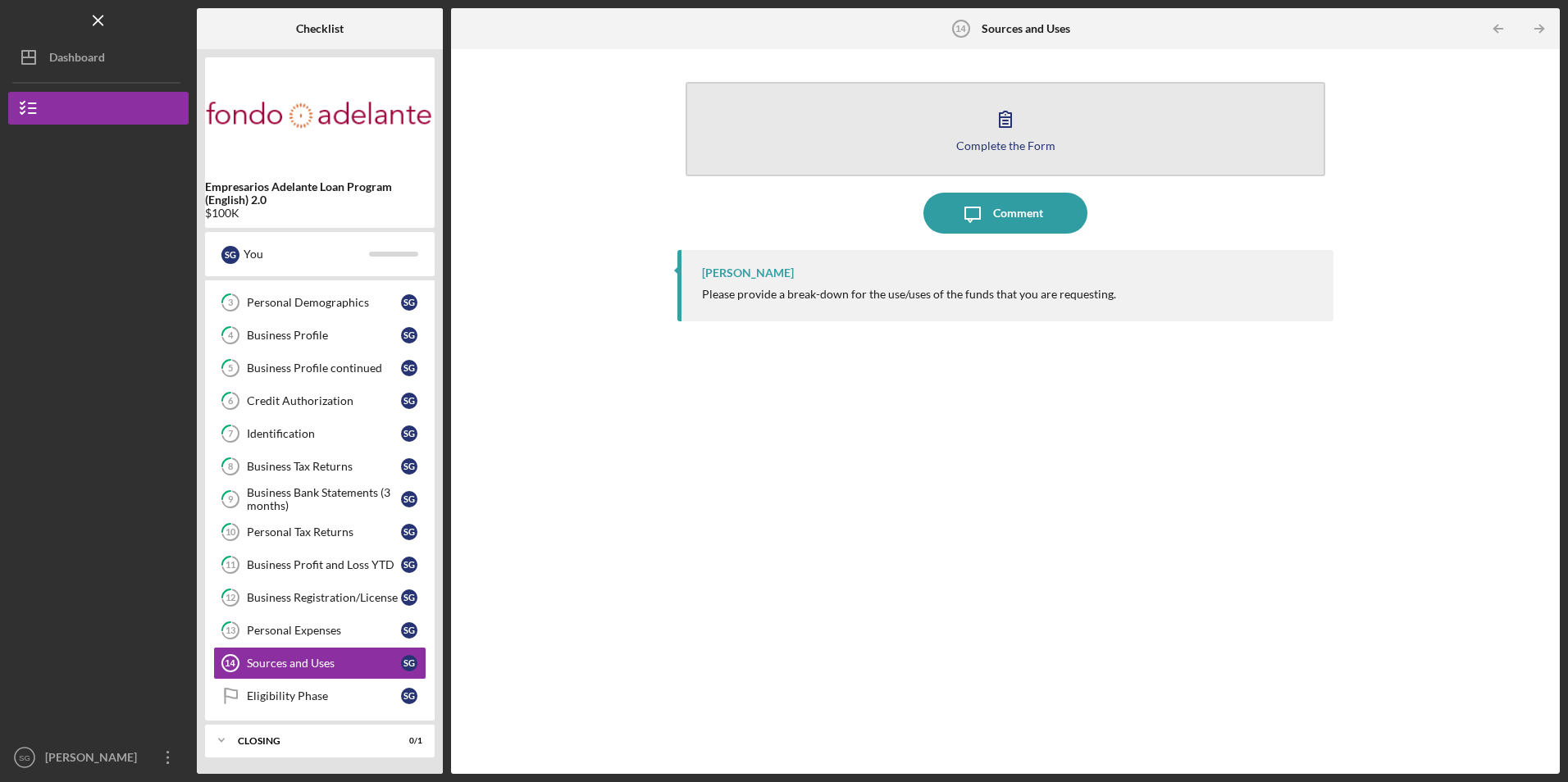
click at [920, 141] on button "Complete the Form Form" at bounding box center [1005, 130] width 638 height 94
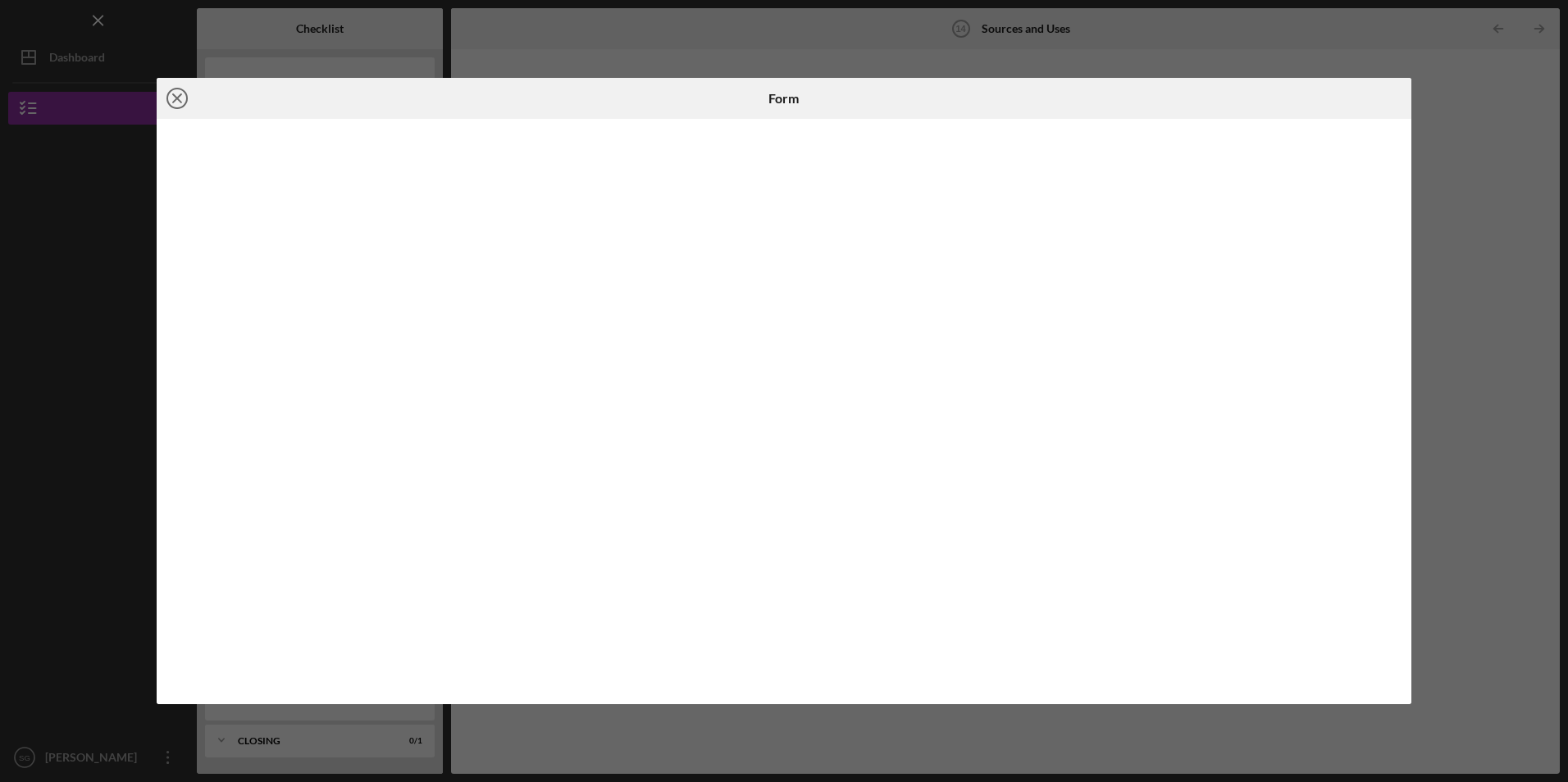
click at [177, 97] on line at bounding box center [177, 98] width 8 height 8
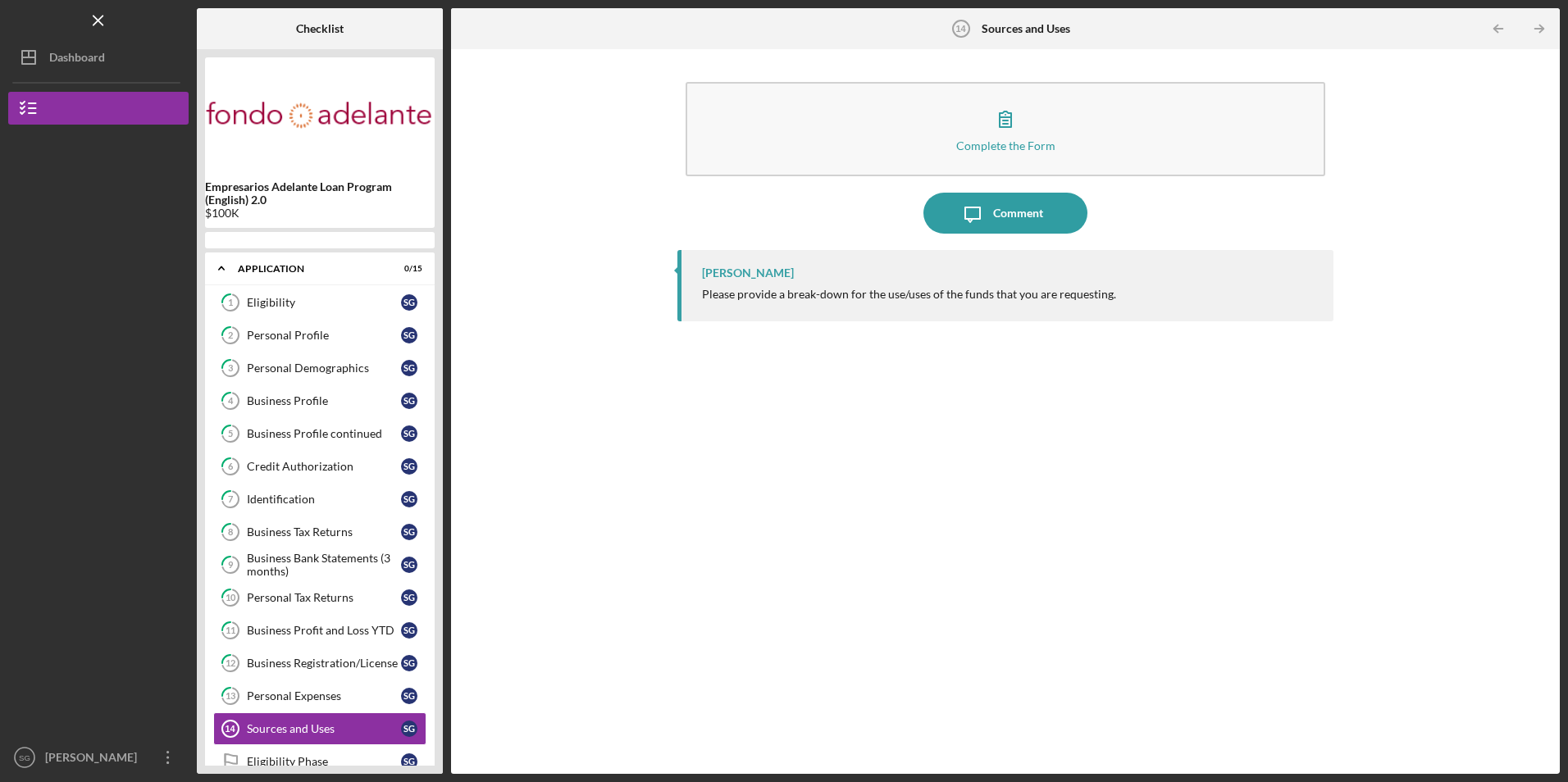
scroll to position [66, 0]
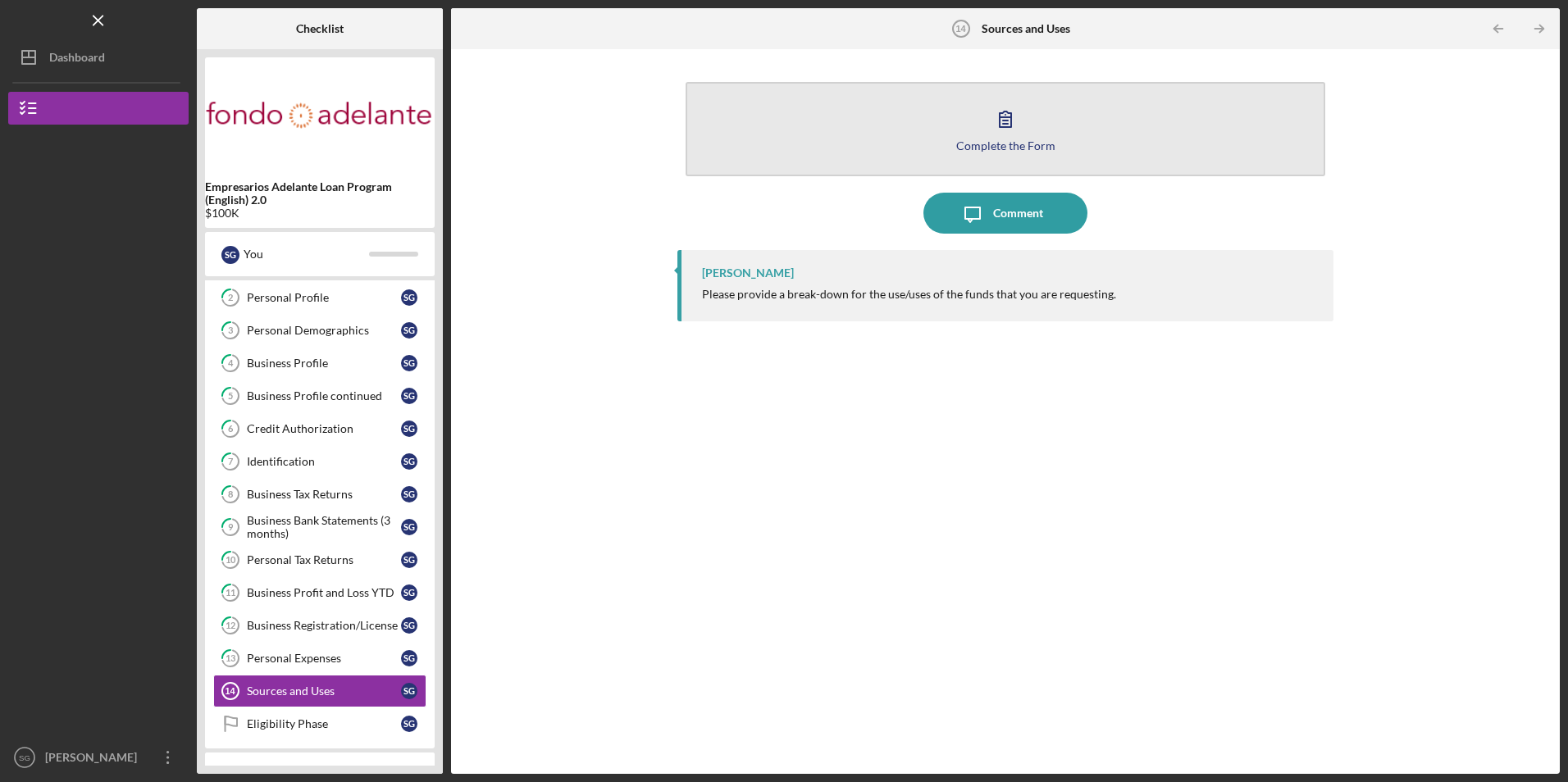
click at [843, 138] on button "Complete the Form Form" at bounding box center [1005, 130] width 638 height 94
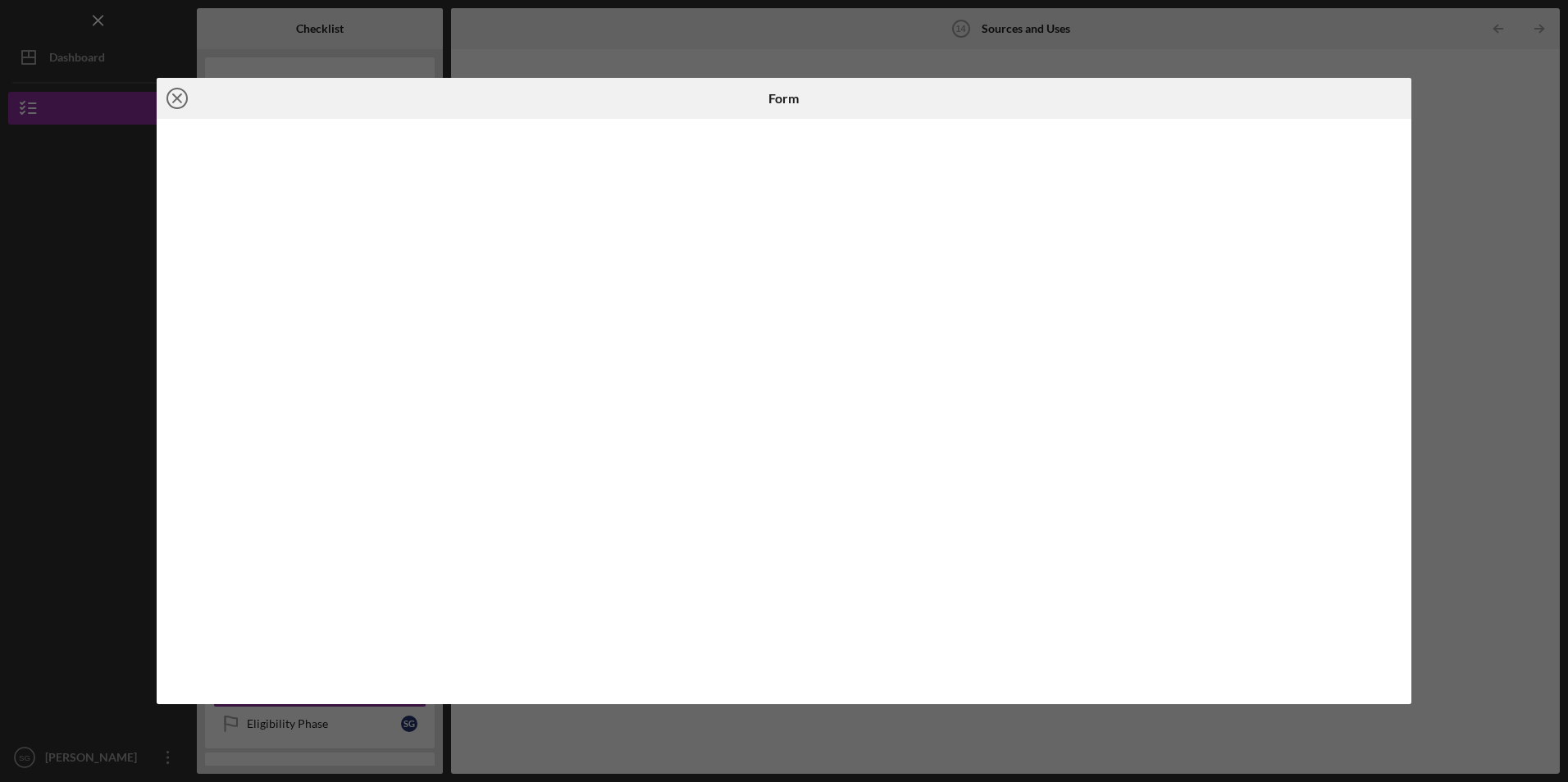
click at [177, 93] on icon "Icon/Close" at bounding box center [177, 98] width 41 height 41
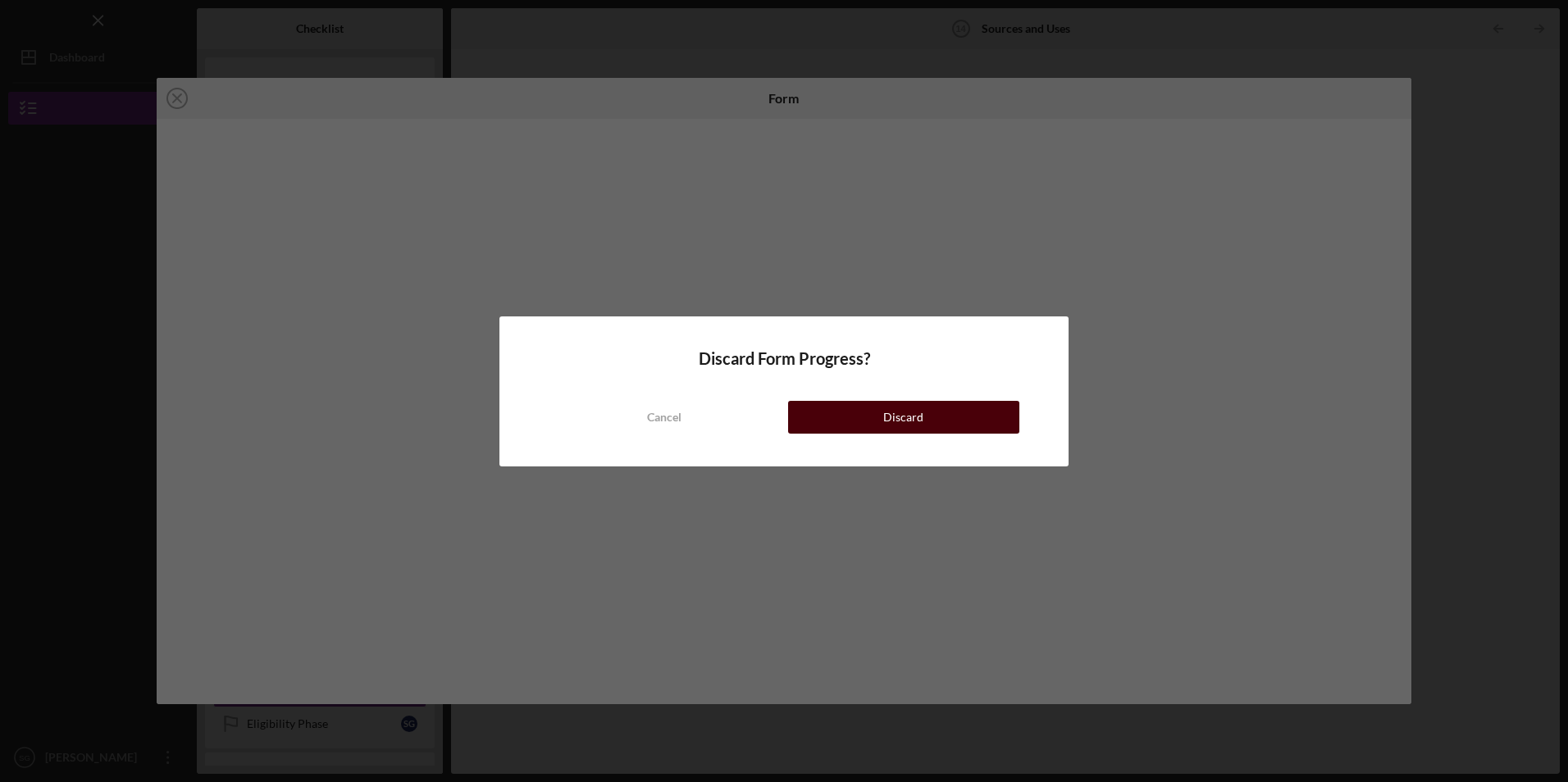
drag, startPoint x: 929, startPoint y: 425, endPoint x: 941, endPoint y: 418, distance: 13.9
click at [929, 424] on button "Discard" at bounding box center [904, 416] width 231 height 32
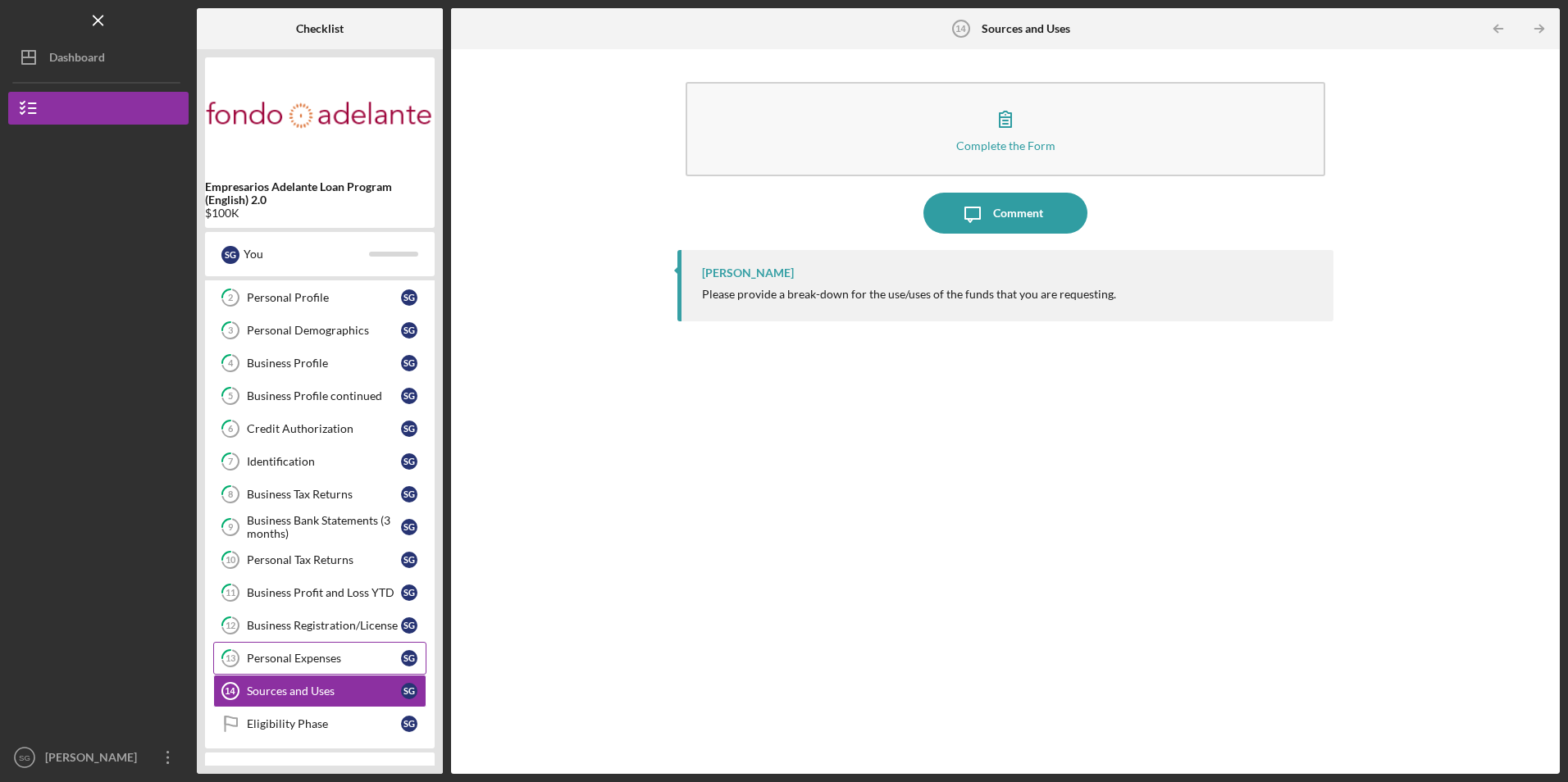
click at [347, 657] on div "Personal Expenses" at bounding box center [324, 659] width 154 height 13
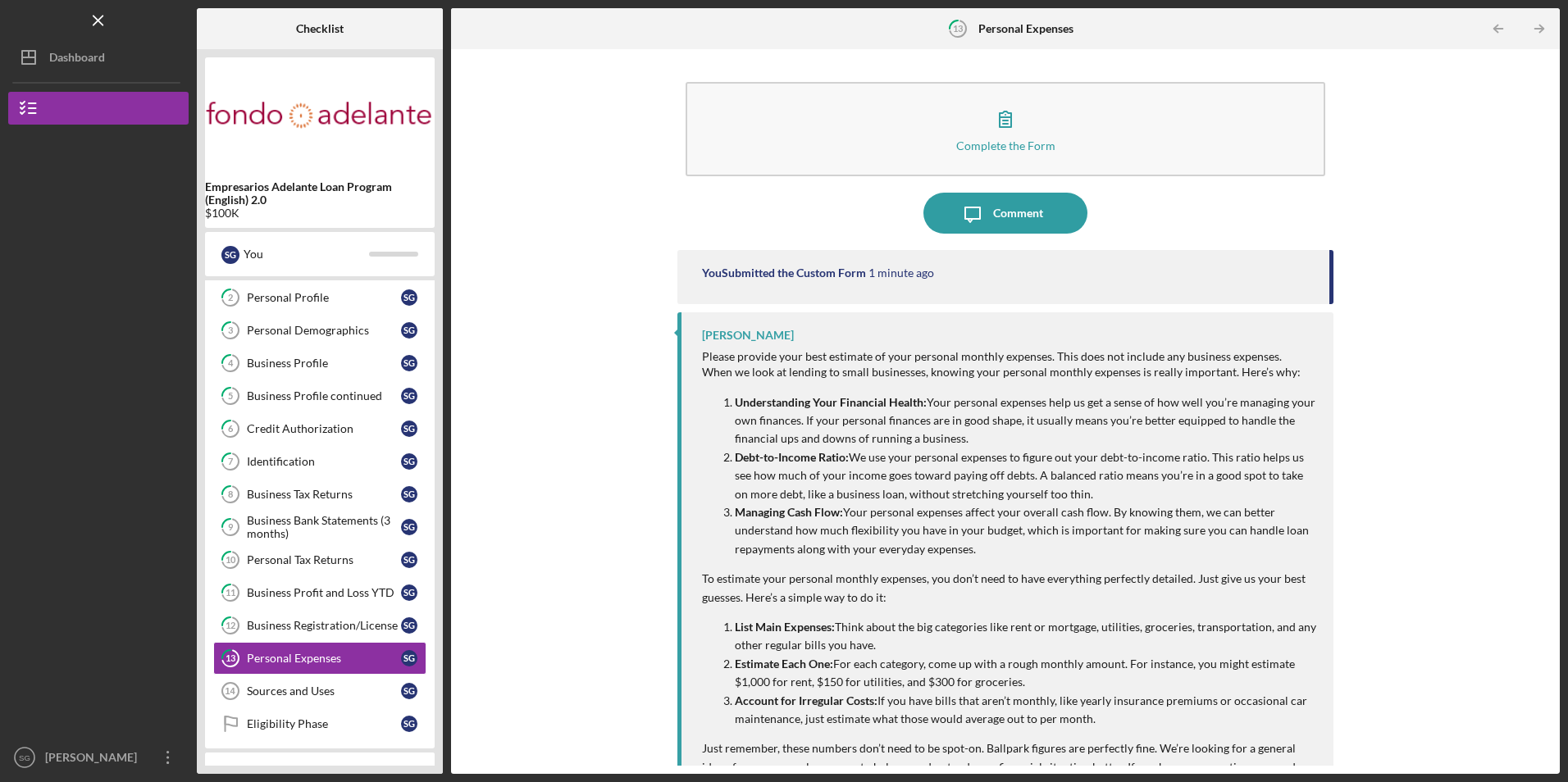
click at [612, 510] on div "Complete the Form Form Icon/Message Comment You Submitted the Custom Form 1 min…" at bounding box center [1005, 412] width 1093 height 709
click at [306, 306] on link "2 Personal Profile S G" at bounding box center [319, 297] width 213 height 32
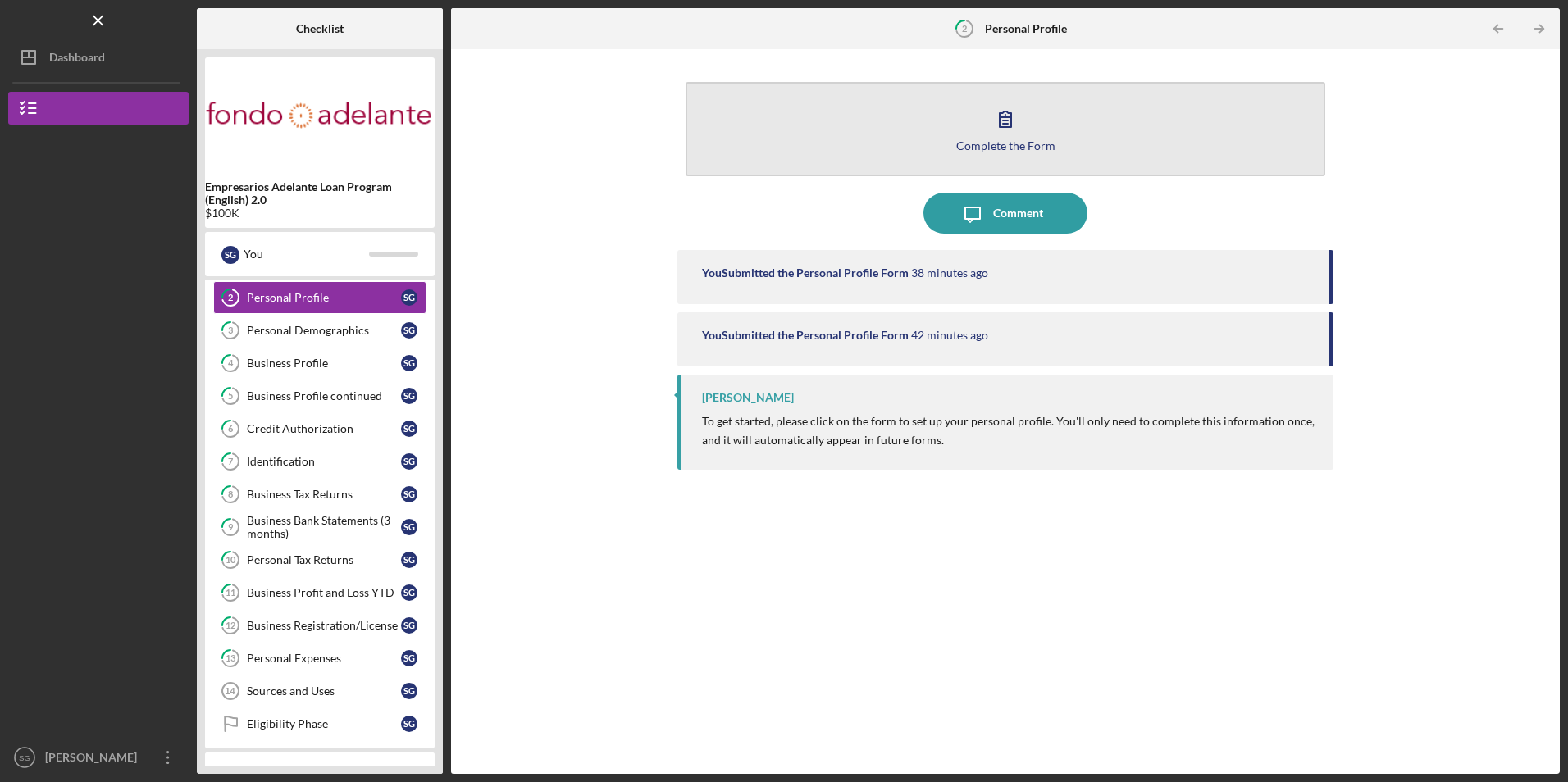
click at [941, 142] on button "Complete the Form Form" at bounding box center [1005, 130] width 638 height 94
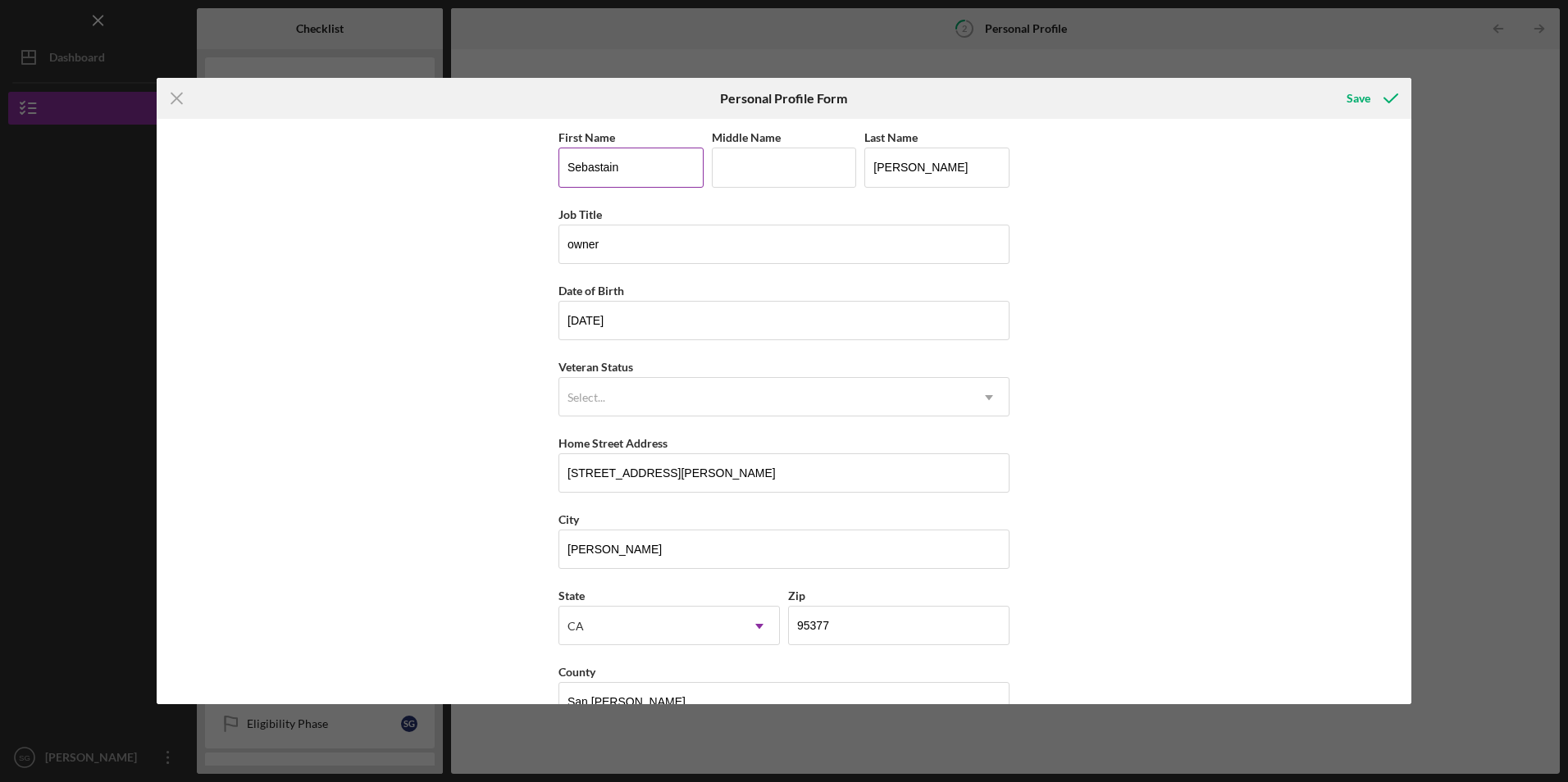
click at [635, 172] on input "Sebastain" at bounding box center [631, 168] width 145 height 40
type input "Sebastian"
click at [1304, 254] on div "First Name Sebastian Middle Name Last Name Gallego Bolivar Job Title owner Date…" at bounding box center [784, 412] width 1254 height 585
click at [1357, 94] on div "Save" at bounding box center [1358, 98] width 24 height 32
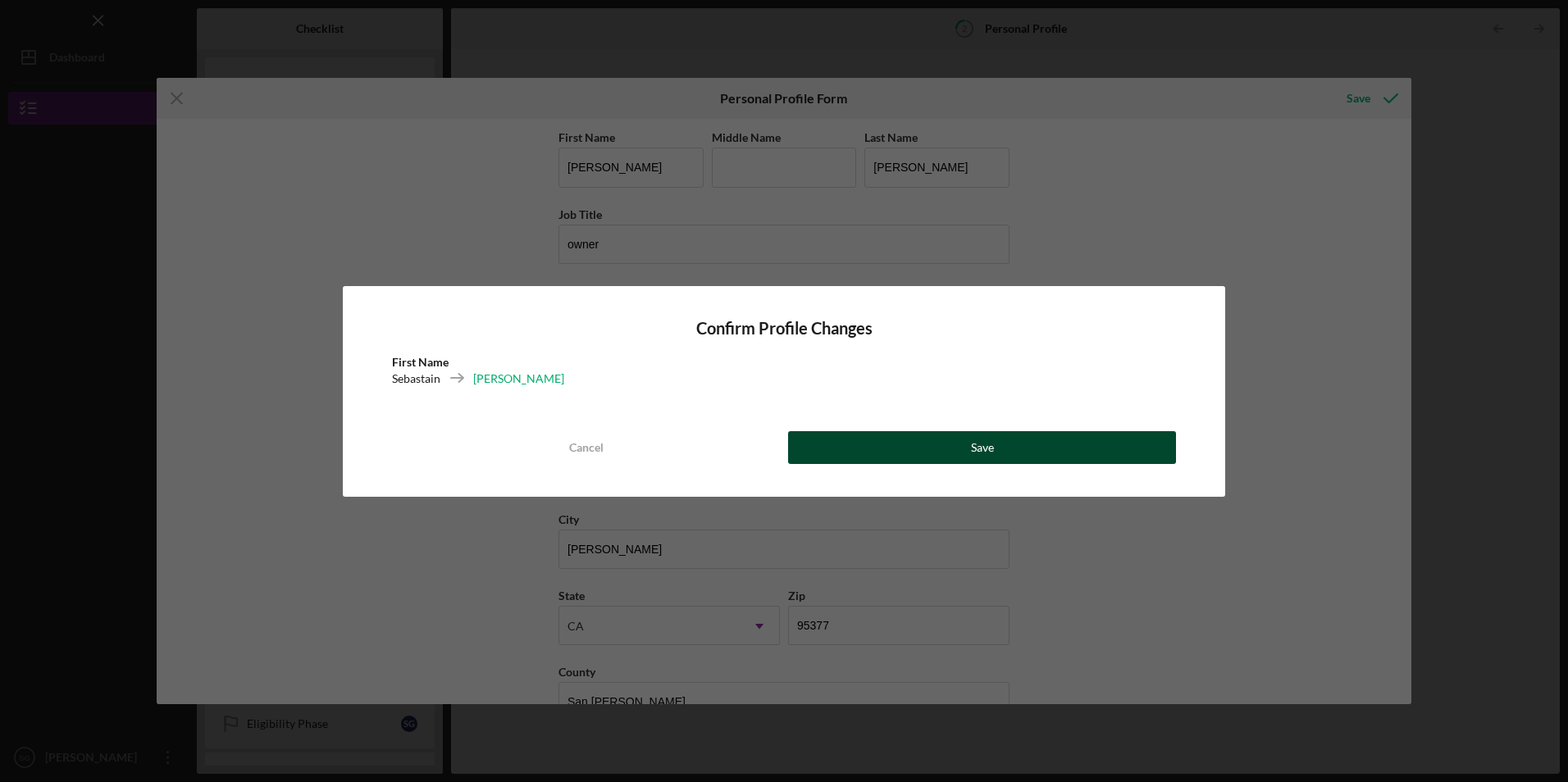
click at [907, 437] on button "Save" at bounding box center [982, 447] width 388 height 32
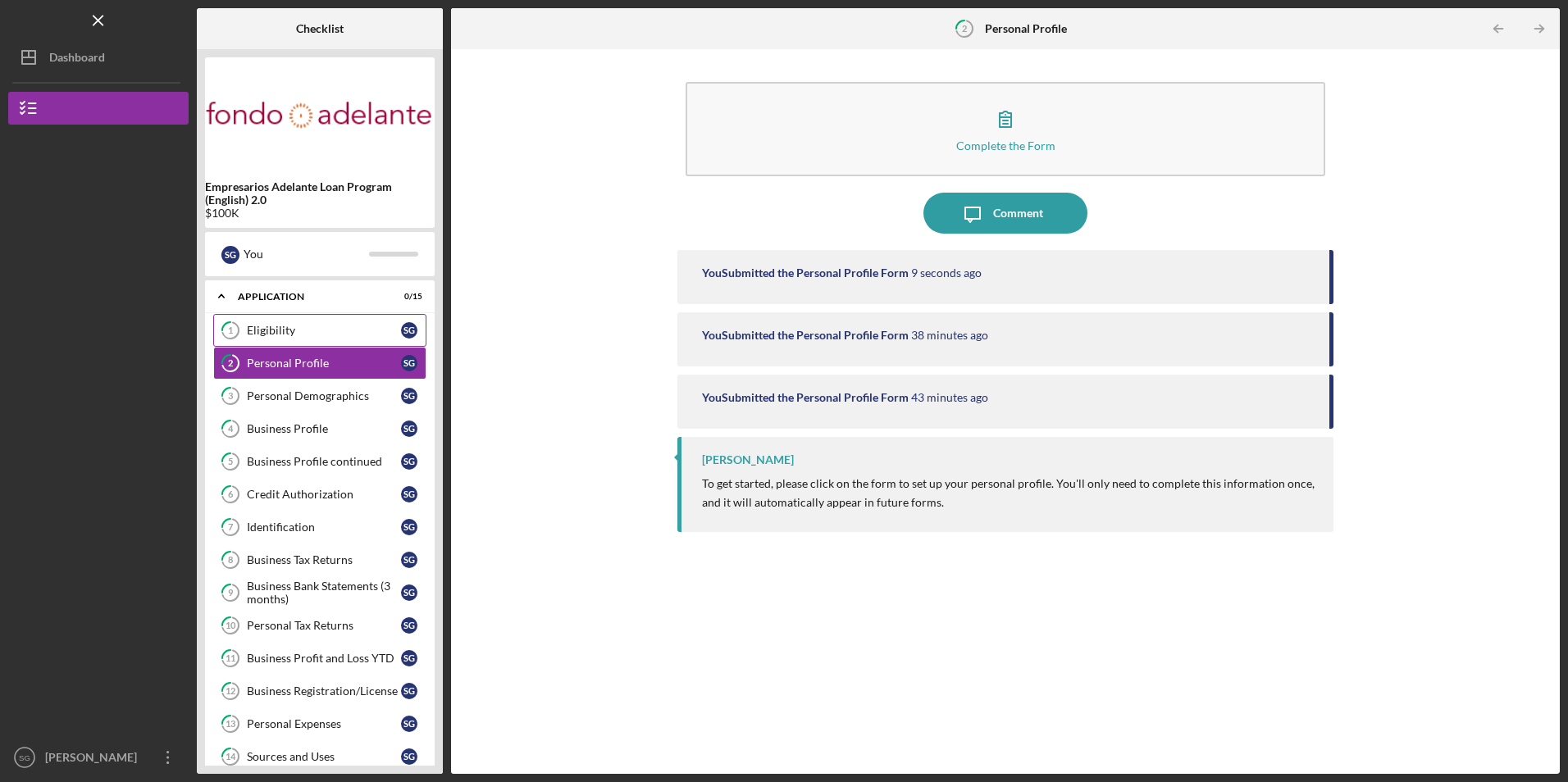
click at [275, 325] on div "Eligibility" at bounding box center [324, 330] width 154 height 13
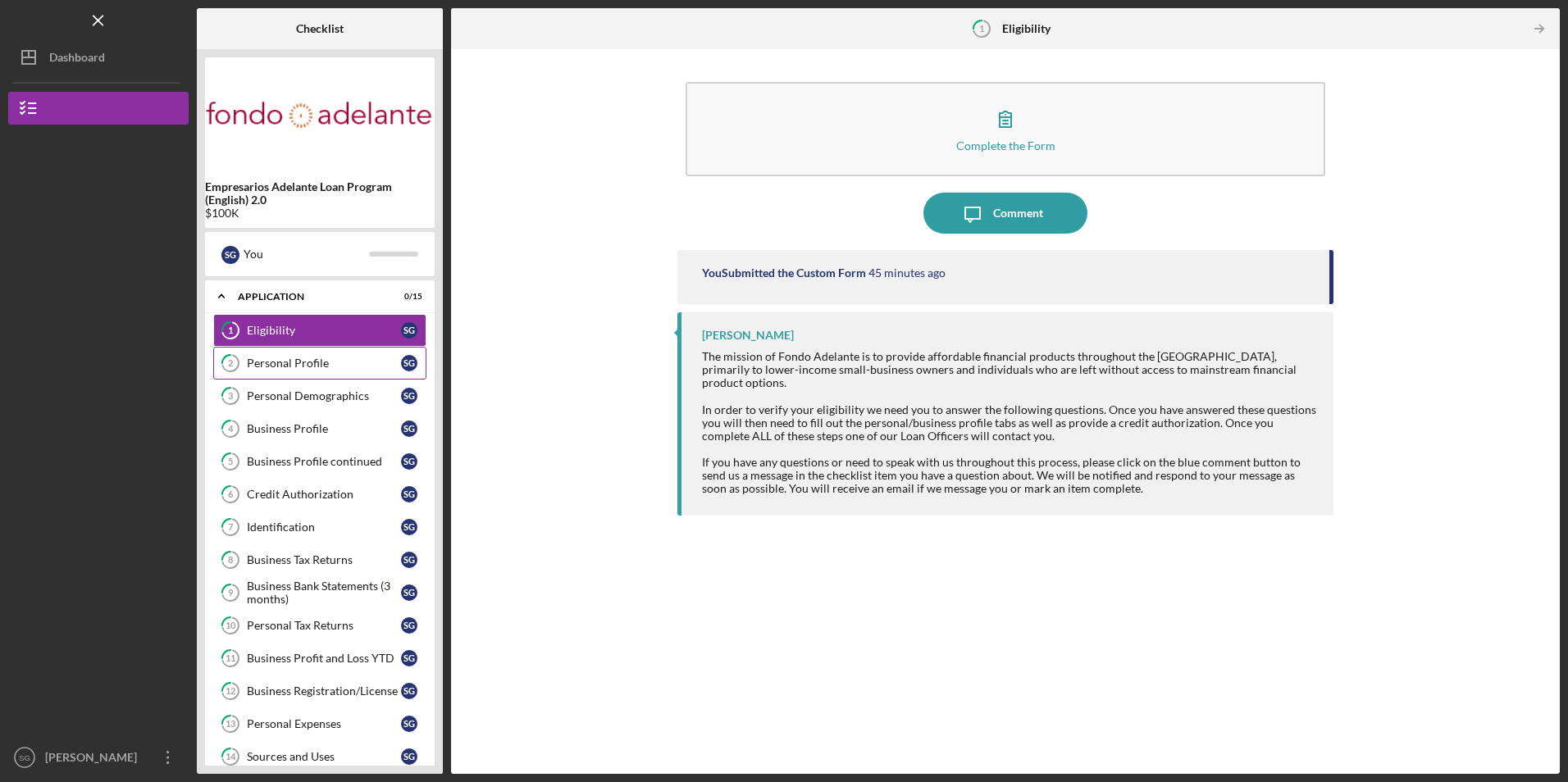
click at [259, 370] on div "Personal Profile" at bounding box center [324, 364] width 154 height 13
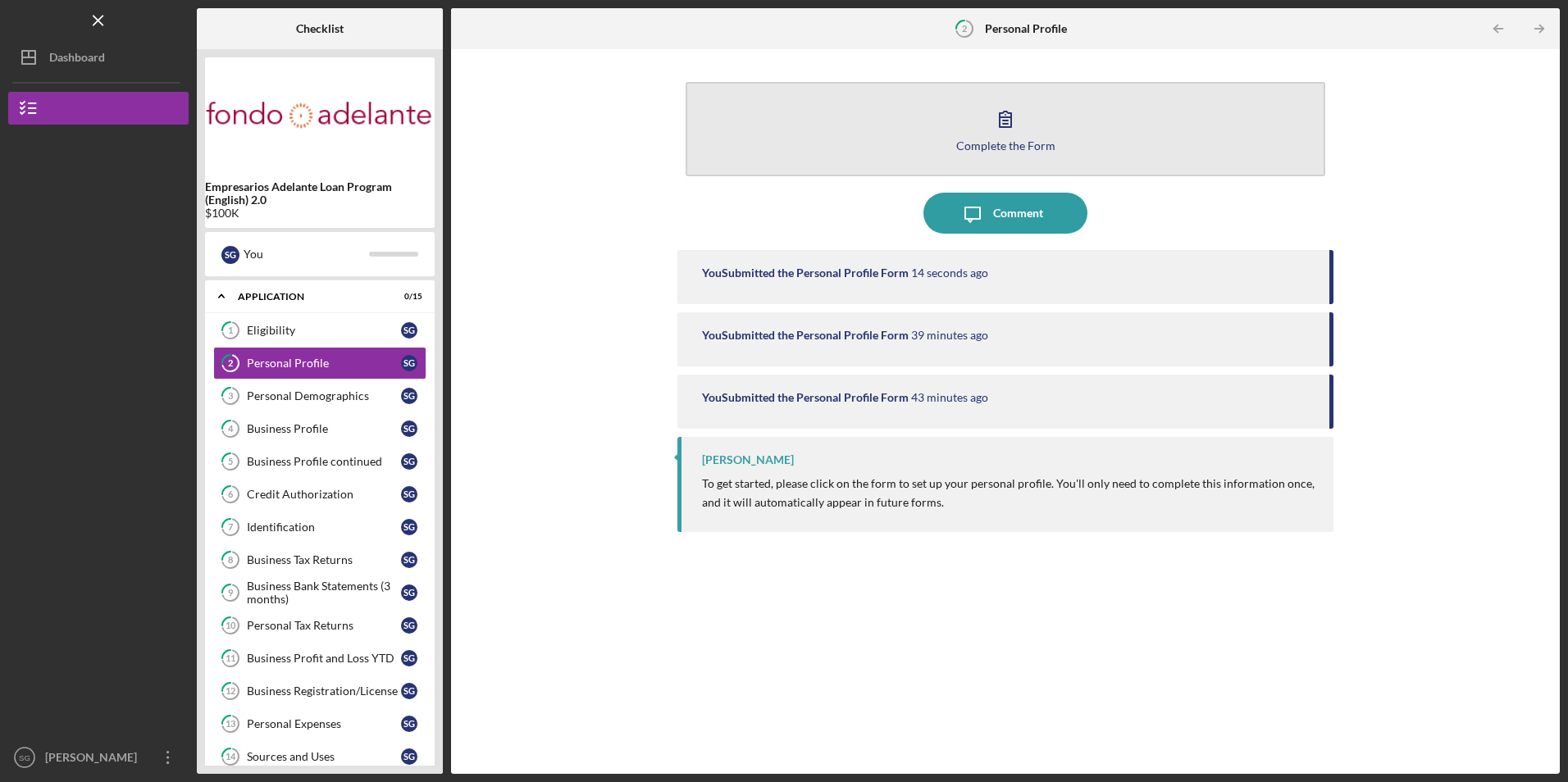
click at [884, 133] on button "Complete the Form Form" at bounding box center [1005, 130] width 638 height 94
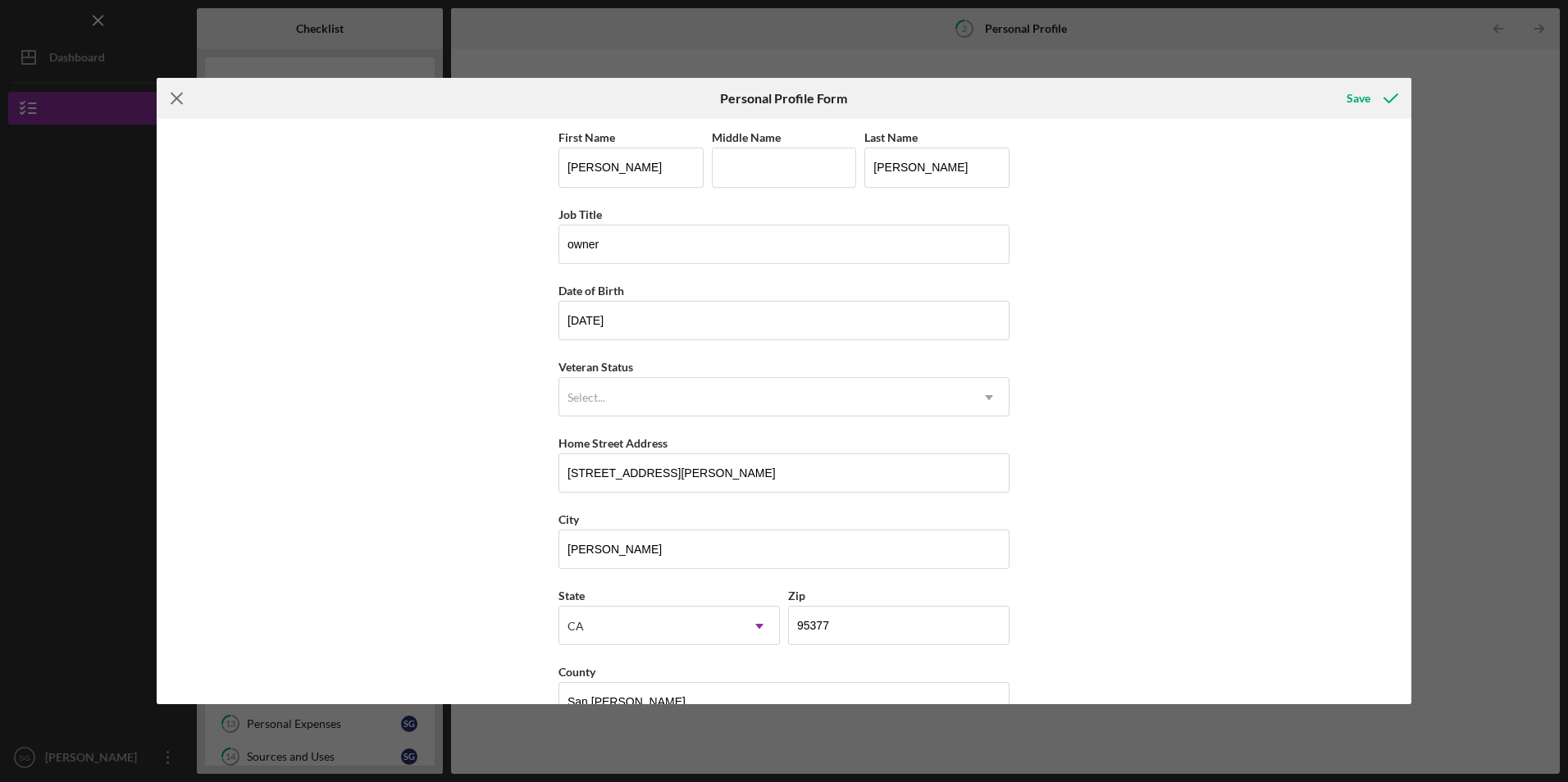
click at [175, 94] on icon "Icon/Menu Close" at bounding box center [177, 98] width 41 height 41
